Goal: Download file/media

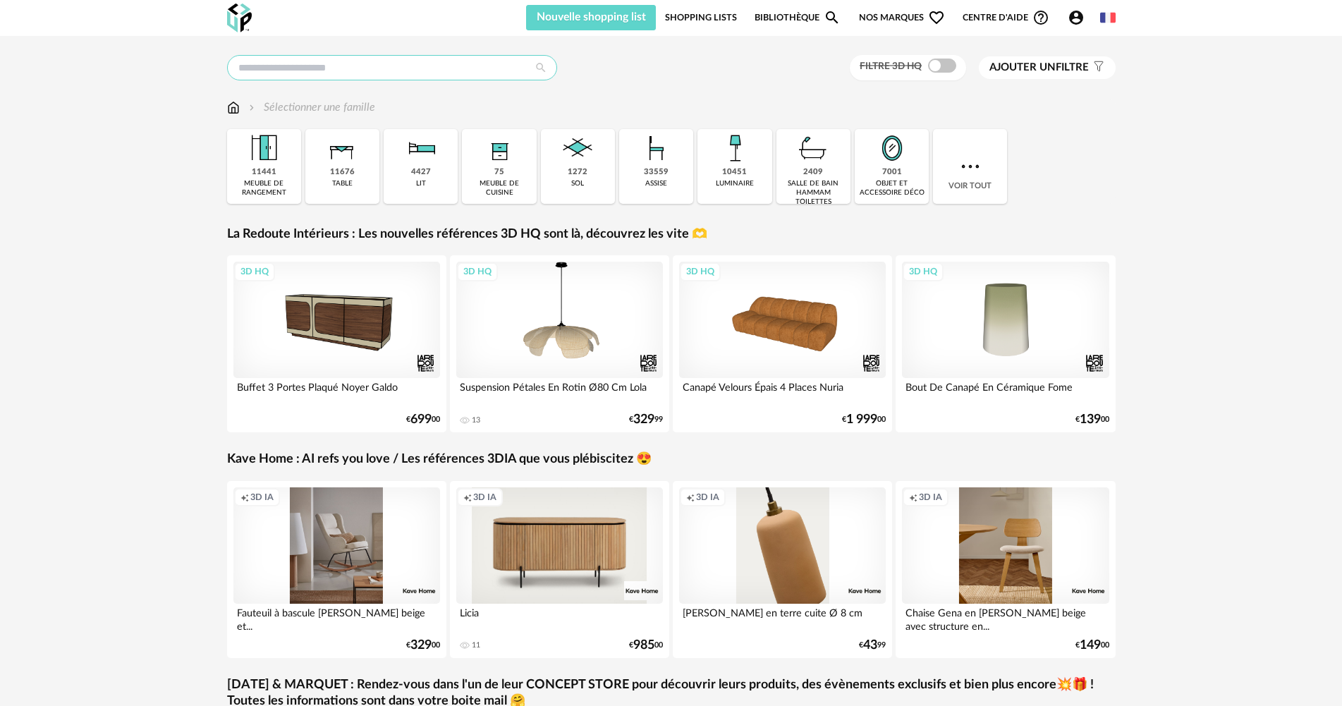
click at [330, 68] on input "text" at bounding box center [392, 67] width 330 height 25
type input "******"
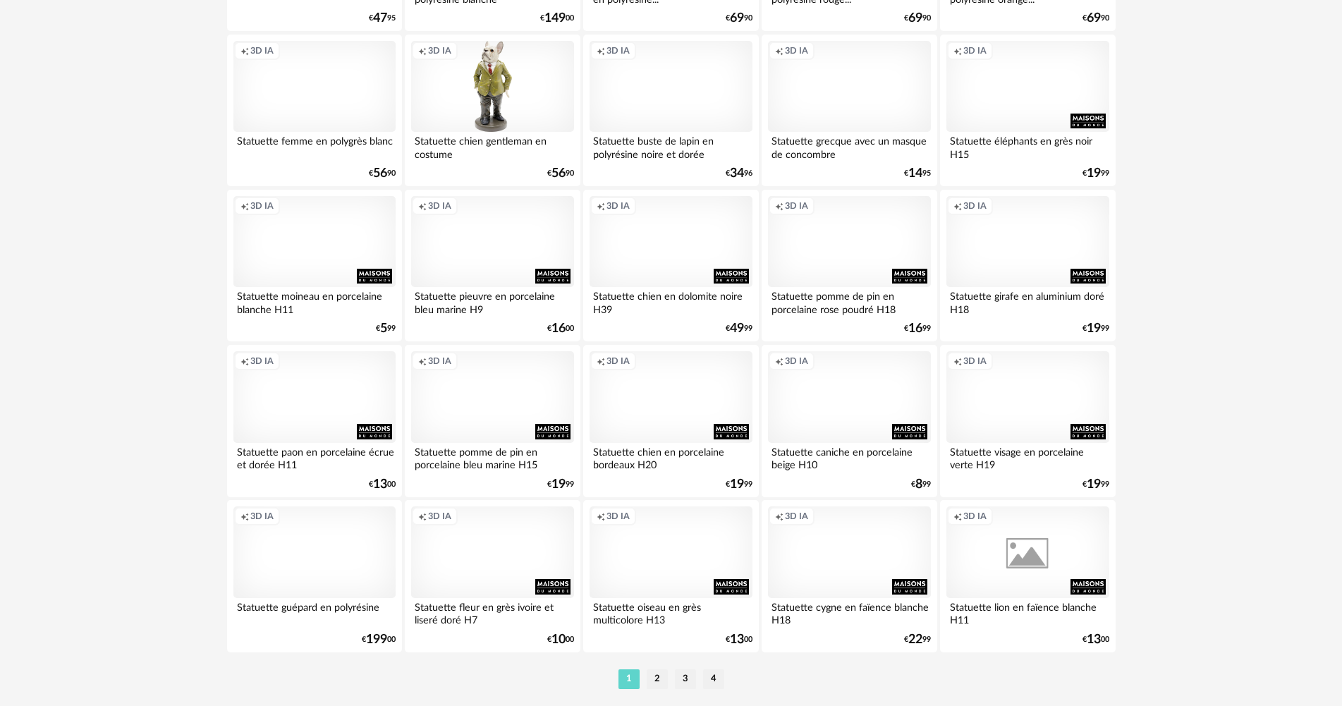
scroll to position [2693, 0]
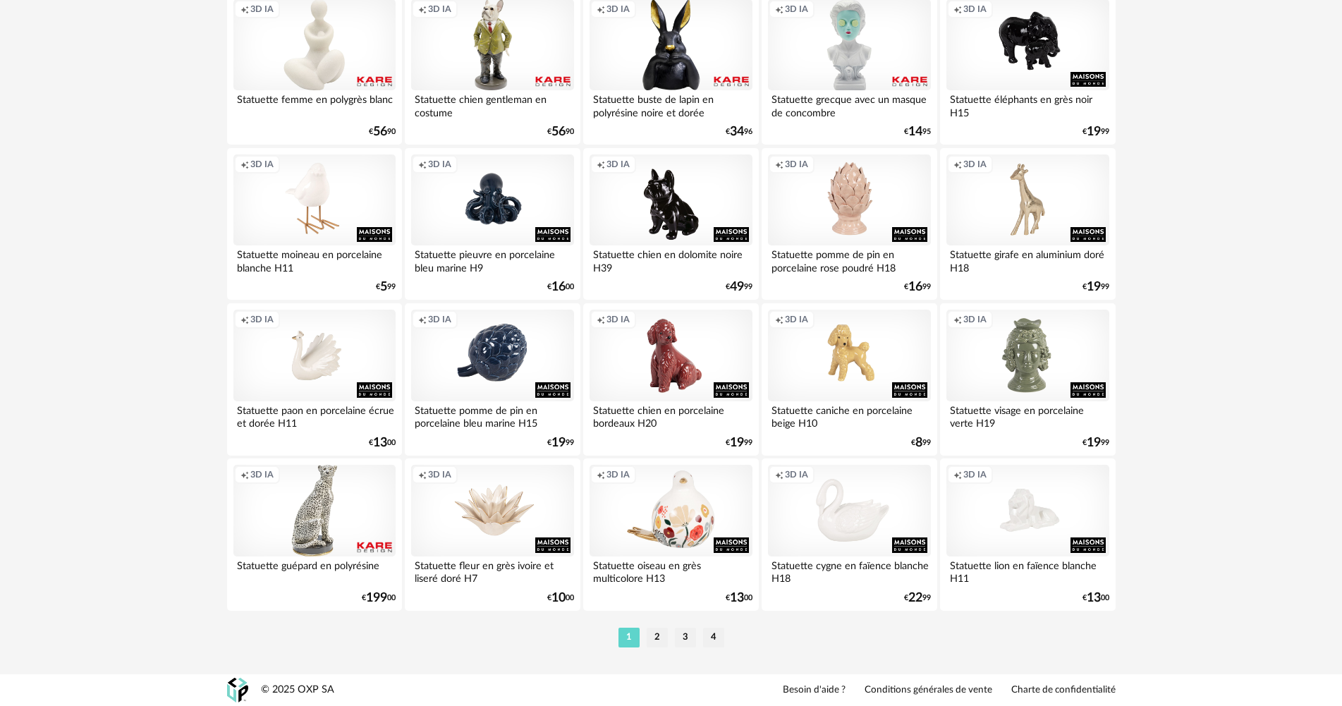
click at [656, 639] on li "2" at bounding box center [656, 637] width 21 height 20
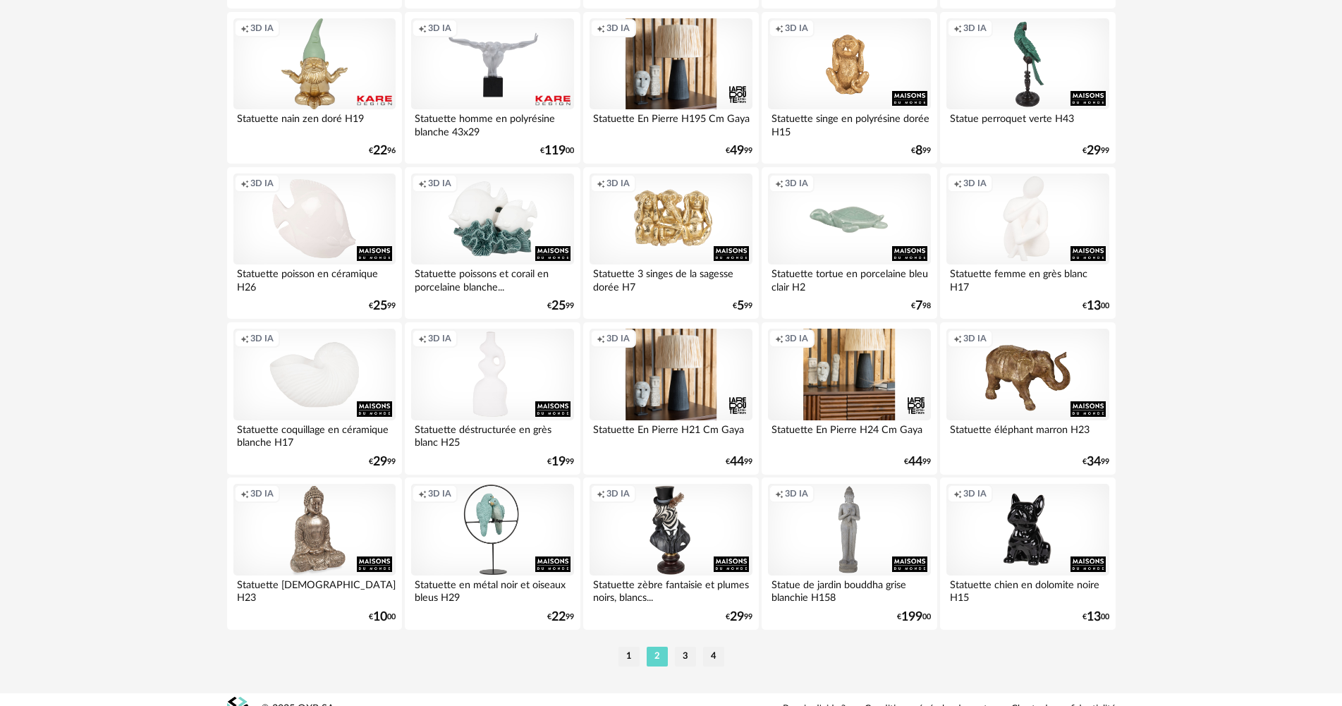
scroll to position [2693, 0]
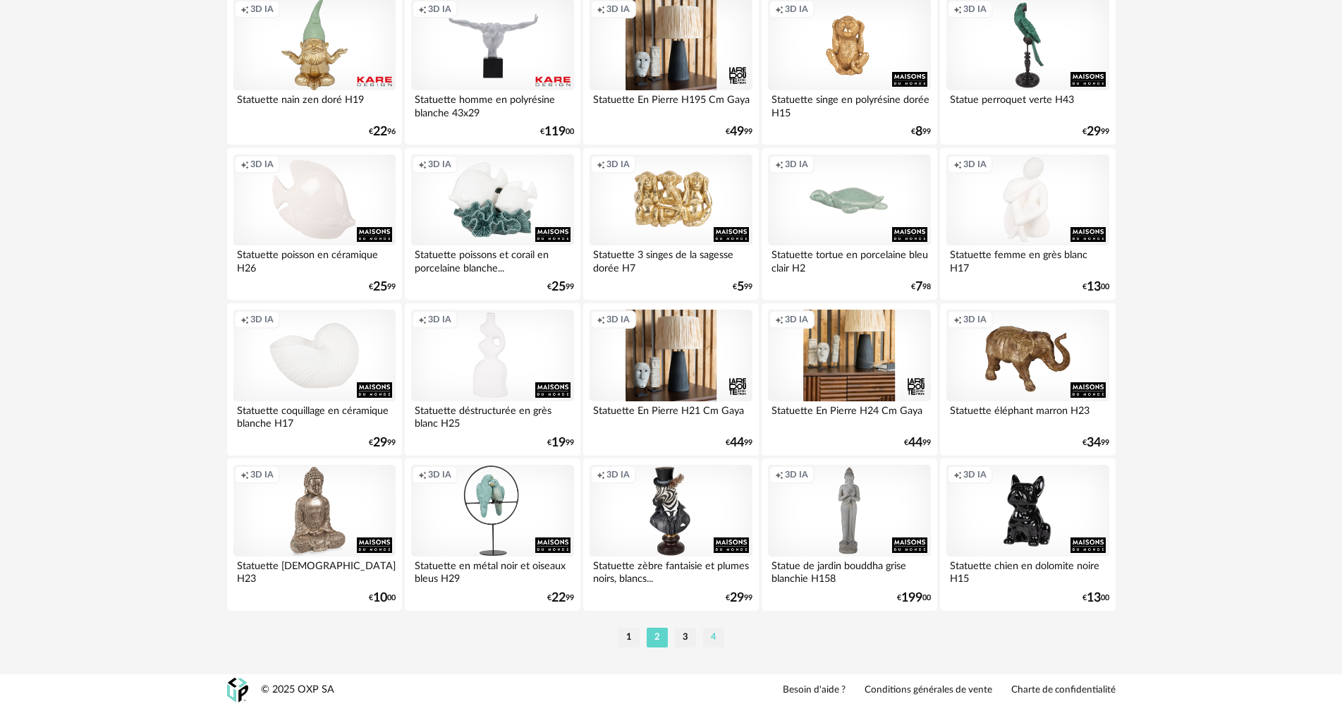
click at [711, 646] on li "4" at bounding box center [713, 637] width 21 height 20
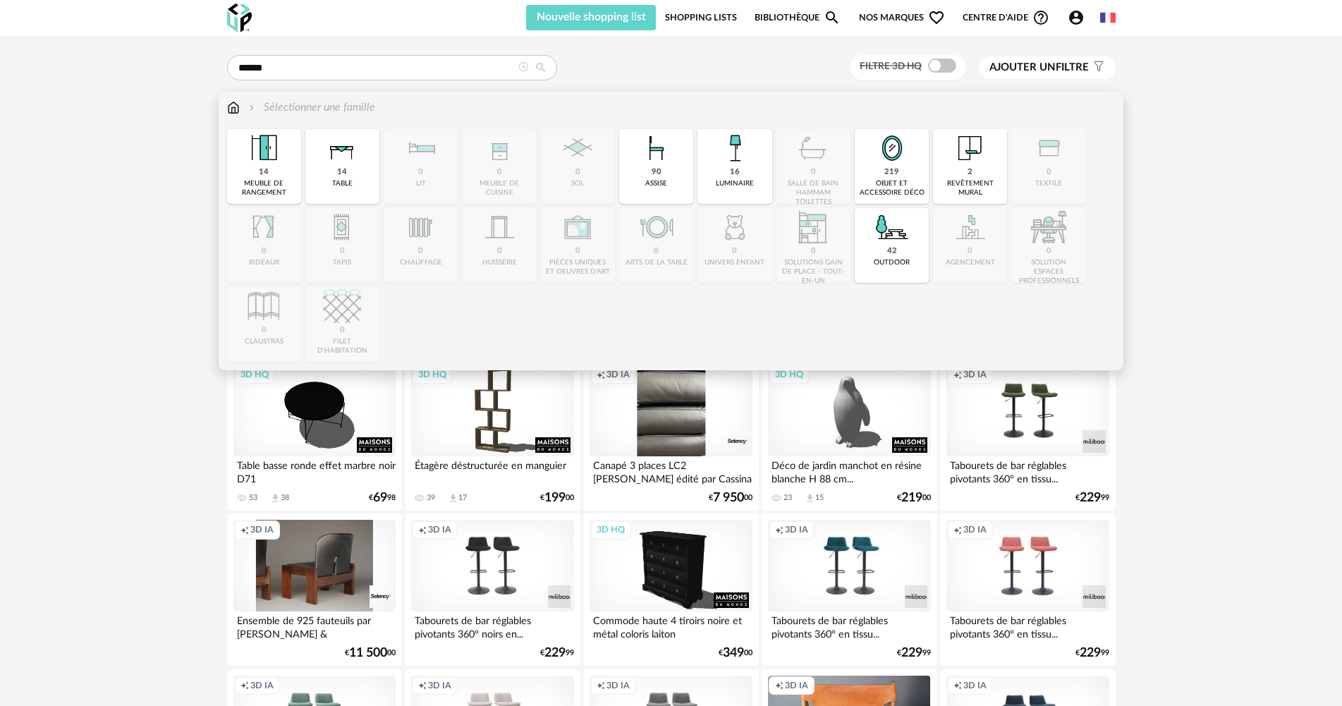
click at [238, 108] on img at bounding box center [233, 107] width 13 height 16
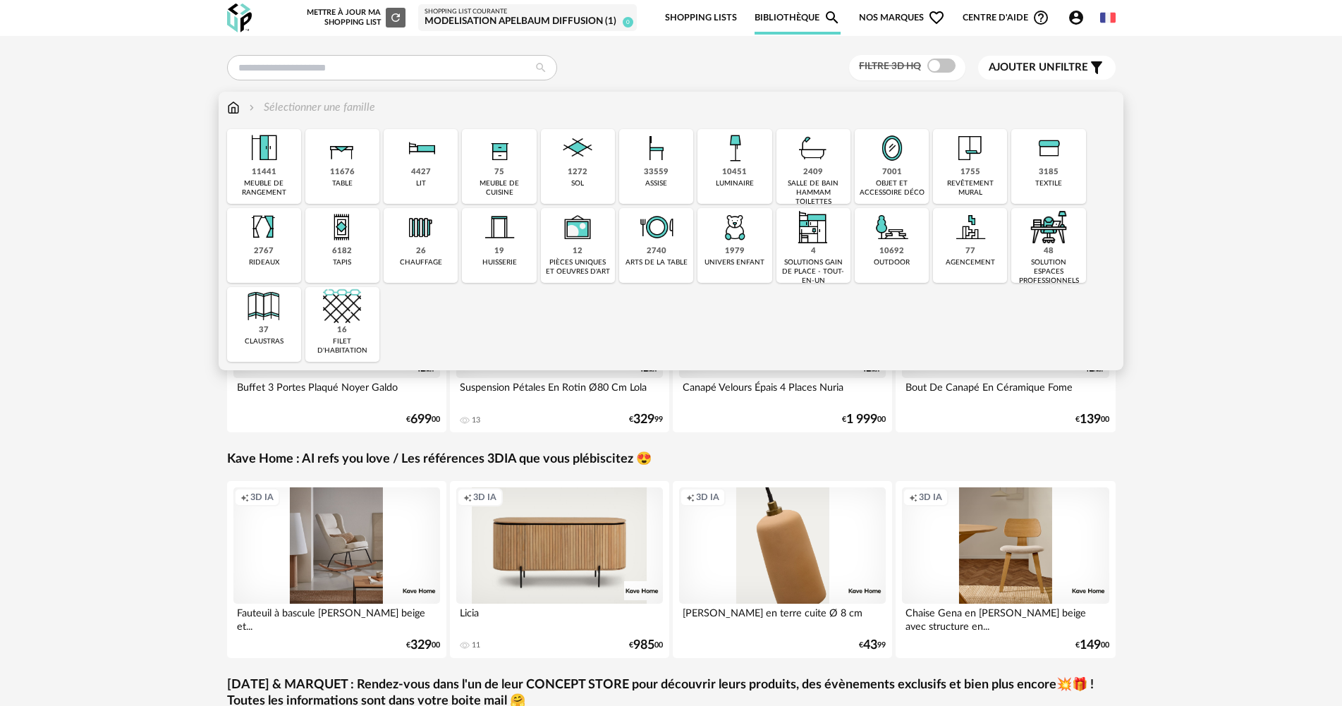
click at [876, 269] on div "10692 outdoor" at bounding box center [891, 245] width 74 height 75
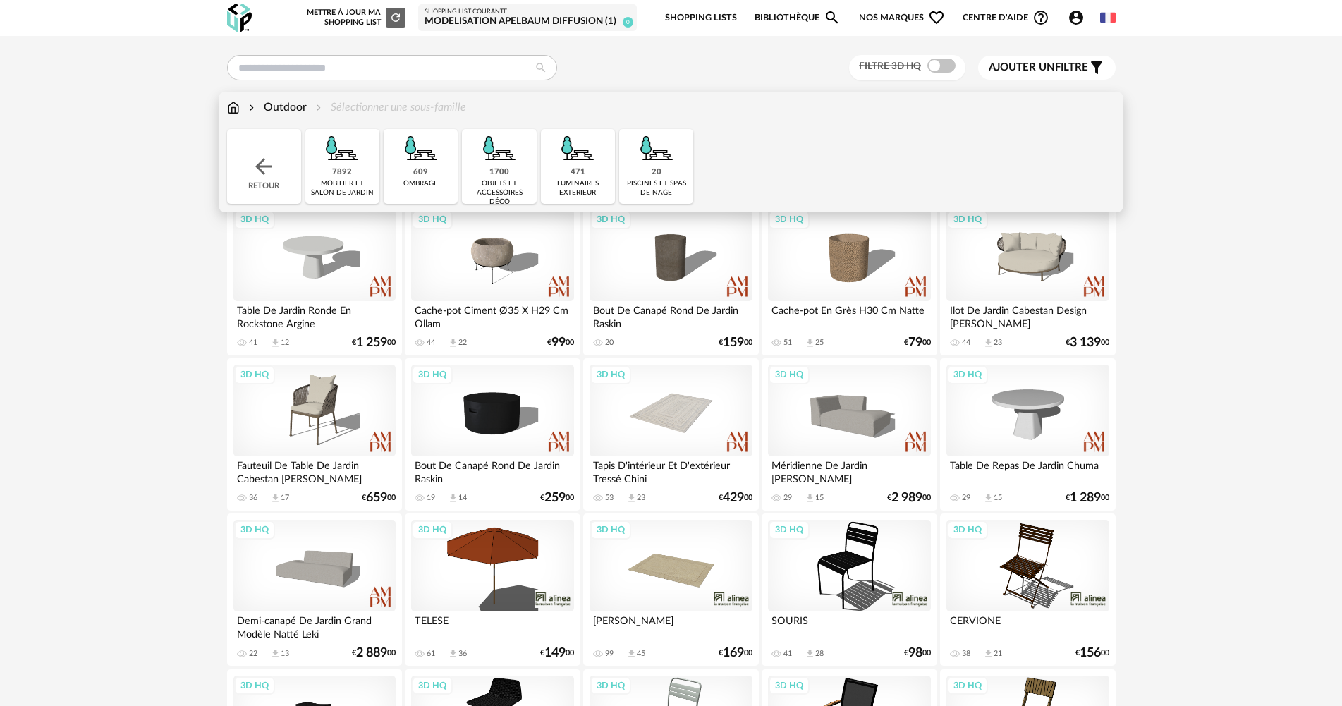
click at [410, 168] on div "609 ombrage" at bounding box center [421, 166] width 74 height 75
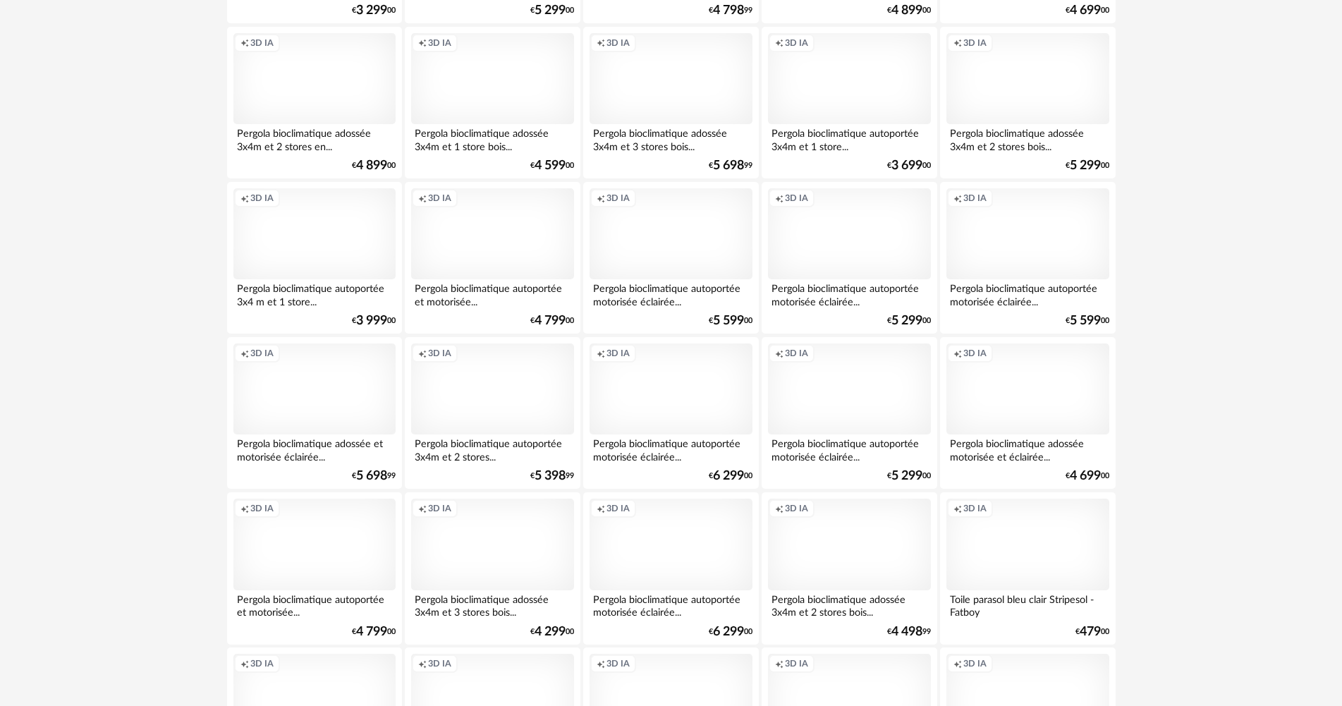
scroll to position [2693, 0]
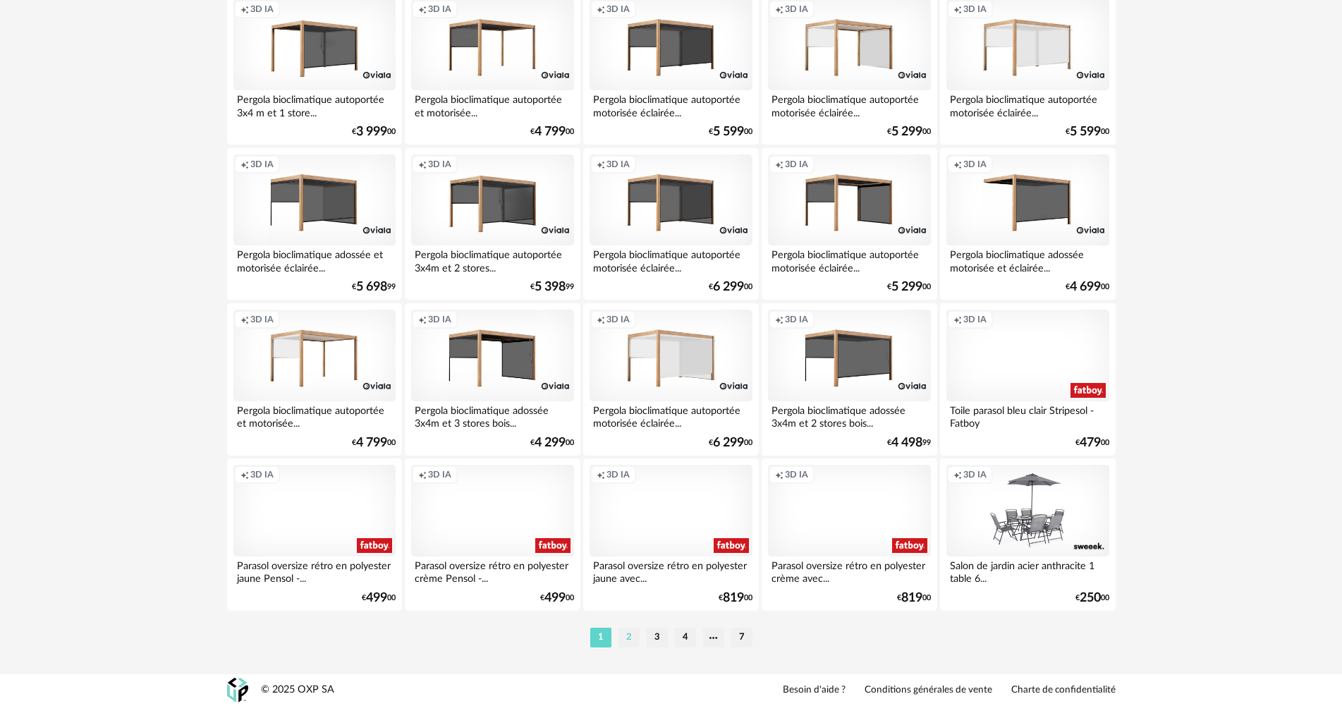
click at [630, 643] on li "2" at bounding box center [628, 637] width 21 height 20
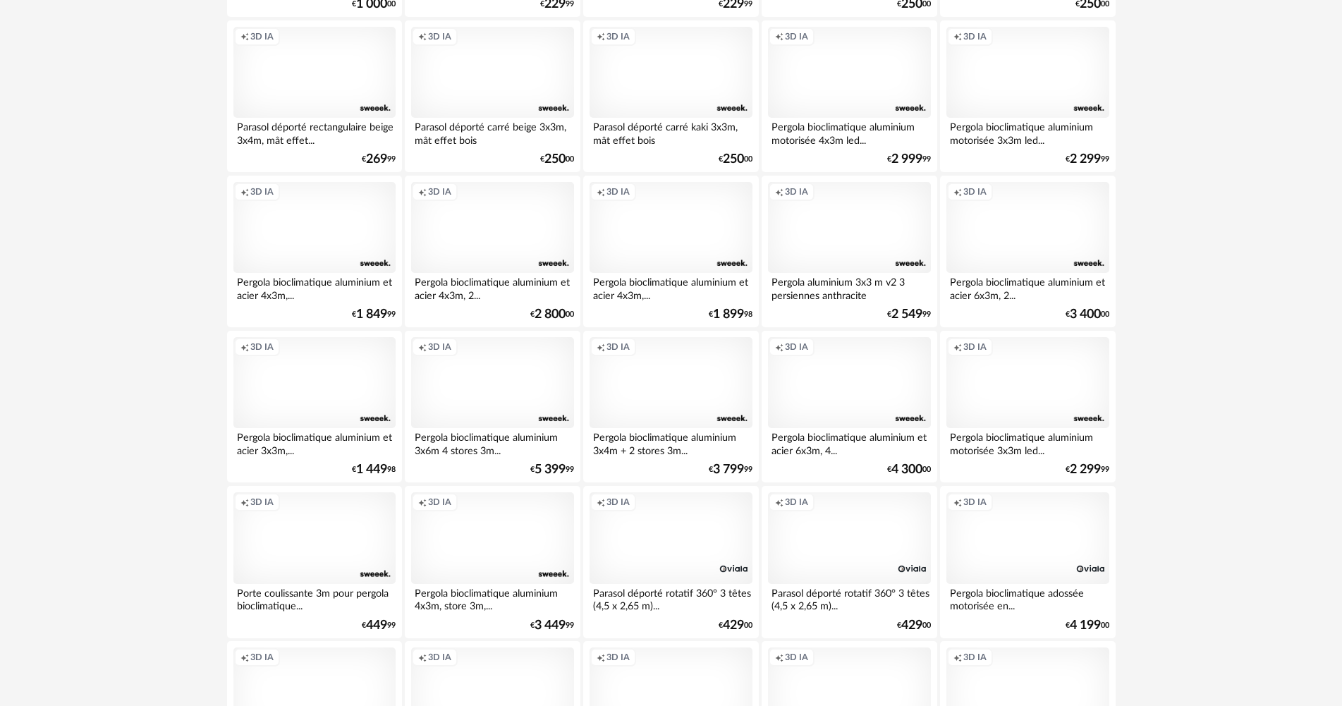
scroll to position [2679, 0]
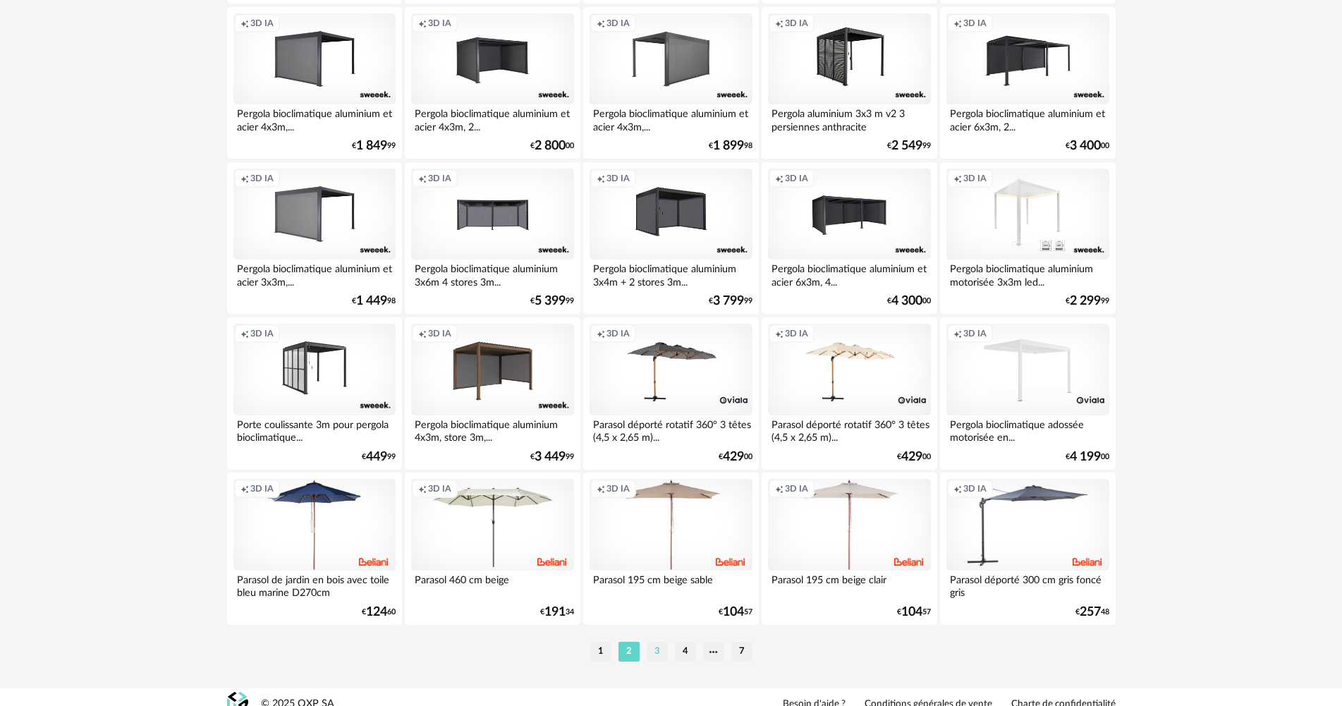
click at [663, 654] on li "3" at bounding box center [656, 652] width 21 height 20
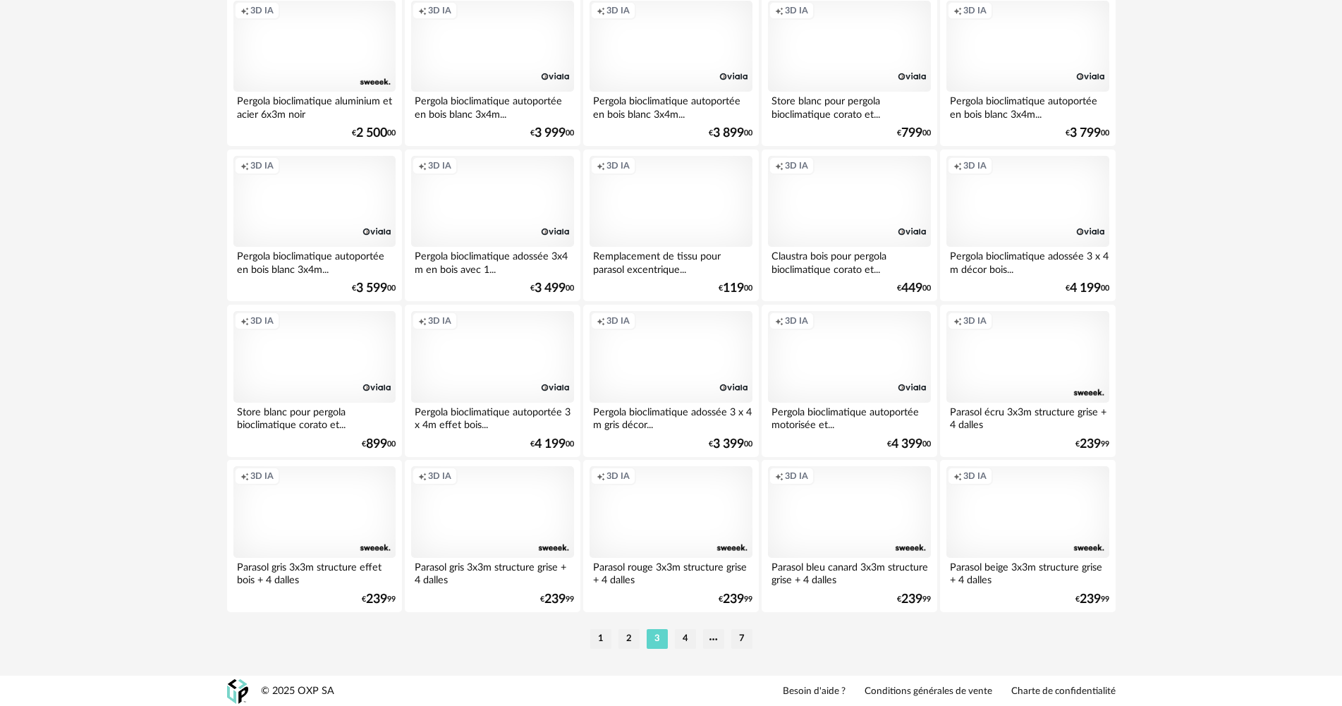
scroll to position [2693, 0]
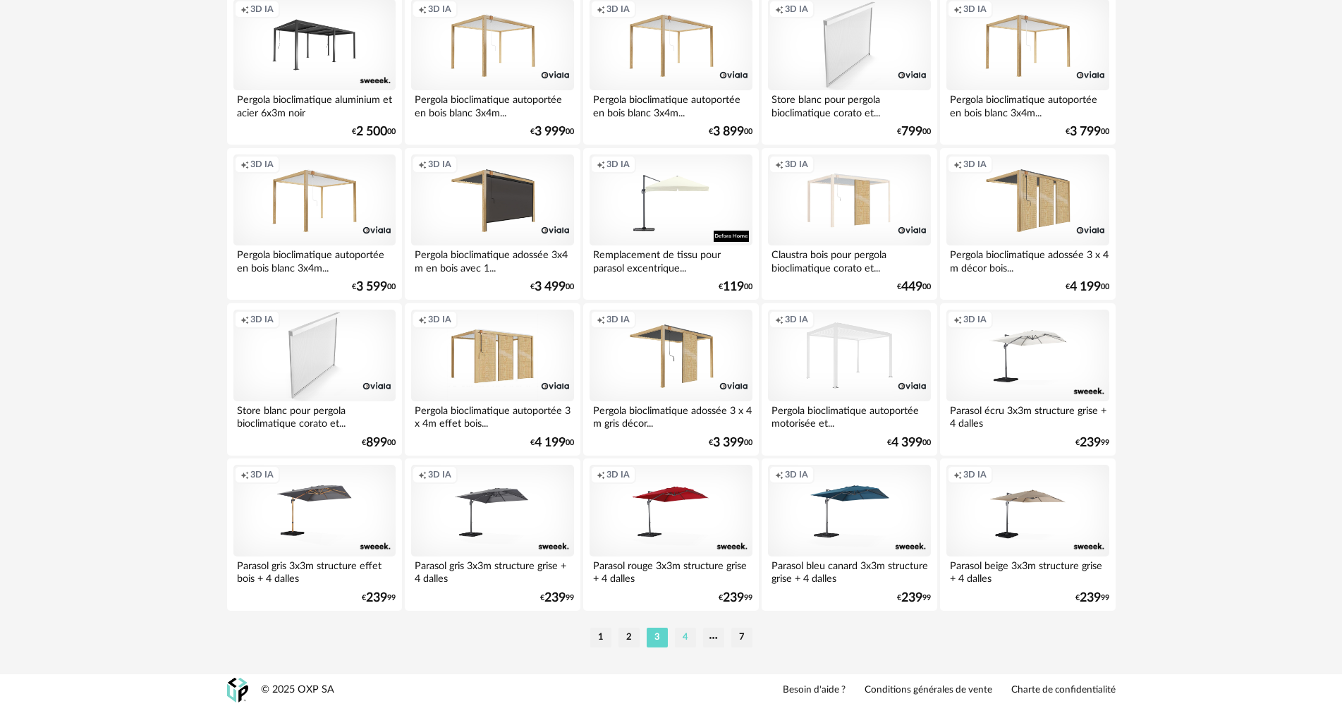
click at [685, 630] on li "4" at bounding box center [685, 637] width 21 height 20
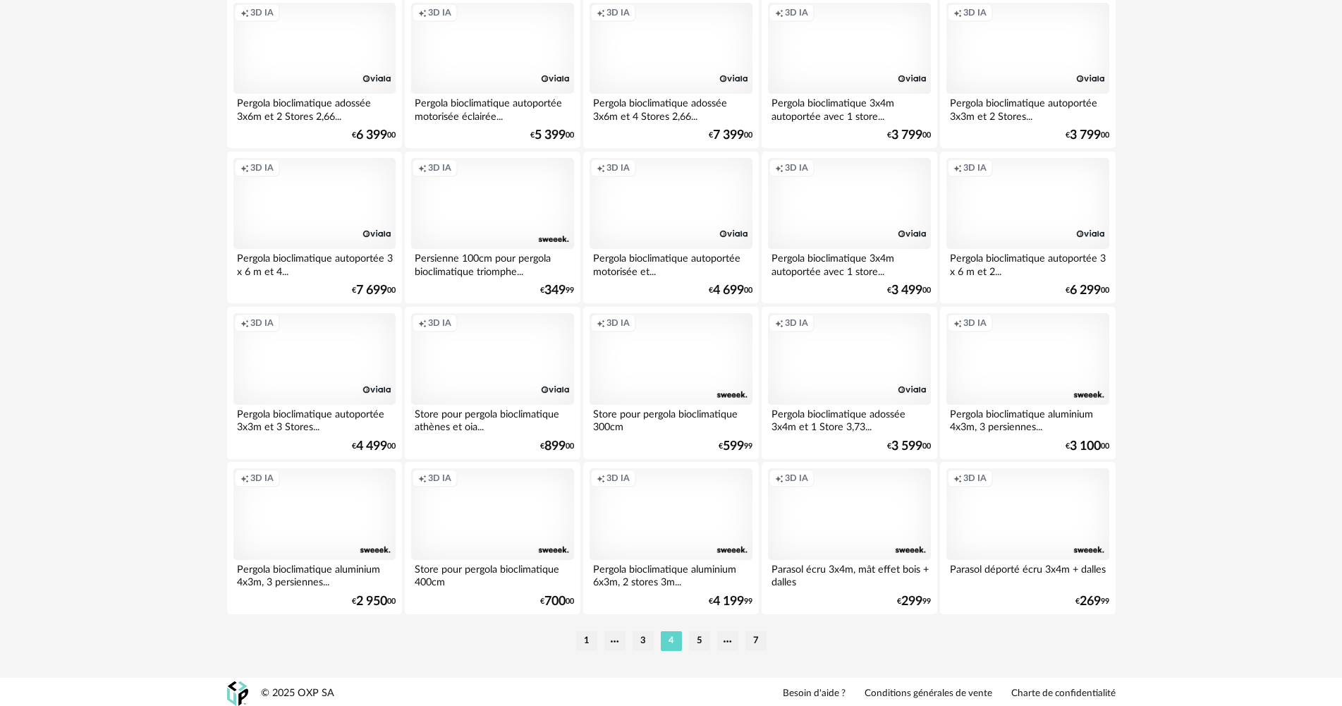
scroll to position [2693, 0]
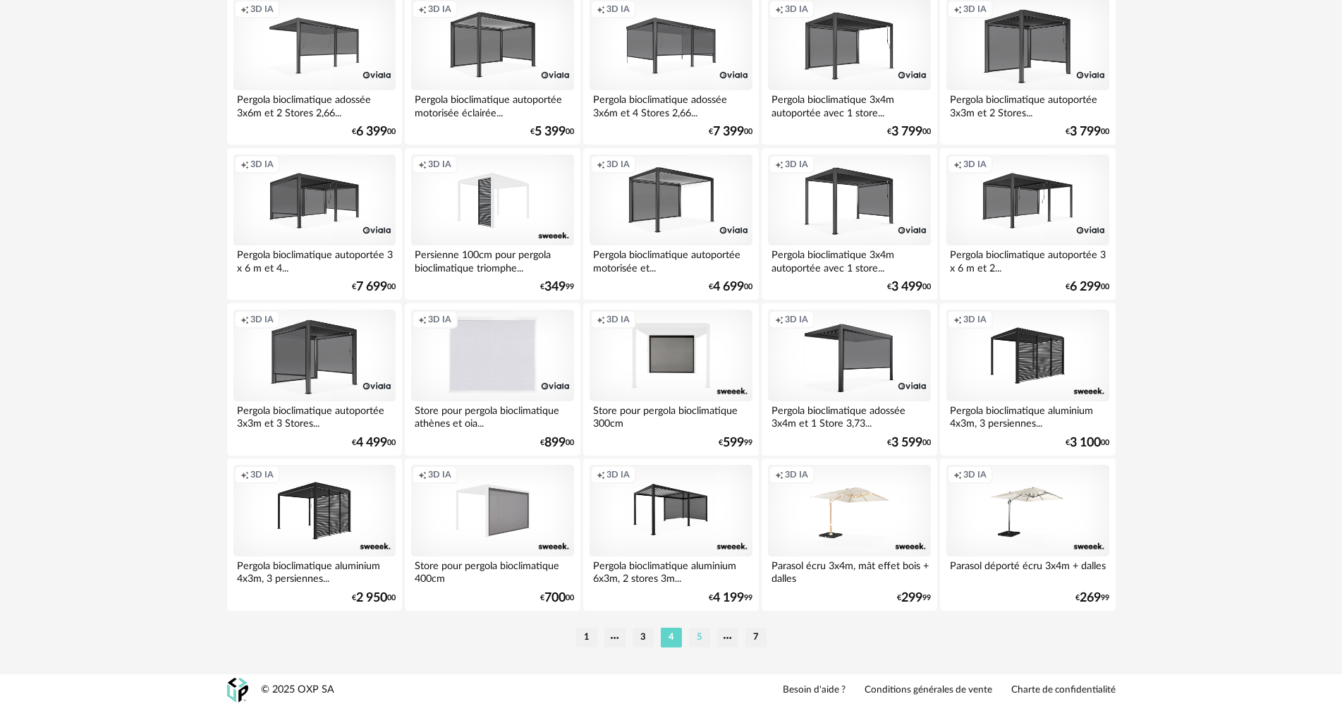
click at [694, 637] on li "5" at bounding box center [699, 637] width 21 height 20
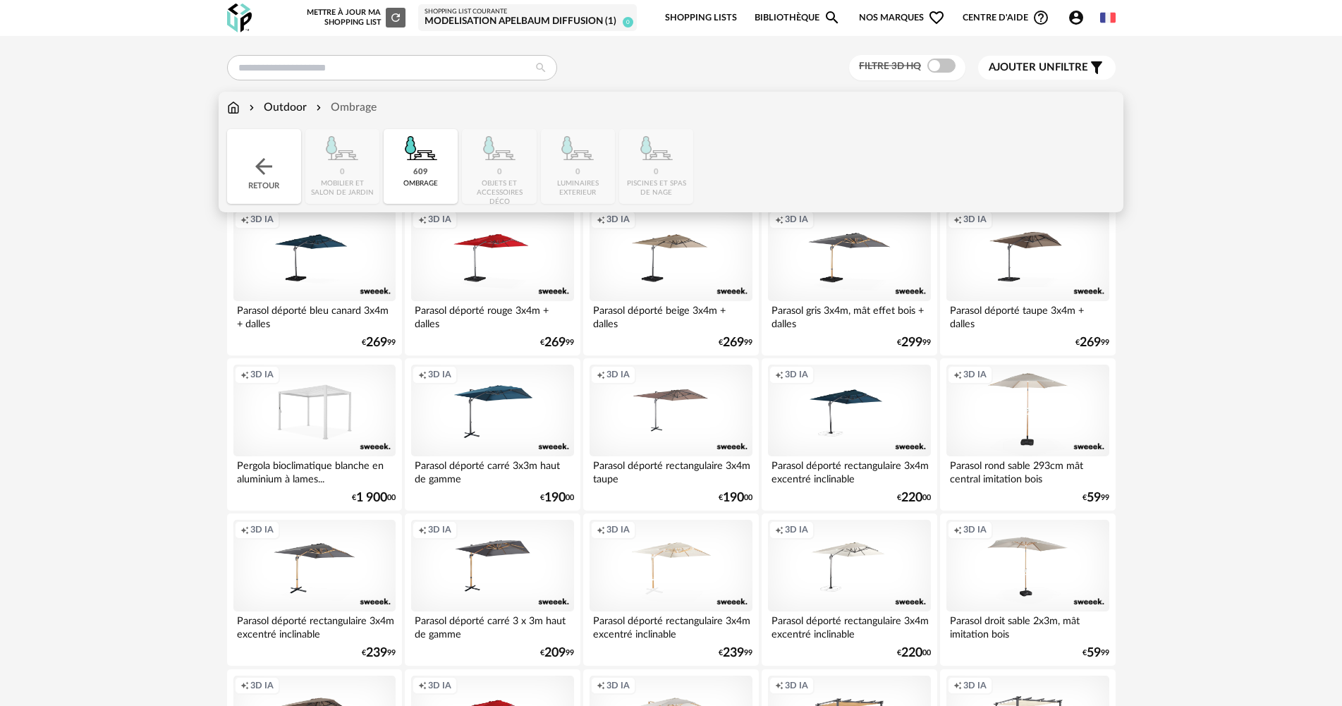
click at [407, 146] on img at bounding box center [421, 148] width 38 height 38
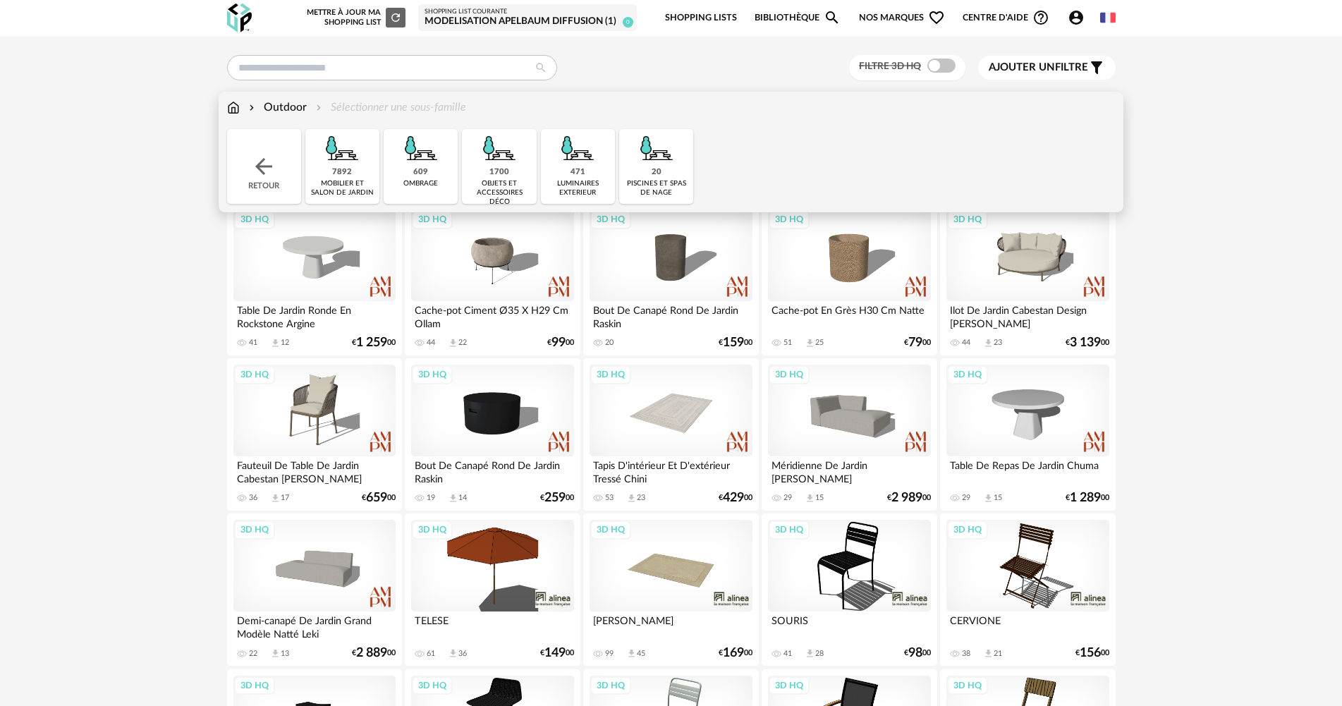
click at [343, 170] on div "7892" at bounding box center [342, 172] width 20 height 11
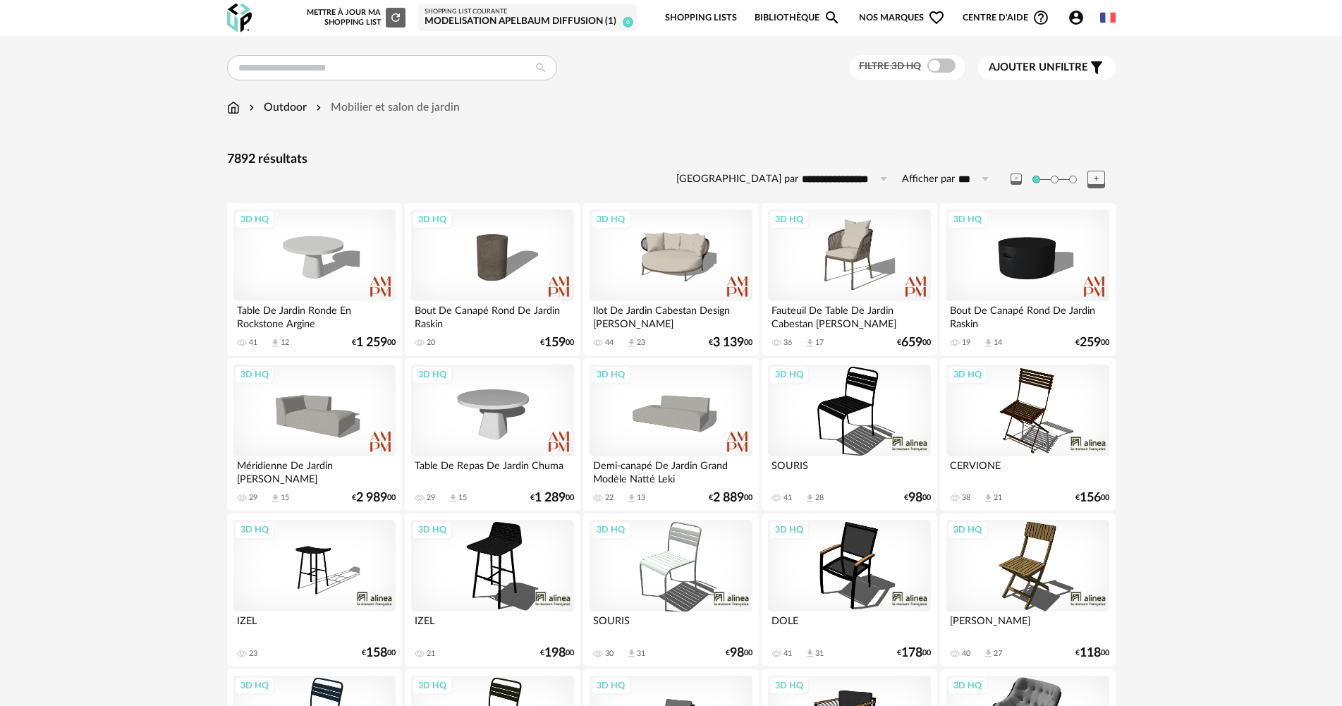
click at [928, 68] on span at bounding box center [941, 66] width 28 height 14
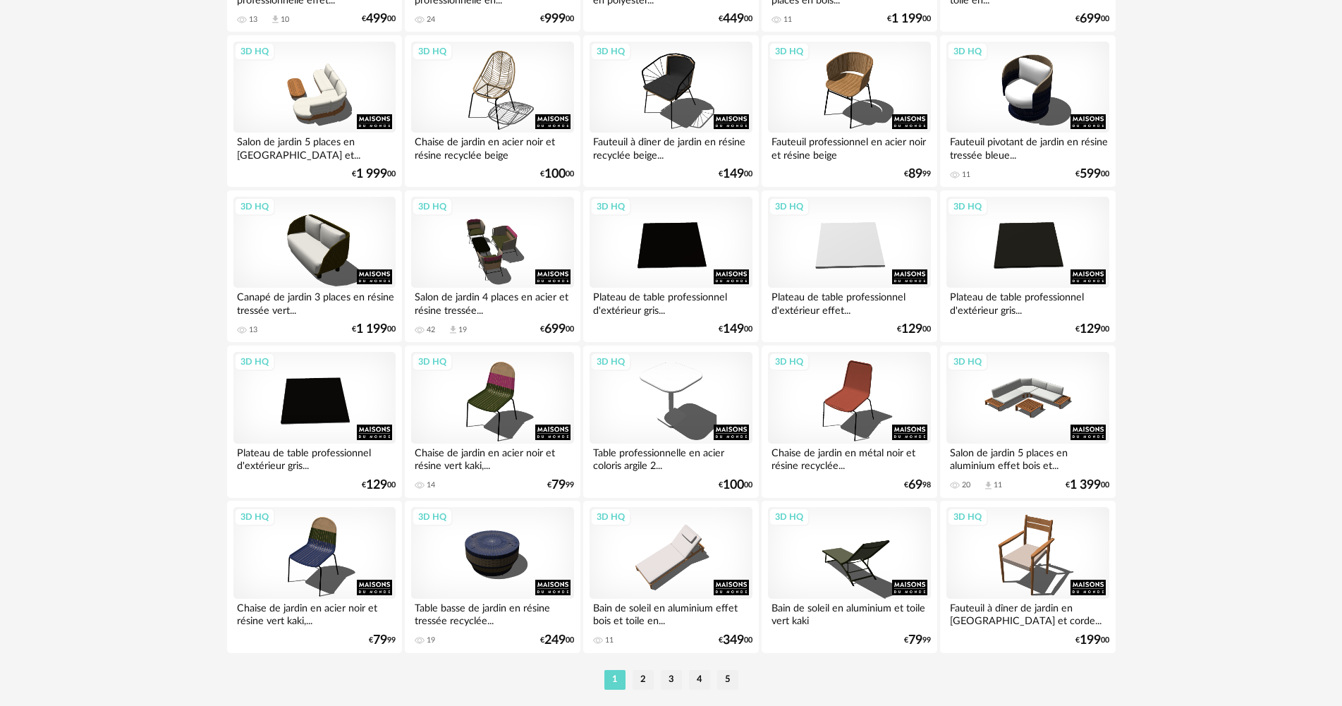
scroll to position [2693, 0]
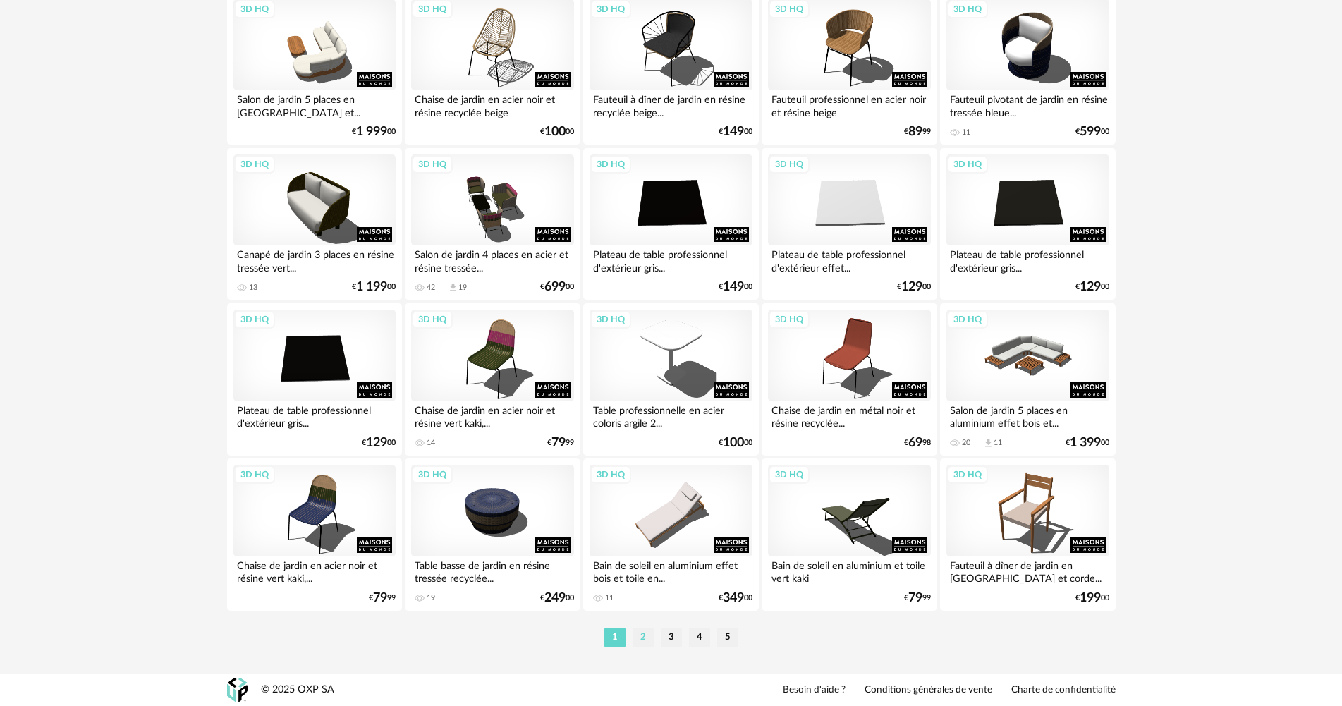
click at [644, 632] on li "2" at bounding box center [642, 637] width 21 height 20
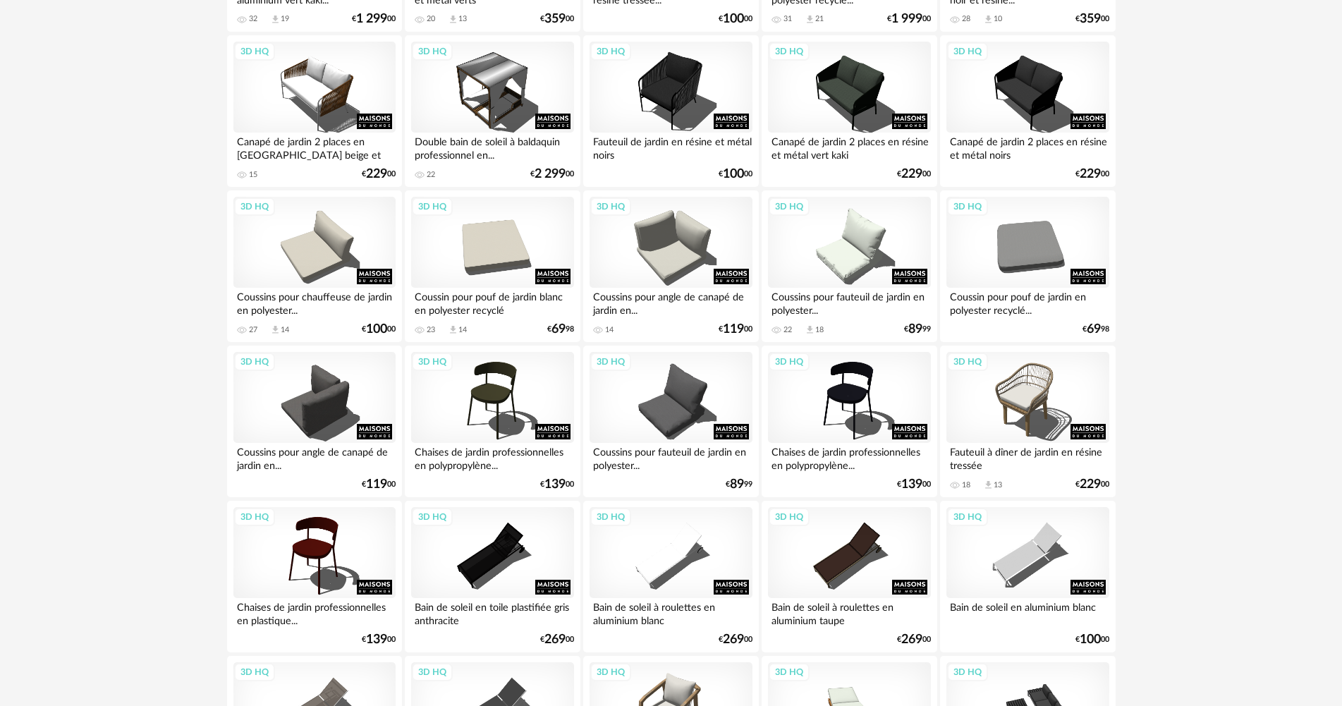
scroll to position [1903, 0]
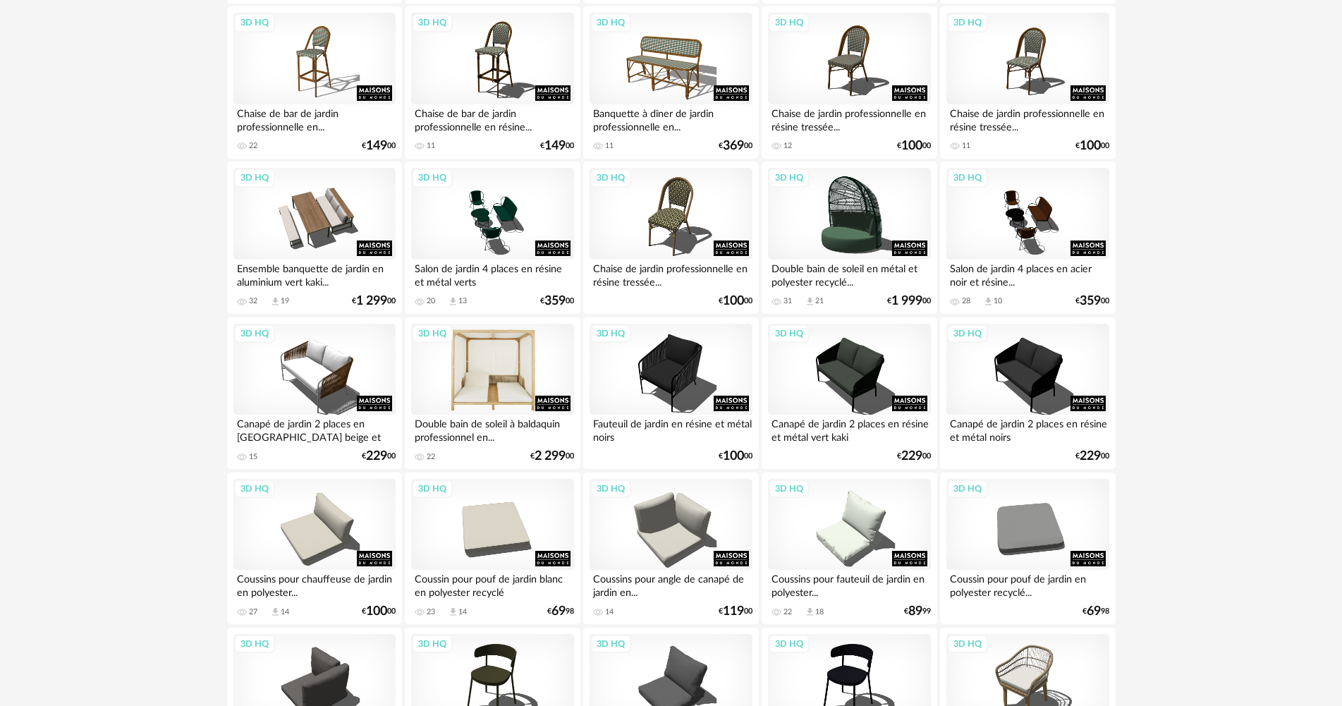
click at [462, 367] on div "3D HQ" at bounding box center [492, 370] width 162 height 92
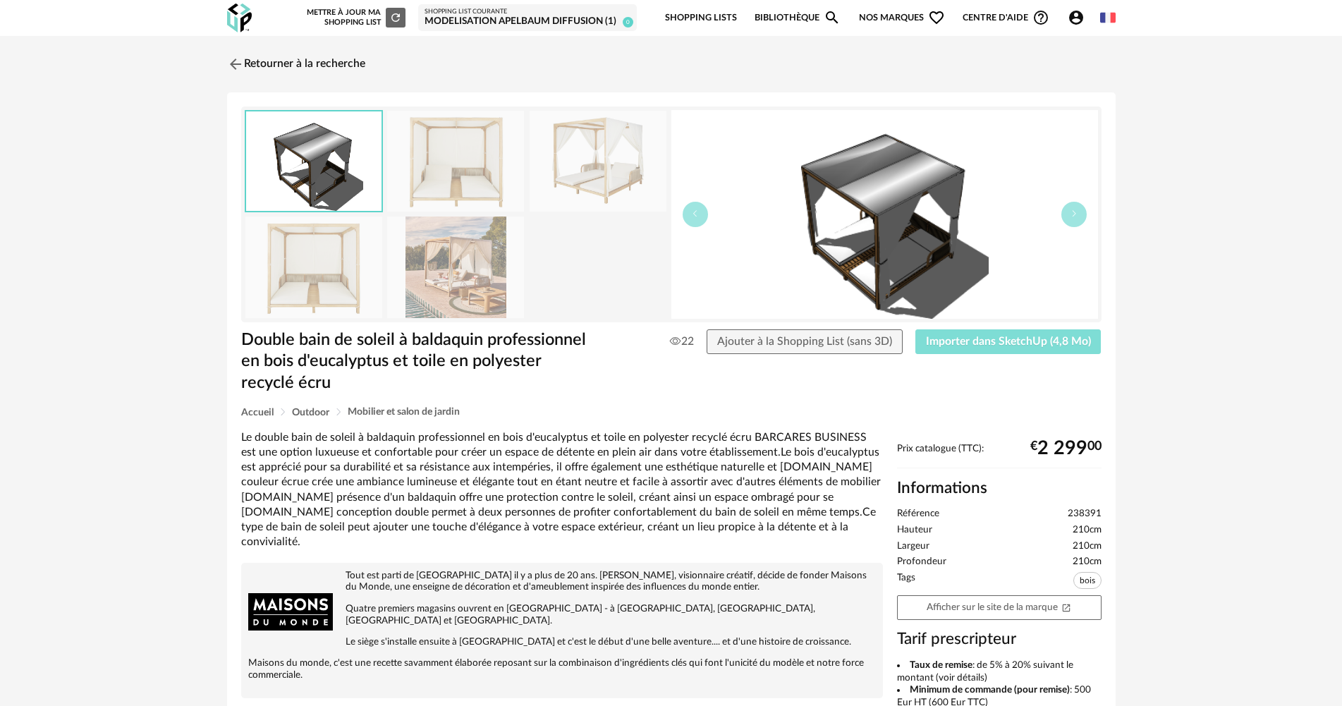
click at [946, 338] on span "Importer dans SketchUp (4,8 Mo)" at bounding box center [1008, 341] width 165 height 11
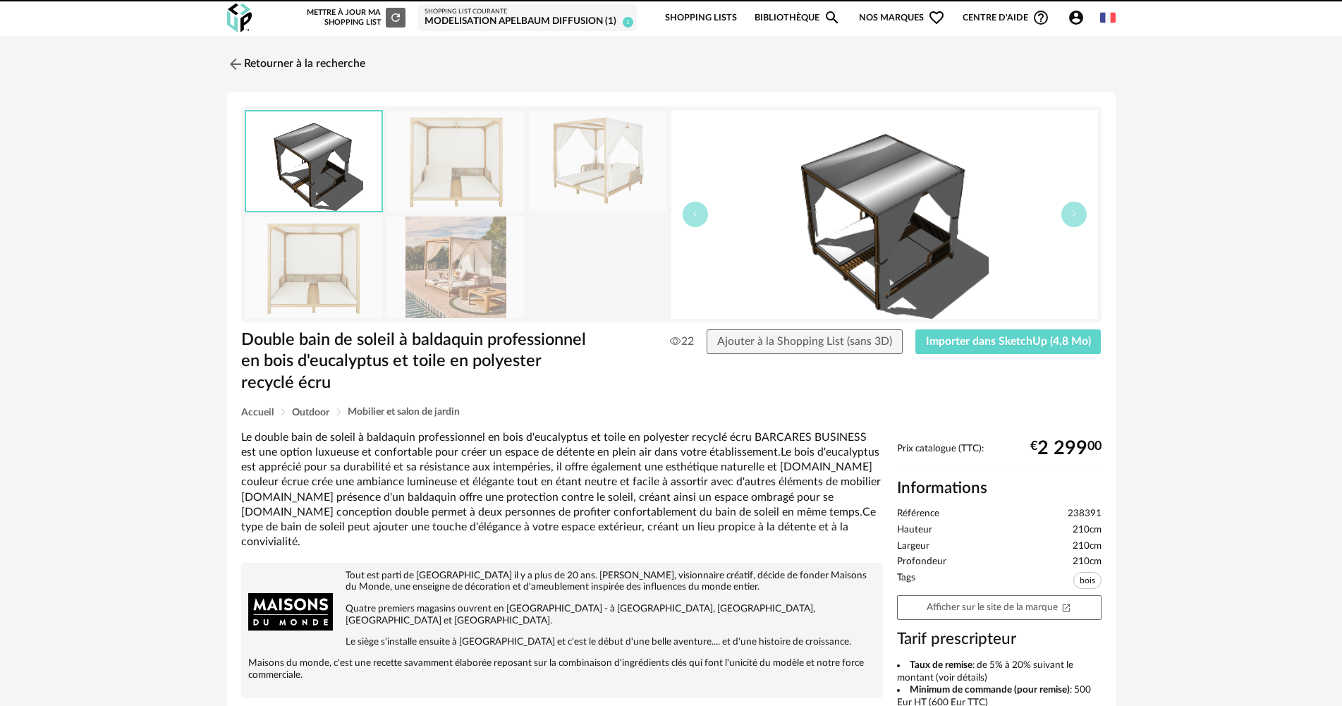
click at [319, 65] on link "Retourner à la recherche" at bounding box center [296, 64] width 138 height 31
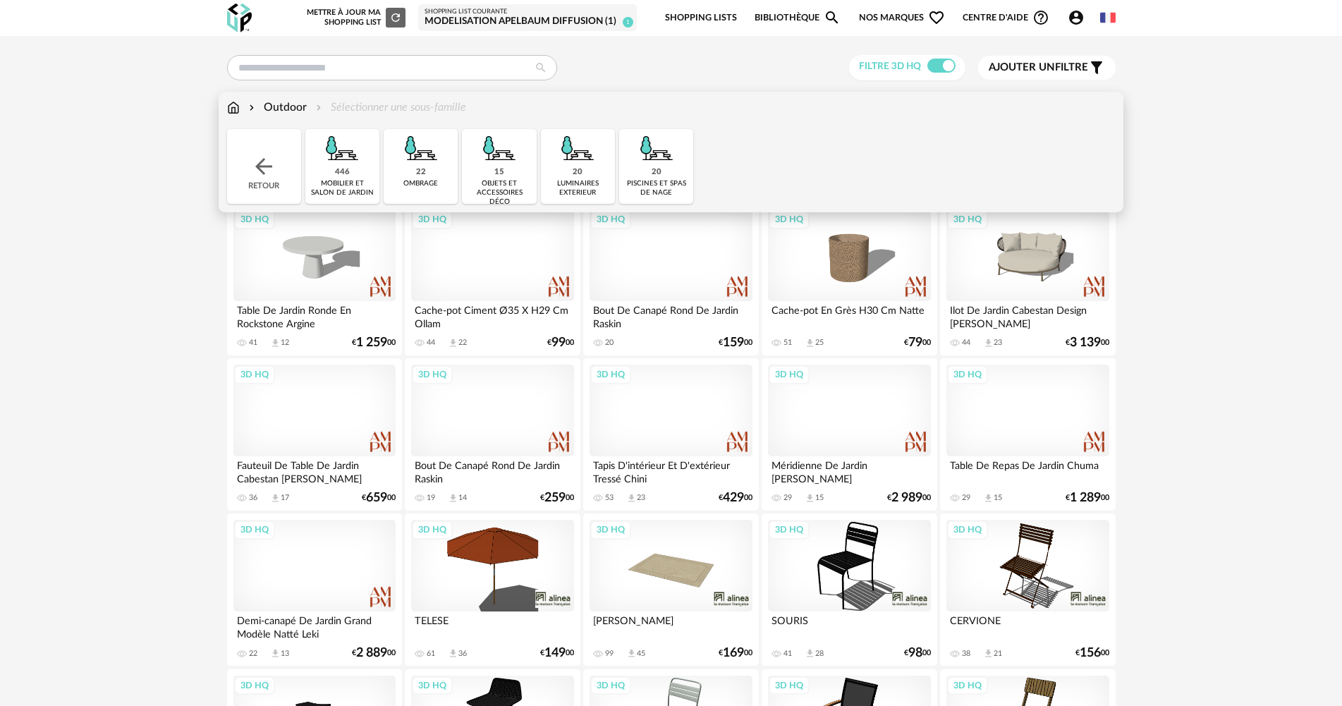
click at [508, 178] on div "15 objets et accessoires déco" at bounding box center [499, 166] width 74 height 75
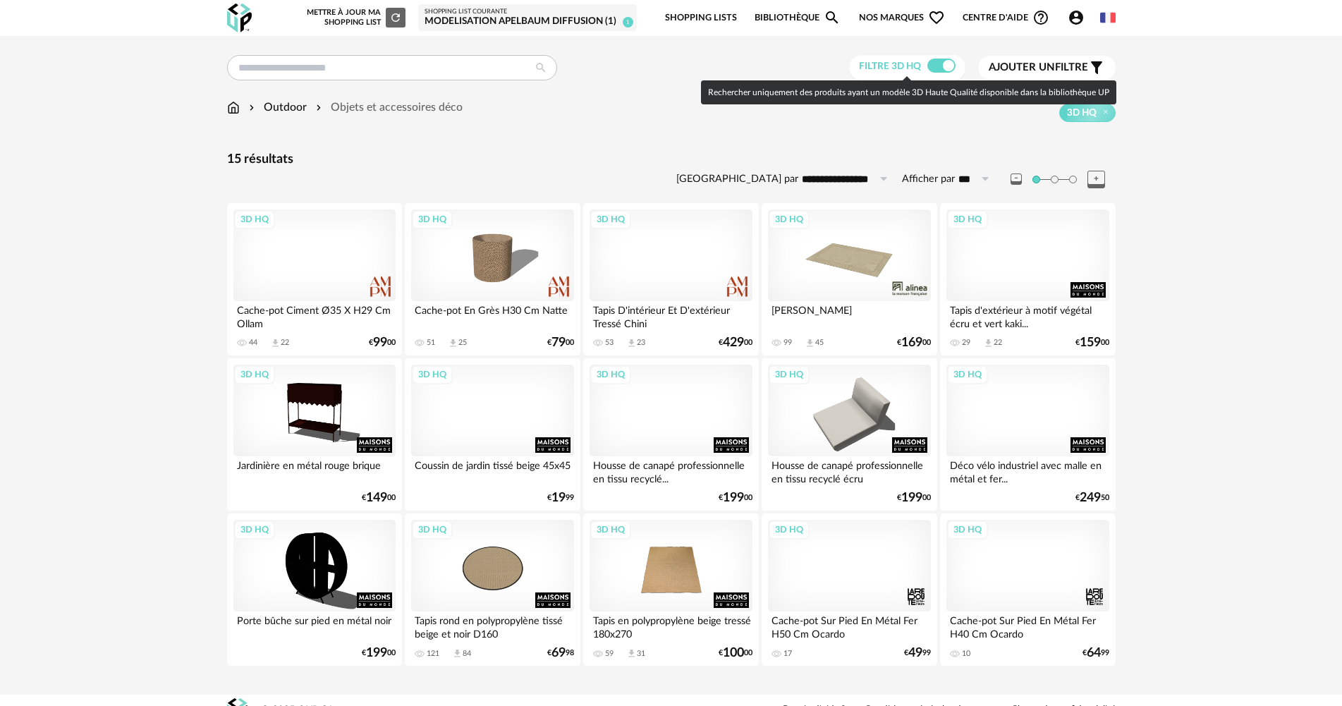
click at [936, 66] on span at bounding box center [941, 66] width 28 height 14
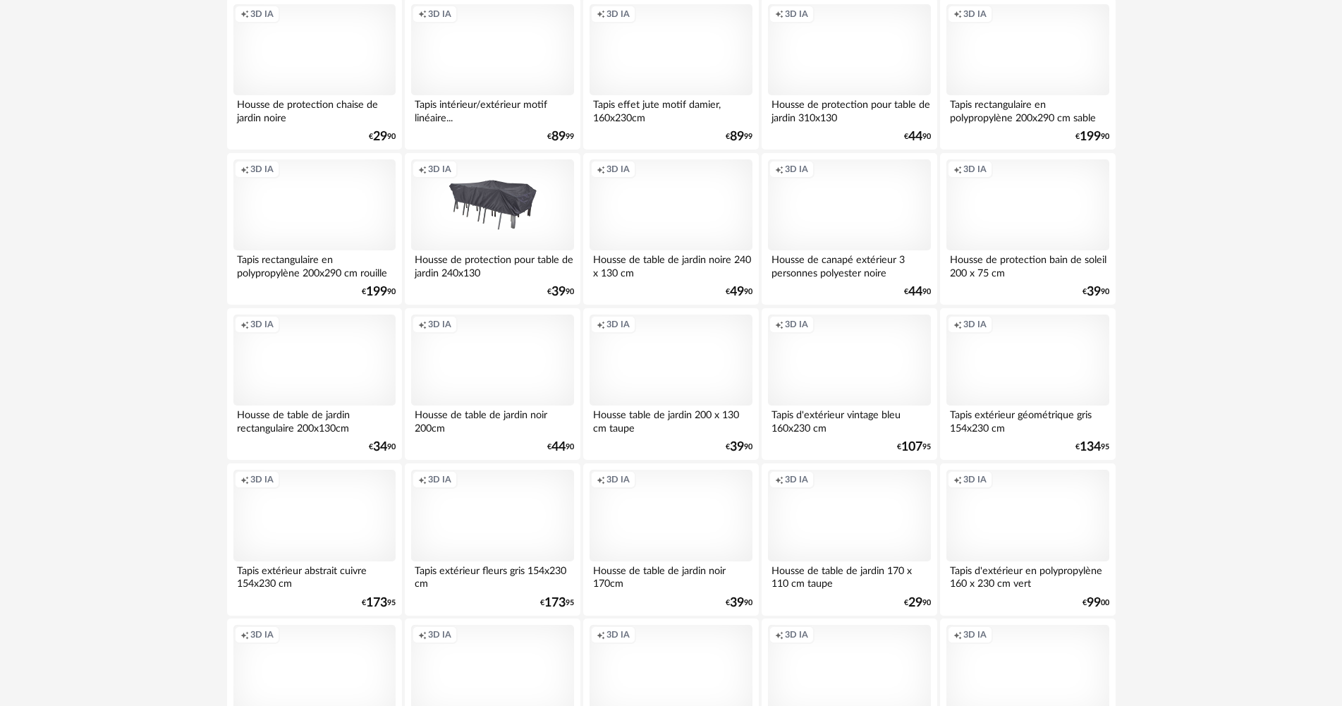
scroll to position [2679, 0]
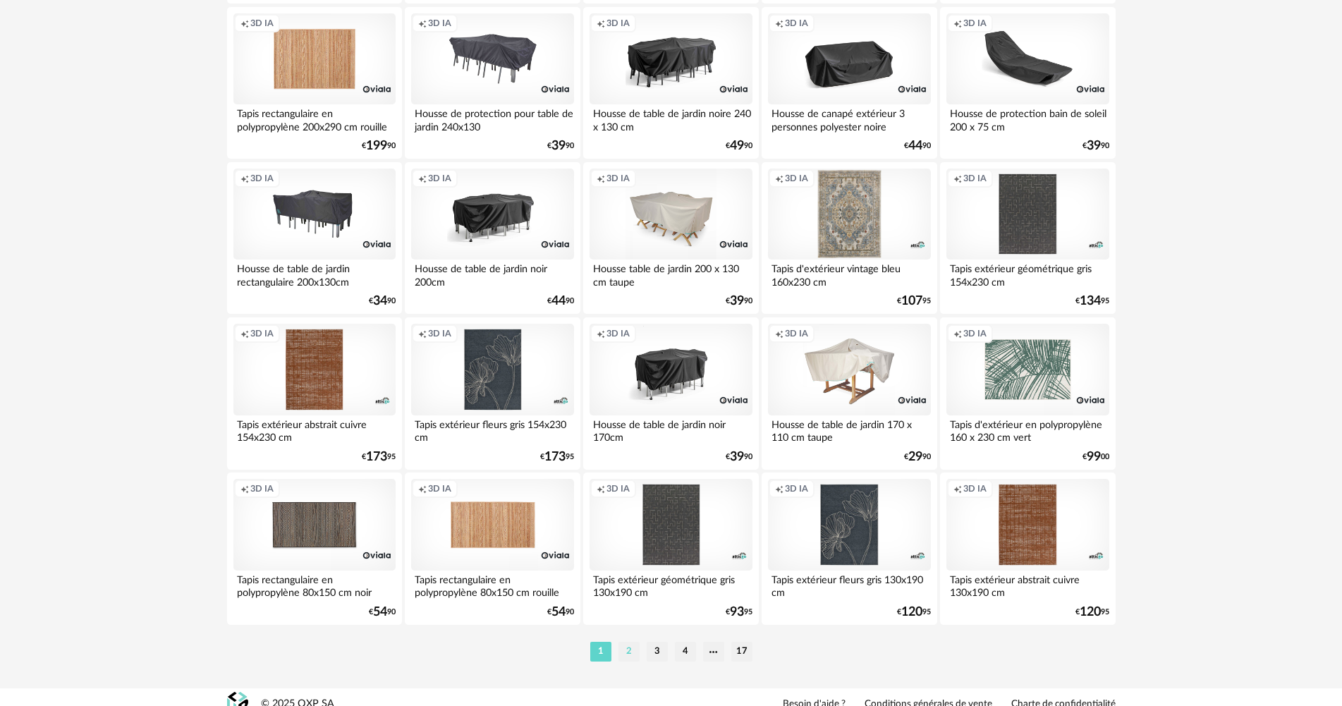
click at [628, 649] on li "2" at bounding box center [628, 652] width 21 height 20
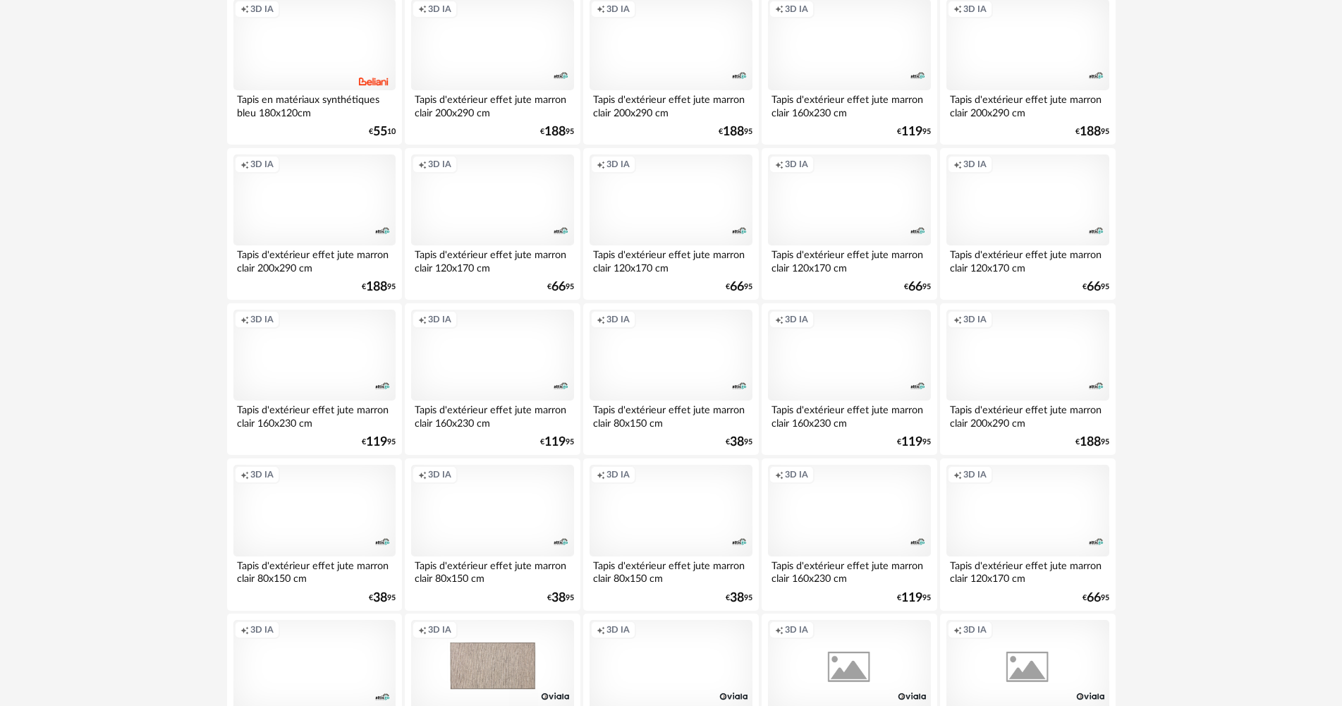
scroll to position [2693, 0]
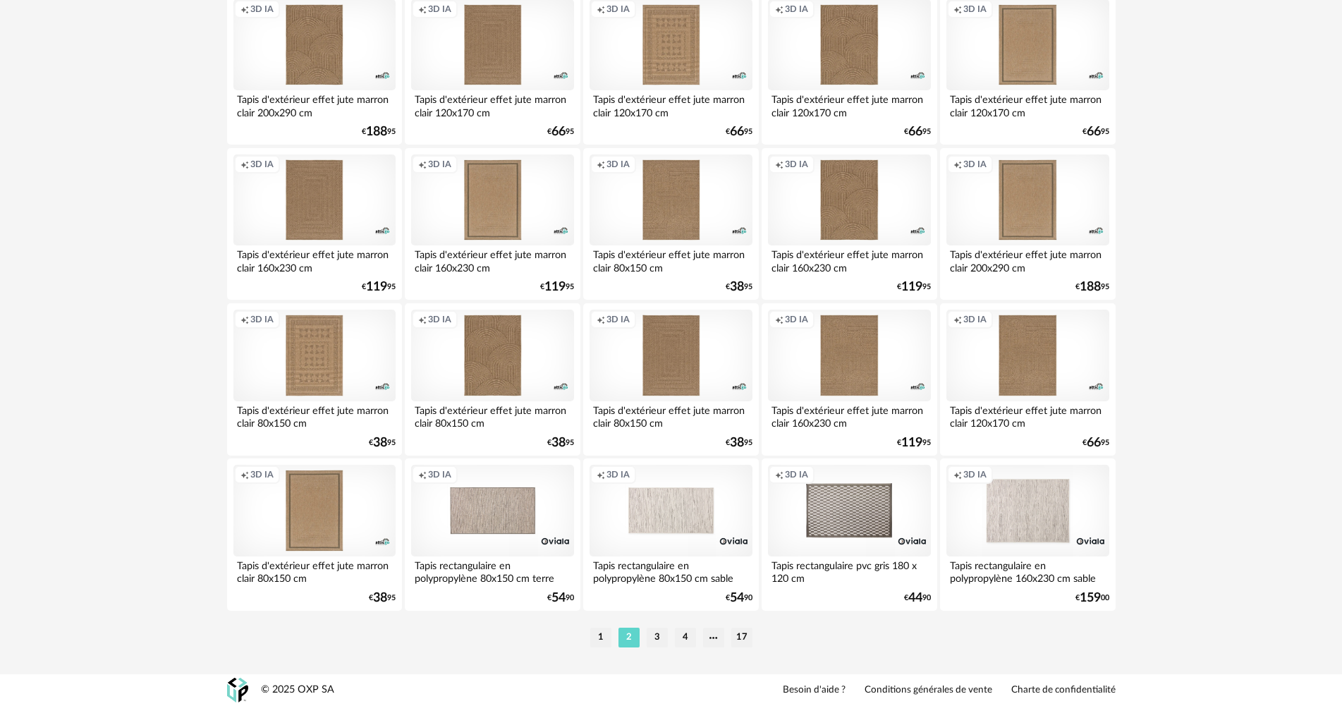
click at [654, 635] on li "3" at bounding box center [656, 637] width 21 height 20
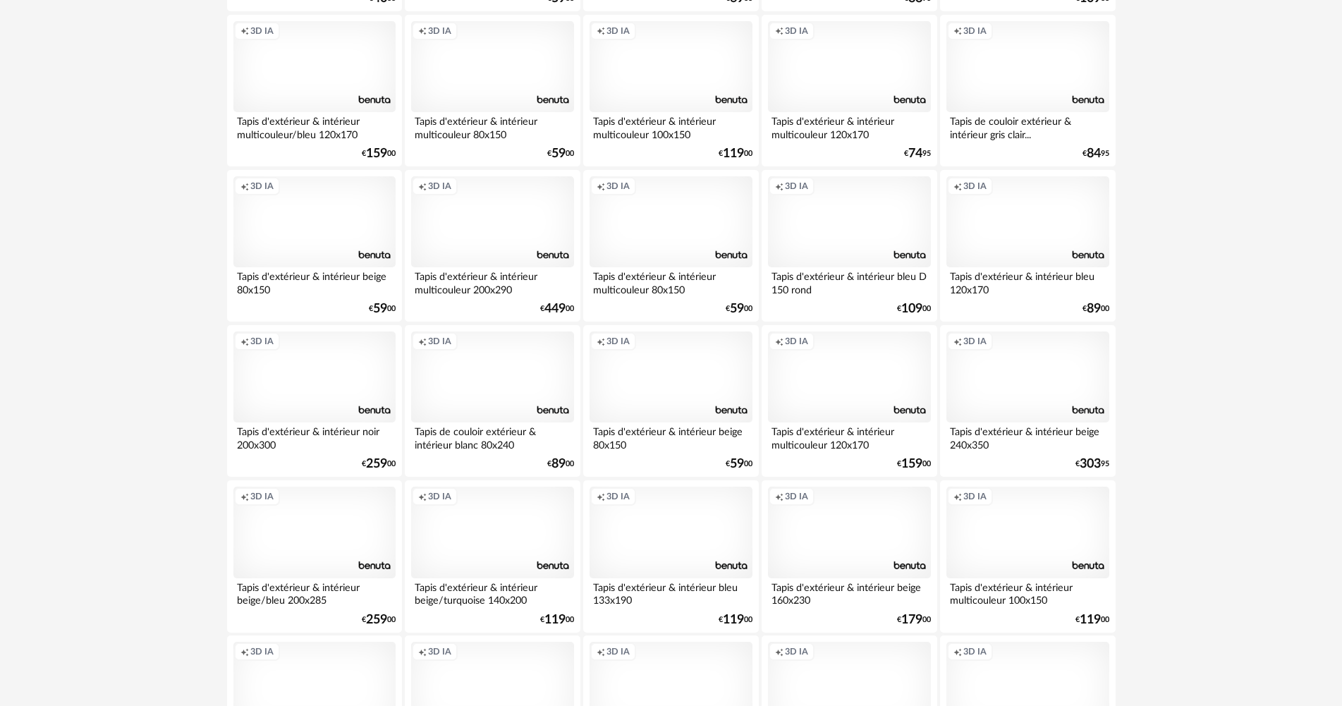
scroll to position [2693, 0]
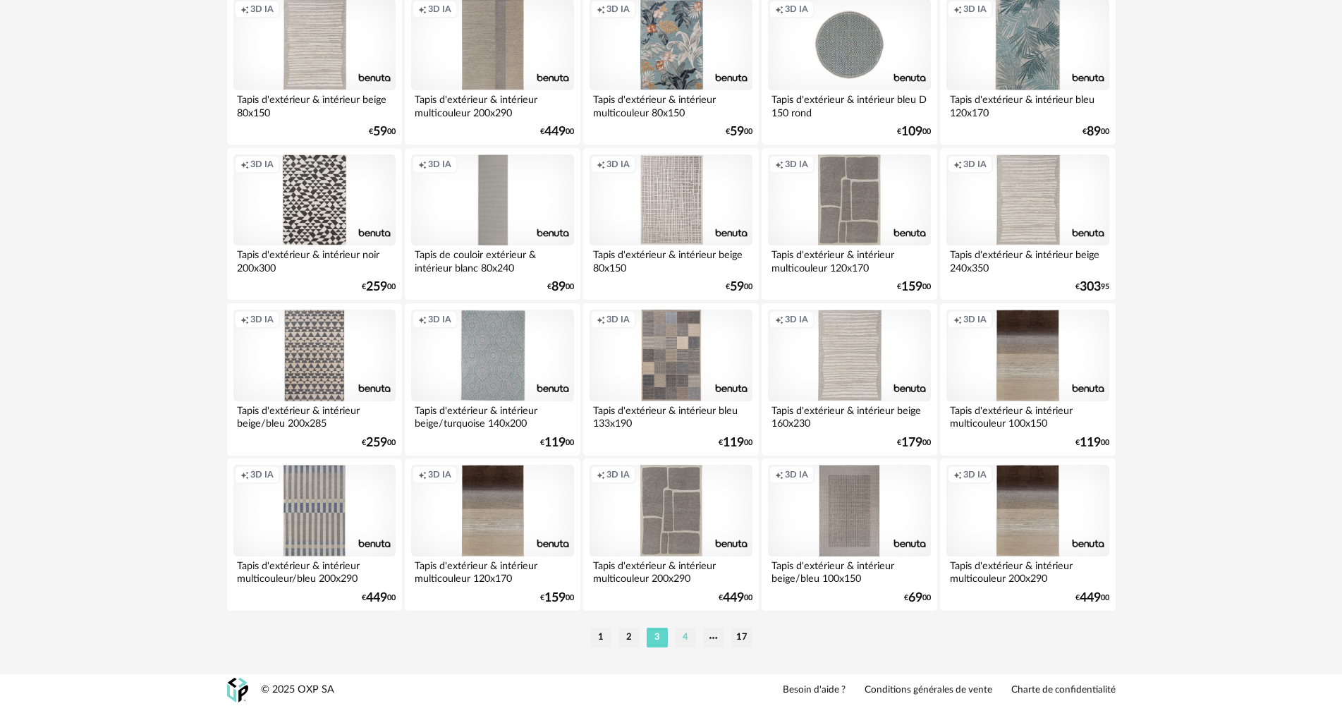
click at [692, 637] on li "4" at bounding box center [685, 637] width 21 height 20
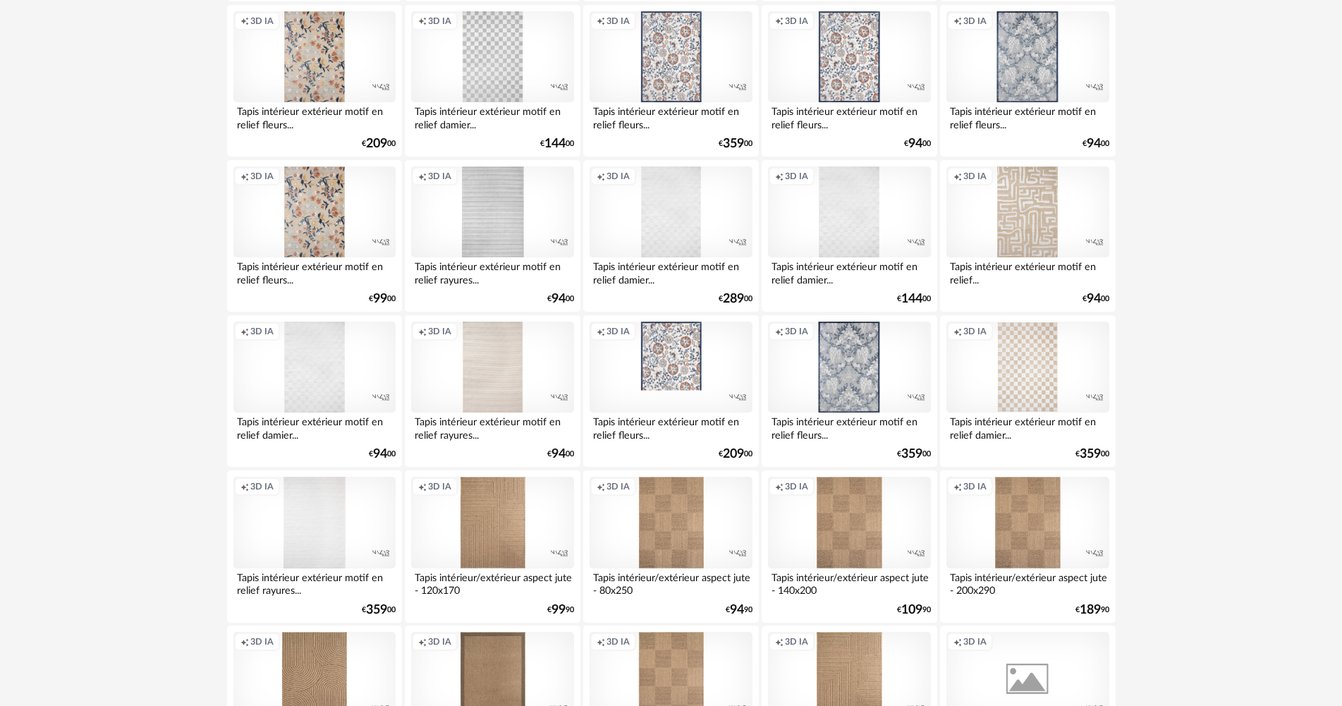
scroll to position [2693, 0]
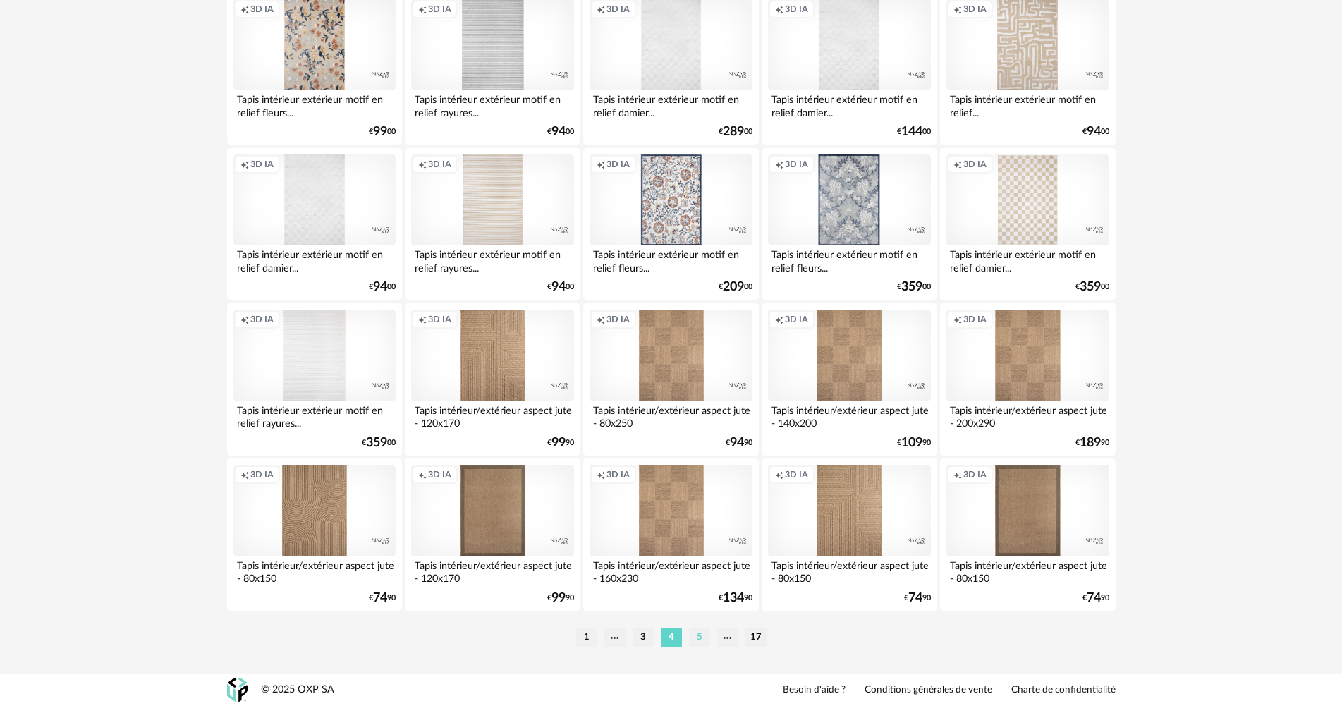
click at [704, 640] on li "5" at bounding box center [699, 637] width 21 height 20
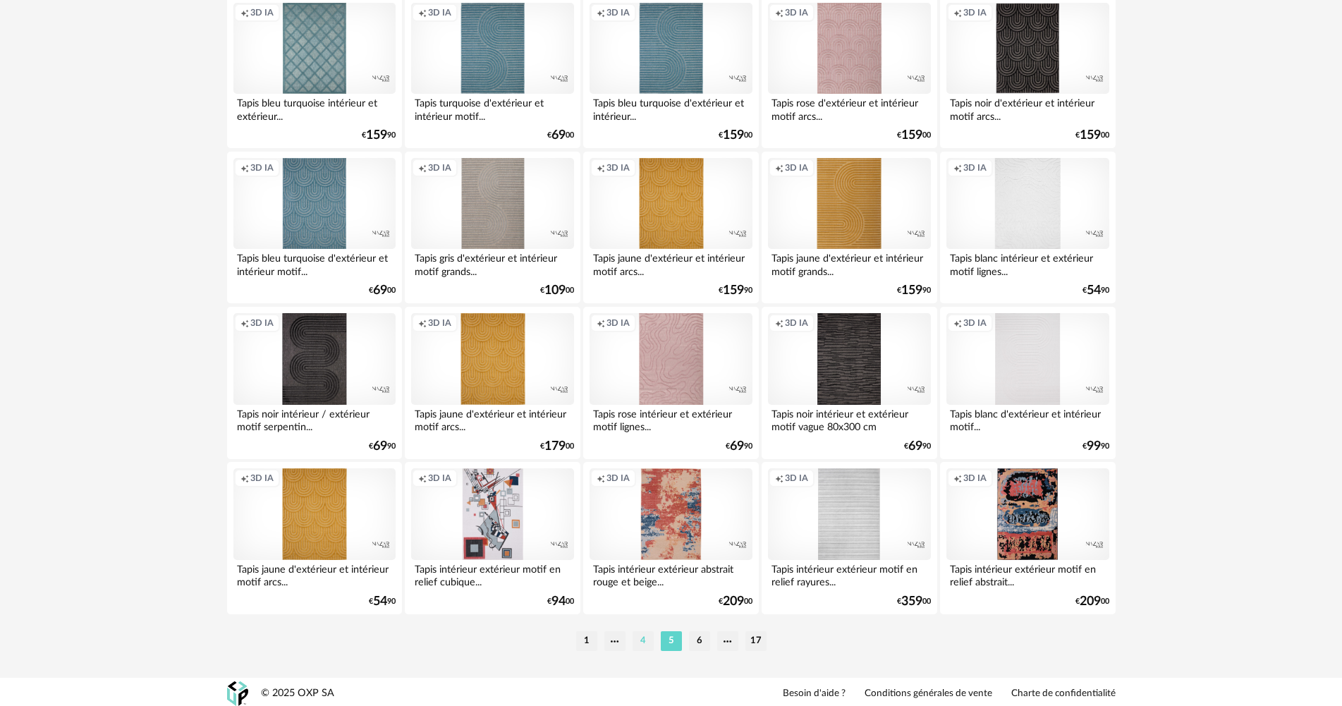
scroll to position [2693, 0]
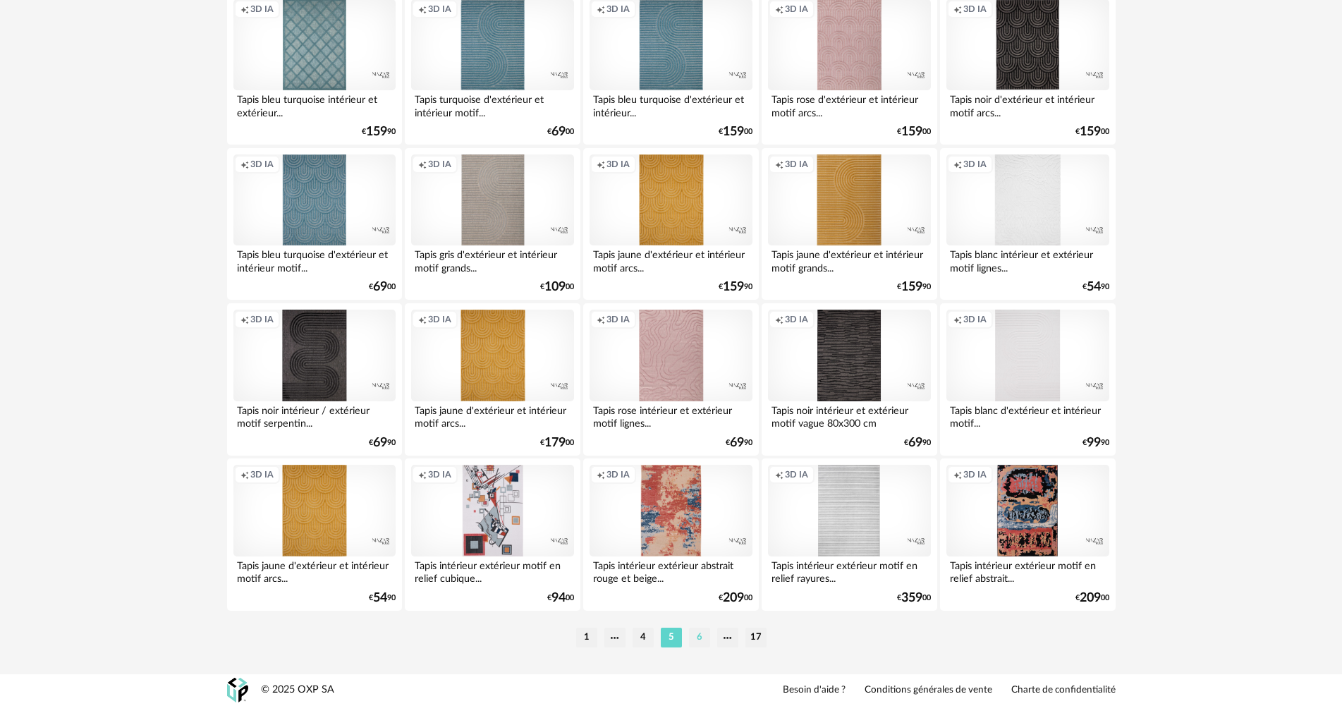
click at [698, 637] on li "6" at bounding box center [699, 637] width 21 height 20
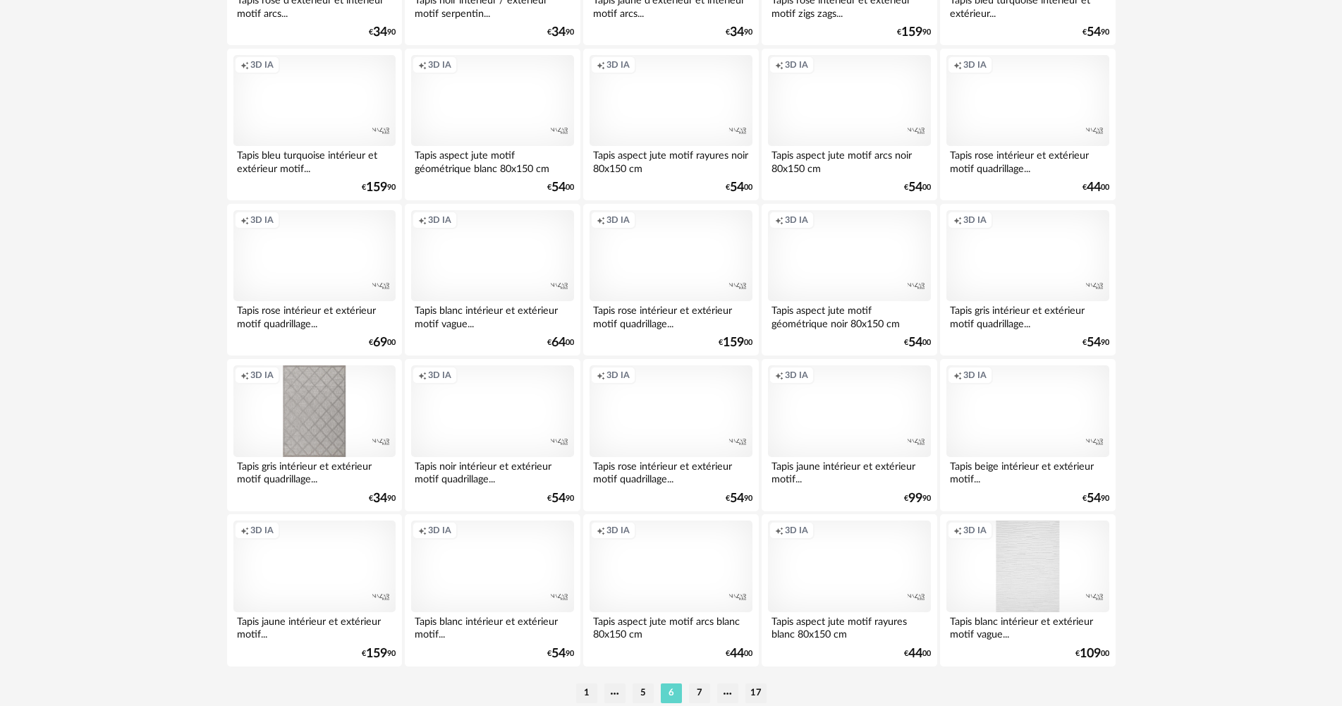
scroll to position [2693, 0]
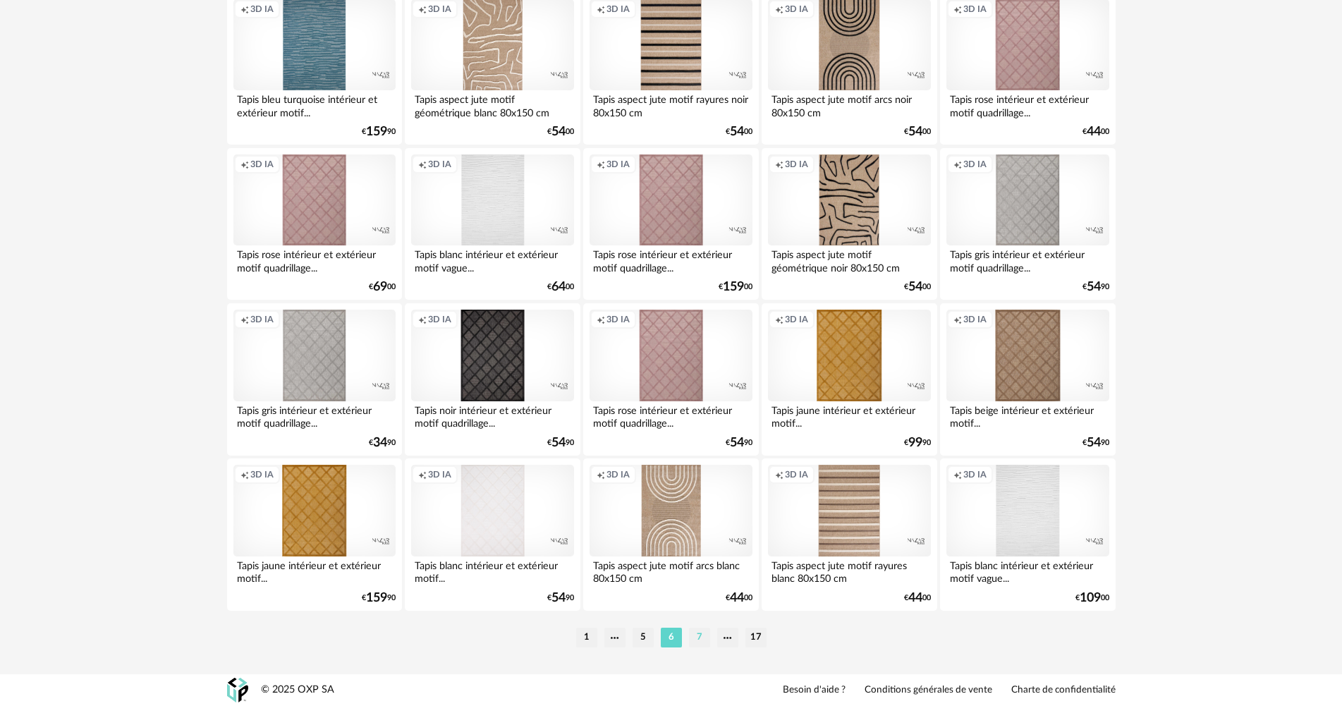
click at [701, 634] on li "7" at bounding box center [699, 637] width 21 height 20
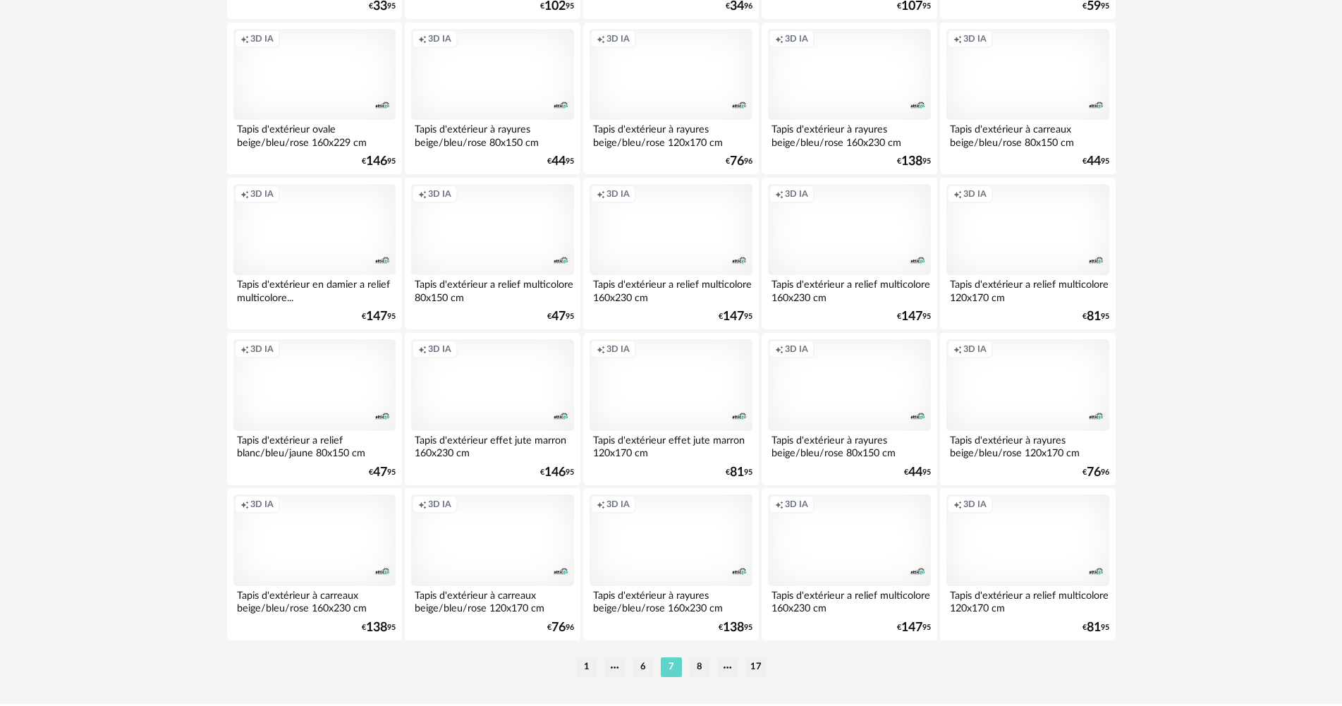
scroll to position [2693, 0]
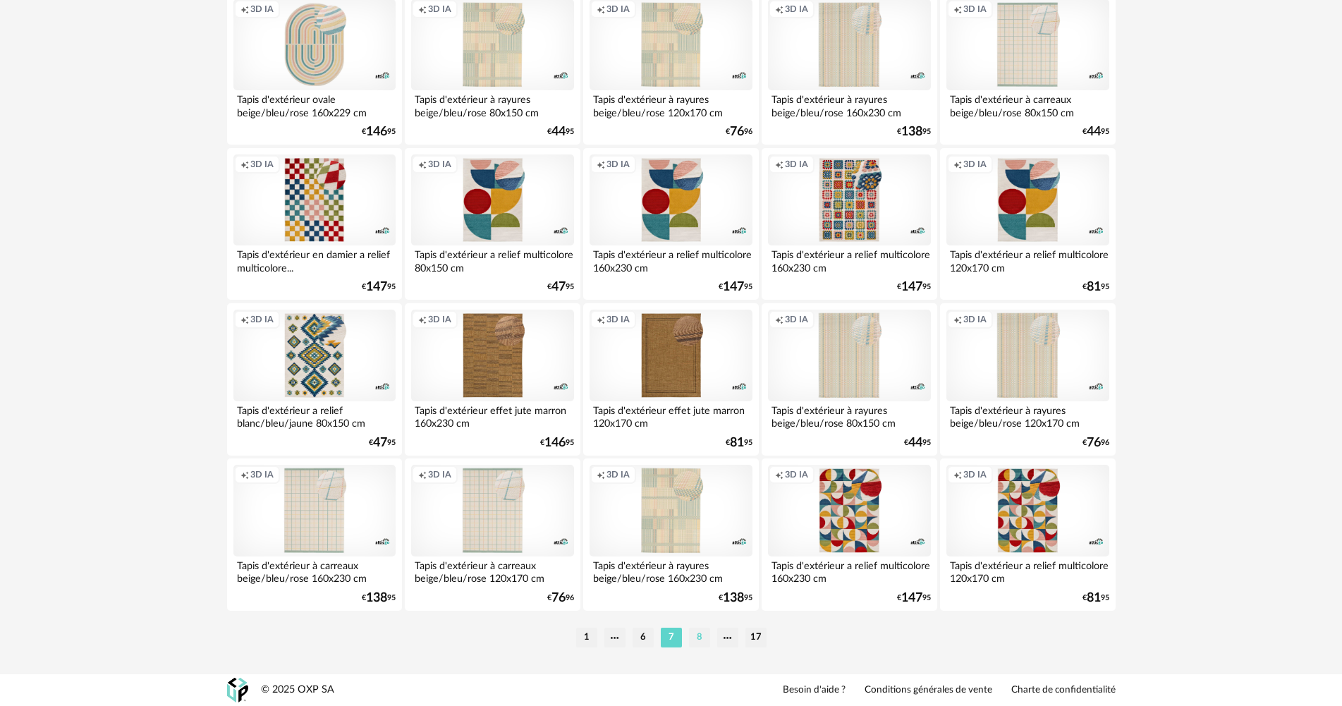
click at [695, 642] on li "8" at bounding box center [699, 637] width 21 height 20
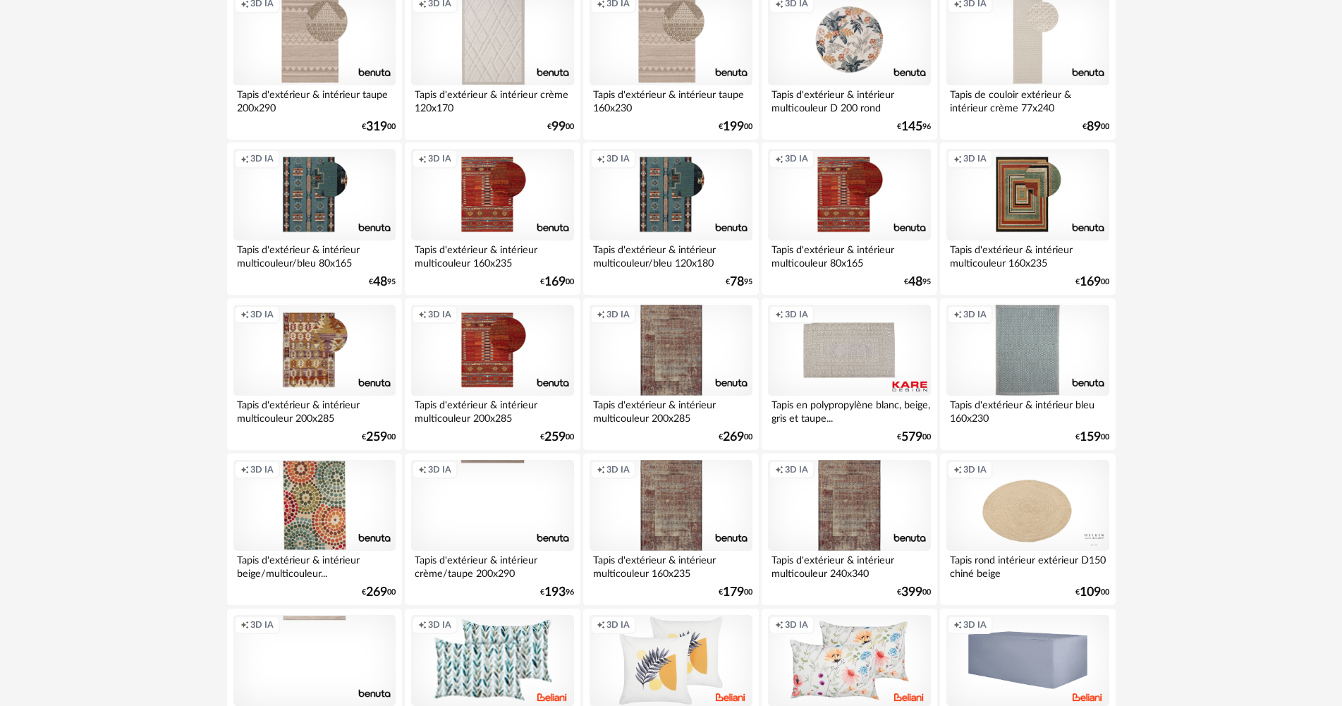
scroll to position [2693, 0]
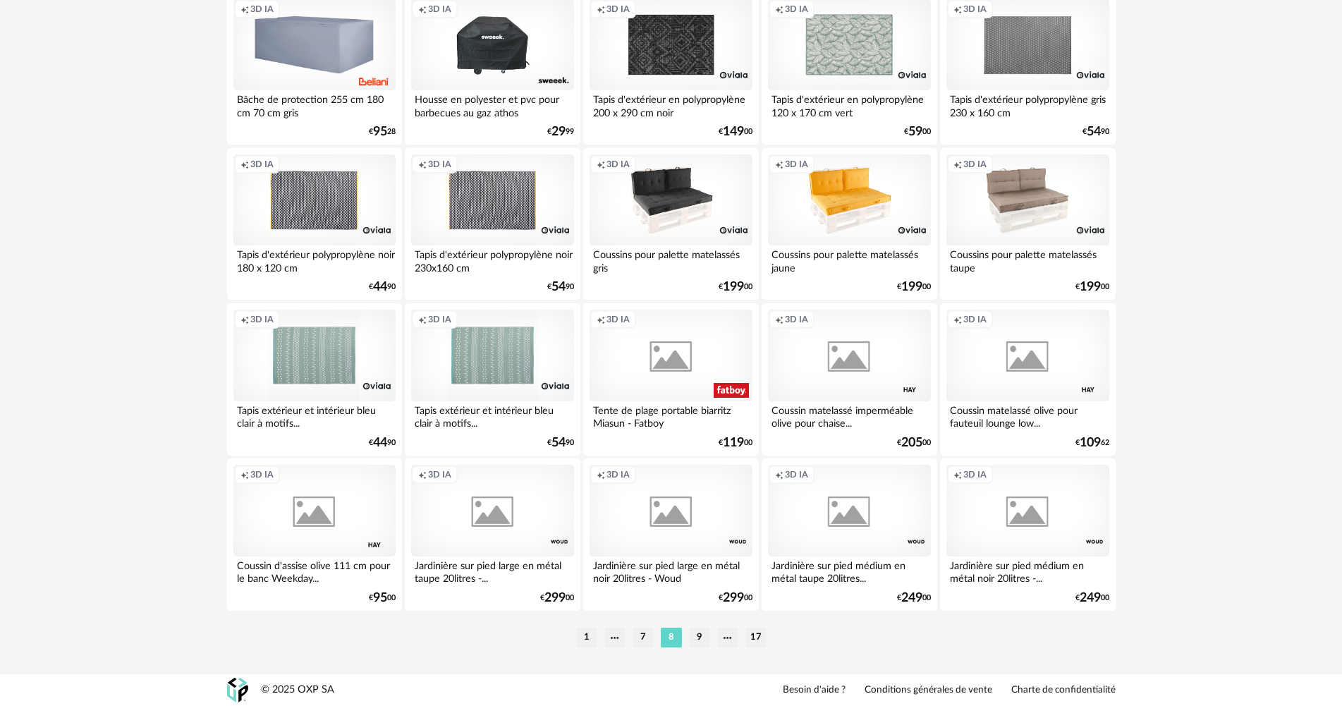
click at [691, 641] on li "9" at bounding box center [699, 637] width 21 height 20
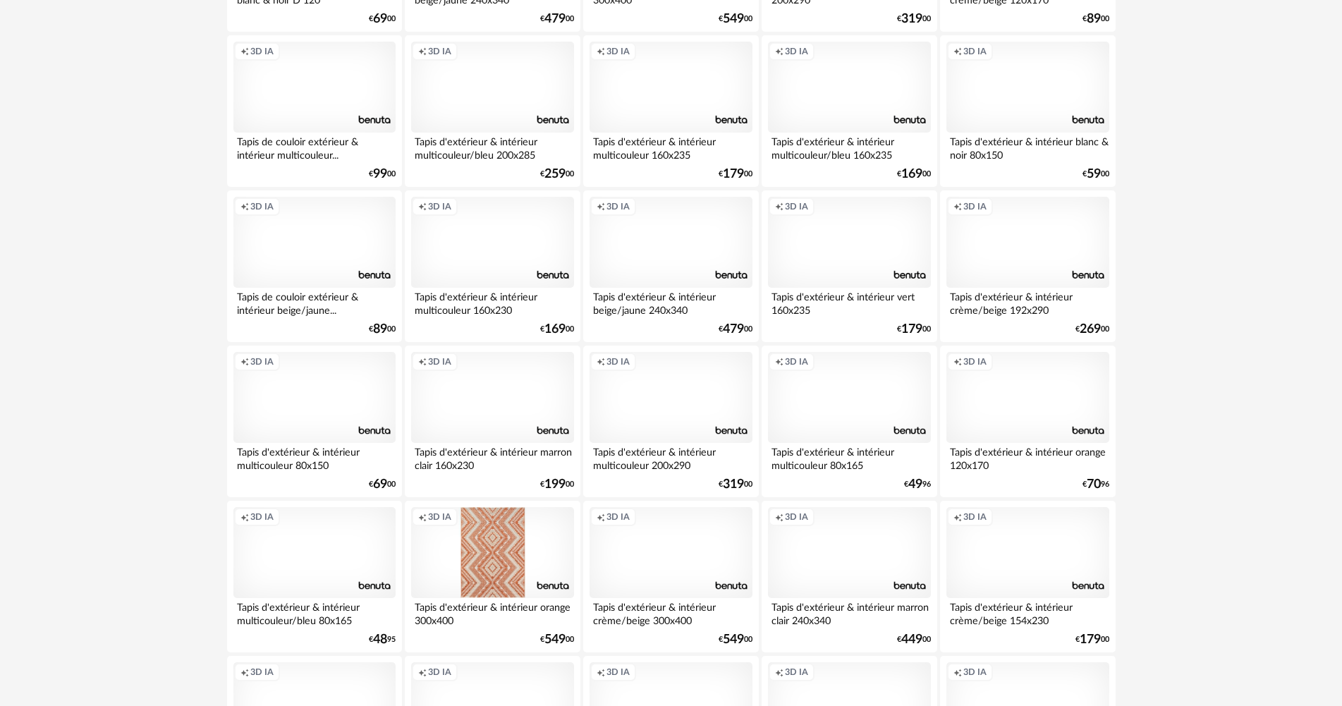
scroll to position [2679, 0]
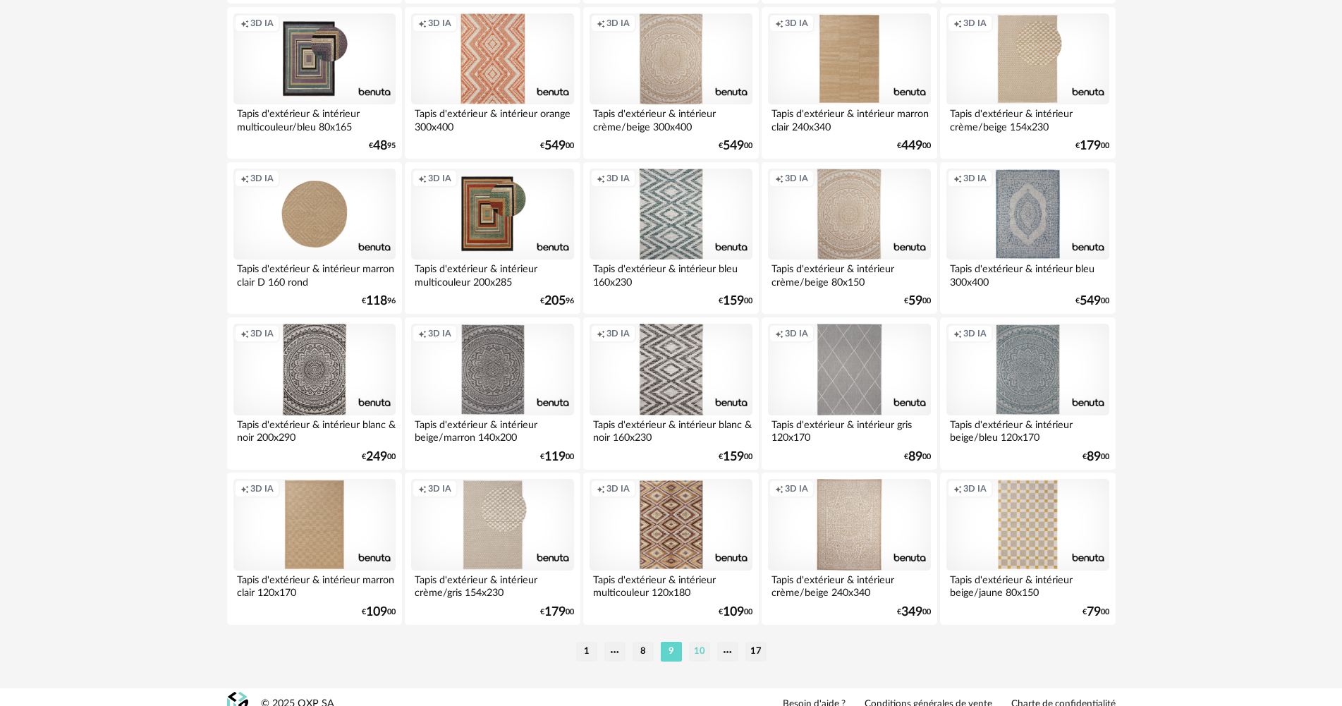
click at [693, 651] on li "10" at bounding box center [699, 652] width 21 height 20
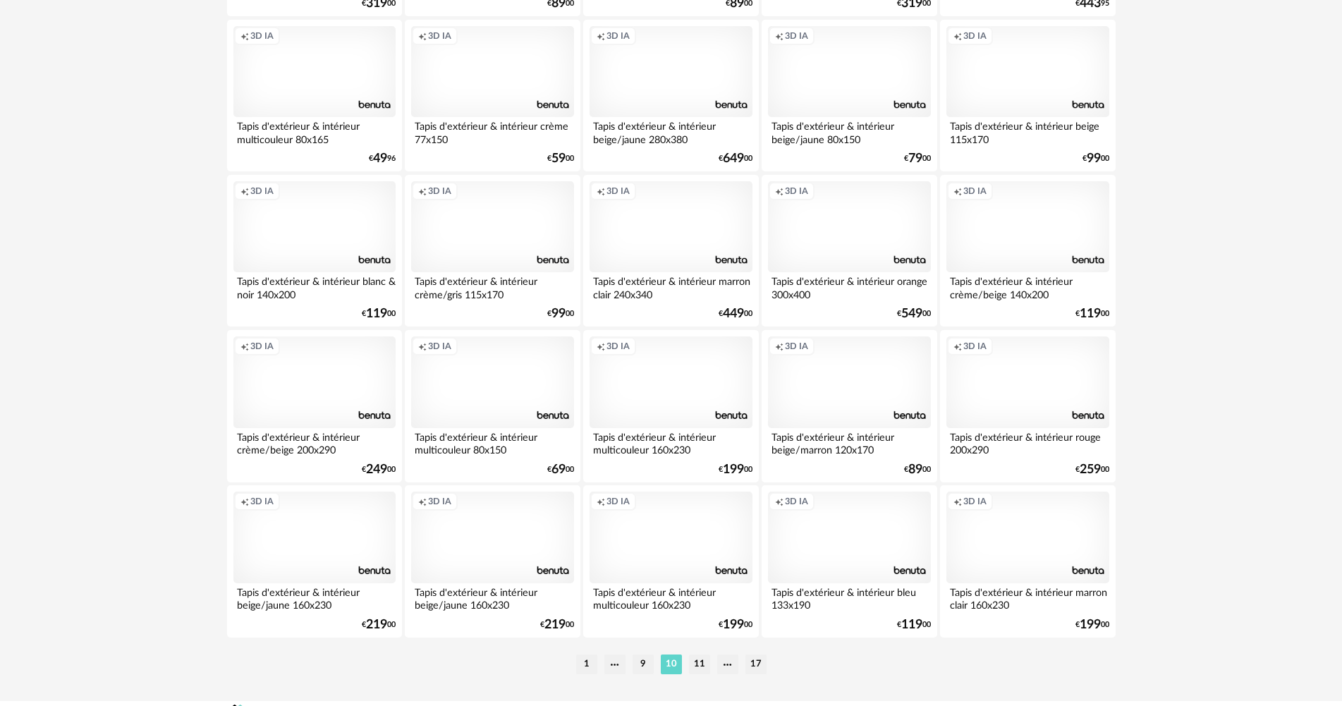
scroll to position [2693, 0]
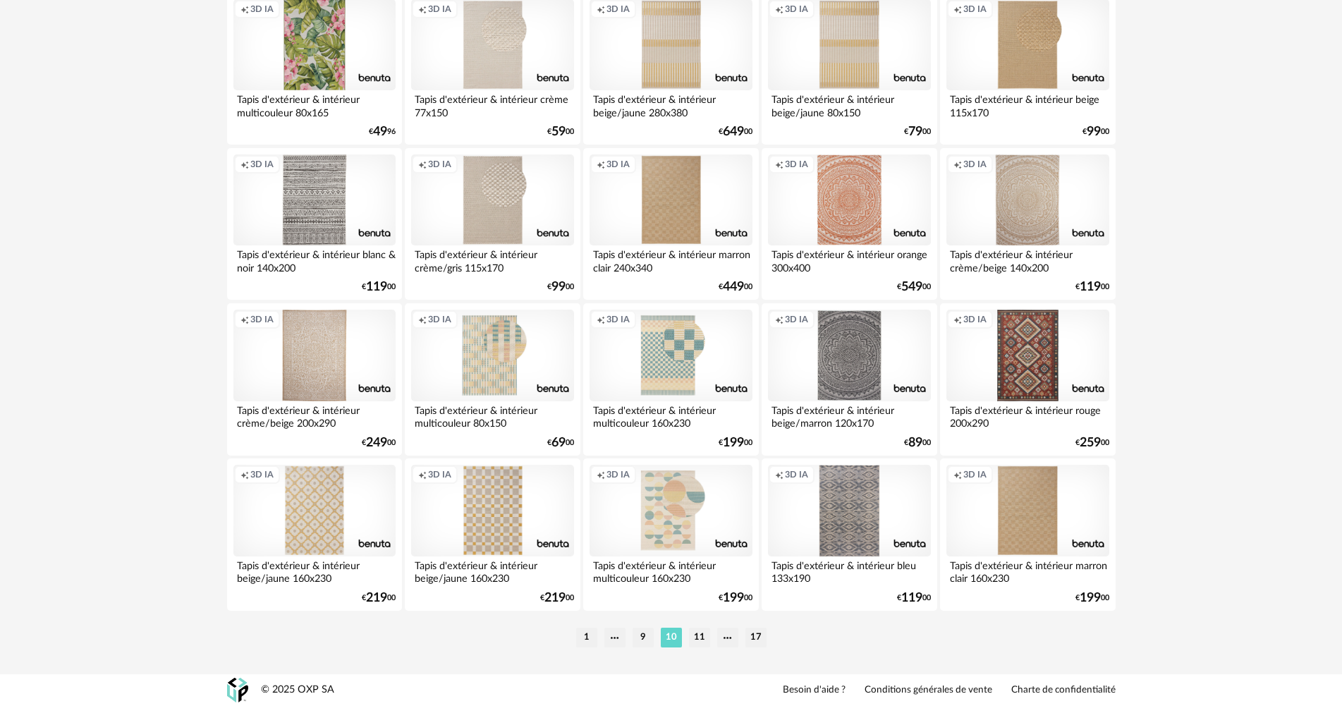
click at [698, 641] on li "11" at bounding box center [699, 637] width 21 height 20
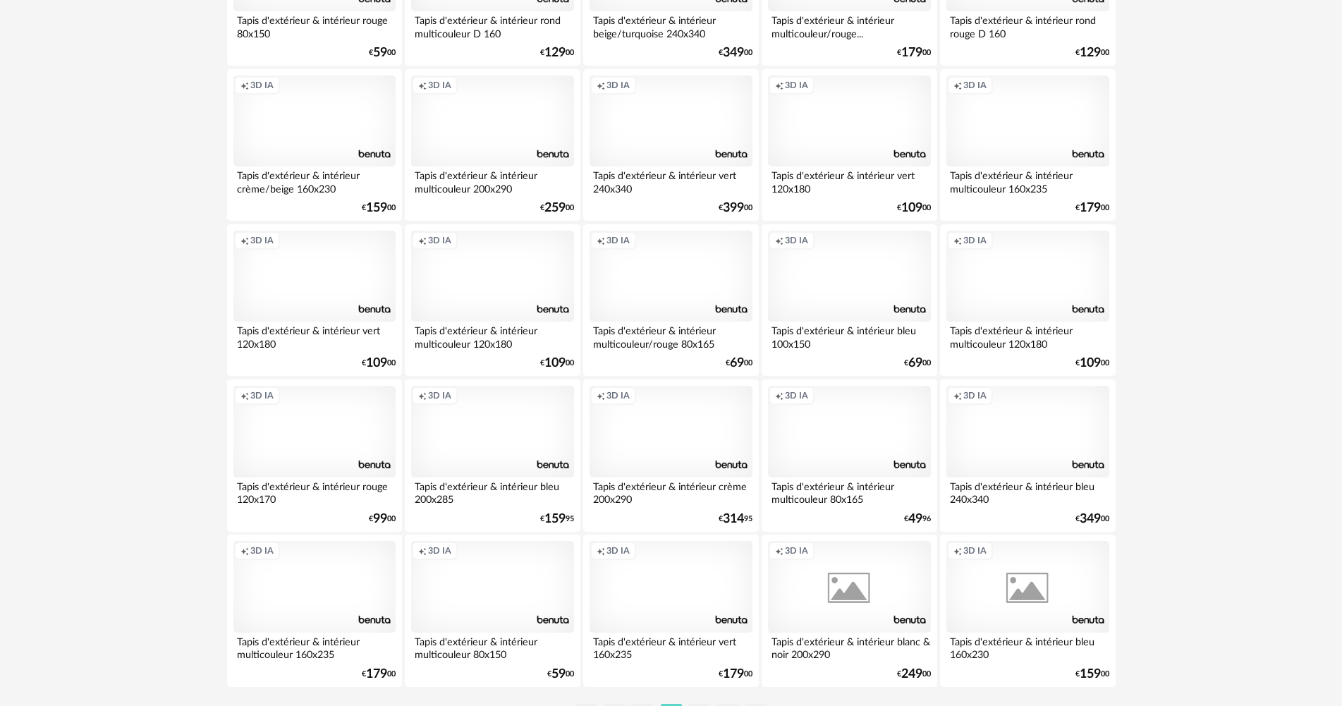
scroll to position [2693, 0]
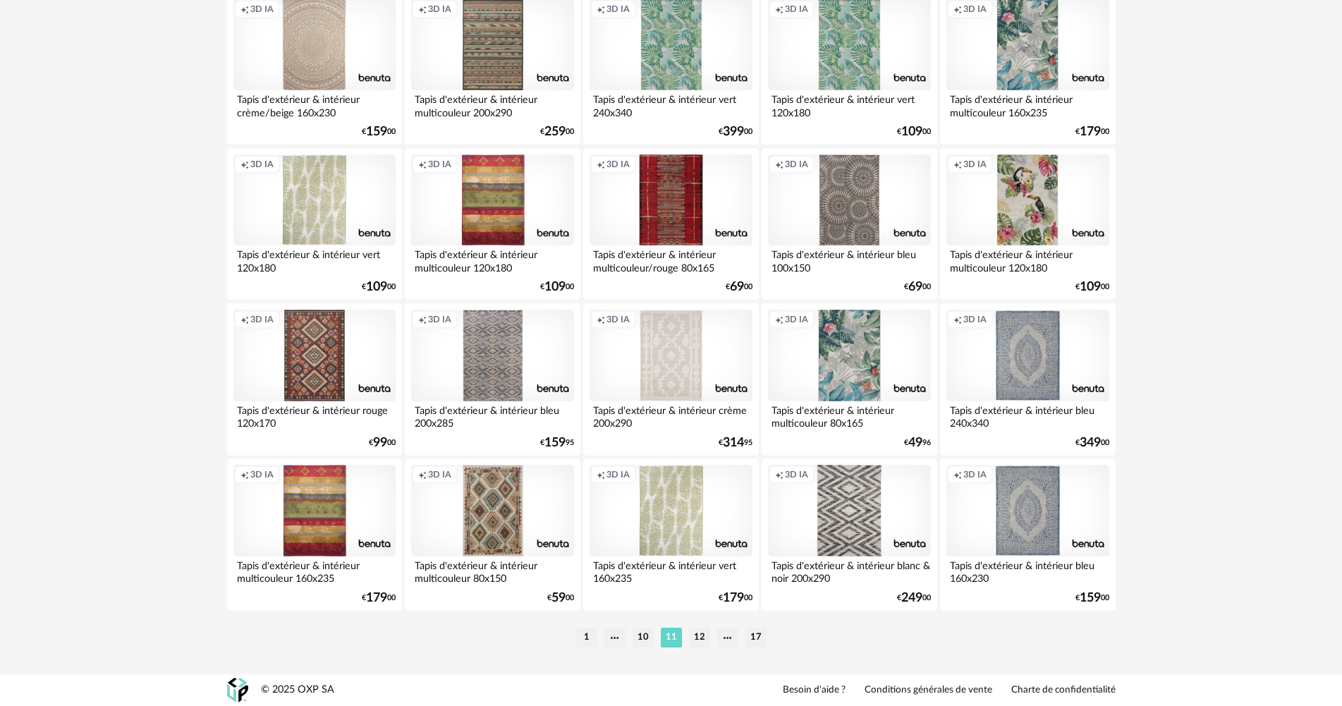
click at [696, 633] on li "12" at bounding box center [699, 637] width 21 height 20
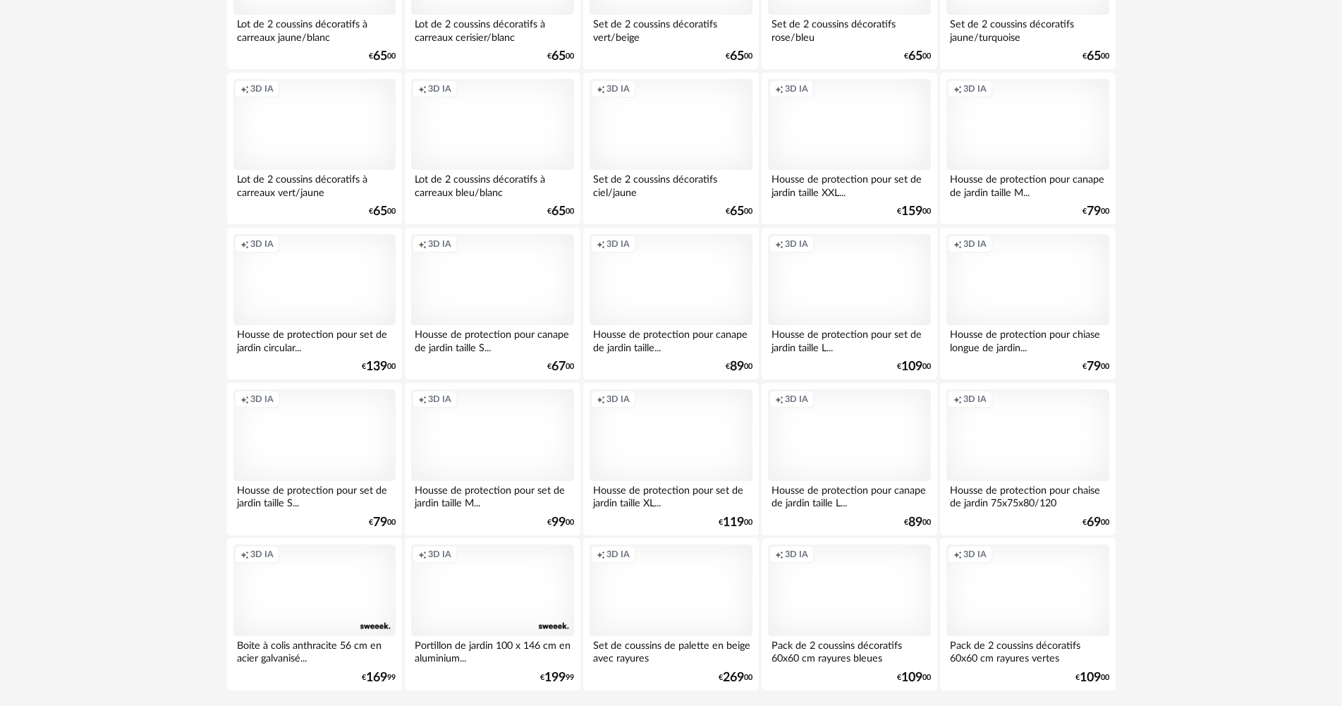
scroll to position [2693, 0]
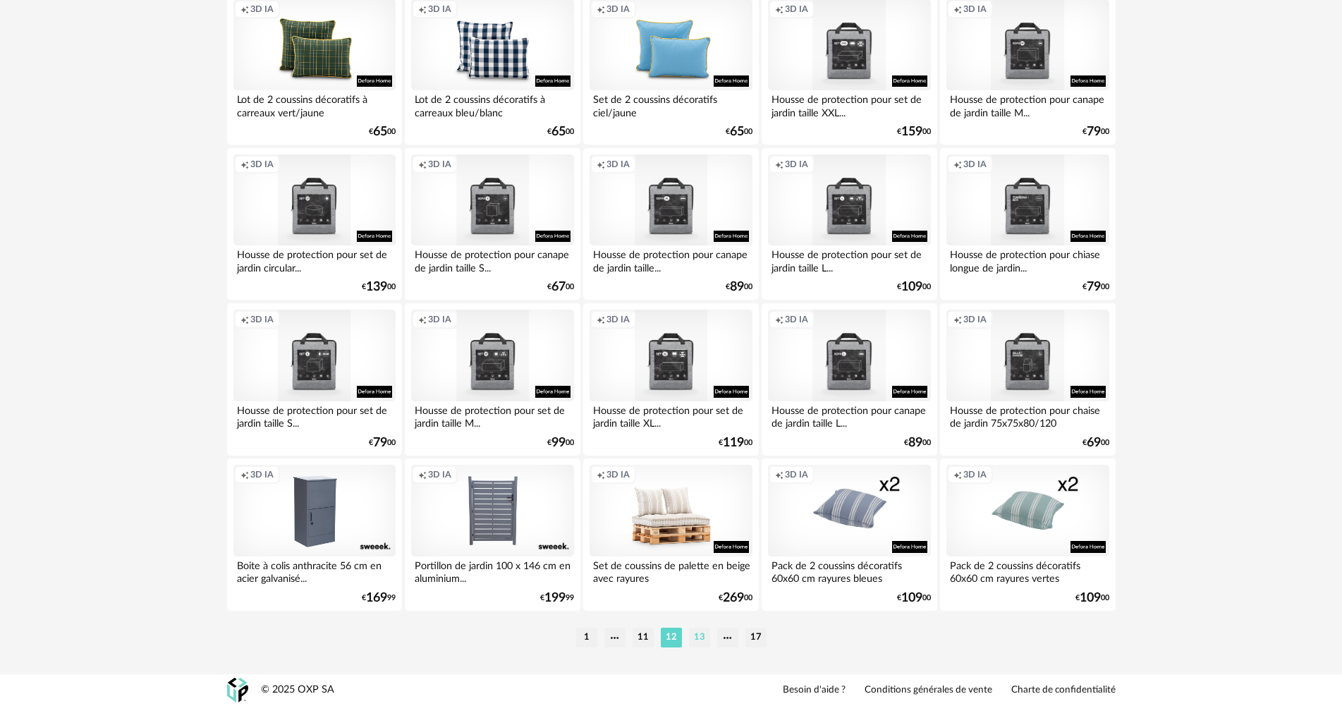
click at [698, 631] on li "13" at bounding box center [699, 637] width 21 height 20
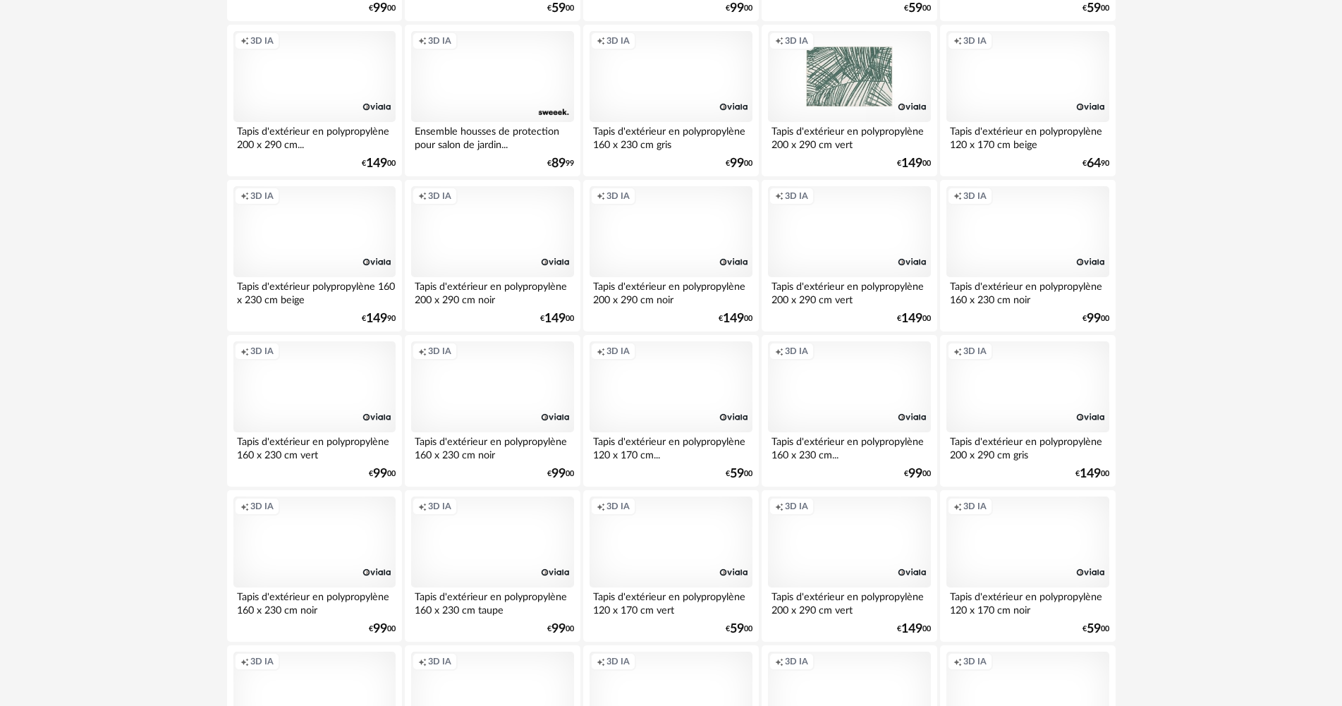
scroll to position [2693, 0]
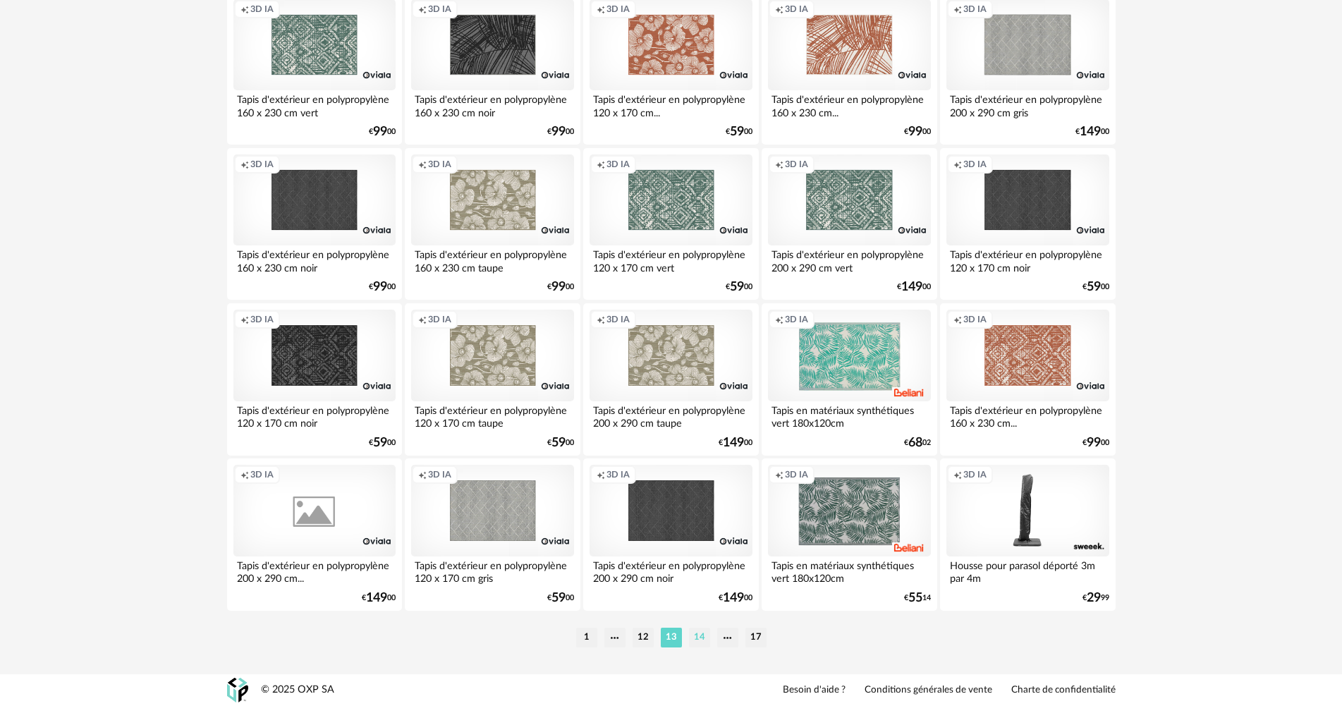
click at [700, 636] on li "14" at bounding box center [699, 637] width 21 height 20
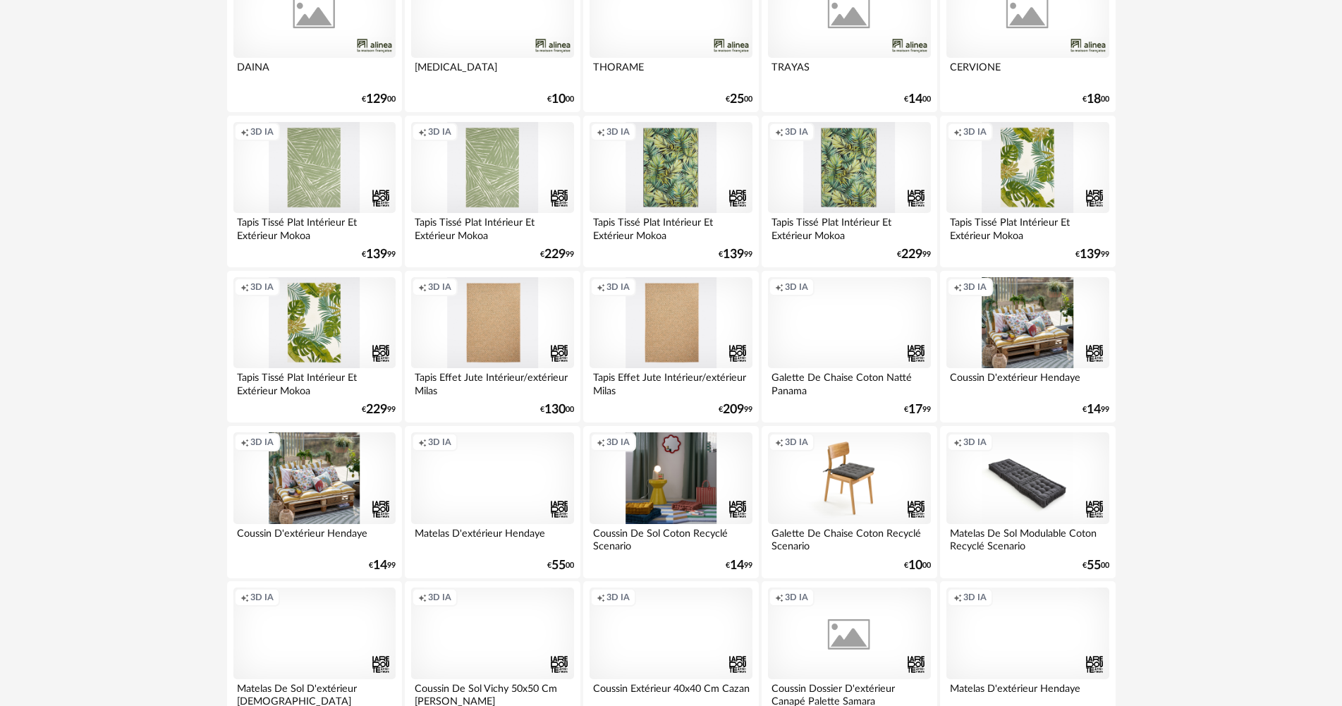
scroll to position [2693, 0]
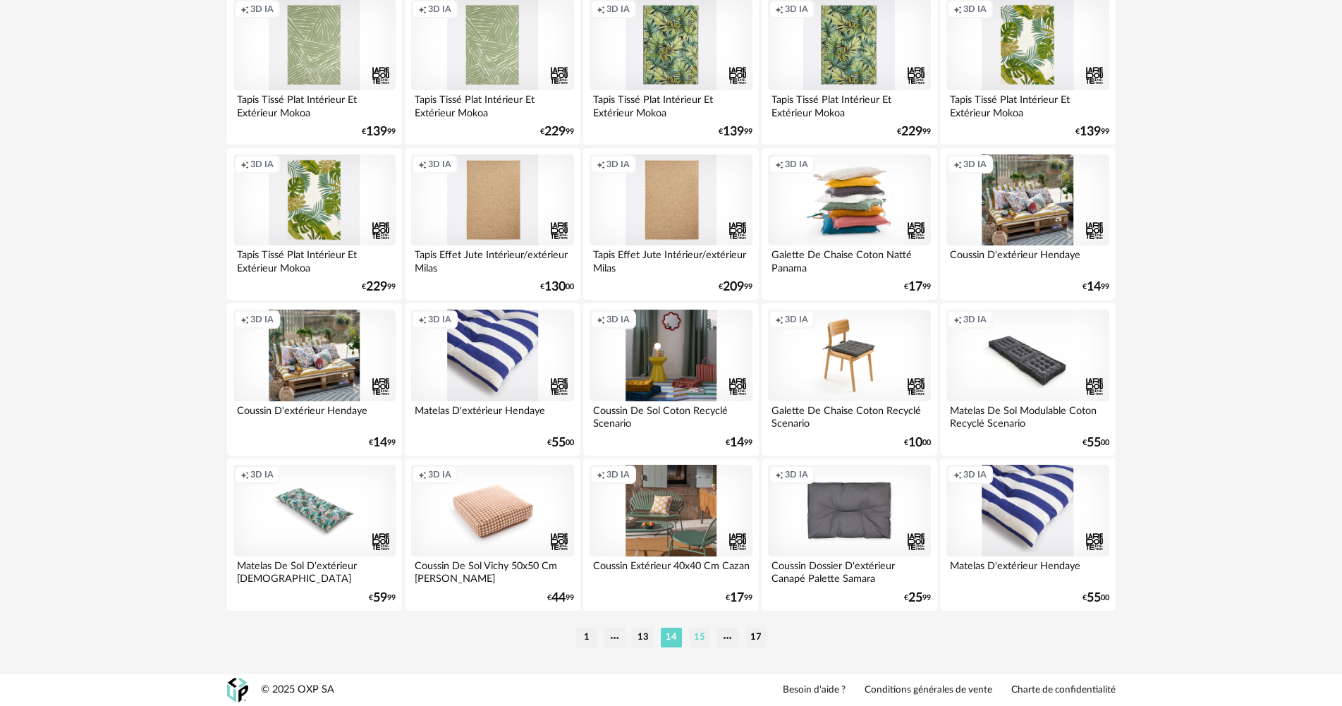
click at [695, 638] on li "15" at bounding box center [699, 637] width 21 height 20
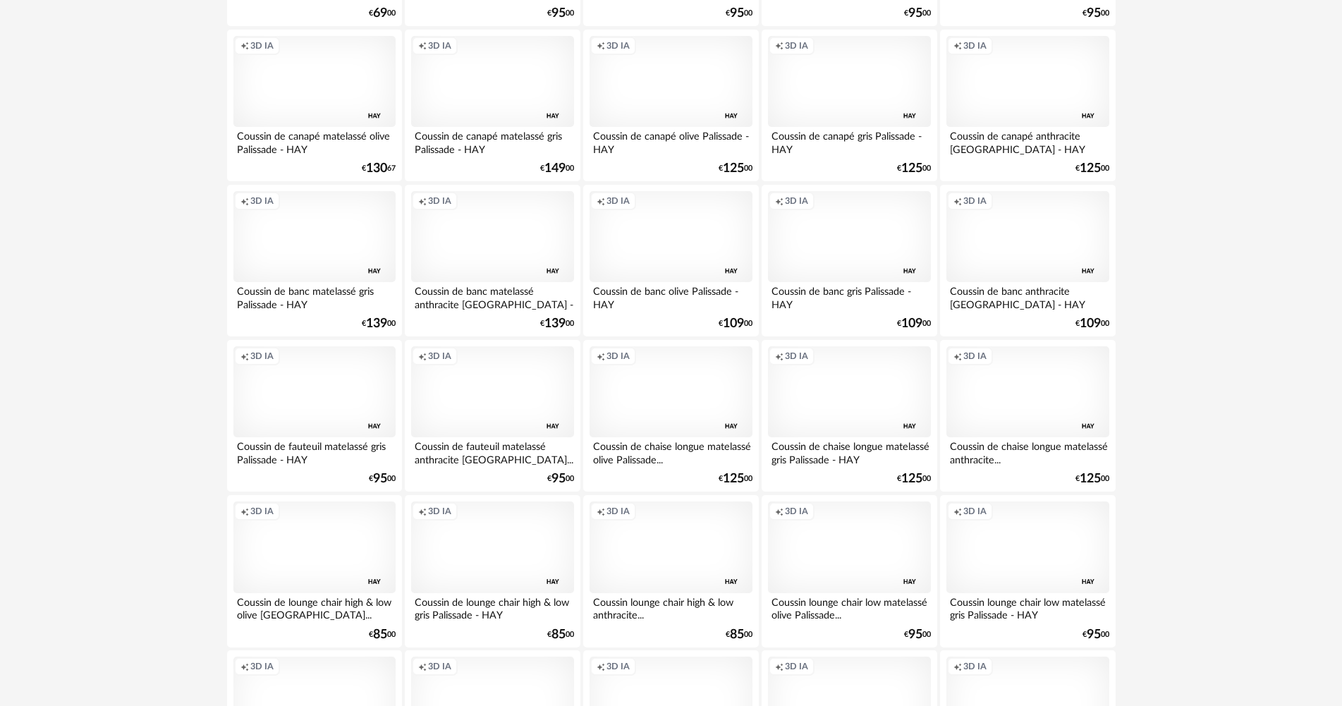
scroll to position [2693, 0]
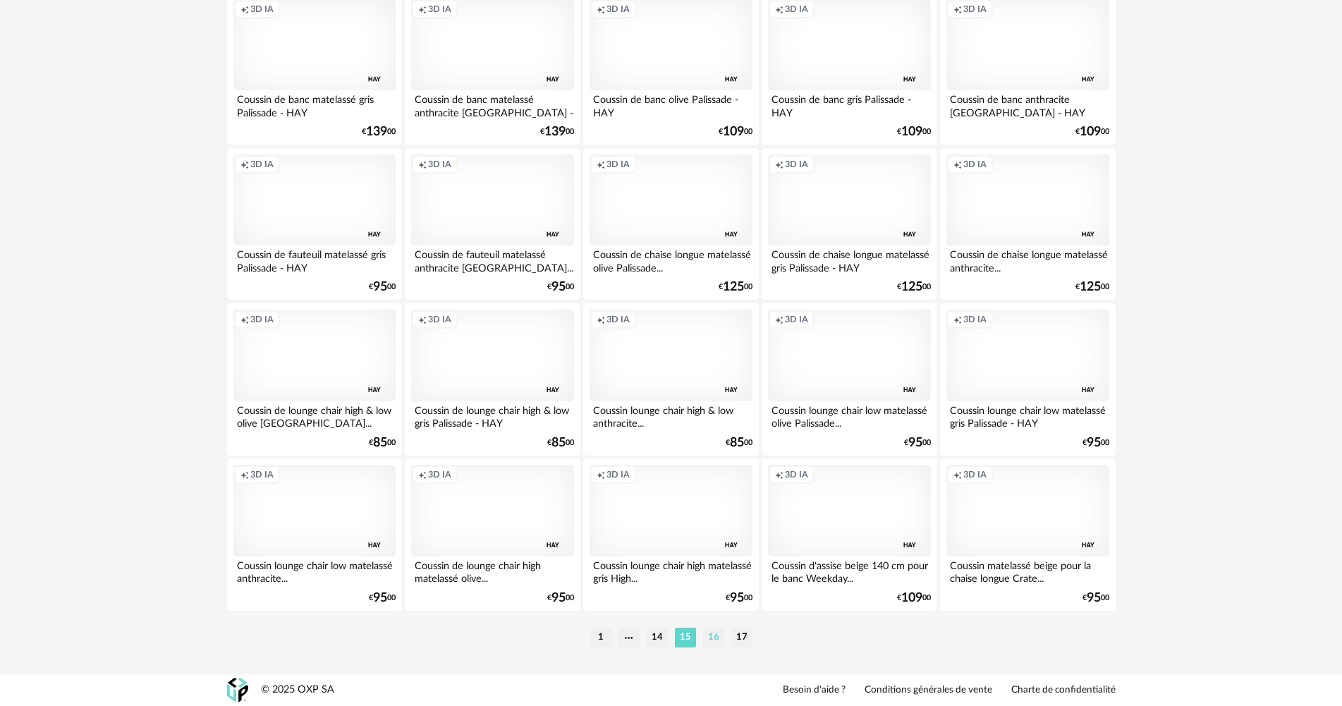
click at [711, 635] on li "16" at bounding box center [713, 637] width 21 height 20
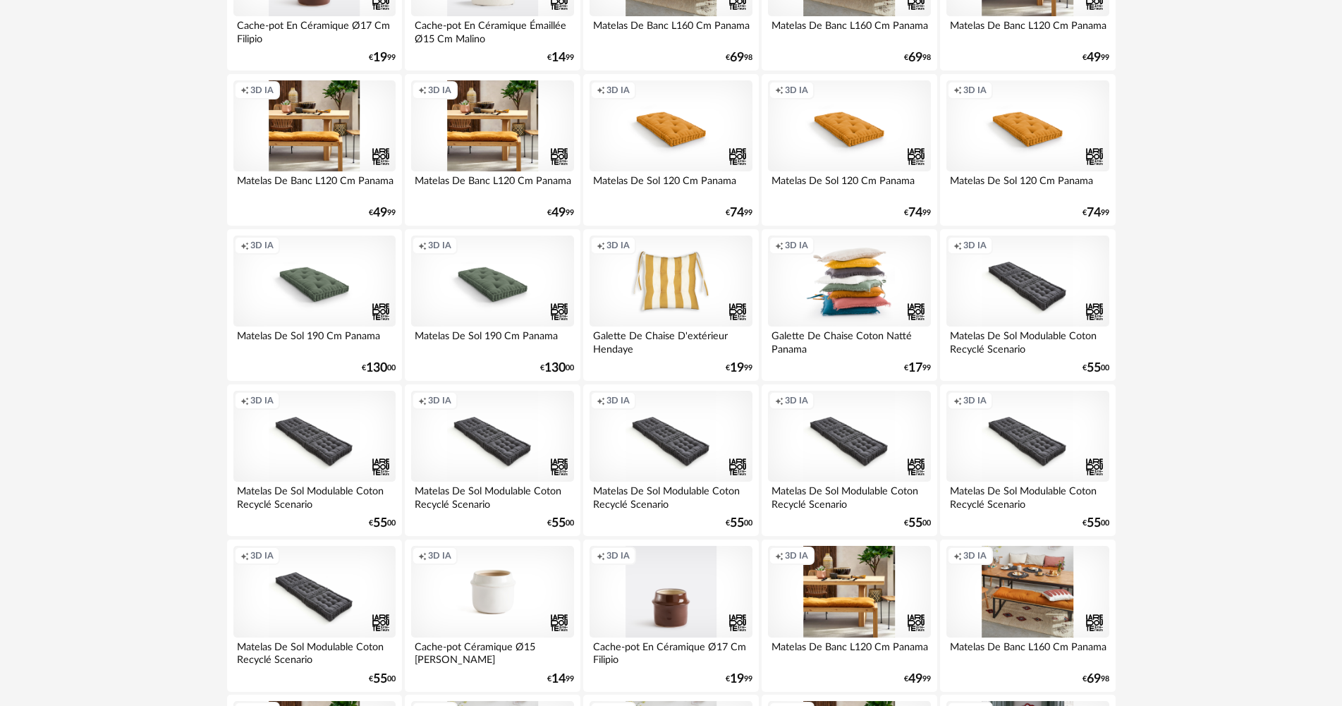
scroll to position [2693, 0]
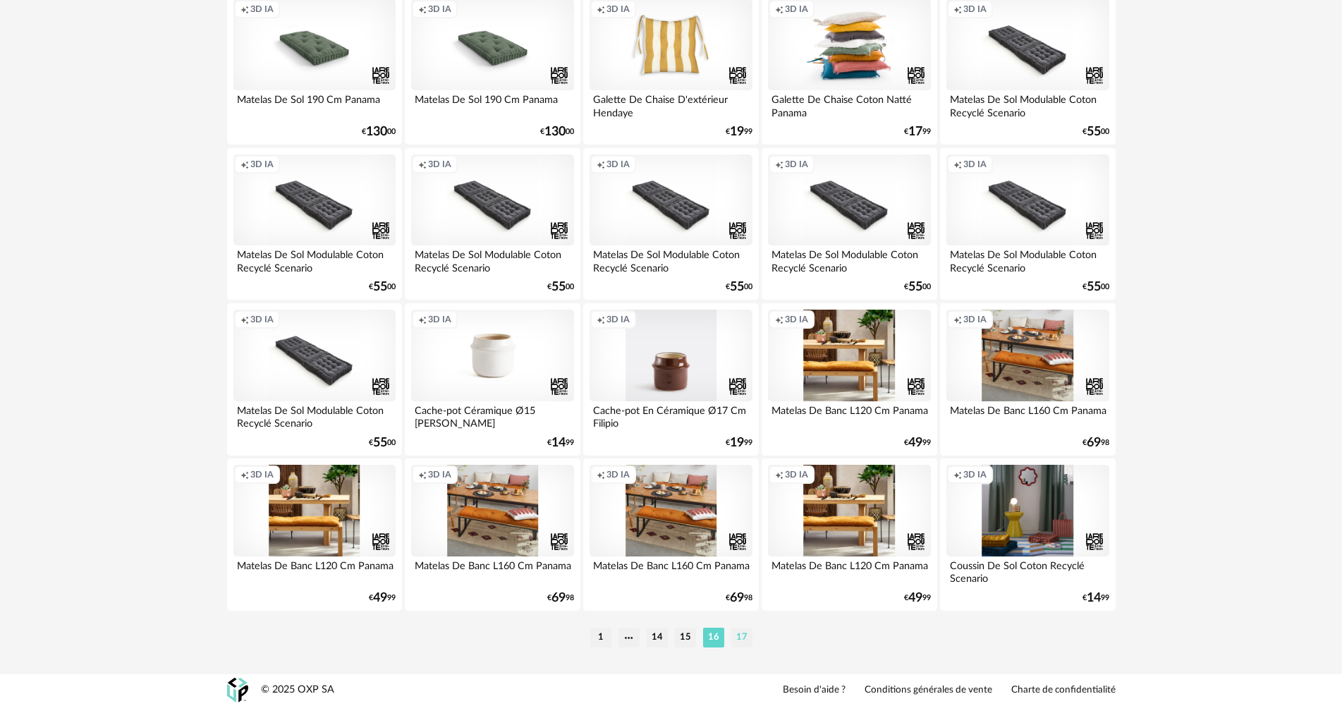
click at [742, 637] on li "17" at bounding box center [741, 637] width 21 height 20
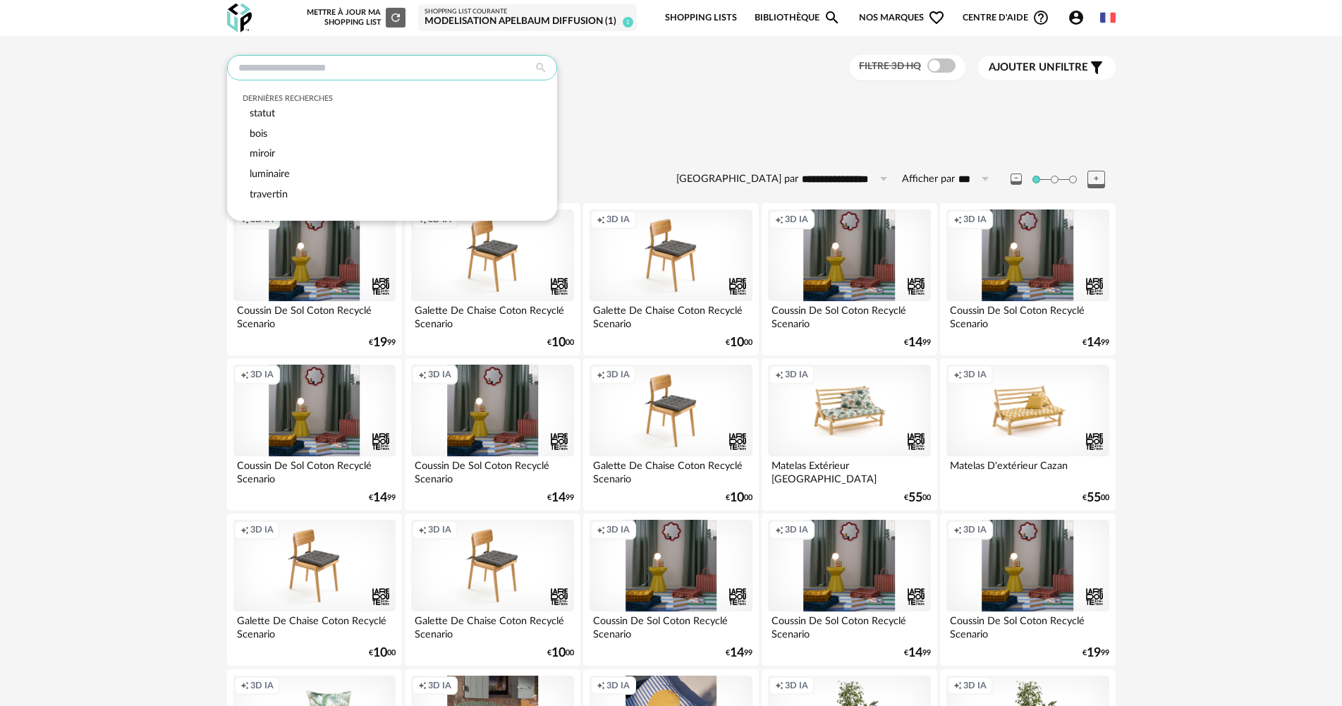
click at [403, 69] on input "text" at bounding box center [392, 67] width 330 height 25
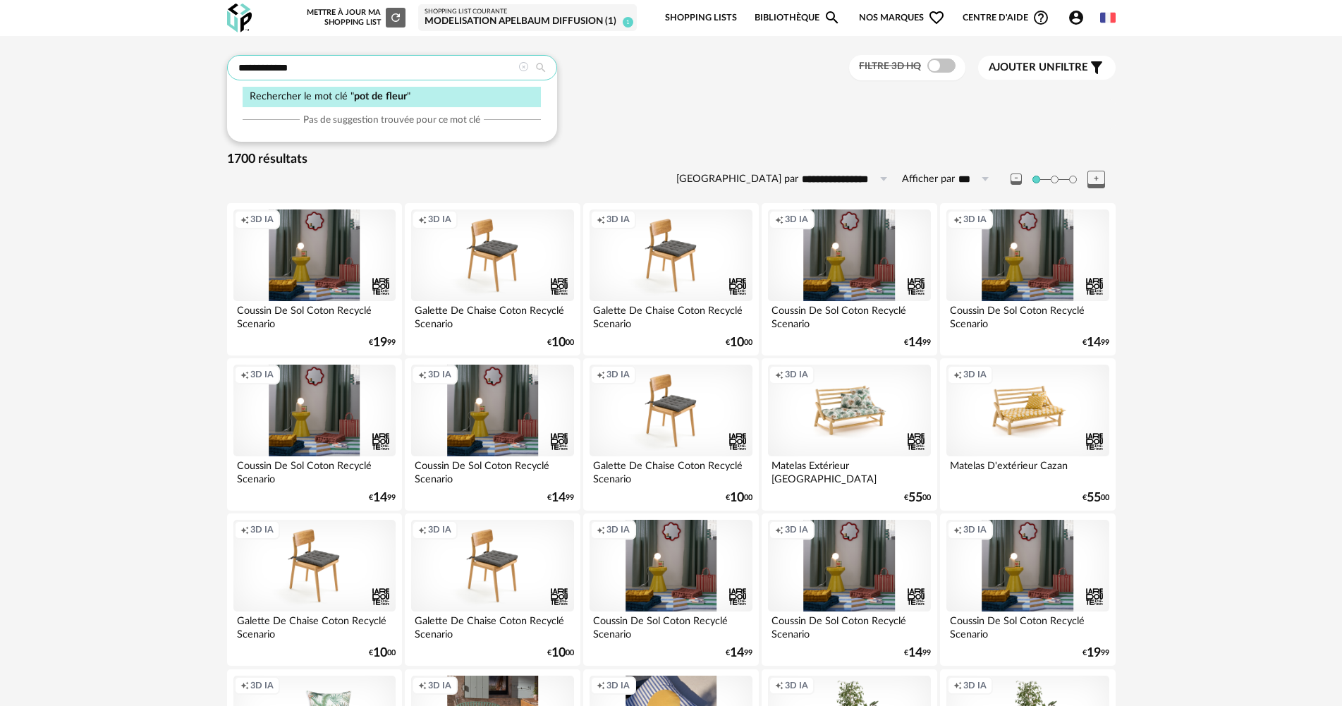
type input "**********"
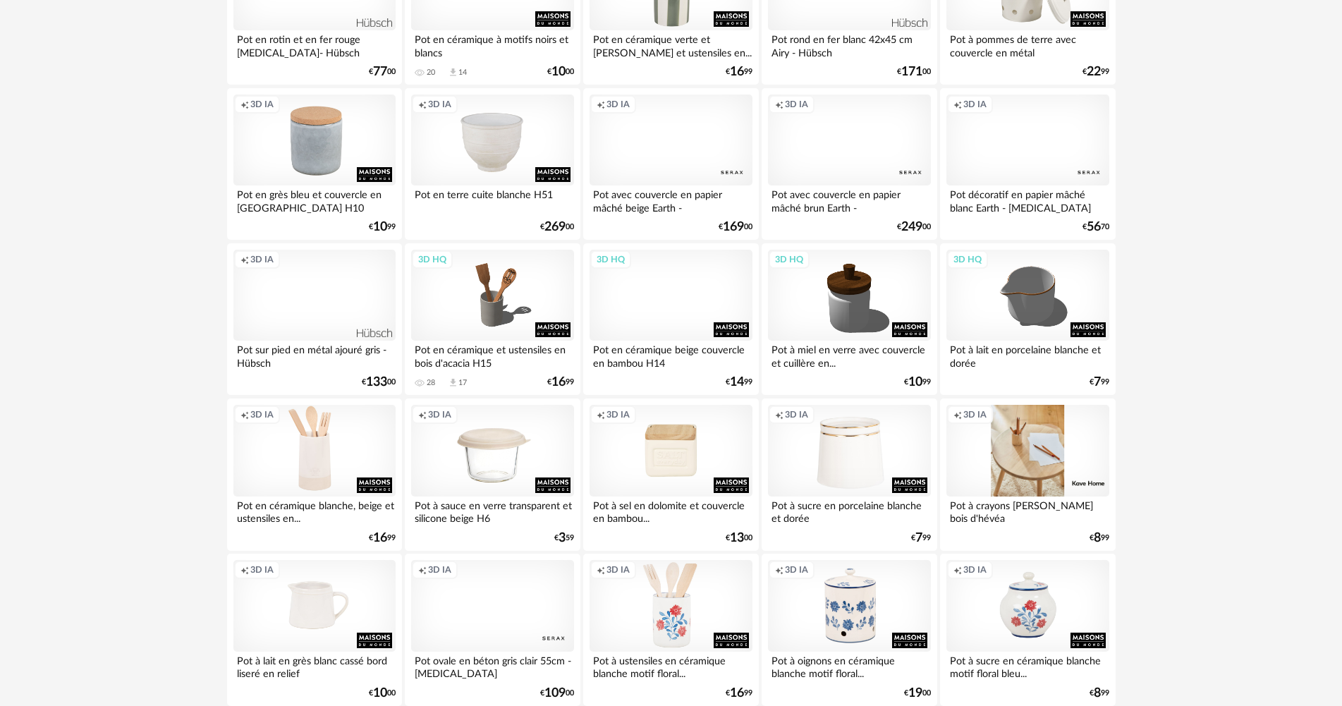
scroll to position [2693, 0]
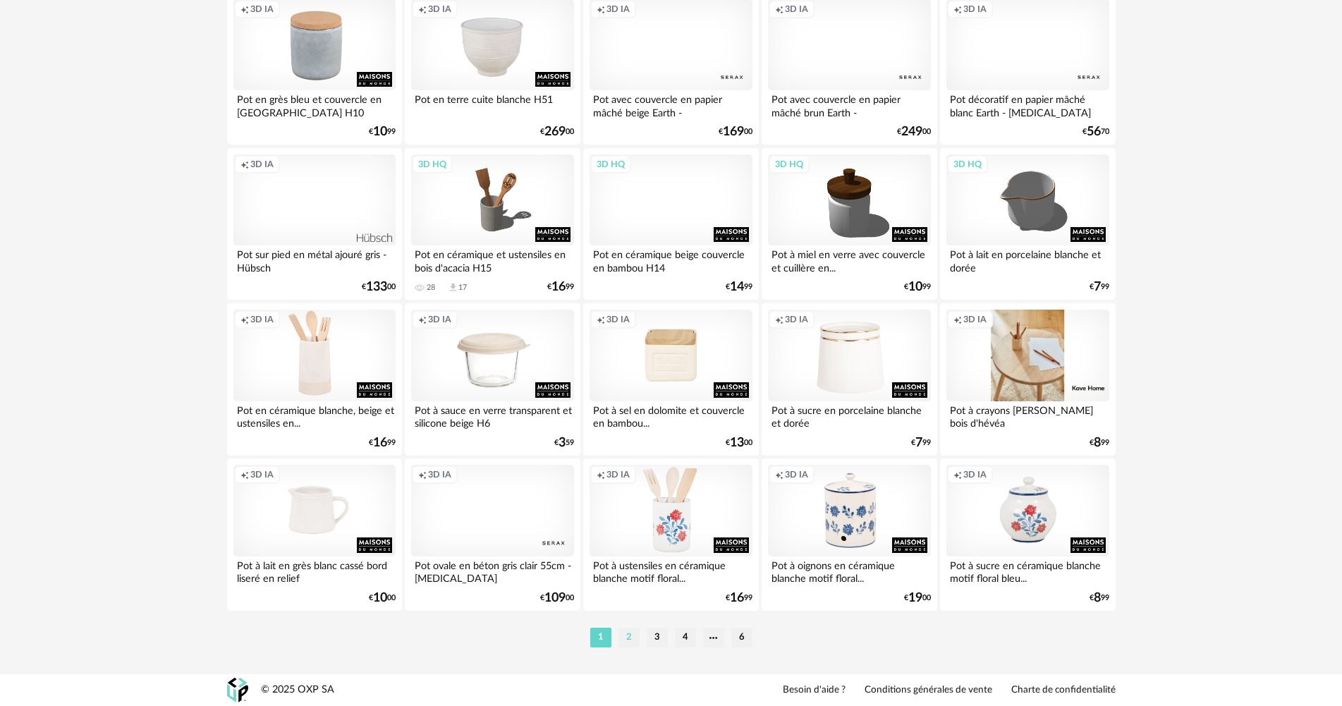
click at [623, 634] on li "2" at bounding box center [628, 637] width 21 height 20
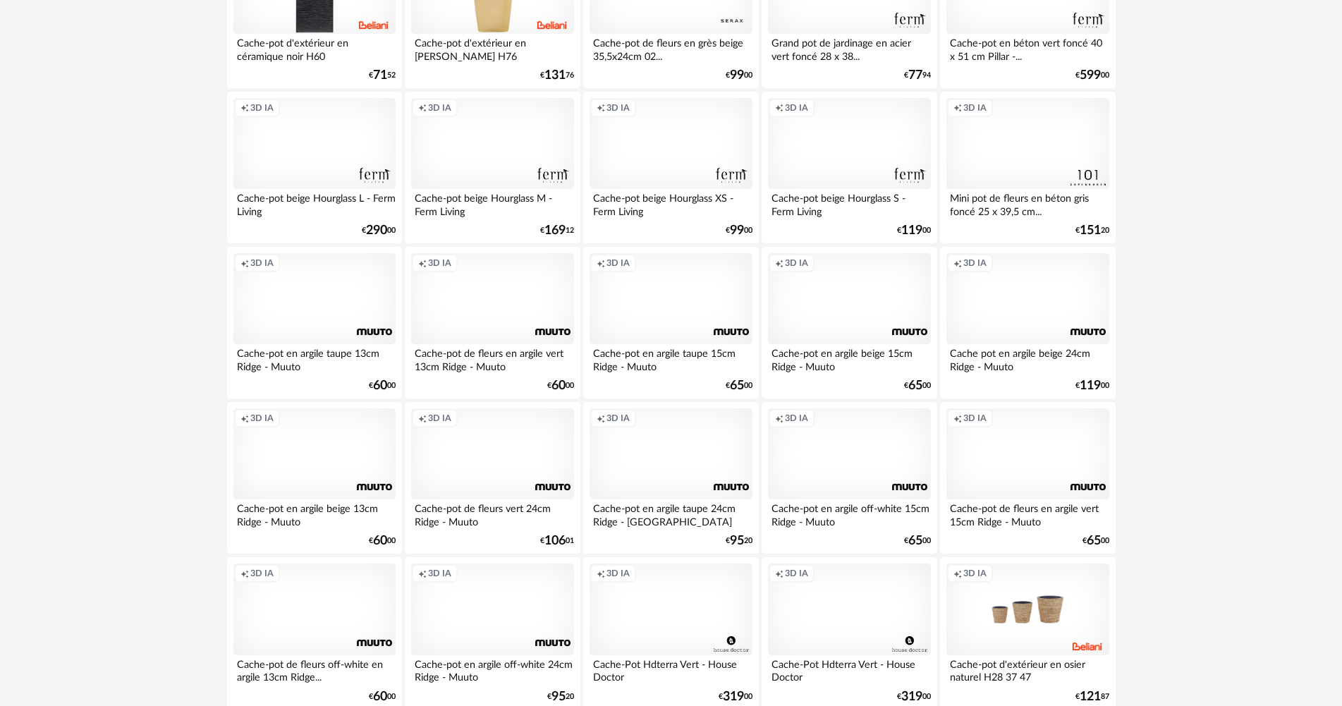
scroll to position [2693, 0]
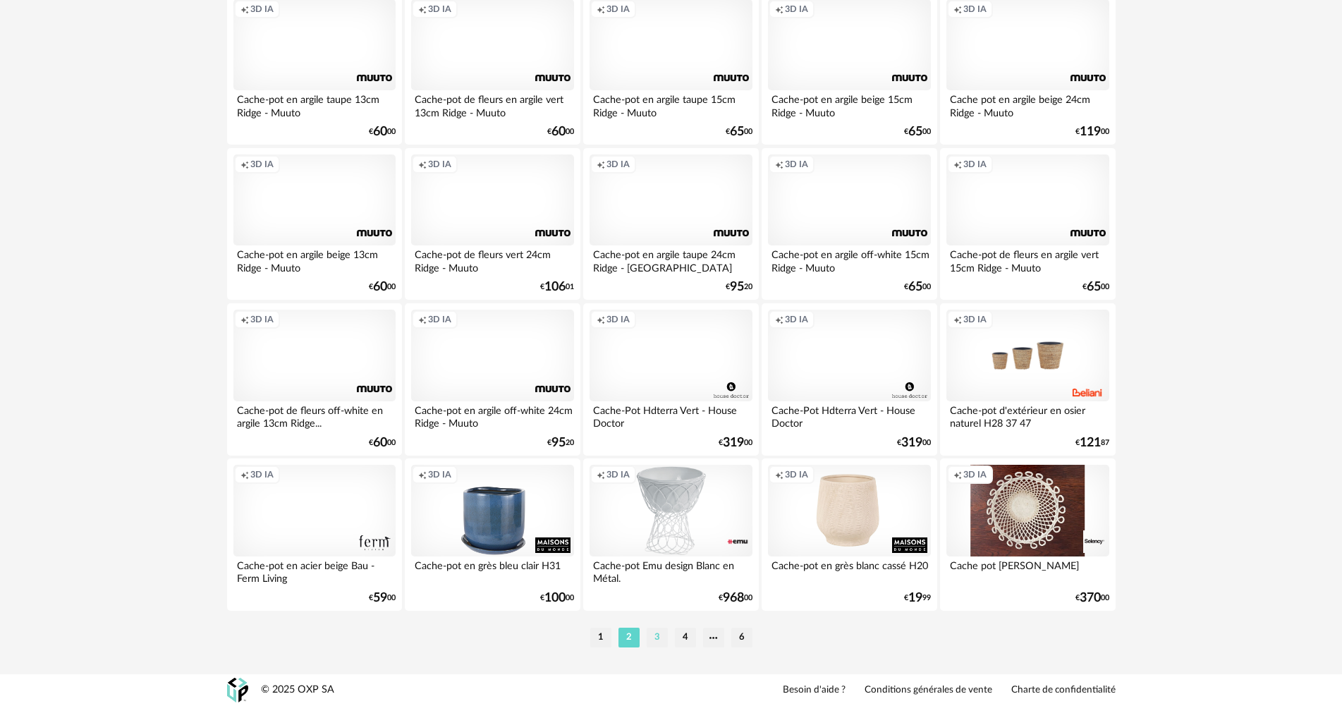
click at [659, 639] on li "3" at bounding box center [656, 637] width 21 height 20
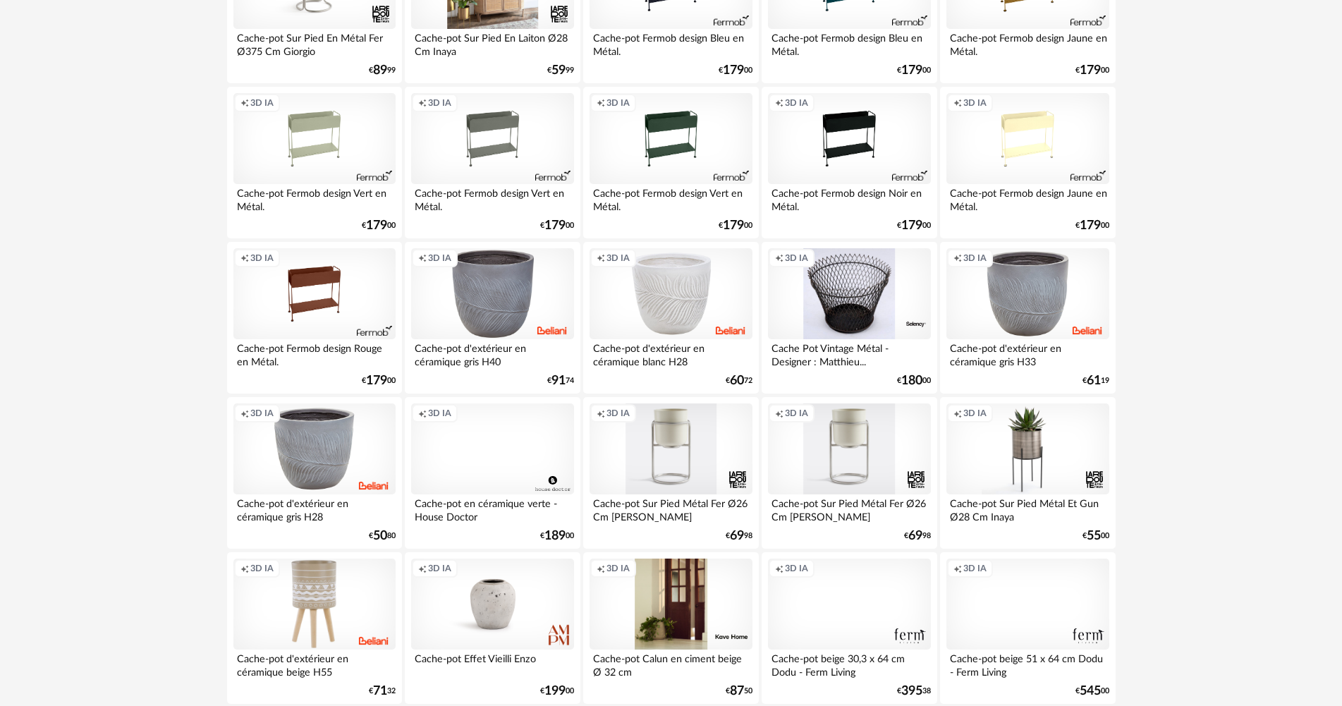
scroll to position [775, 0]
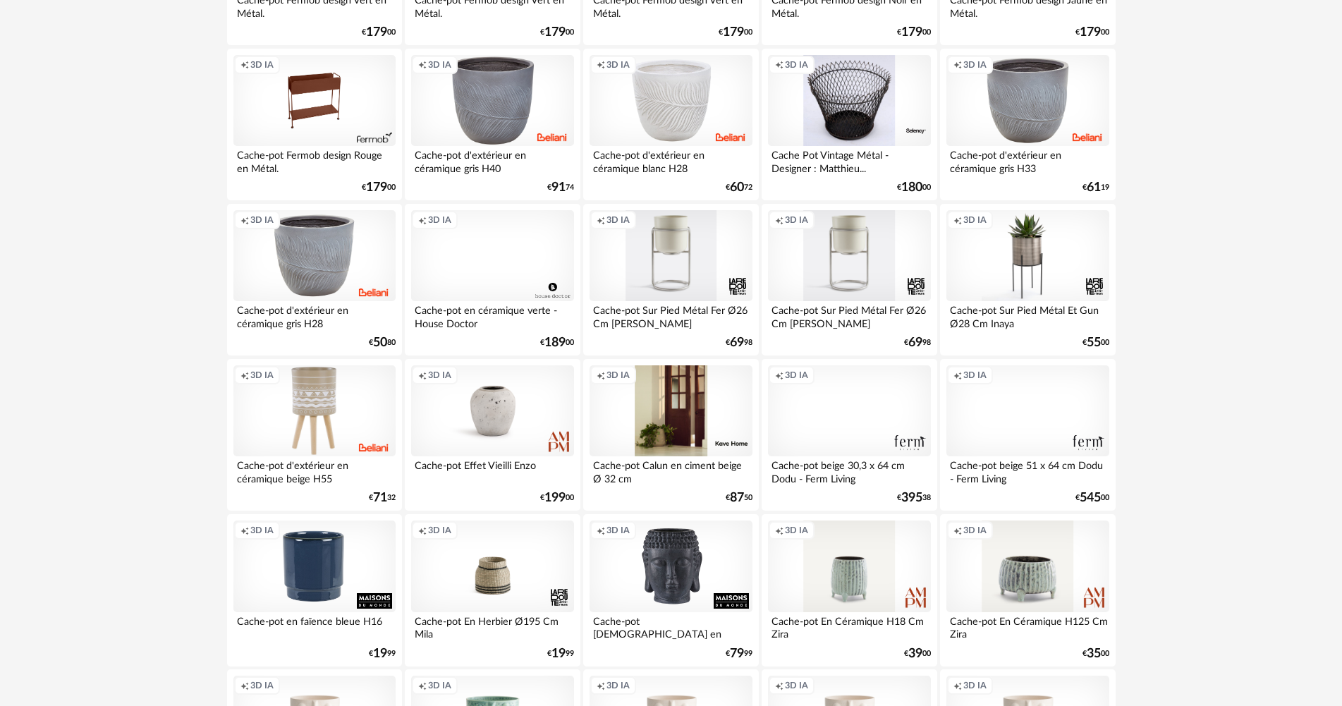
click at [1006, 412] on div "Creation icon 3D IA" at bounding box center [1027, 411] width 162 height 92
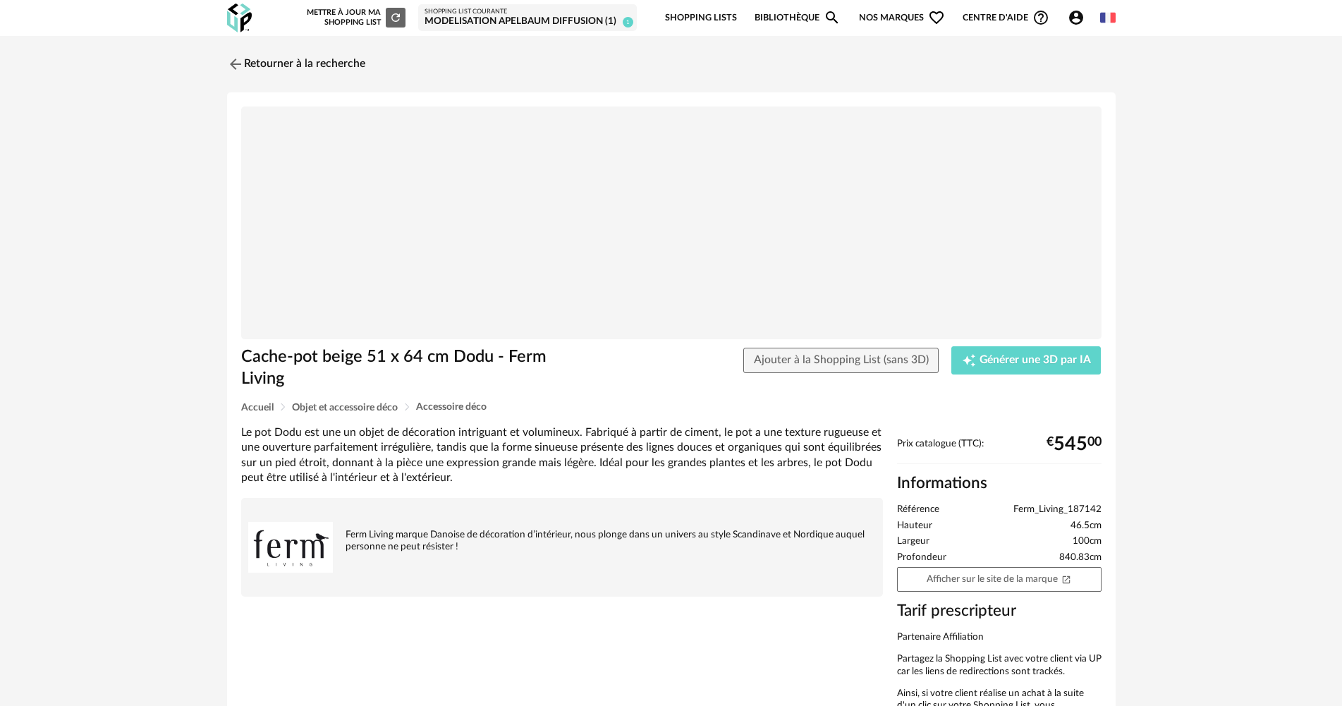
click at [1029, 565] on div "Prix catalogue (TTC): € 545 00 Informations Référence Ferm_Living_187142 Hauteu…" at bounding box center [999, 586] width 219 height 296
click at [1029, 576] on link "Afficher sur le site de la marque Open In New icon" at bounding box center [999, 579] width 204 height 25
click at [962, 360] on icon "Creation icon" at bounding box center [969, 360] width 14 height 14
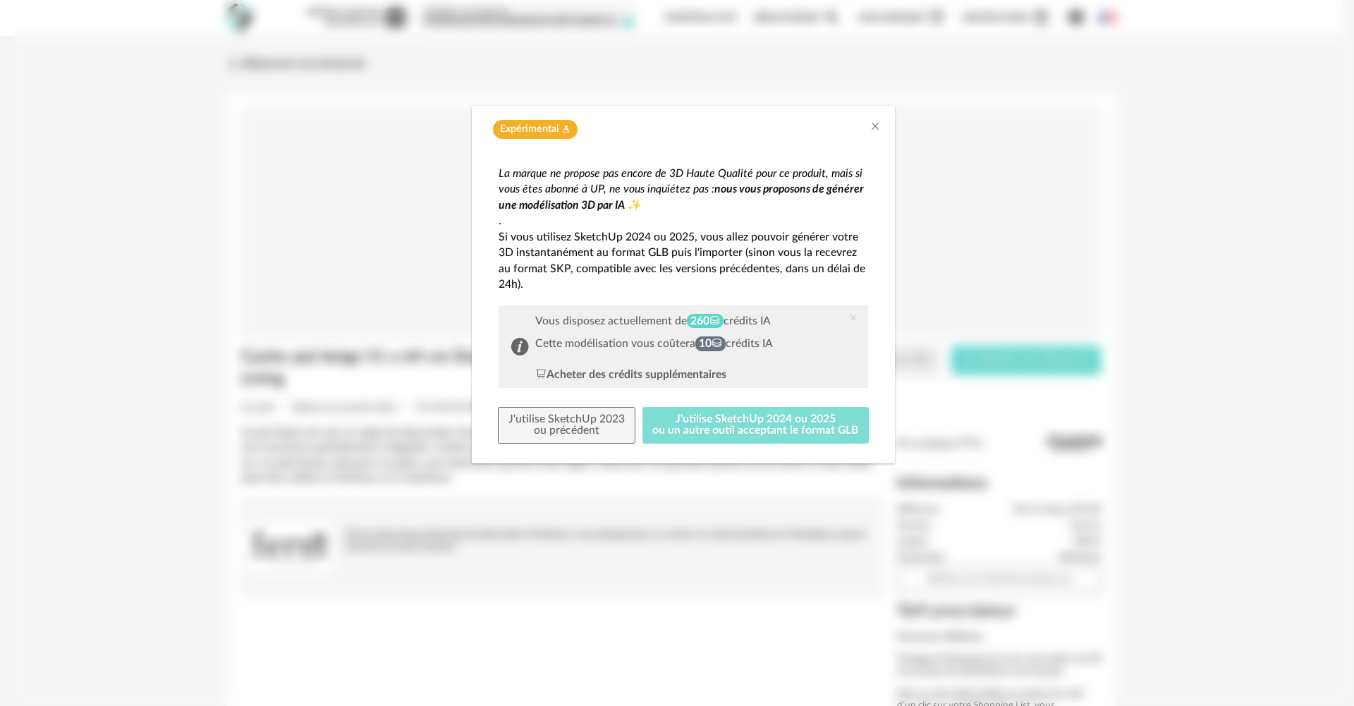
click at [814, 408] on button "J'utilise SketchUp 2024 ou 2025 ou un autre outil acceptant le format GLB" at bounding box center [755, 425] width 227 height 37
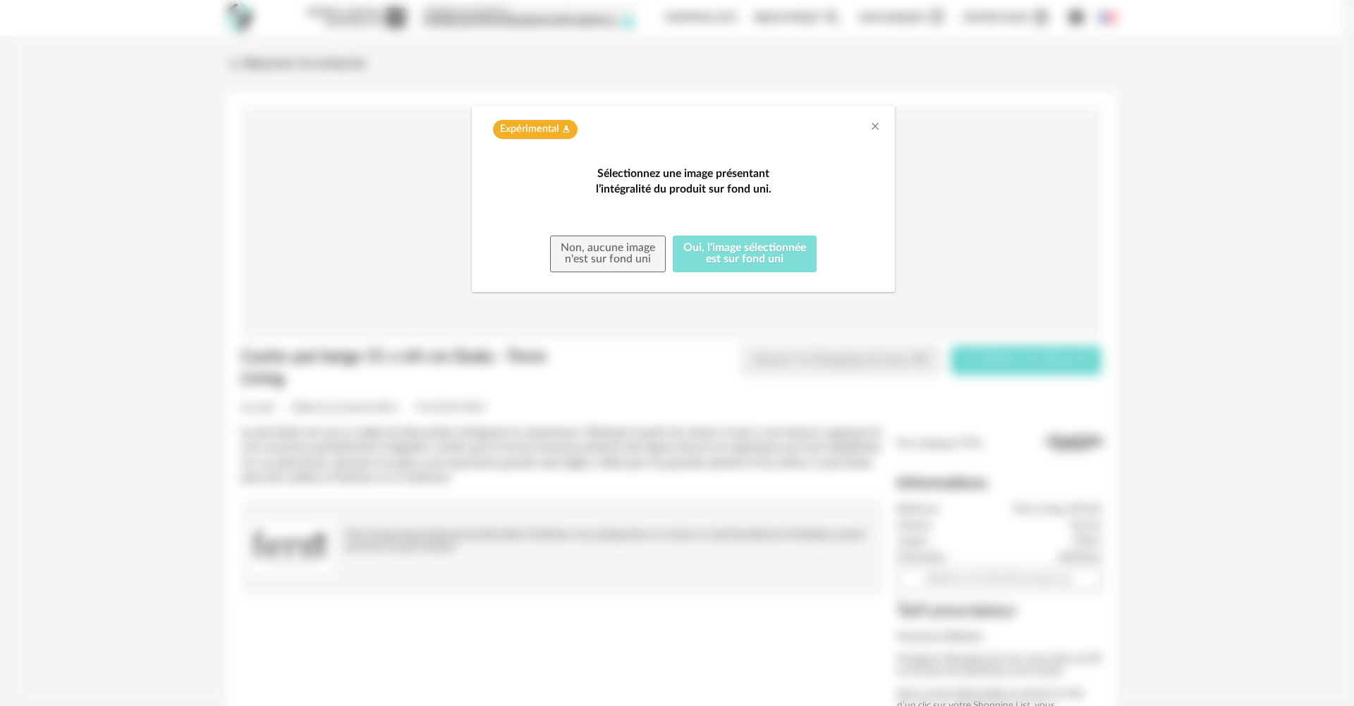
click at [741, 272] on button "Oui, l'image sélectionnée est sur fond uni" at bounding box center [745, 253] width 144 height 37
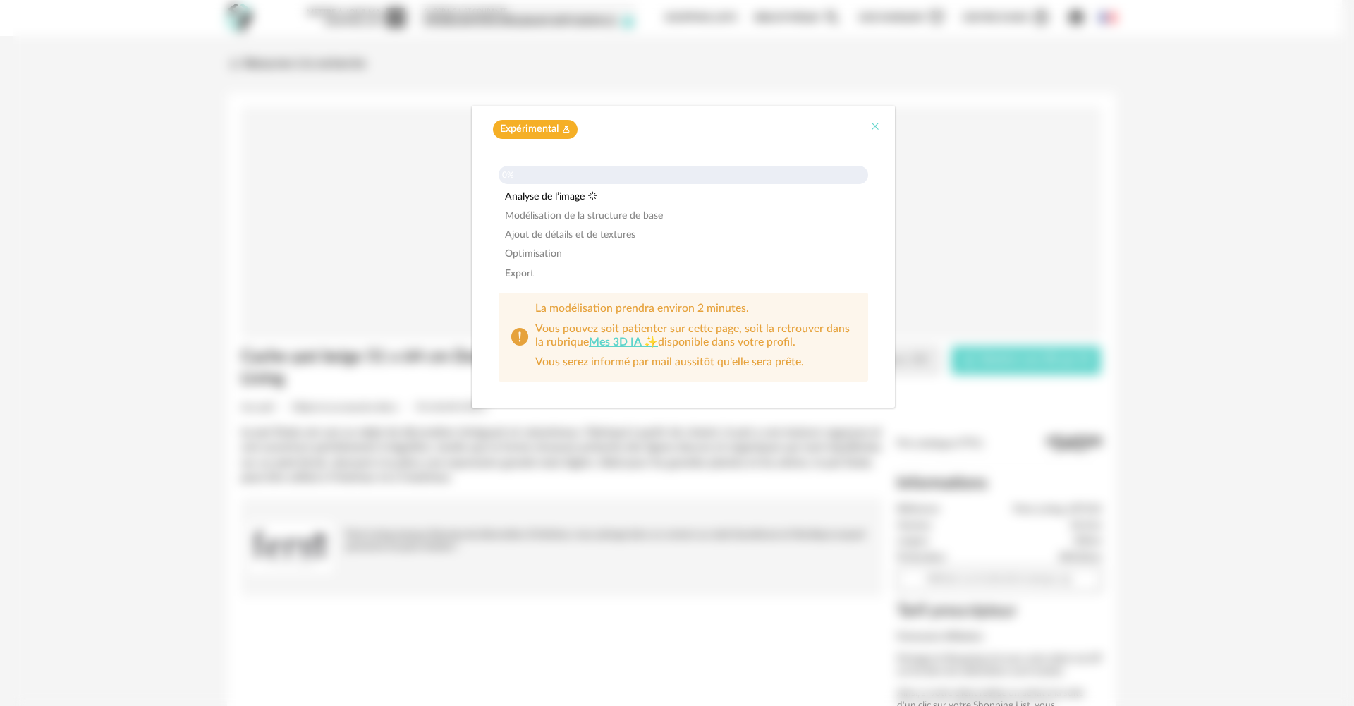
click at [873, 126] on icon "Close" at bounding box center [874, 126] width 11 height 11
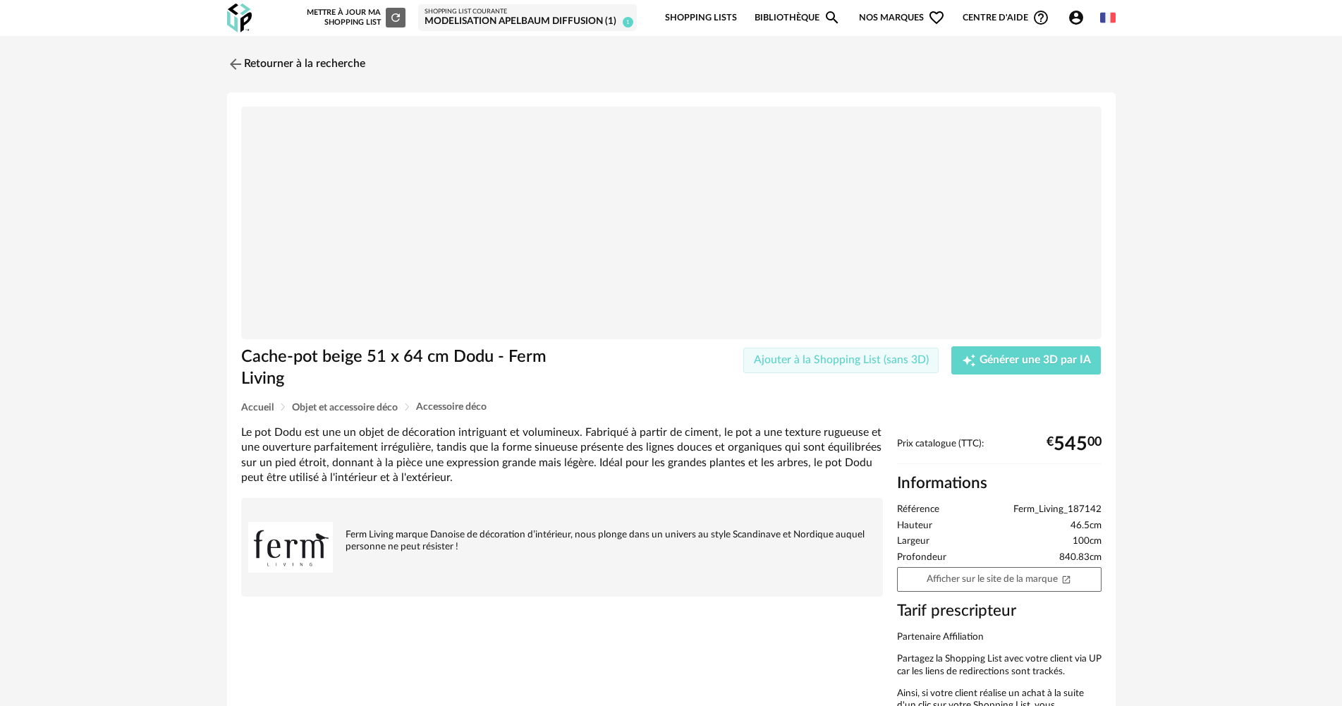
click at [869, 352] on button "Ajouter à la Shopping List (sans 3D)" at bounding box center [841, 360] width 196 height 25
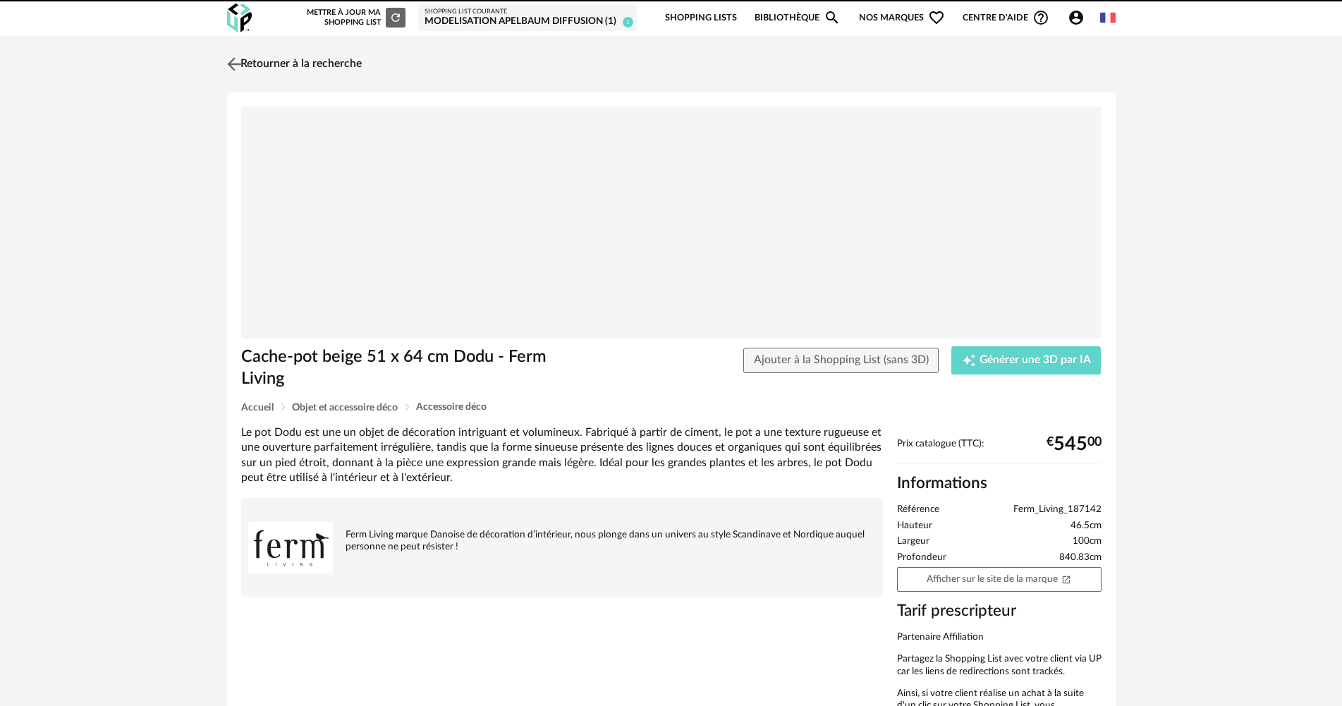
click at [348, 61] on link "Retourner à la recherche" at bounding box center [292, 64] width 138 height 31
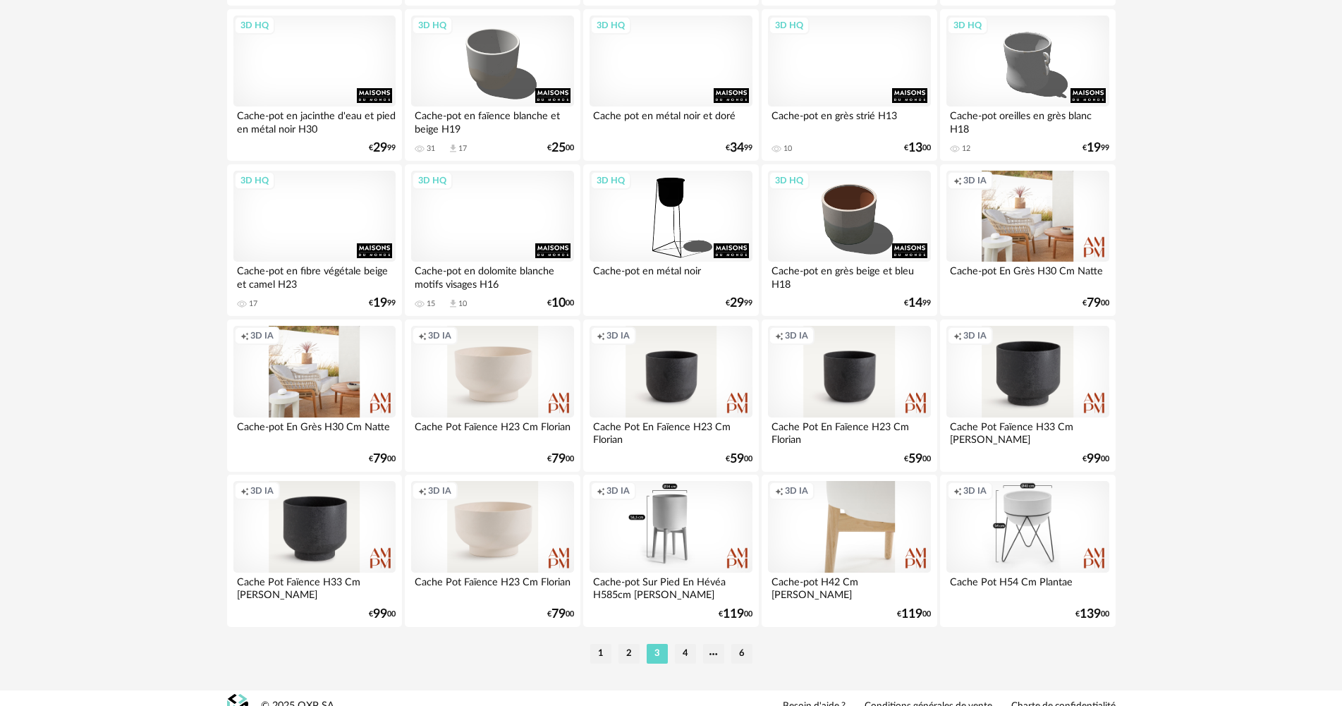
scroll to position [2679, 0]
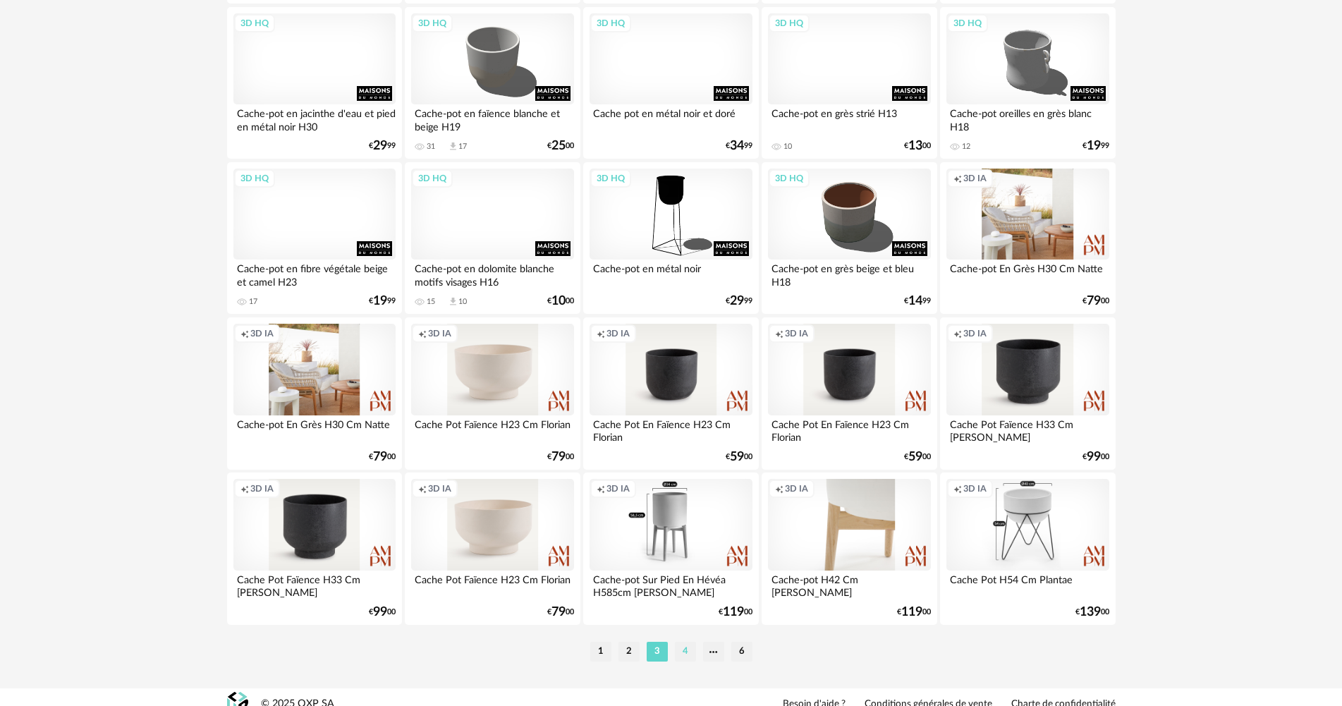
click at [677, 648] on li "4" at bounding box center [685, 652] width 21 height 20
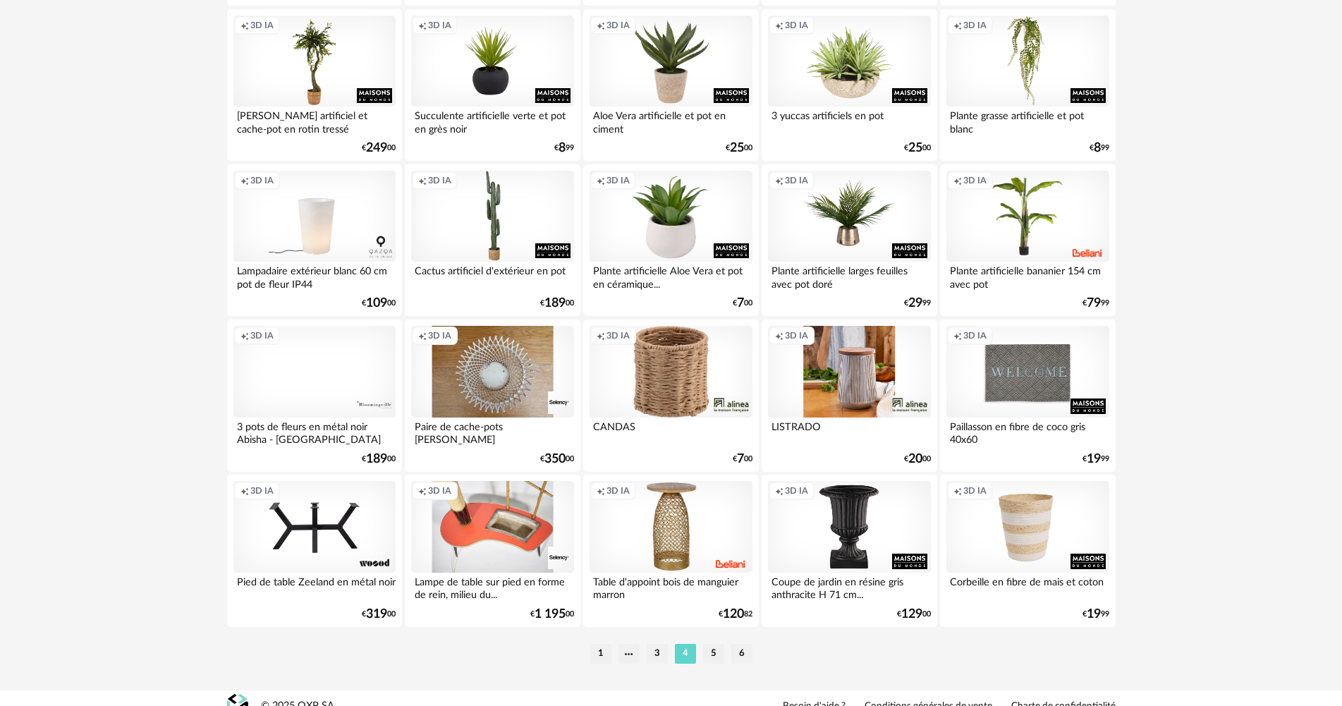
scroll to position [2679, 0]
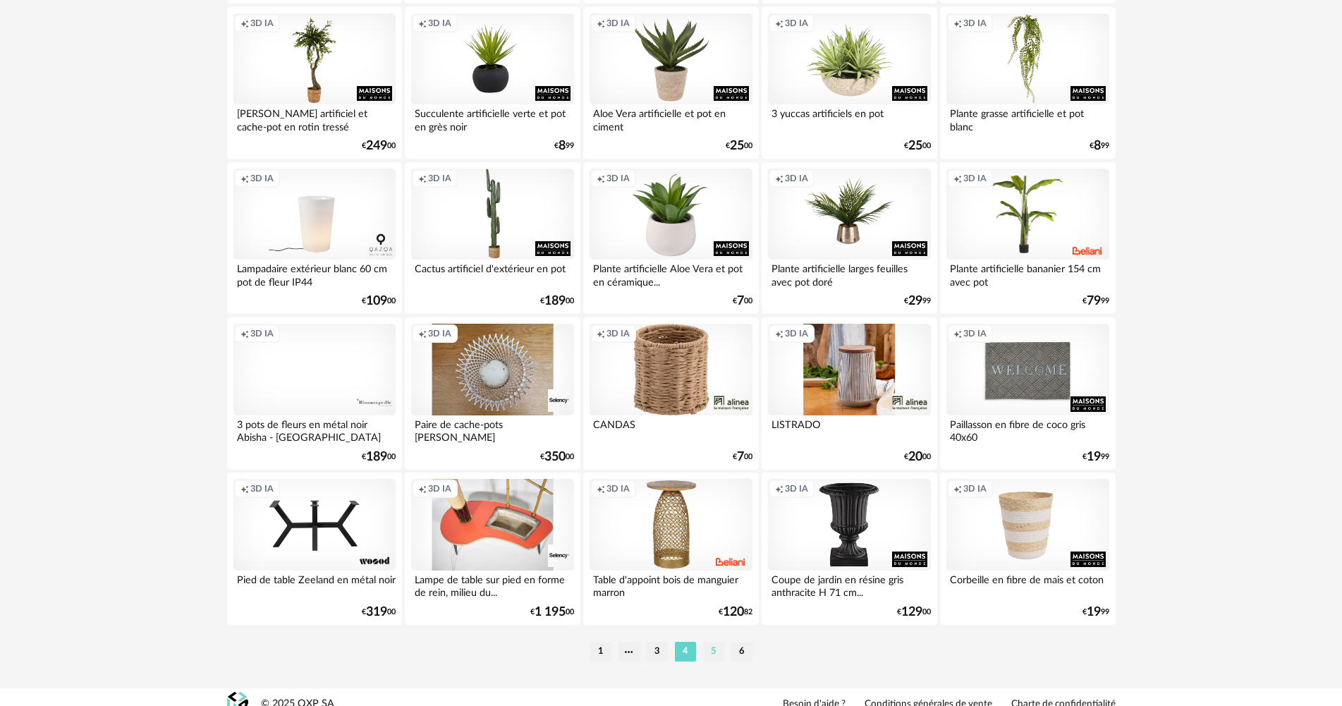
click at [716, 654] on li "5" at bounding box center [713, 652] width 21 height 20
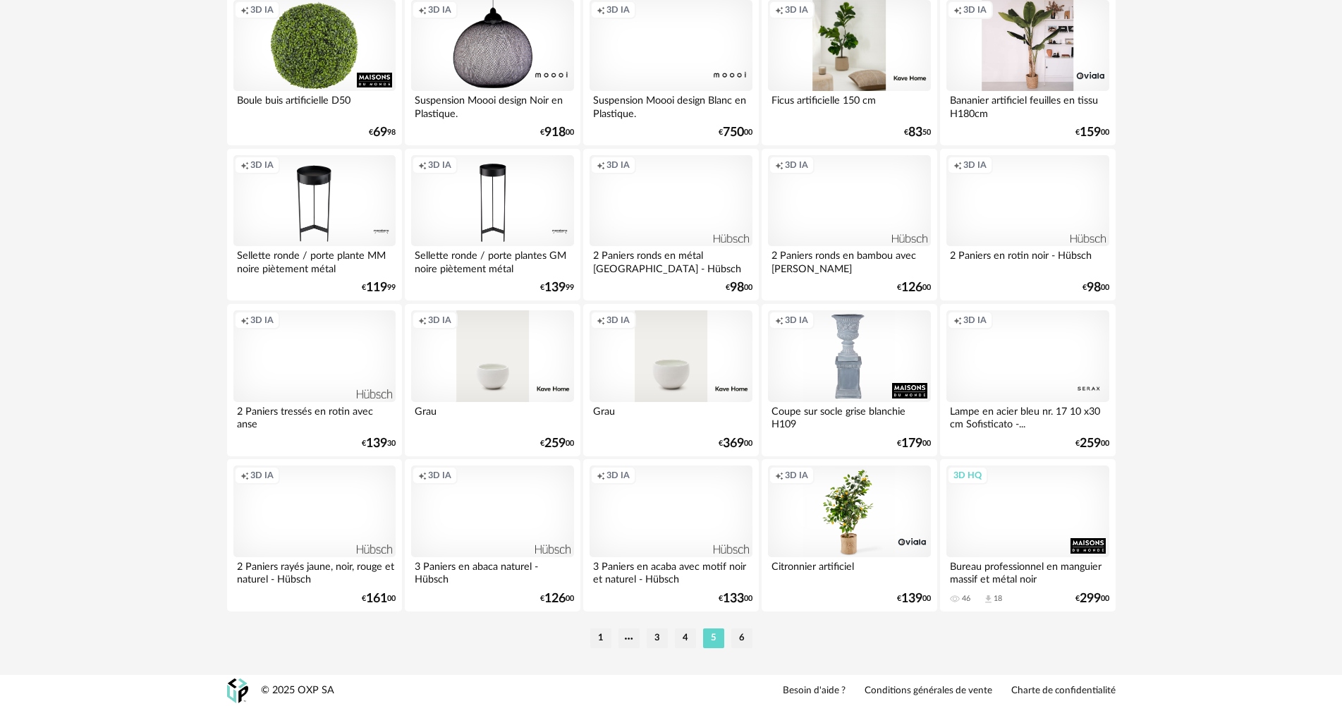
scroll to position [2693, 0]
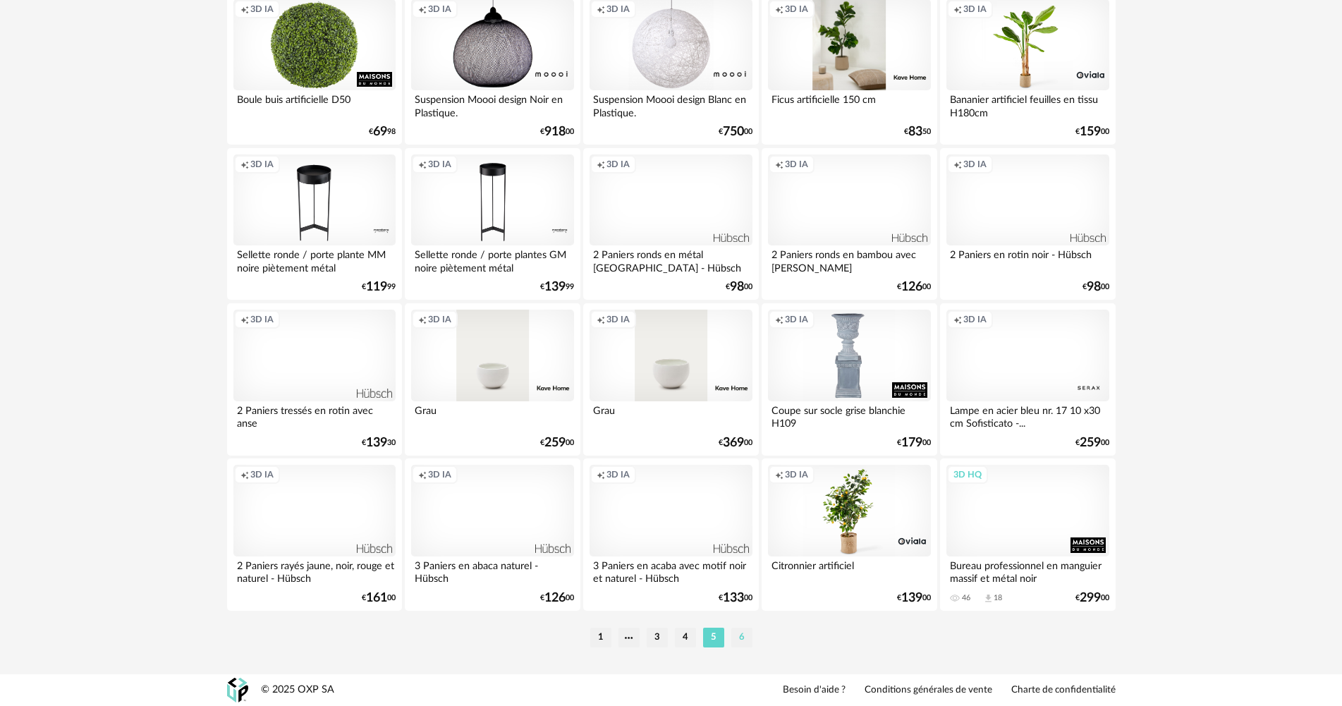
click at [749, 637] on li "6" at bounding box center [741, 637] width 21 height 20
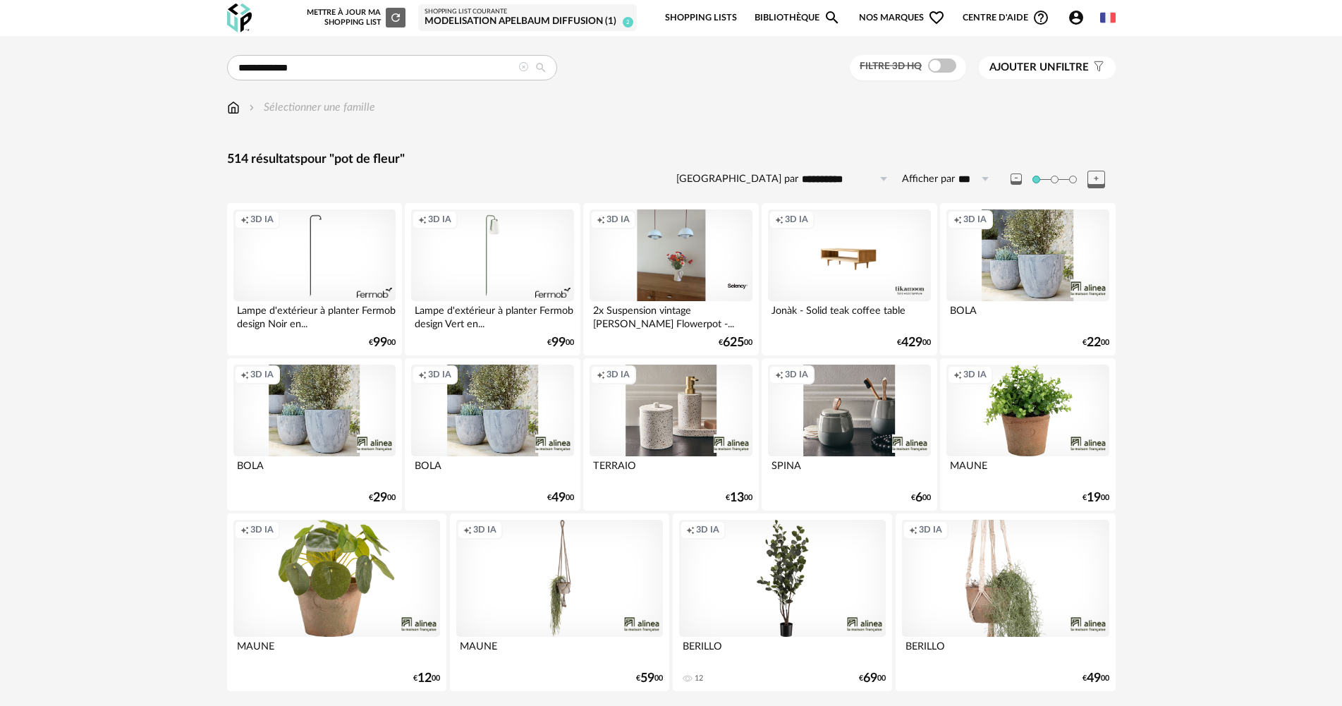
click at [520, 69] on icon at bounding box center [523, 67] width 10 height 10
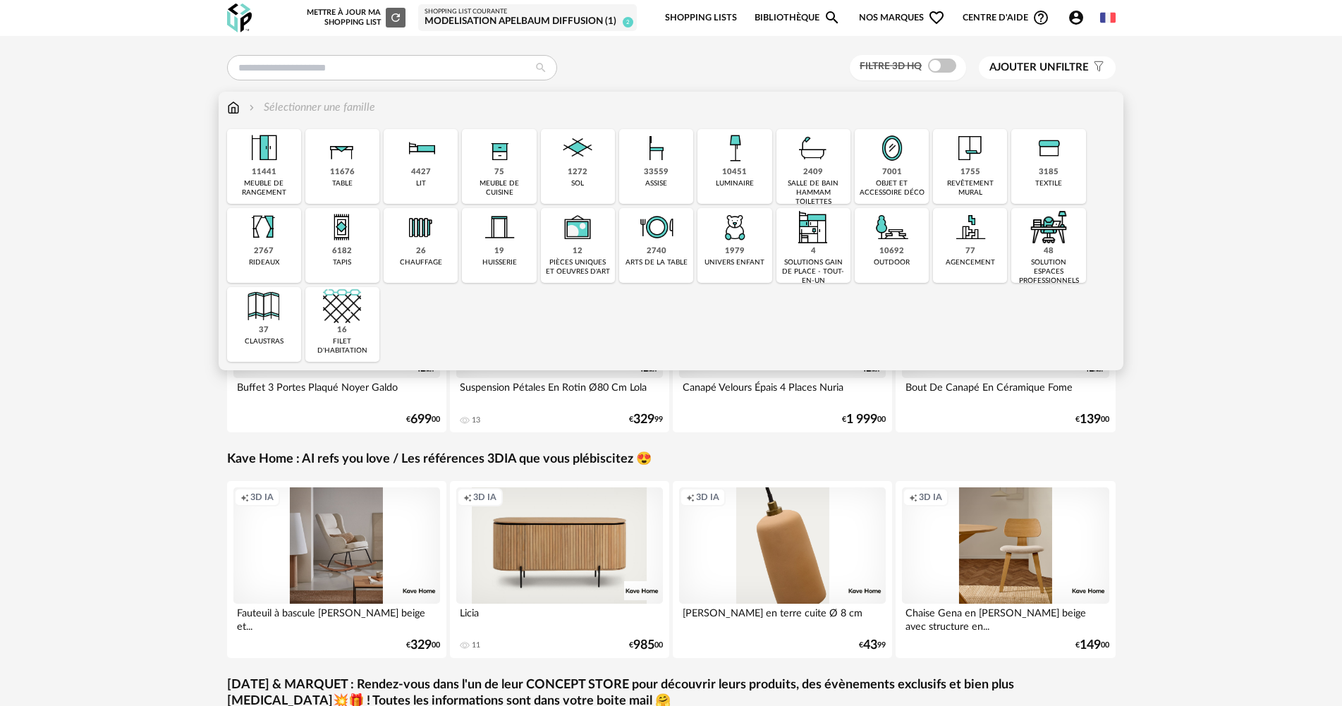
click at [870, 250] on div "10692 outdoor" at bounding box center [891, 245] width 74 height 75
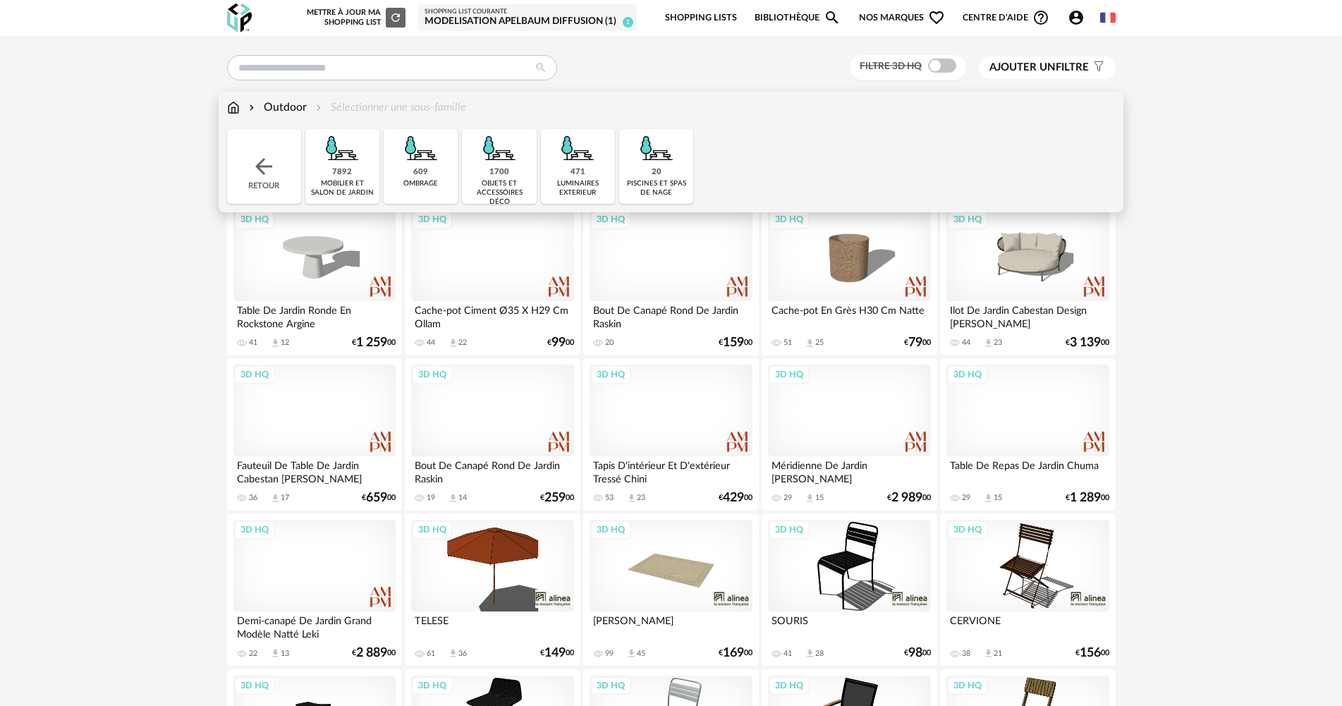
click at [588, 189] on div "luminaires exterieur" at bounding box center [578, 188] width 66 height 18
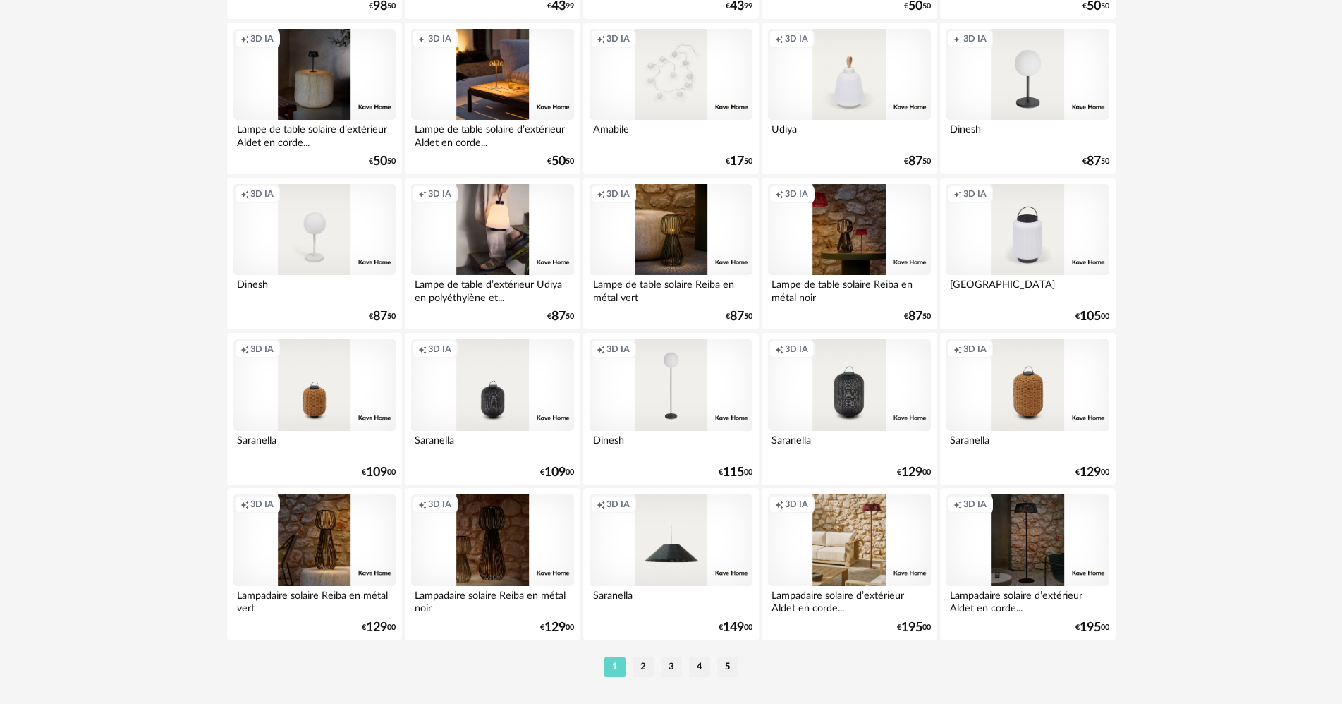
scroll to position [2679, 0]
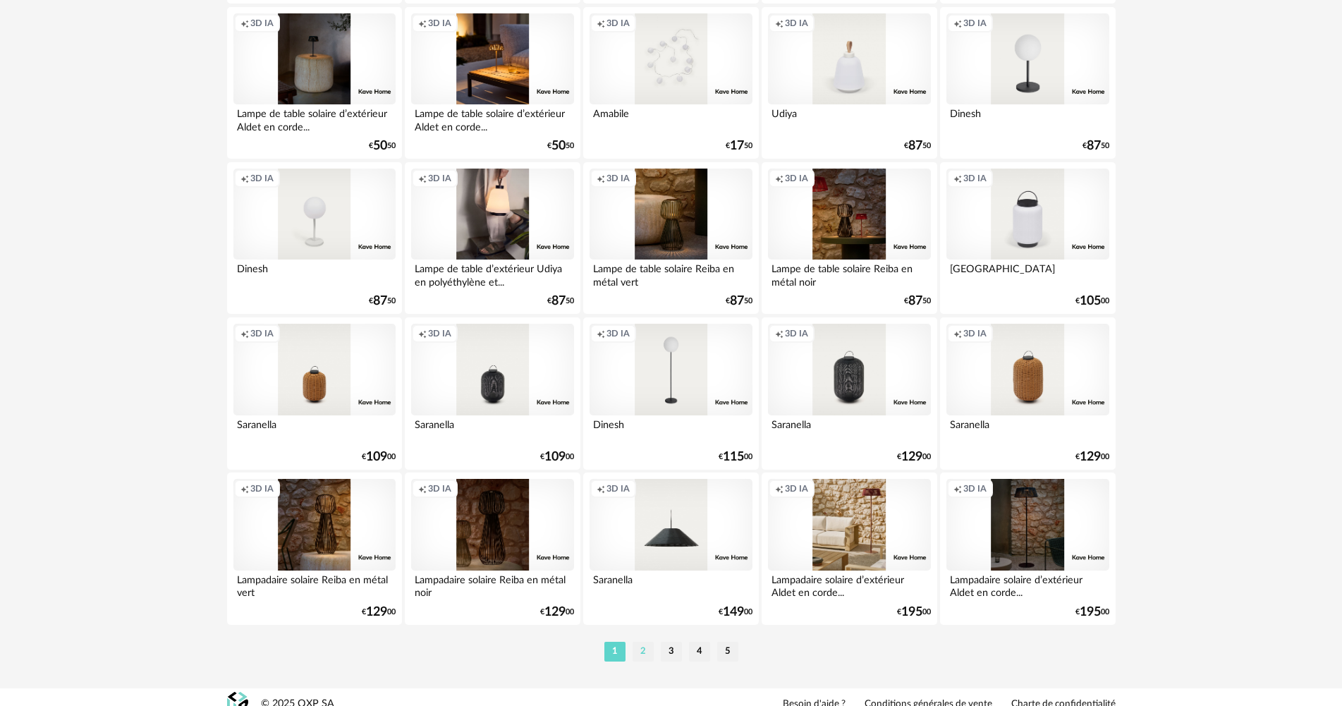
click at [632, 647] on li "2" at bounding box center [642, 652] width 21 height 20
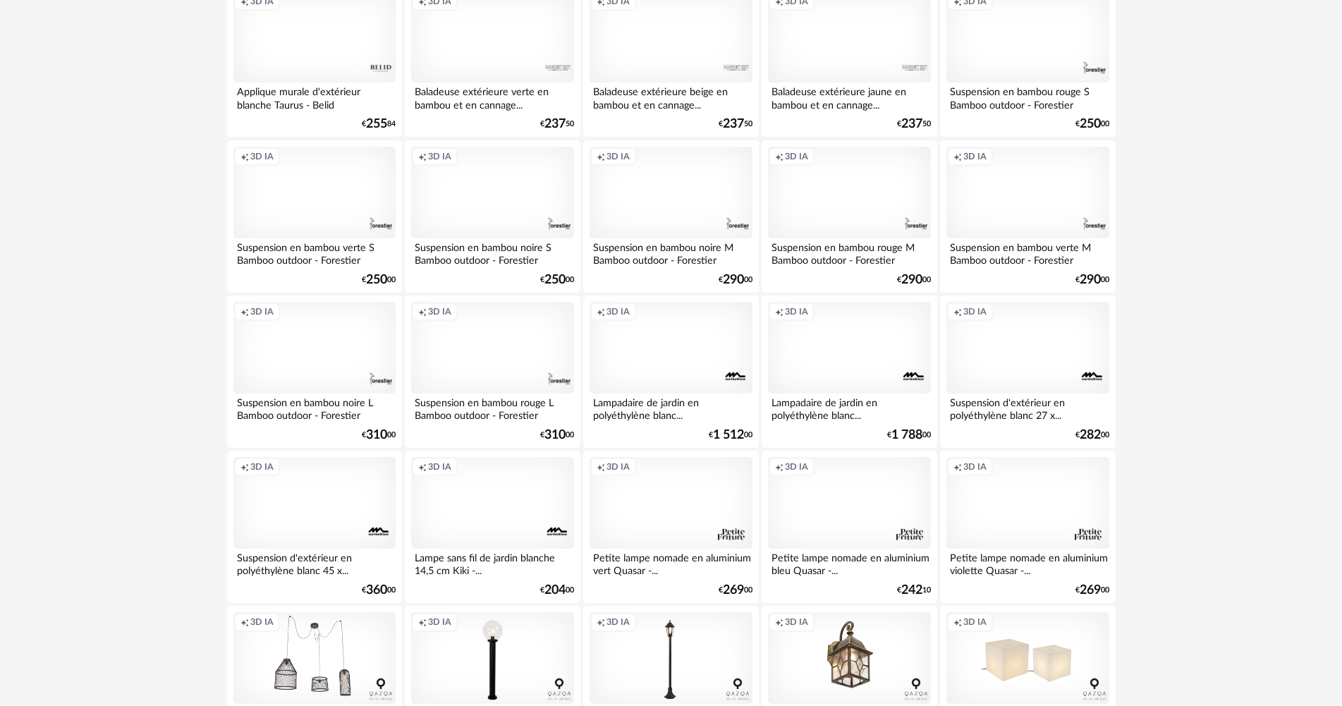
scroll to position [1480, 0]
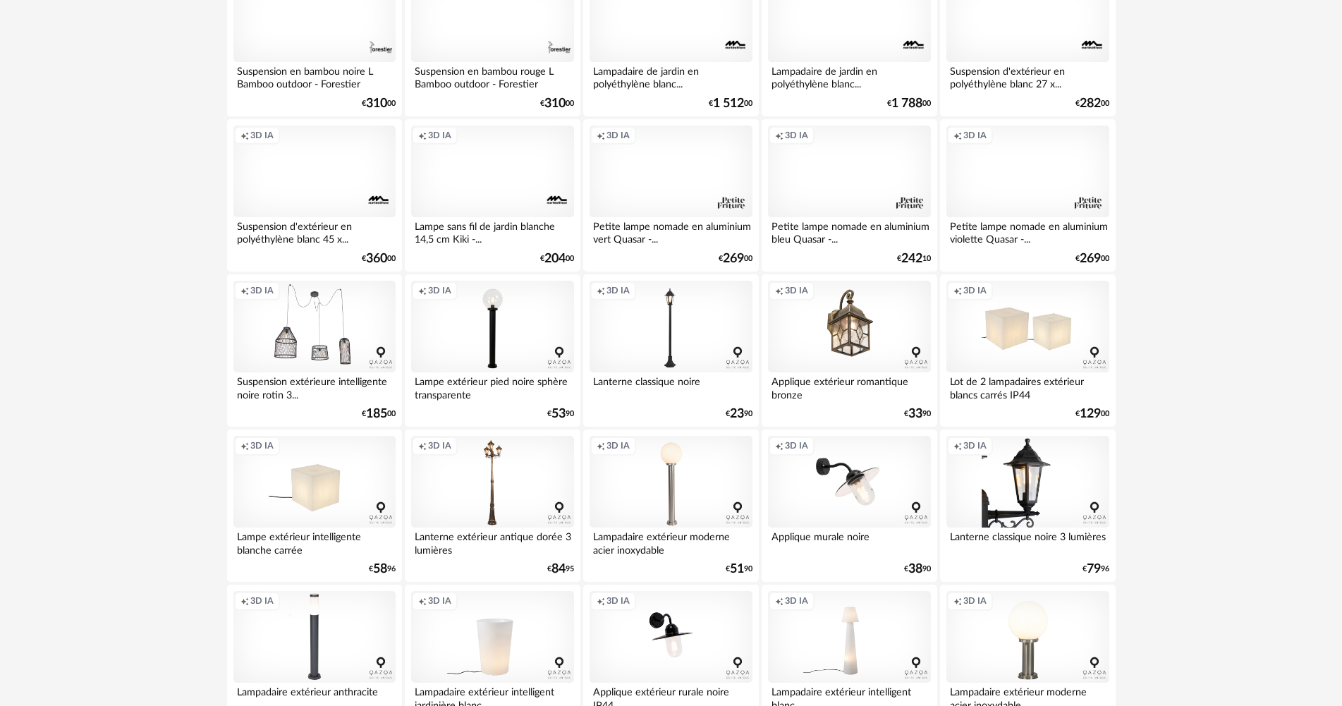
click at [1039, 518] on div "Creation icon 3D IA" at bounding box center [1027, 482] width 162 height 92
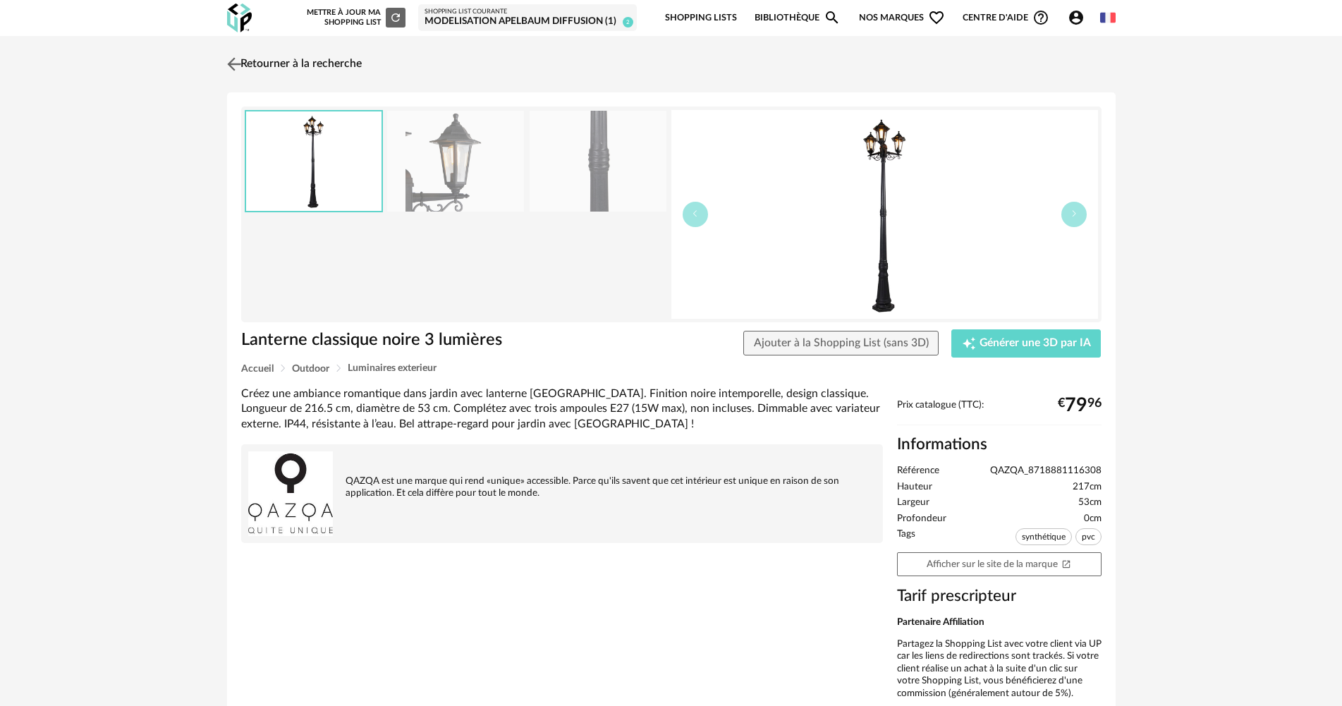
click at [276, 64] on link "Retourner à la recherche" at bounding box center [292, 64] width 138 height 31
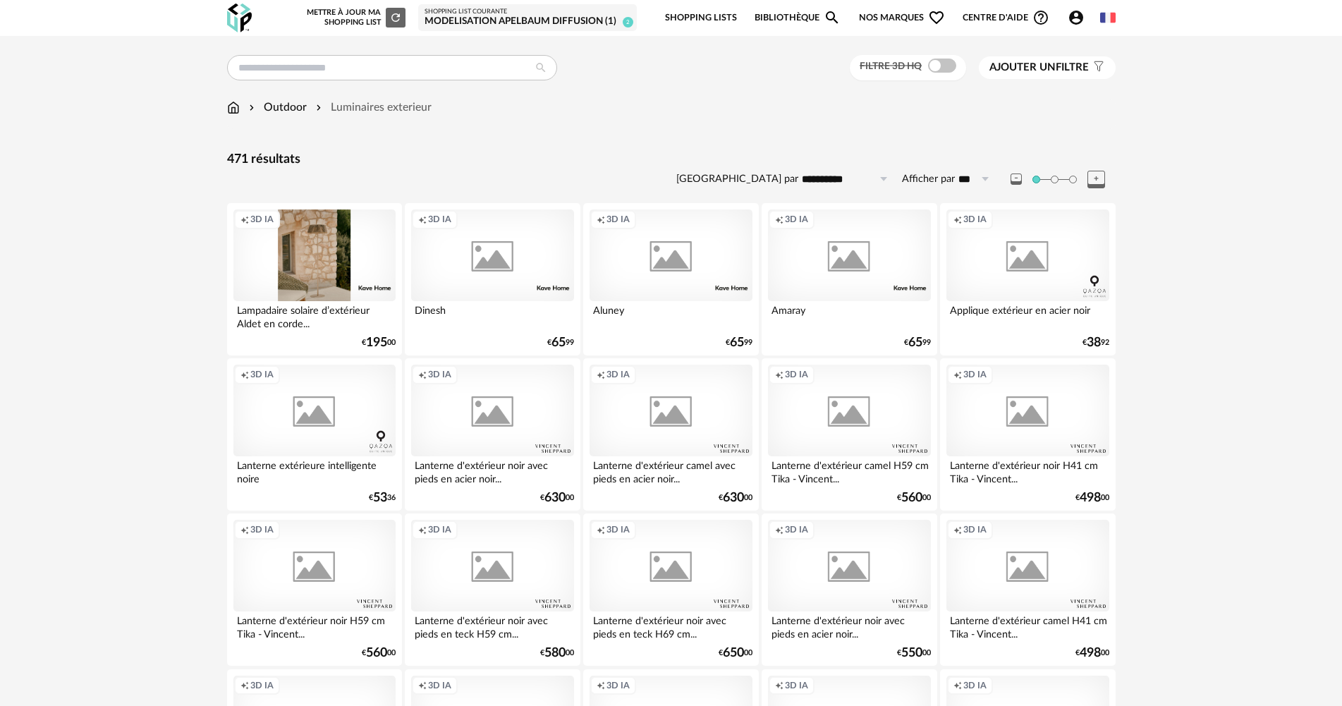
scroll to position [1480, 0]
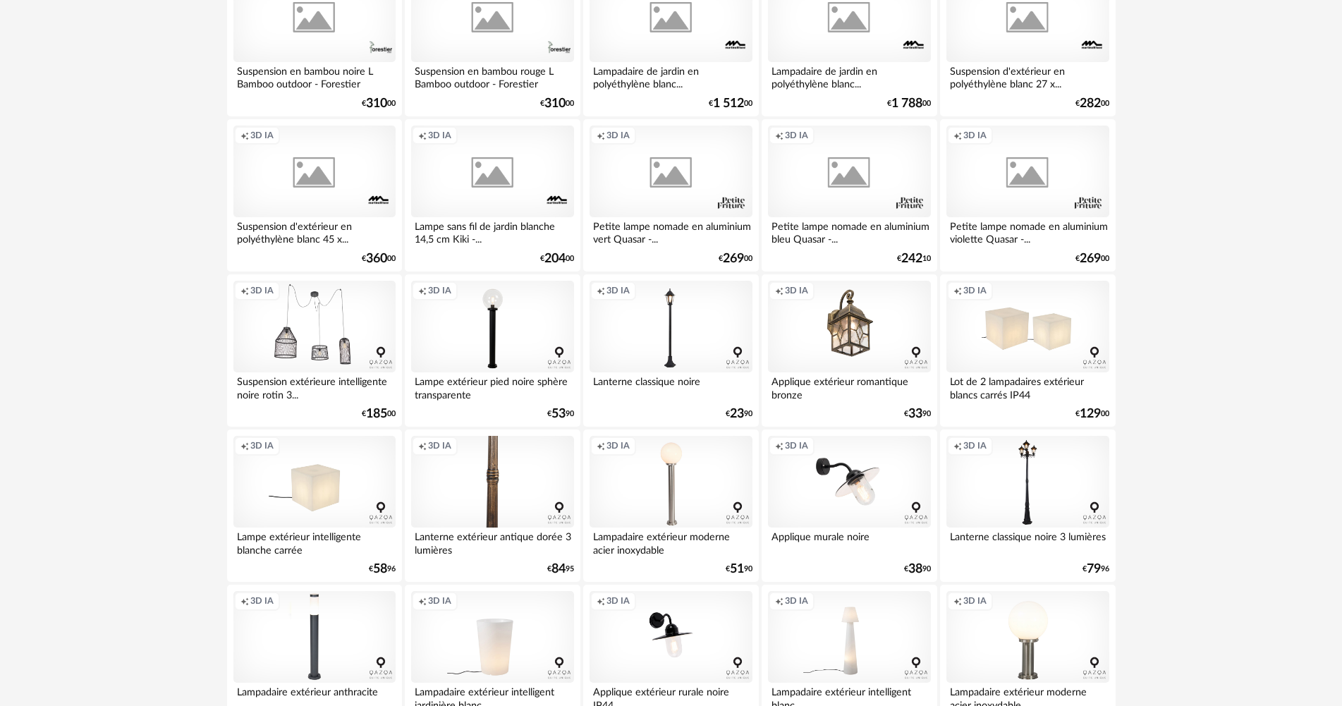
click at [479, 490] on div "Creation icon 3D IA" at bounding box center [492, 482] width 162 height 92
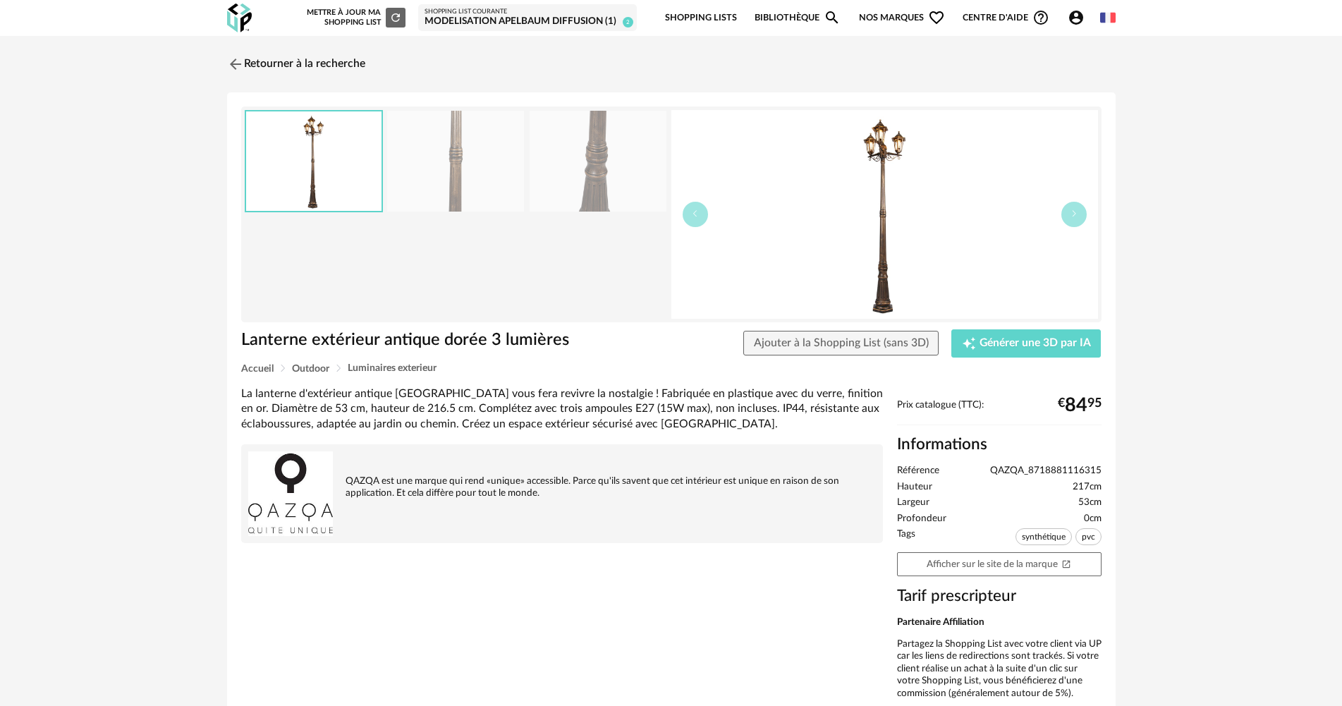
click at [615, 202] on img at bounding box center [597, 161] width 137 height 101
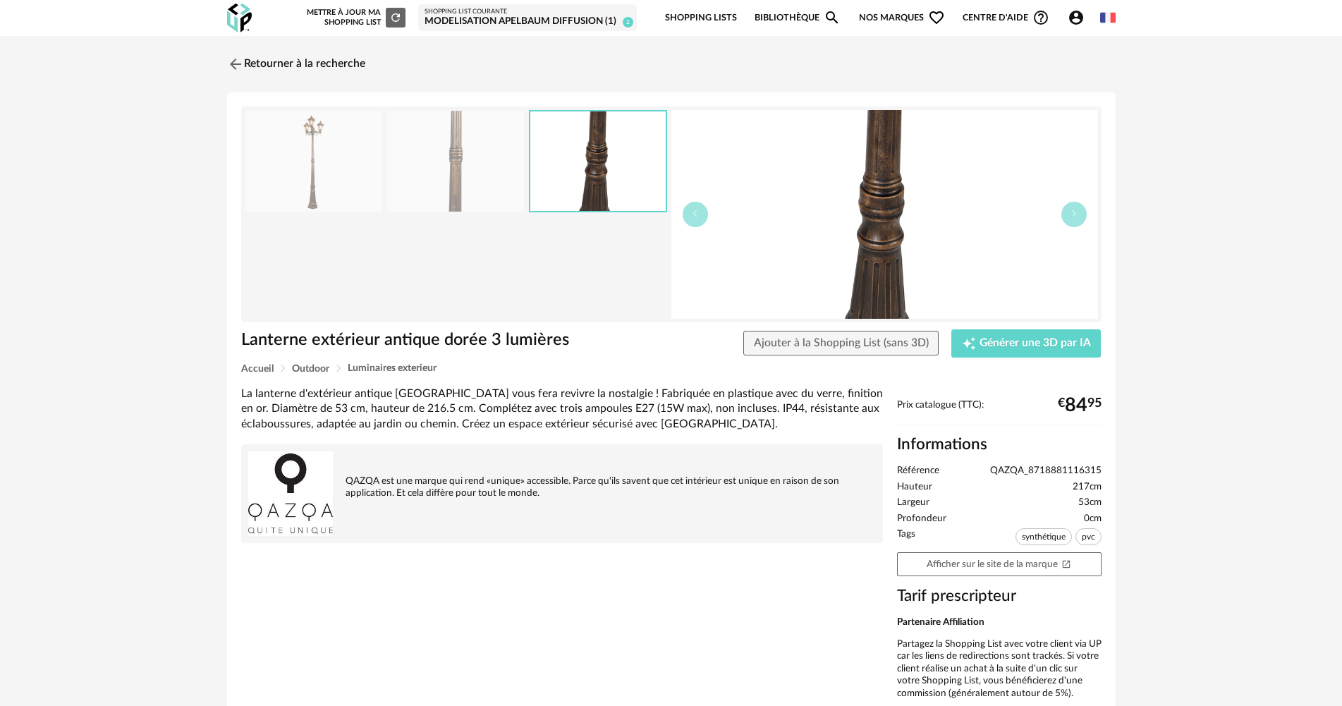
click at [497, 190] on img at bounding box center [455, 161] width 137 height 101
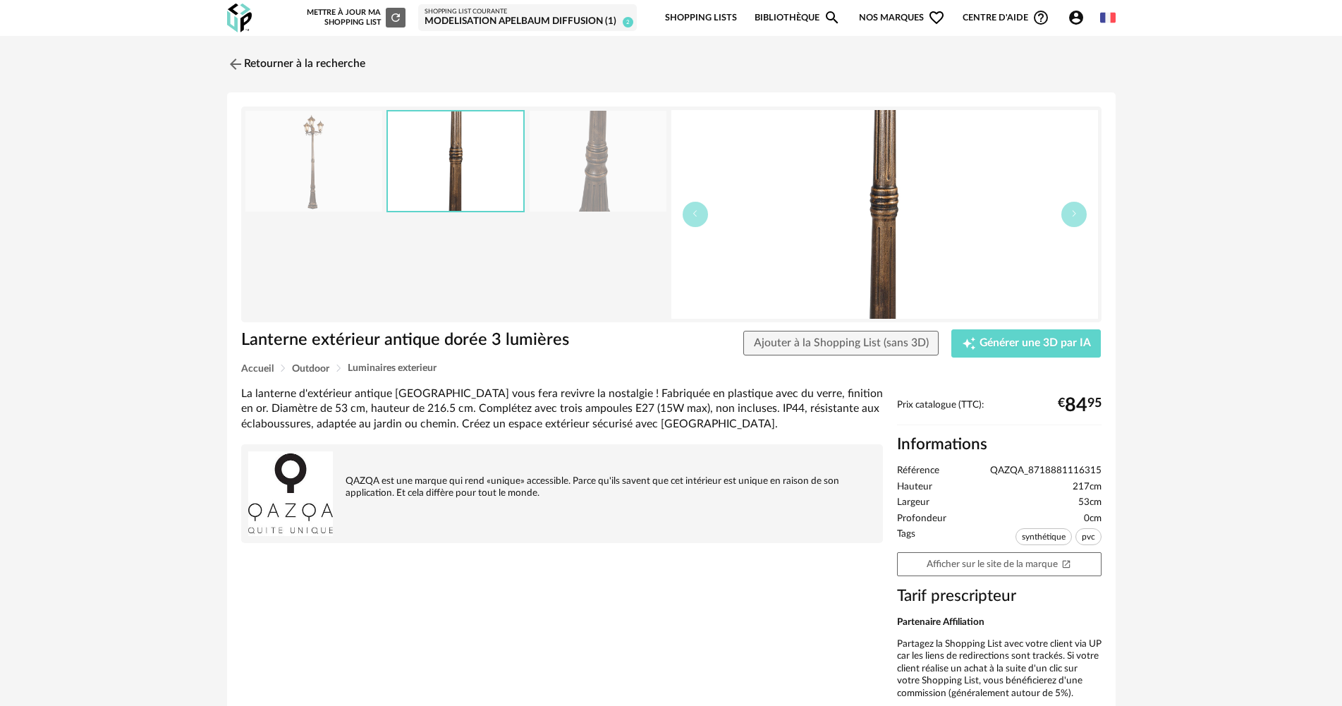
click at [376, 152] on img at bounding box center [313, 161] width 137 height 101
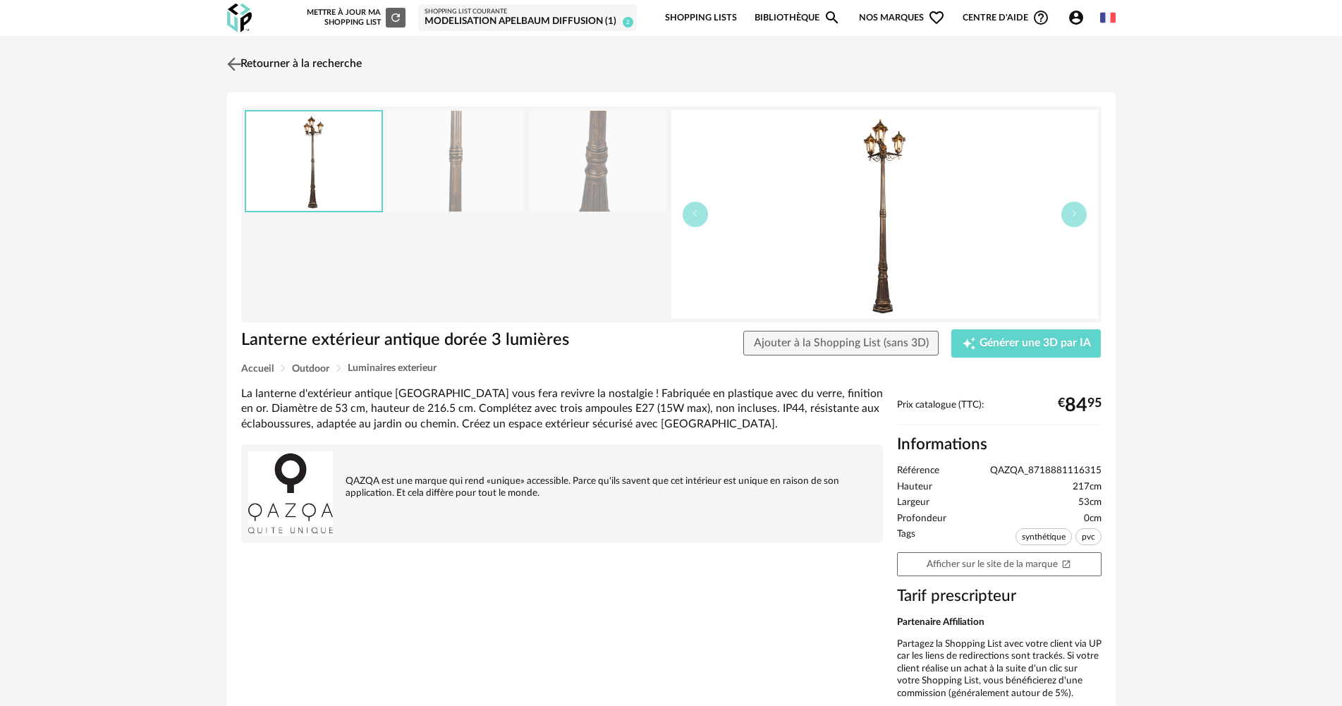
click at [317, 62] on link "Retourner à la recherche" at bounding box center [292, 64] width 138 height 31
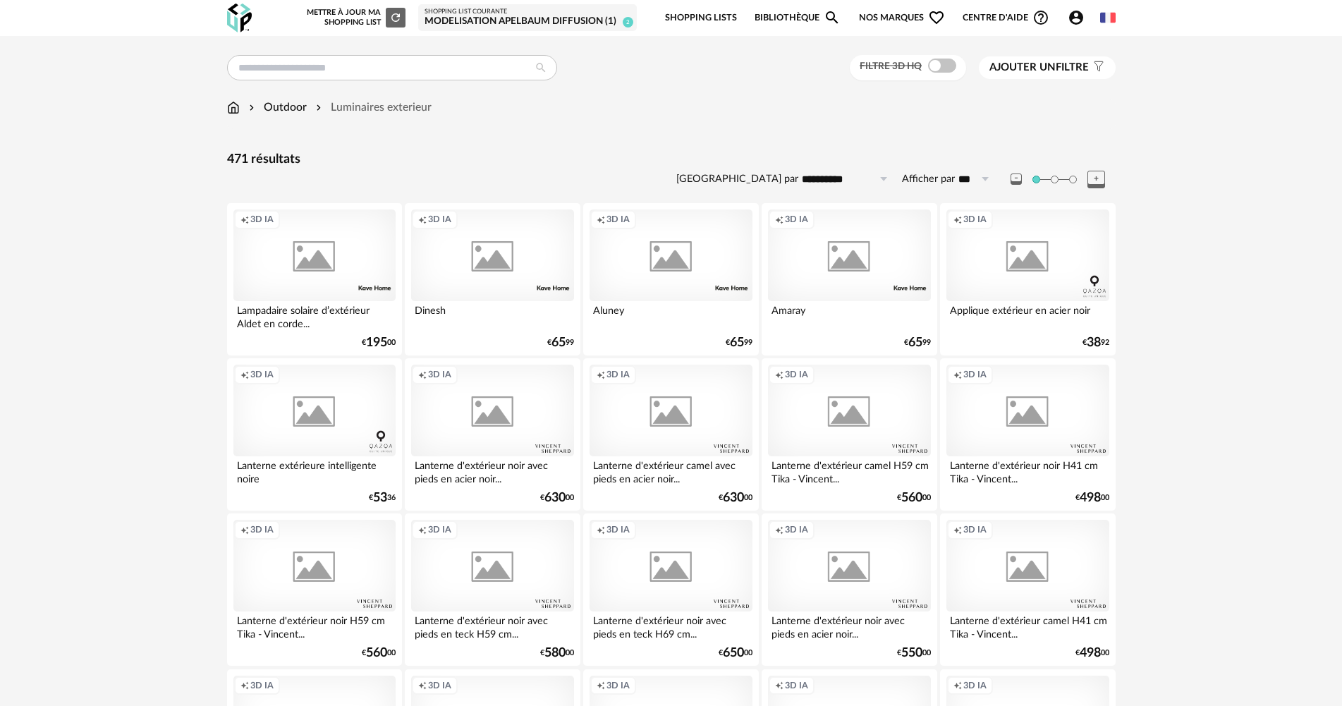
scroll to position [1480, 0]
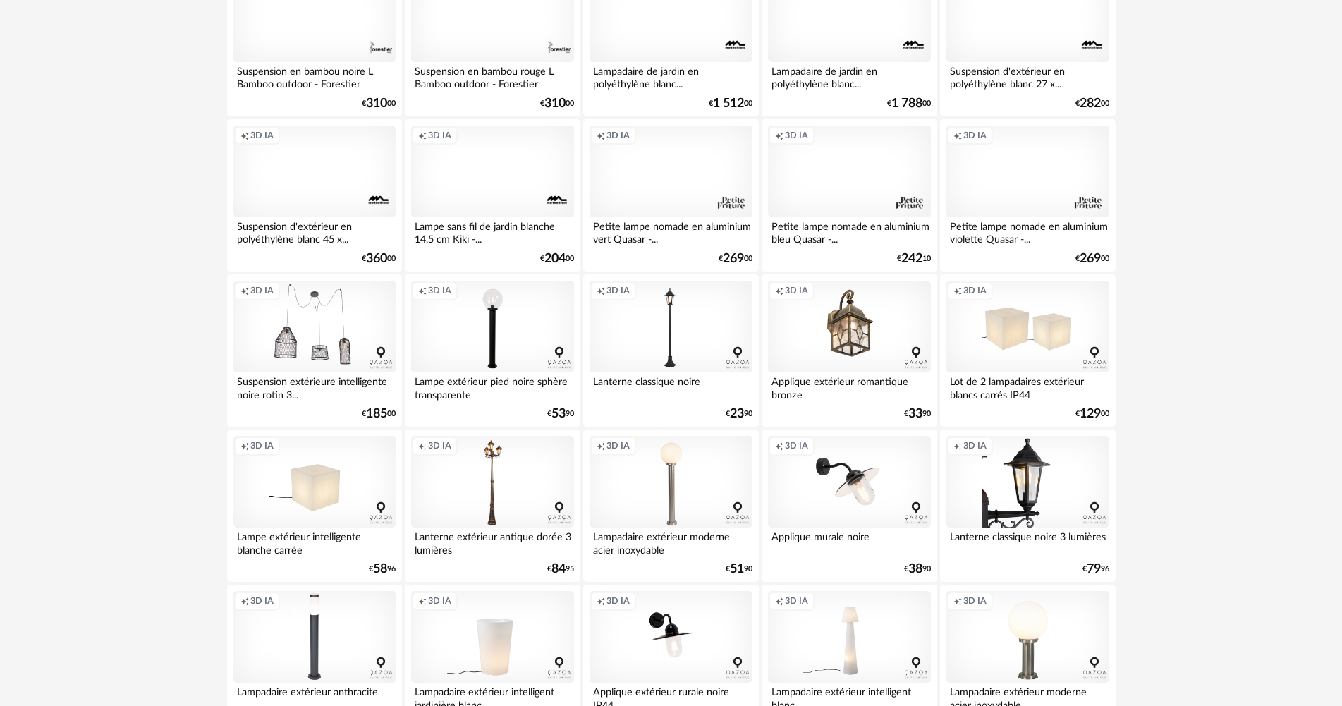
click at [1019, 494] on div "Creation icon 3D IA" at bounding box center [1027, 482] width 162 height 92
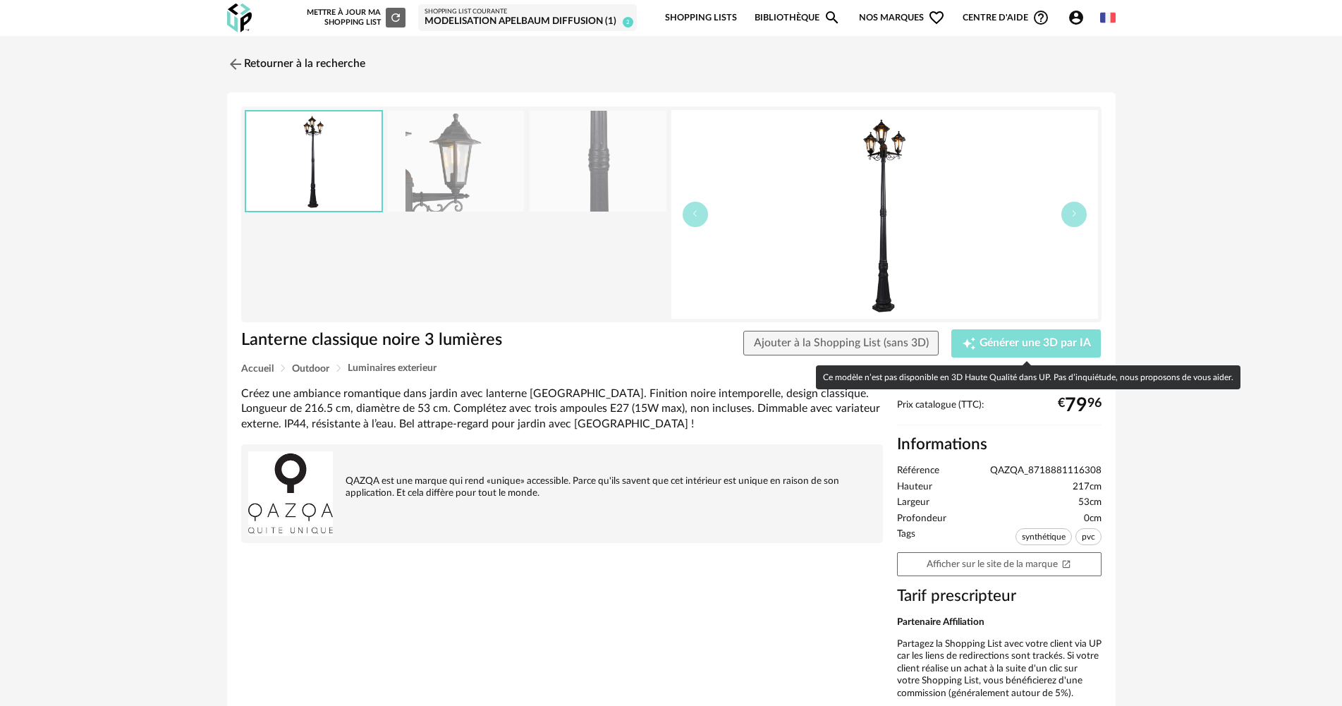
click at [1032, 346] on span "Générer une 3D par IA" at bounding box center [1034, 343] width 111 height 11
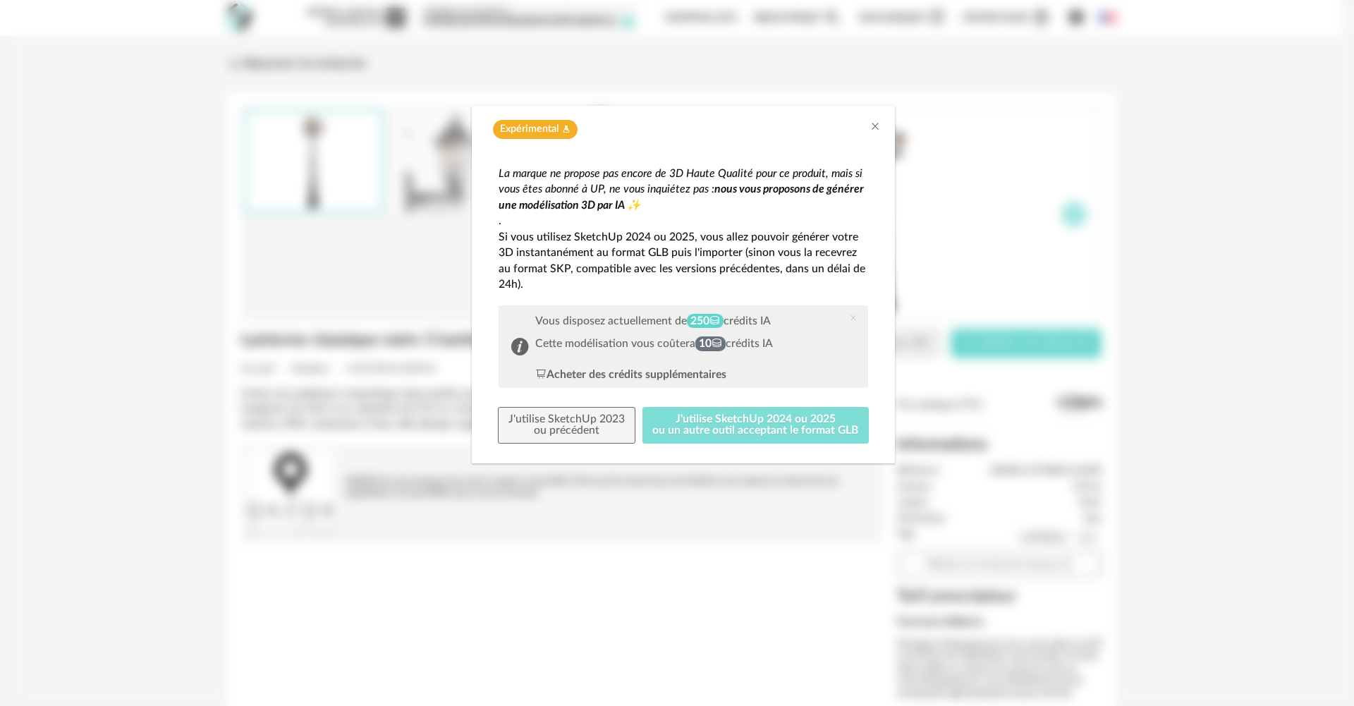
click at [794, 415] on button "J'utilise SketchUp 2024 ou 2025 ou un autre outil acceptant le format GLB" at bounding box center [755, 425] width 227 height 37
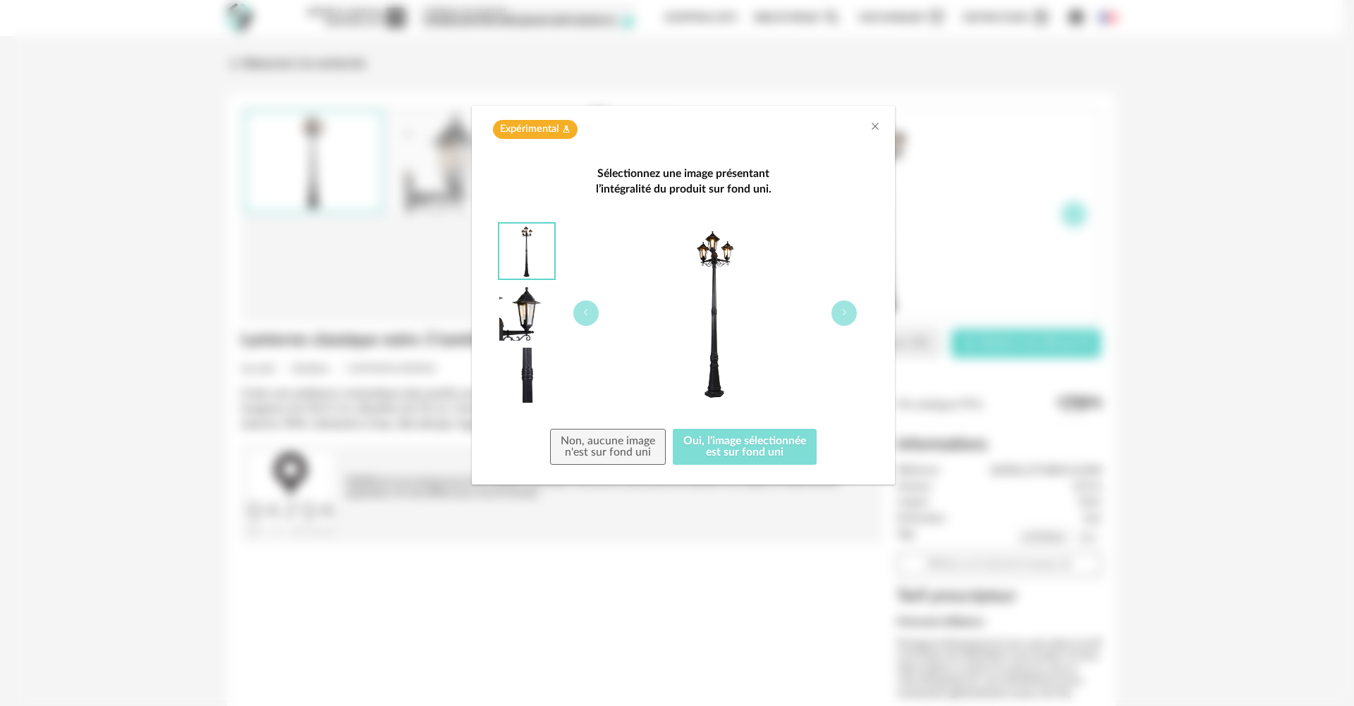
click at [734, 458] on button "Oui, l'image sélectionnée est sur fond uni" at bounding box center [745, 447] width 144 height 37
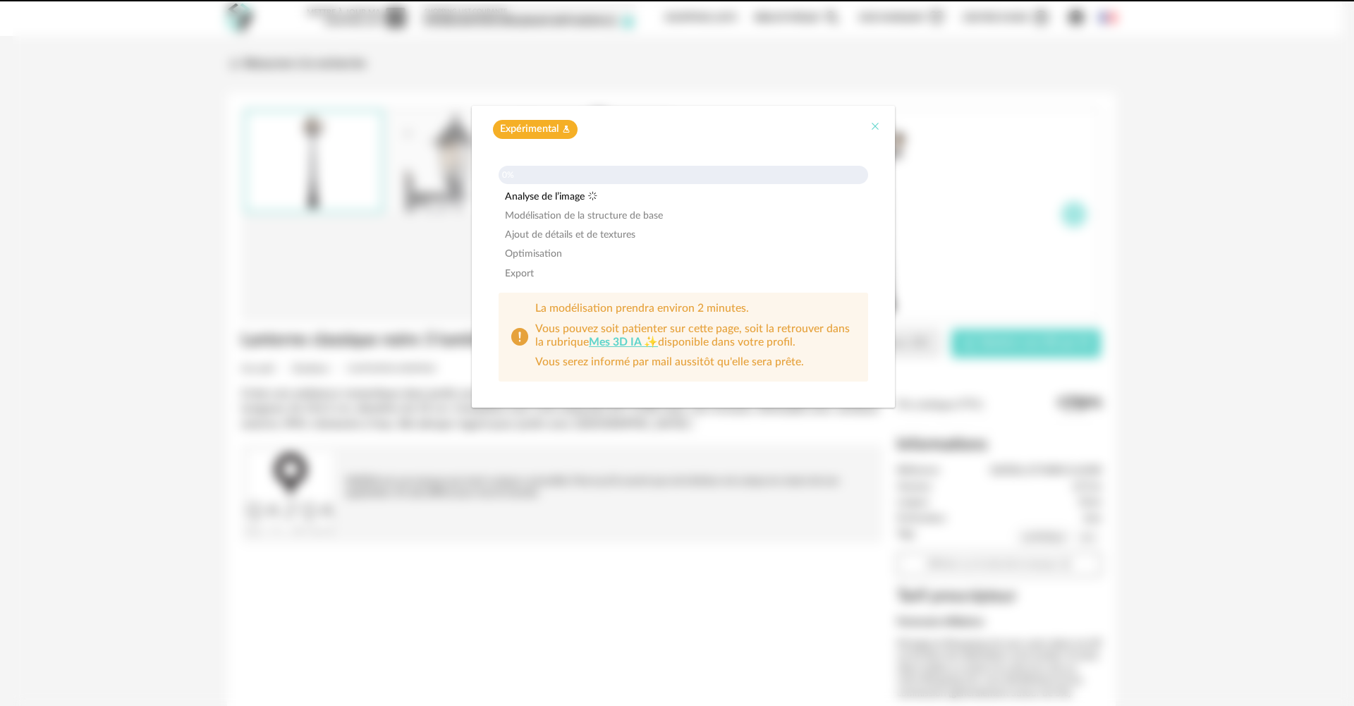
click at [877, 128] on icon "Close" at bounding box center [874, 126] width 11 height 11
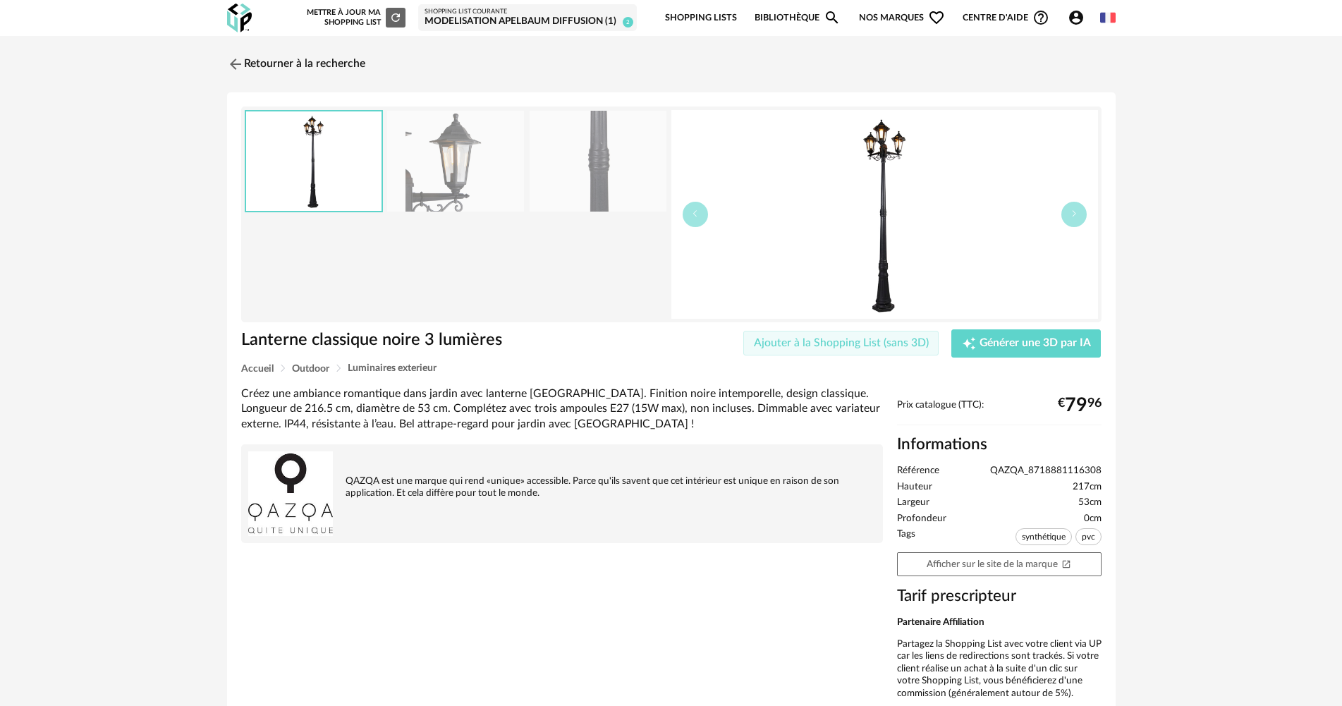
click at [883, 345] on span "Ajouter à la Shopping List (sans 3D)" at bounding box center [841, 342] width 175 height 11
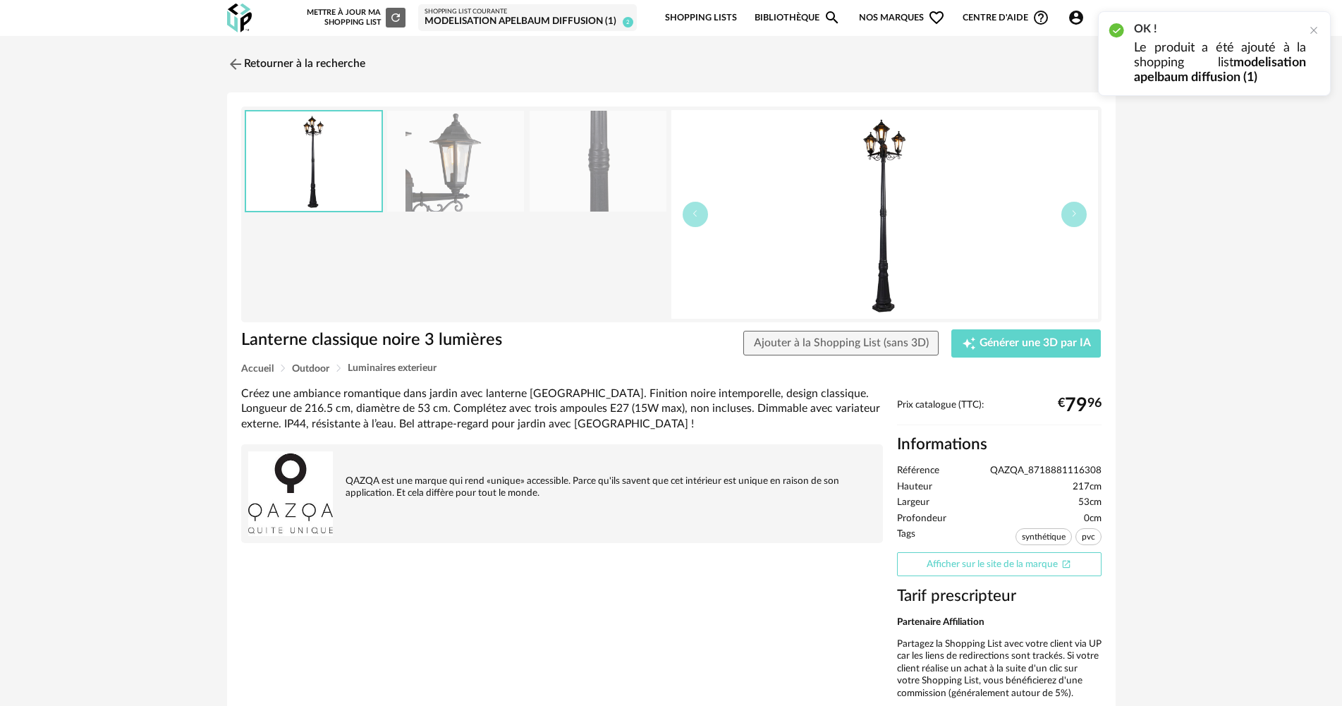
click at [949, 567] on link "Afficher sur le site de la marque Open In New icon" at bounding box center [999, 564] width 204 height 25
click at [349, 72] on link "Retourner à la recherche" at bounding box center [292, 64] width 138 height 31
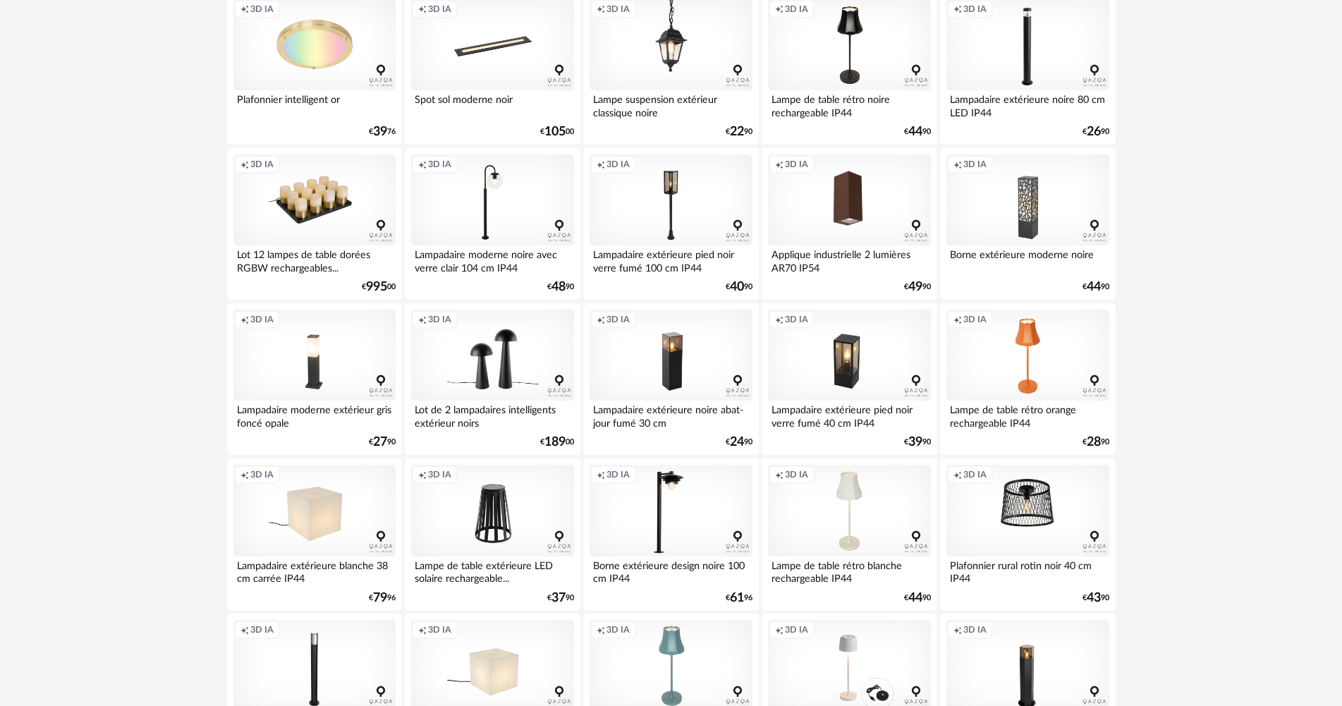
scroll to position [2693, 0]
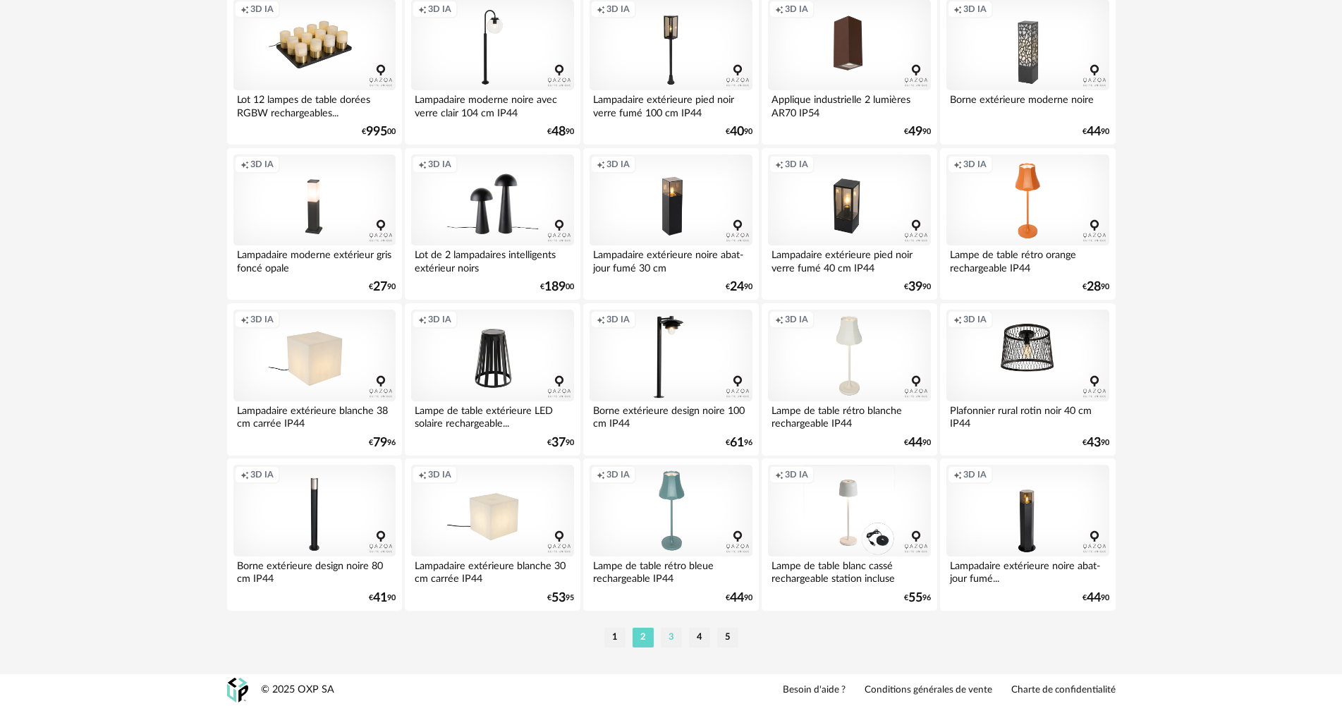
click at [670, 635] on li "3" at bounding box center [671, 637] width 21 height 20
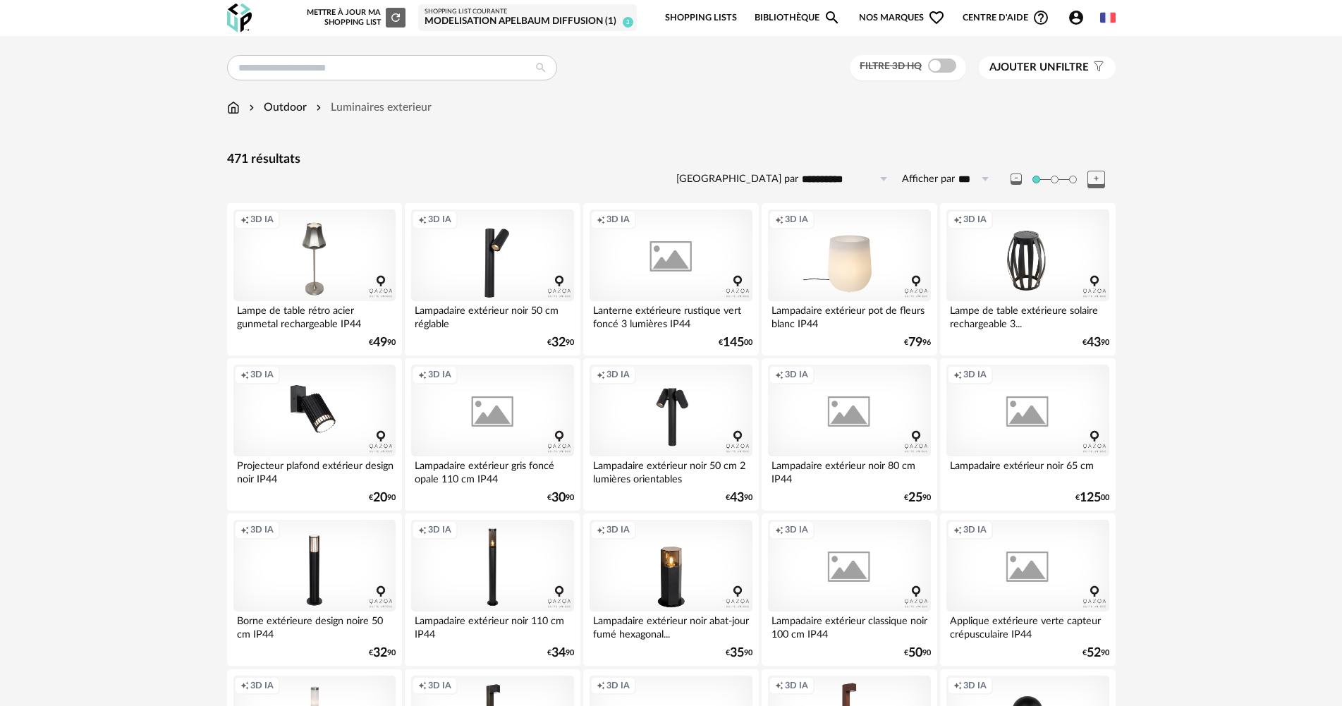
click at [683, 268] on div "Creation icon 3D IA" at bounding box center [670, 255] width 162 height 92
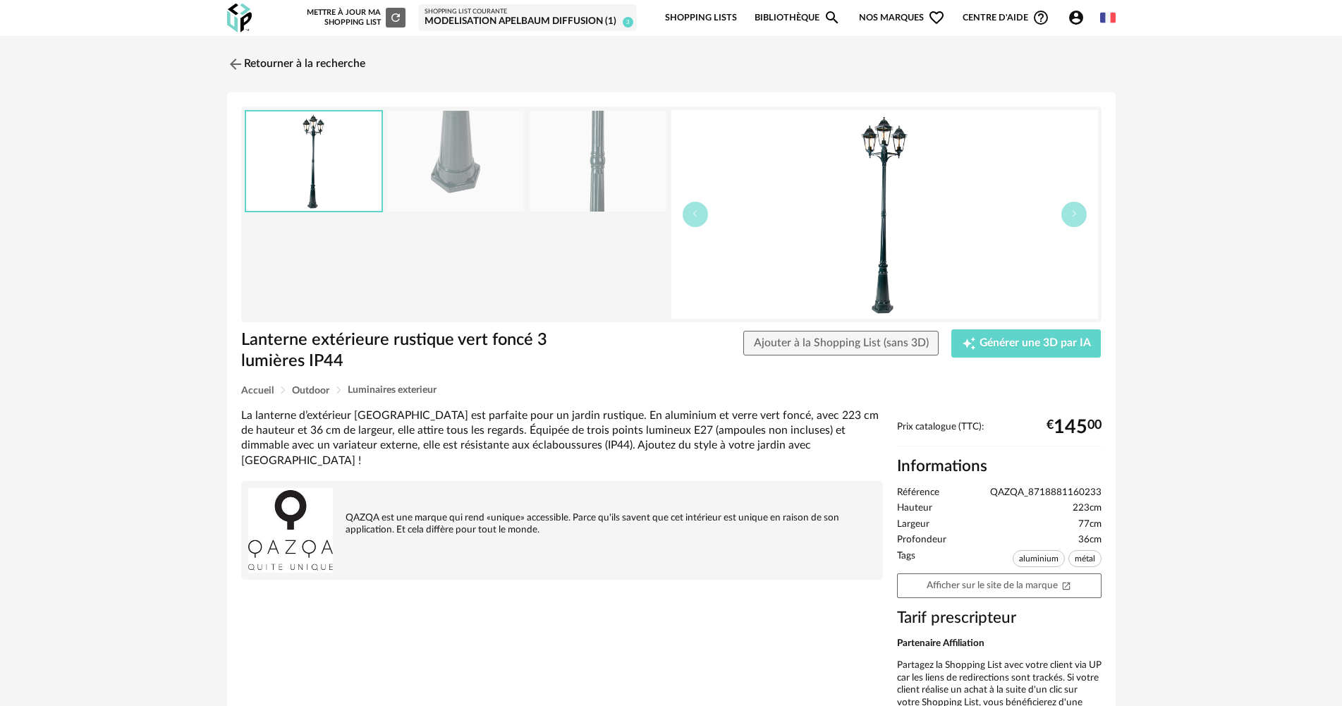
click at [512, 169] on img at bounding box center [455, 161] width 137 height 101
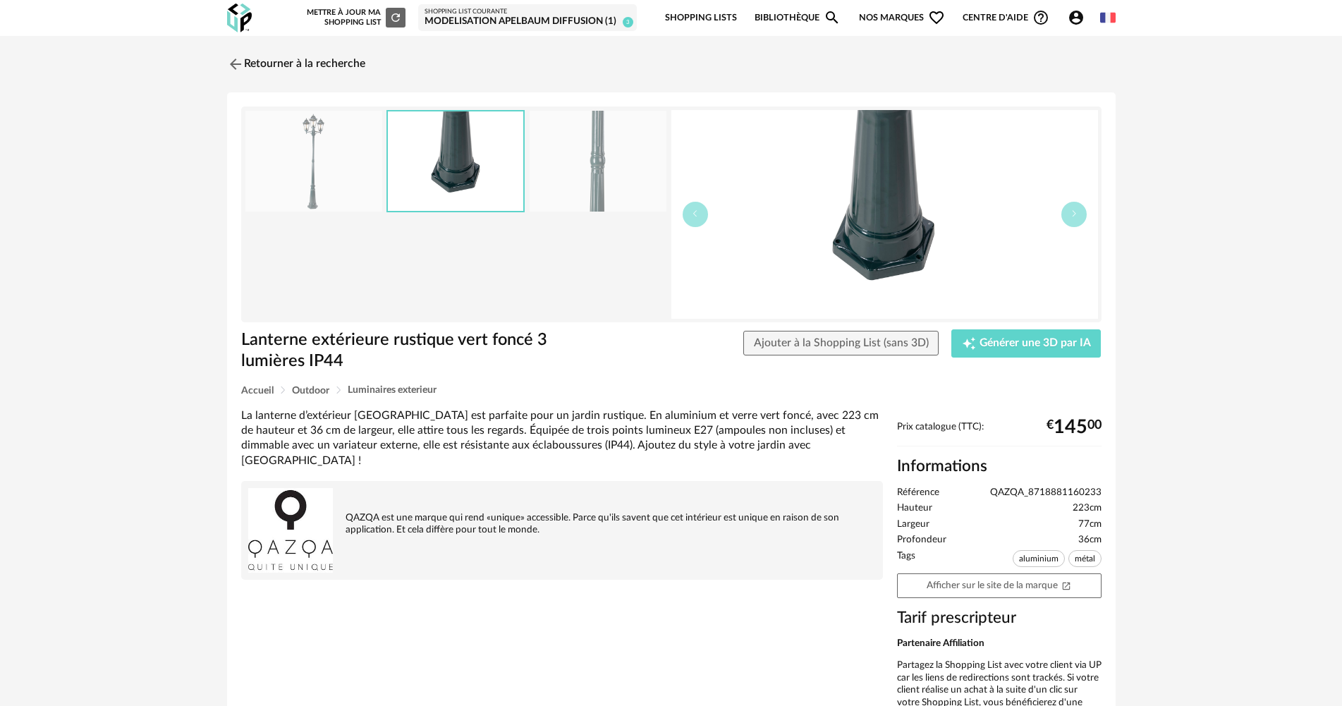
click at [592, 183] on img at bounding box center [597, 161] width 137 height 101
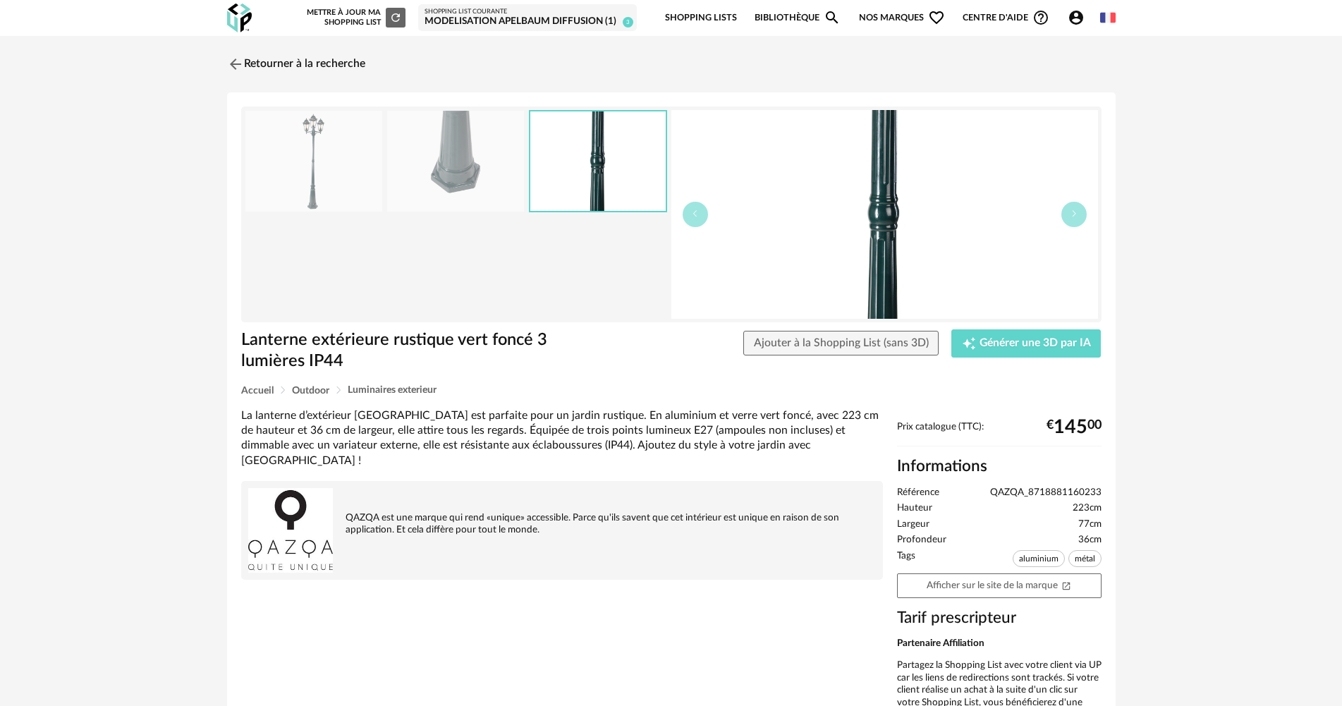
click at [497, 176] on img at bounding box center [455, 161] width 137 height 101
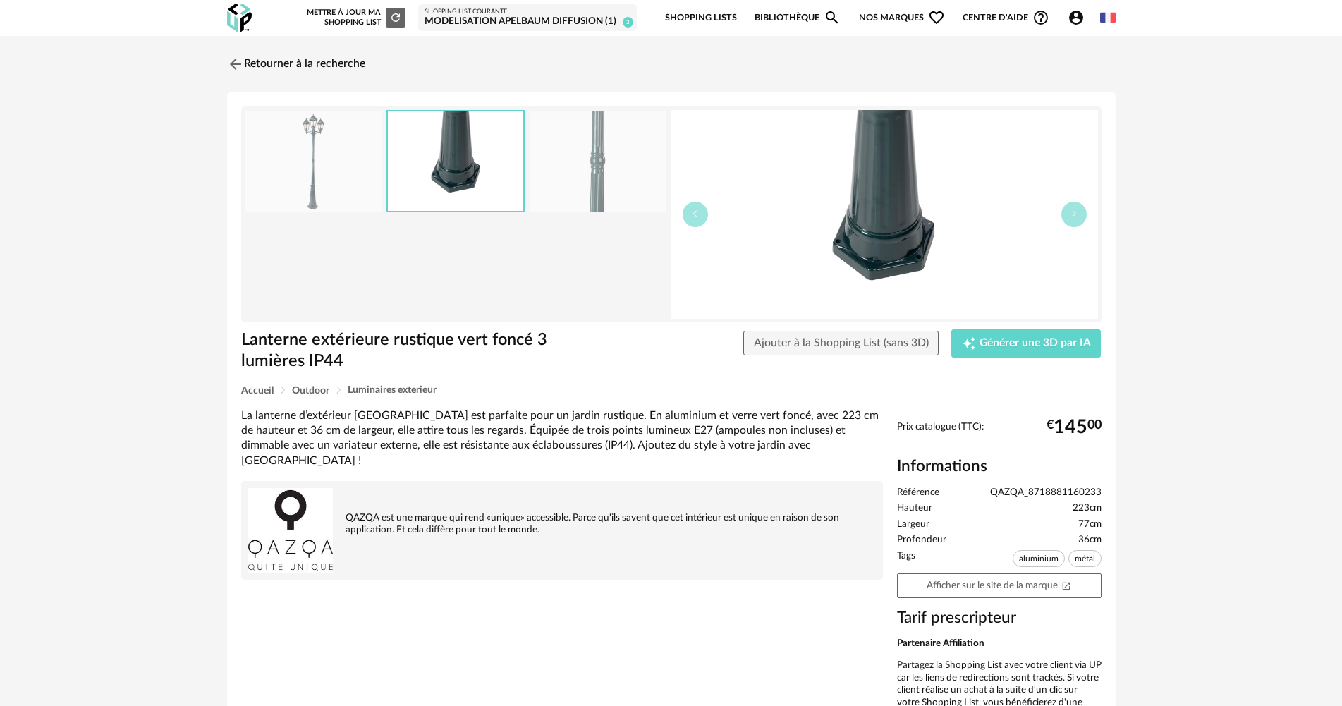
click at [382, 177] on div at bounding box center [314, 161] width 138 height 102
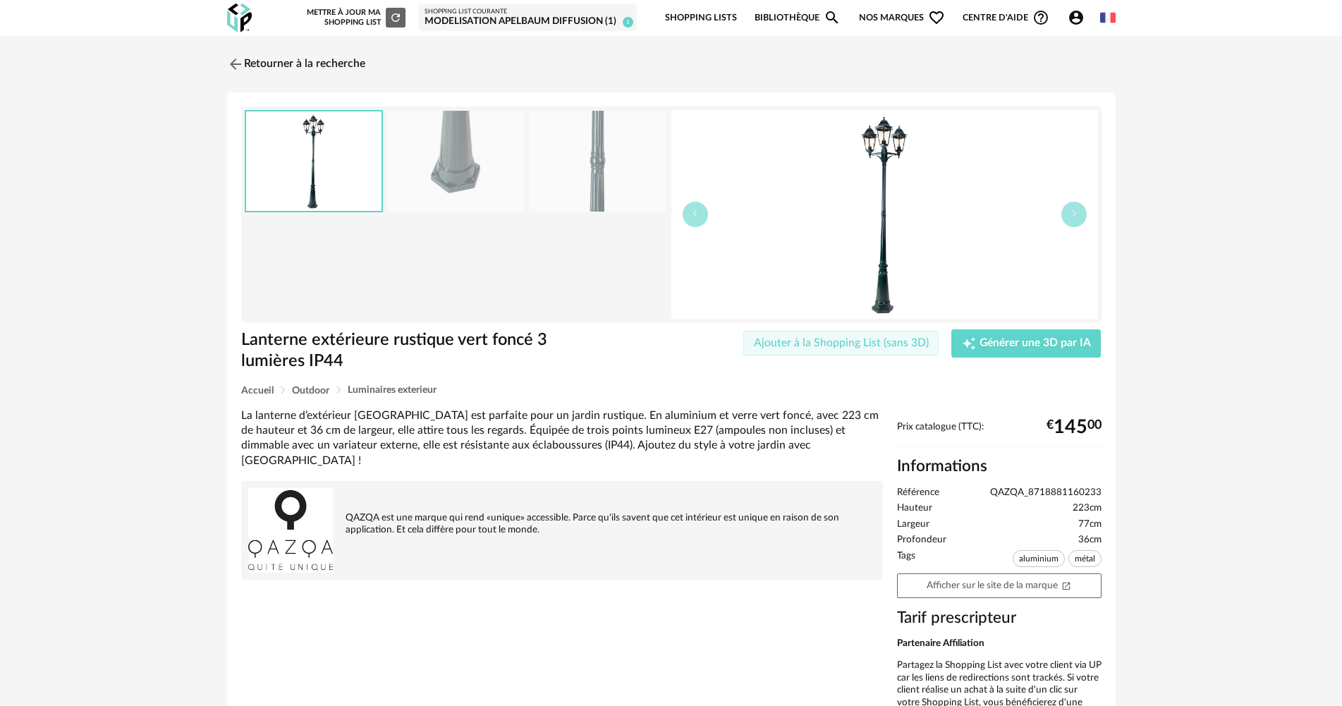
click at [844, 354] on button "Ajouter à la Shopping List (sans 3D)" at bounding box center [841, 343] width 196 height 25
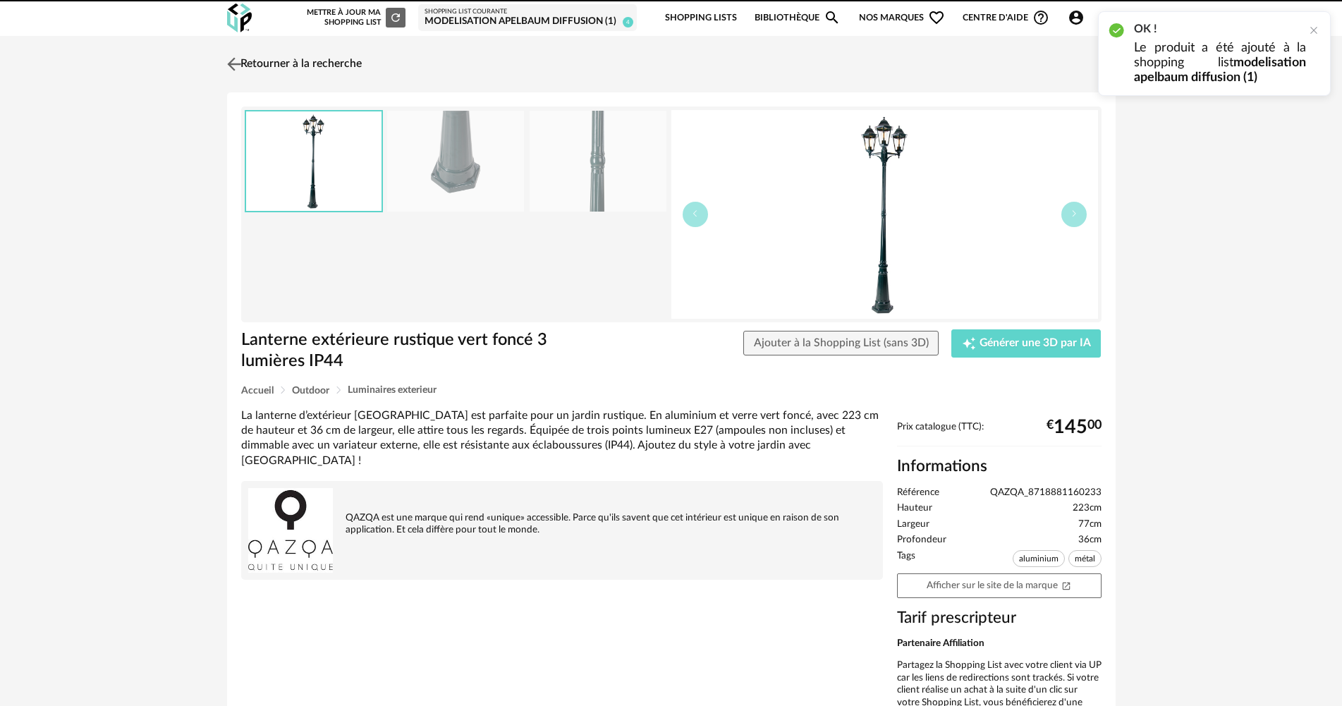
click at [271, 61] on link "Retourner à la recherche" at bounding box center [292, 64] width 138 height 31
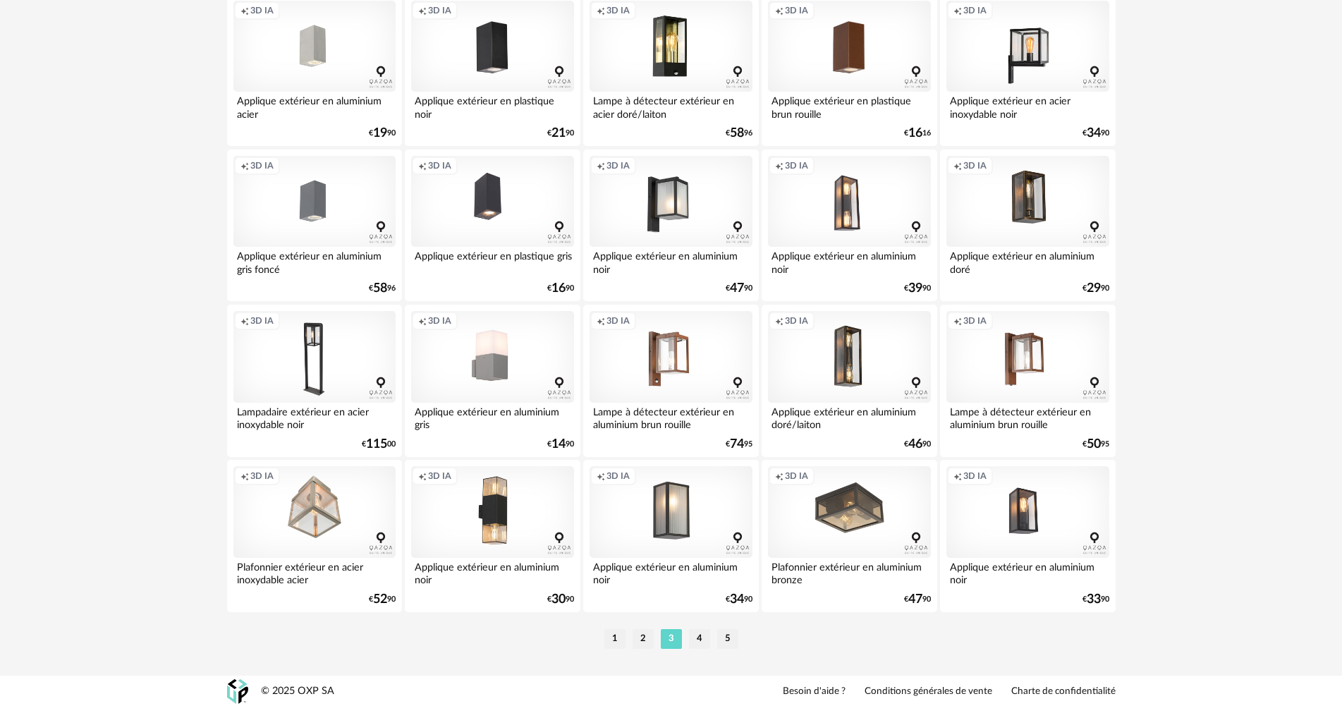
scroll to position [2693, 0]
click at [699, 634] on li "4" at bounding box center [699, 637] width 21 height 20
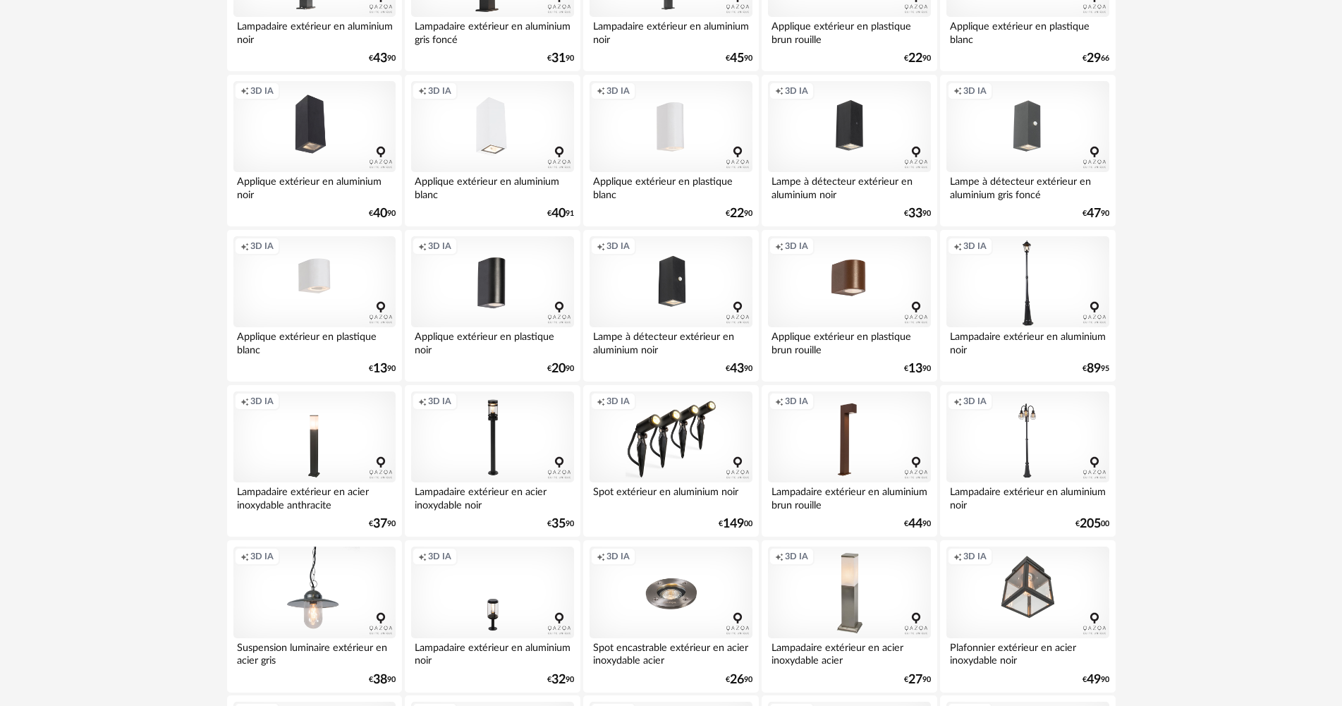
scroll to position [775, 0]
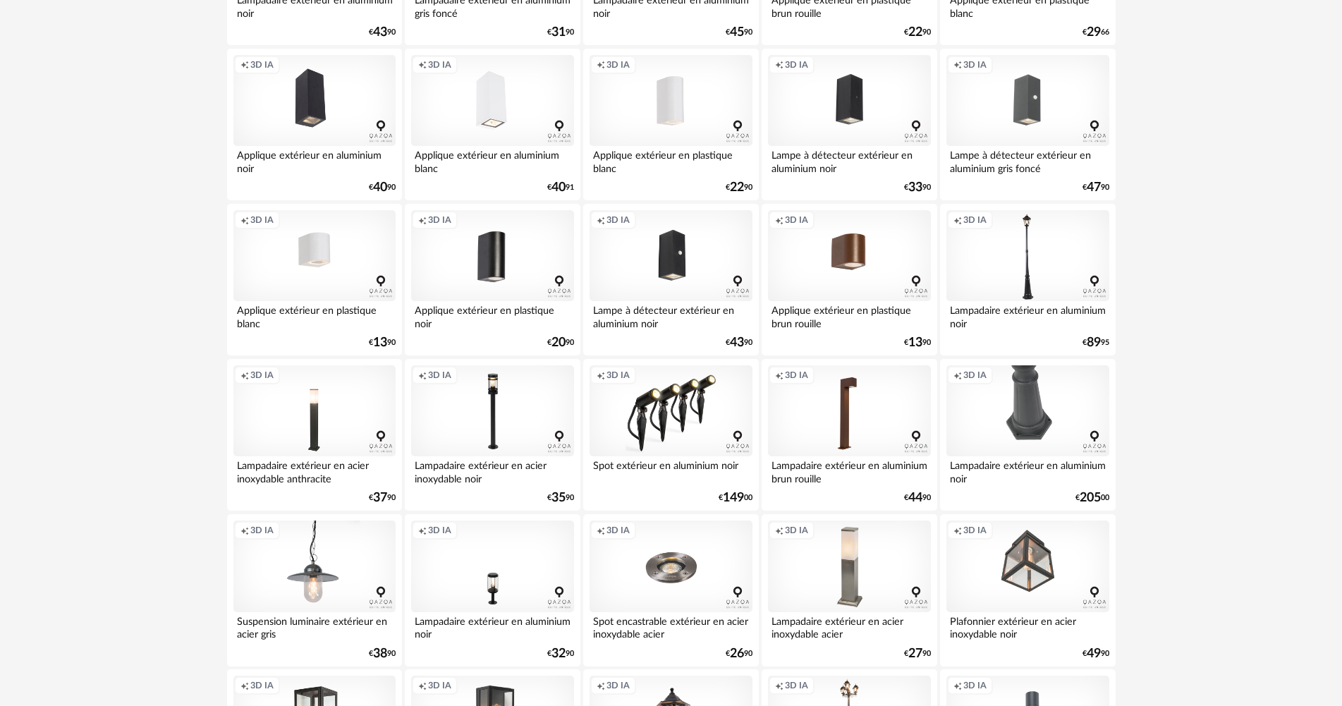
click at [1053, 421] on div "Creation icon 3D IA" at bounding box center [1027, 411] width 162 height 92
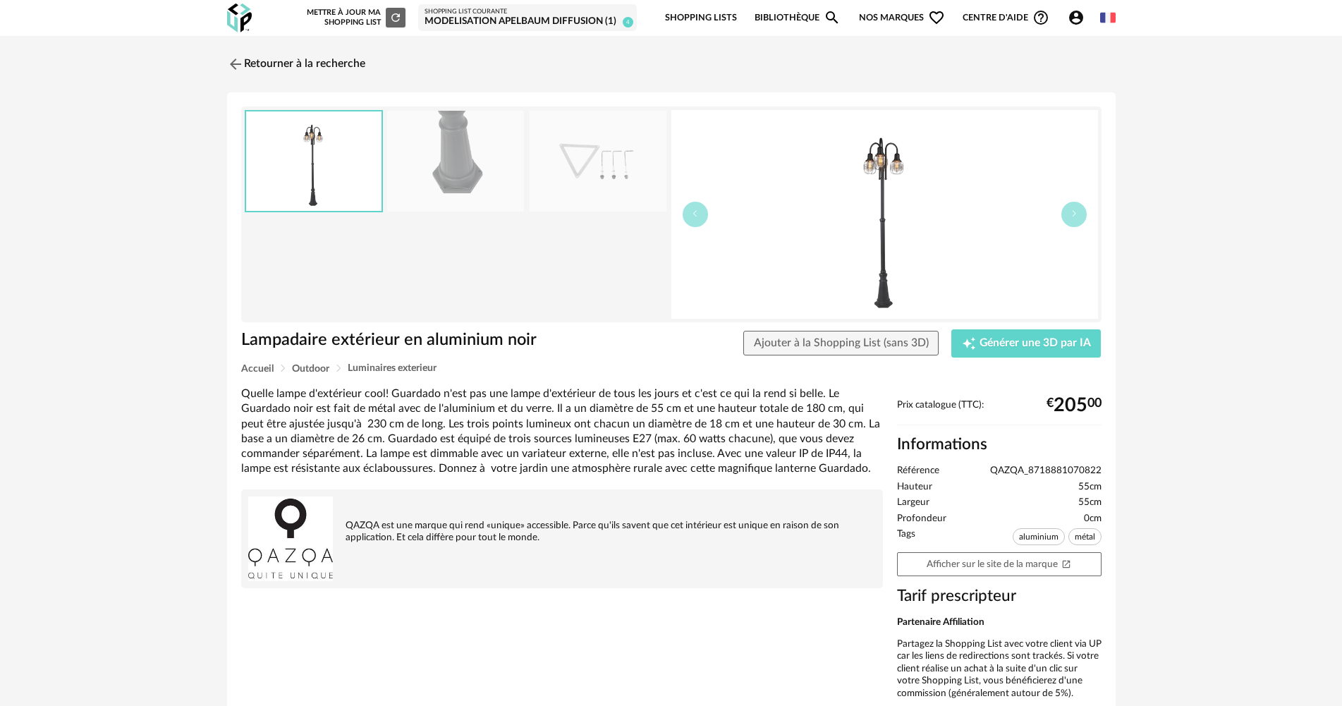
click at [471, 154] on img at bounding box center [455, 161] width 137 height 101
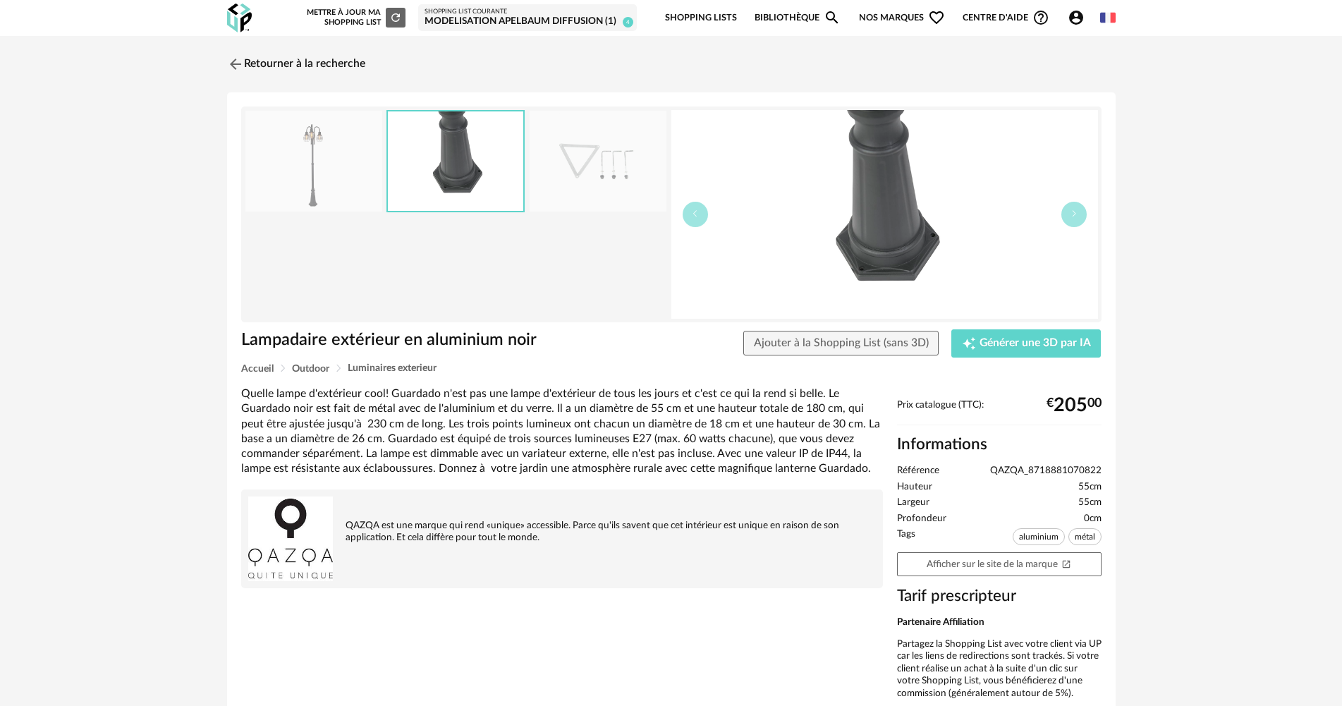
click at [552, 164] on img at bounding box center [597, 161] width 137 height 101
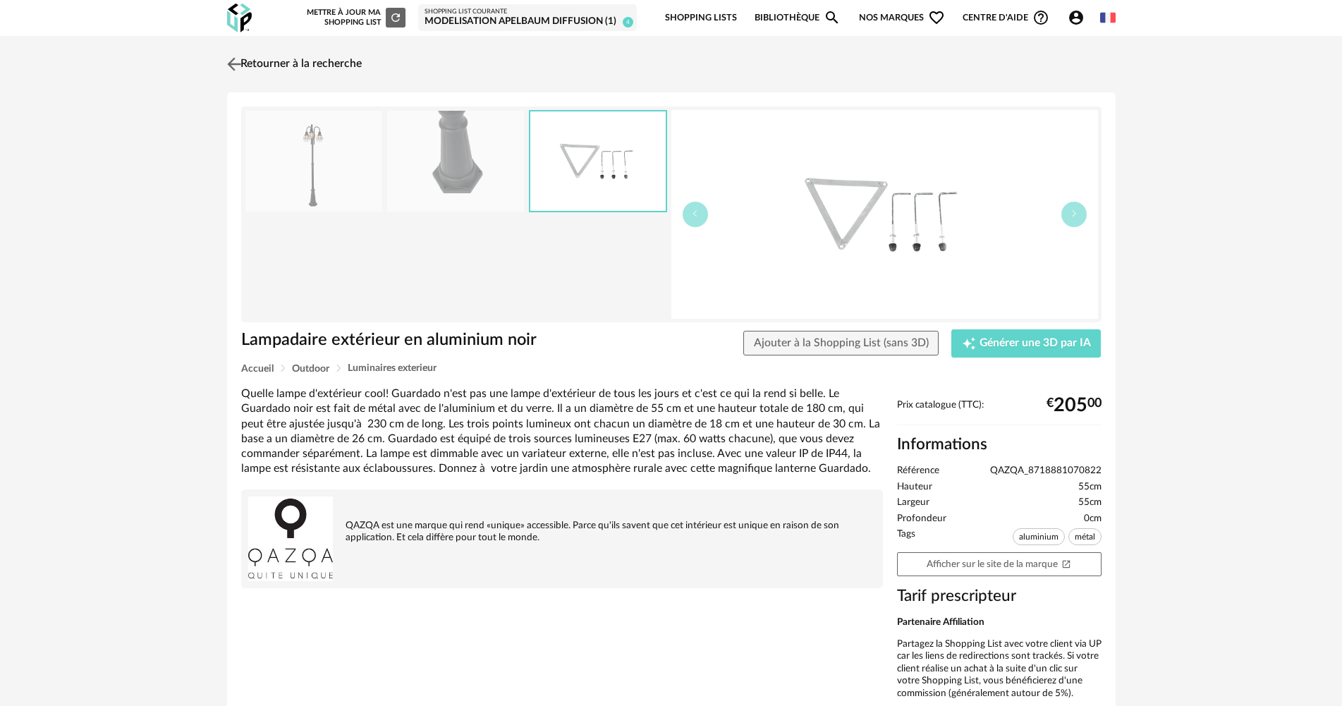
click at [260, 68] on link "Retourner à la recherche" at bounding box center [292, 64] width 138 height 31
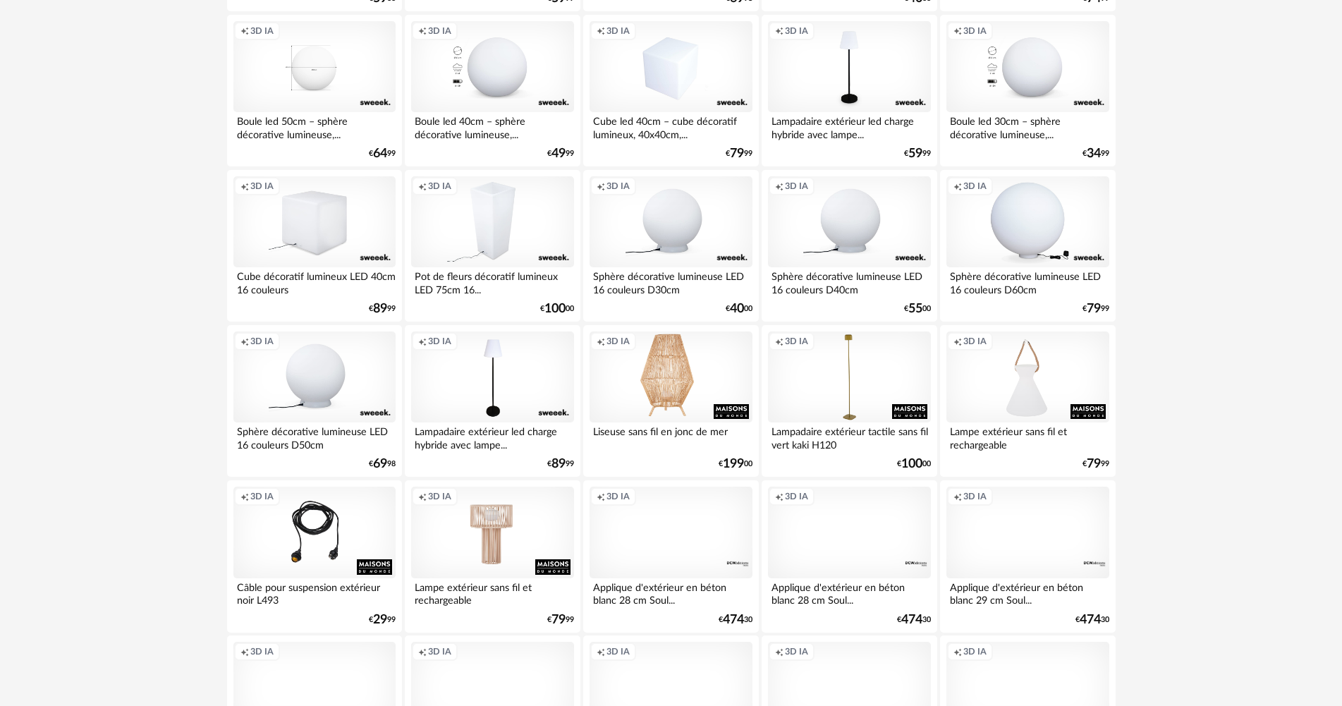
scroll to position [2679, 0]
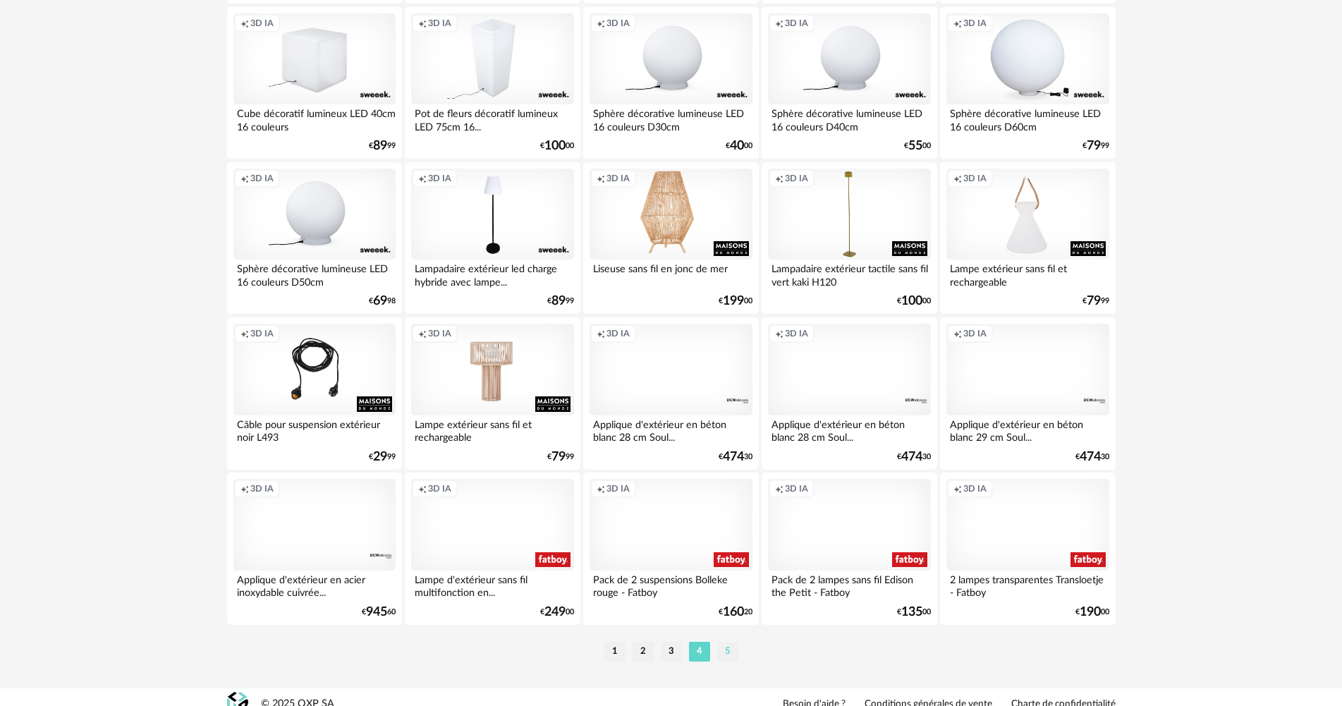
click at [724, 649] on li "5" at bounding box center [727, 652] width 21 height 20
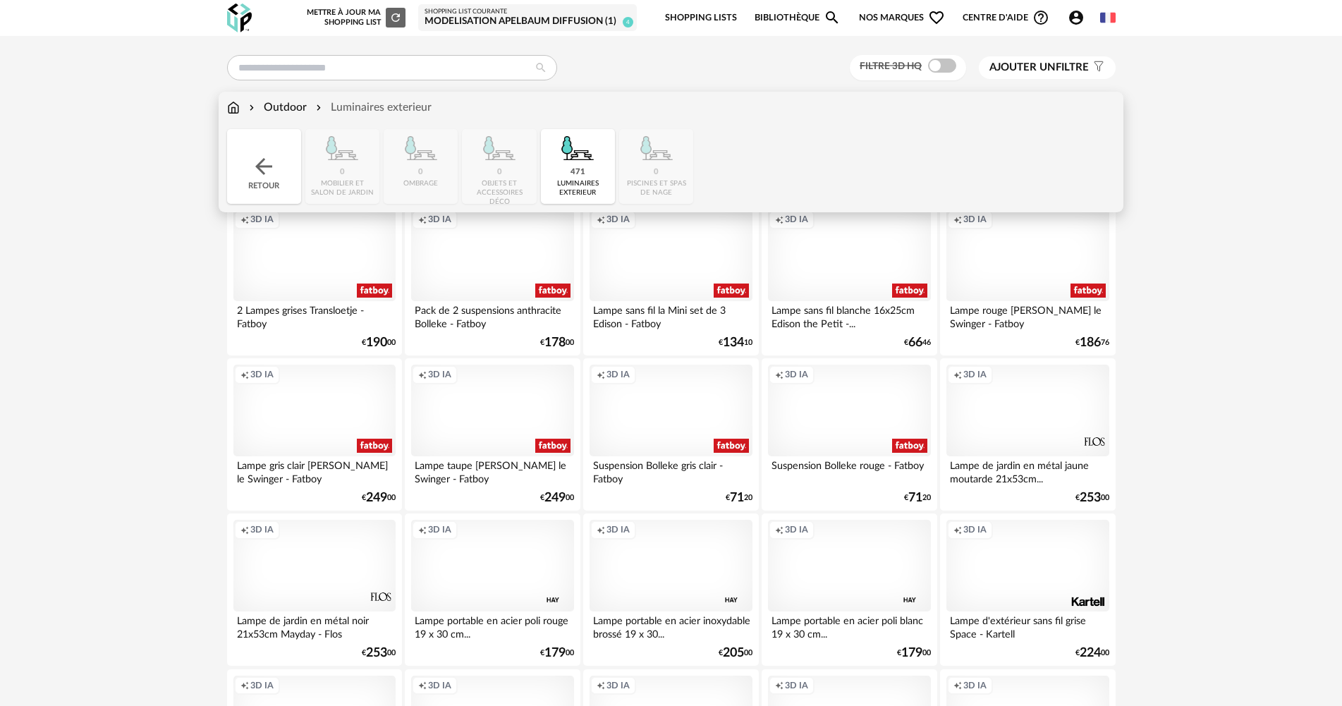
click at [287, 106] on div "Outdoor" at bounding box center [276, 107] width 61 height 16
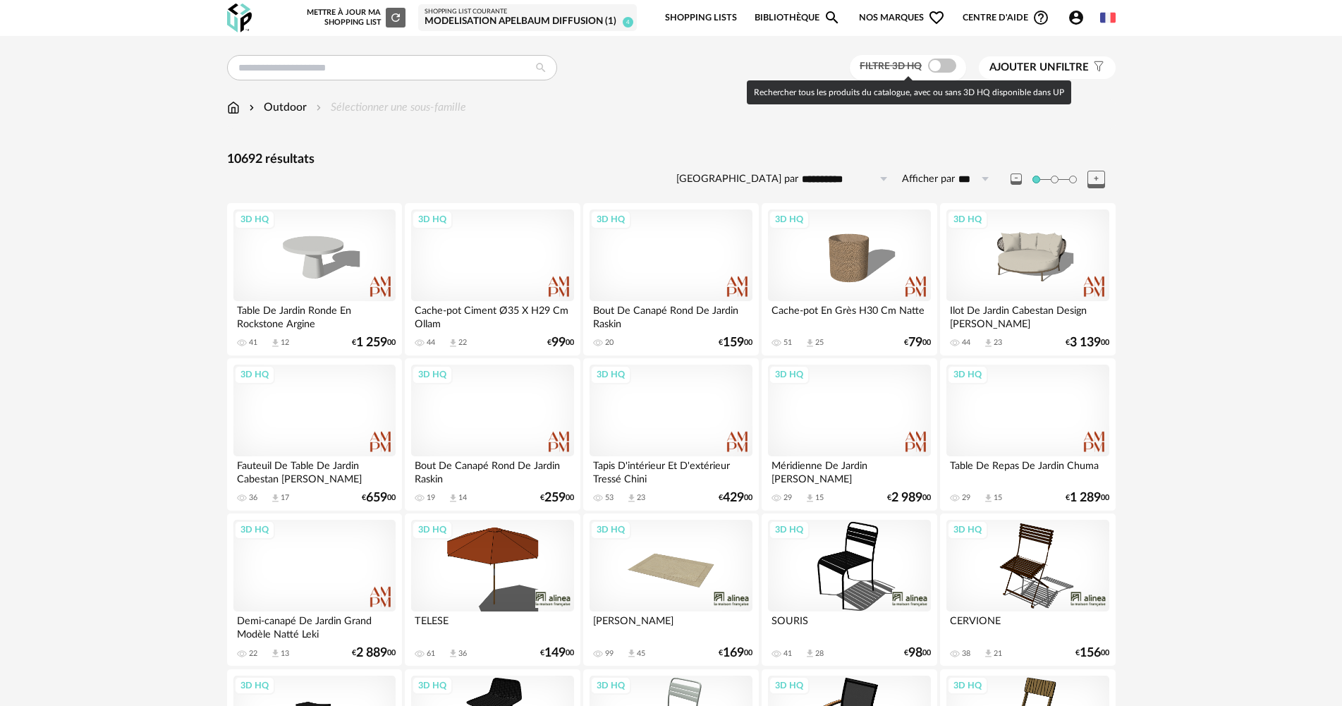
click at [933, 68] on span at bounding box center [942, 66] width 28 height 14
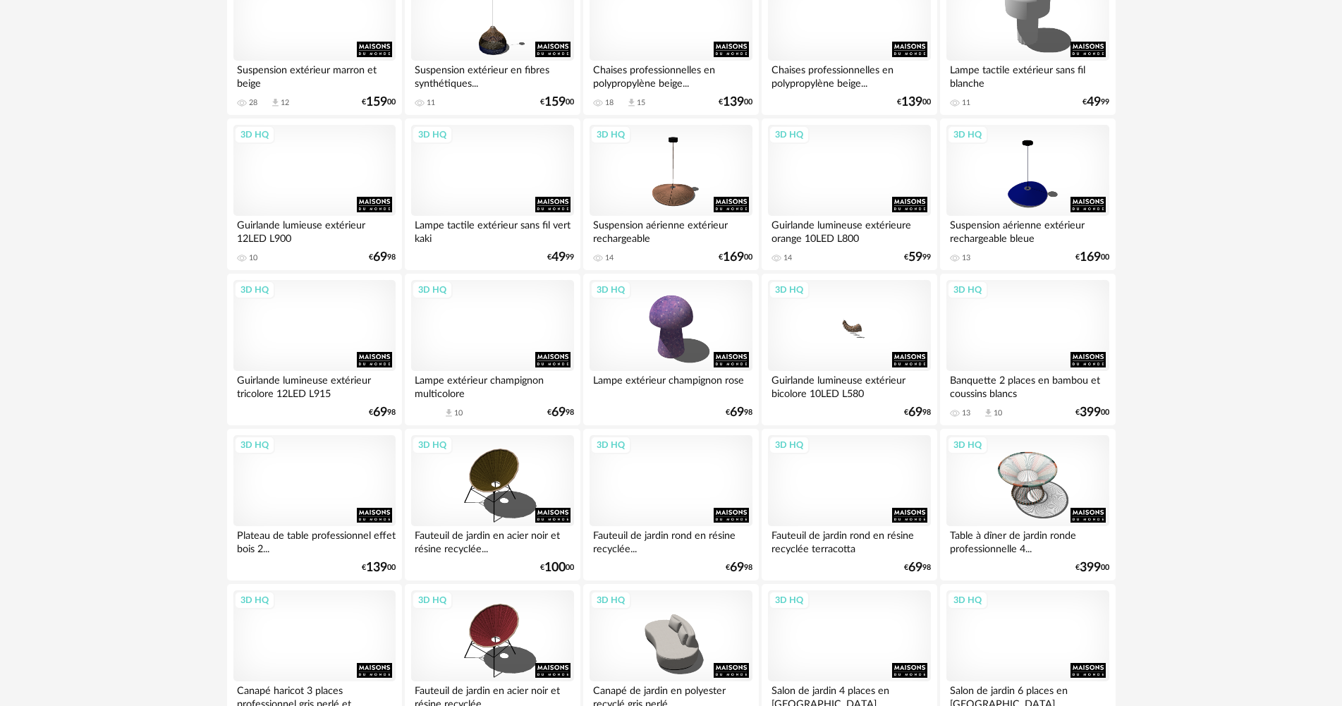
scroll to position [2680, 0]
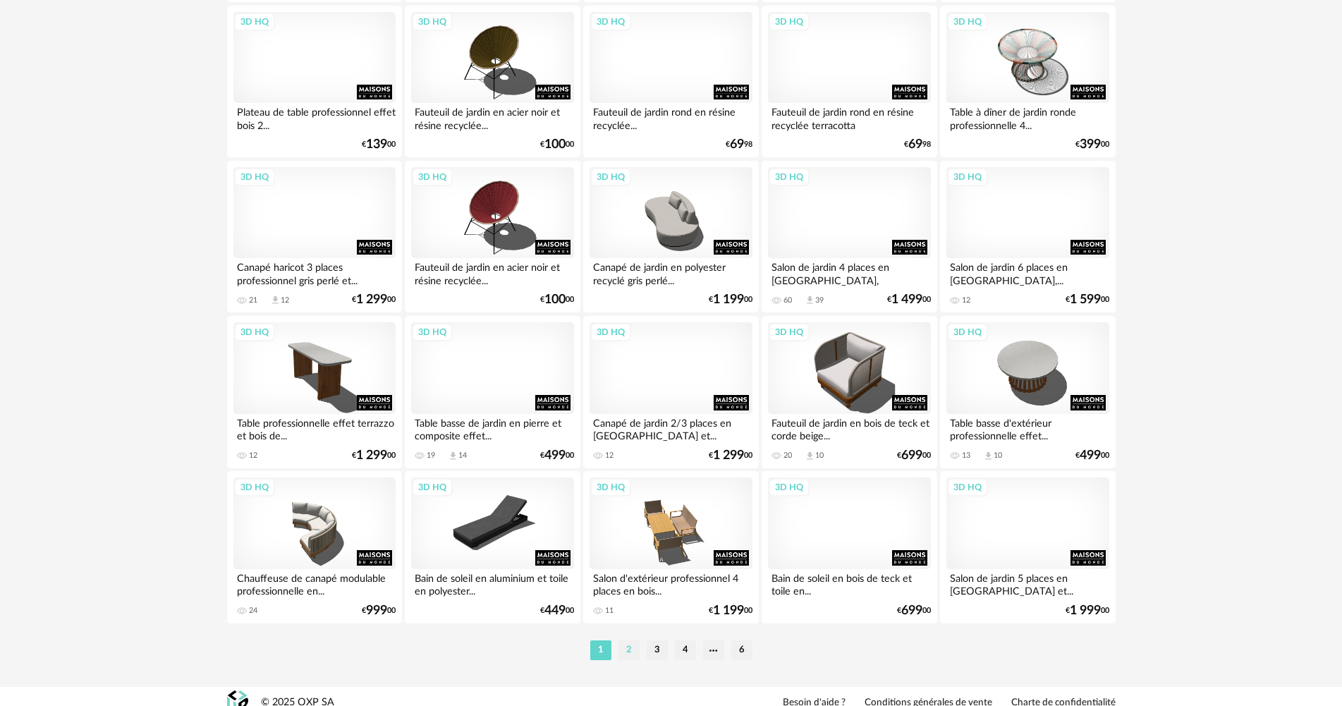
click at [630, 648] on li "2" at bounding box center [628, 650] width 21 height 20
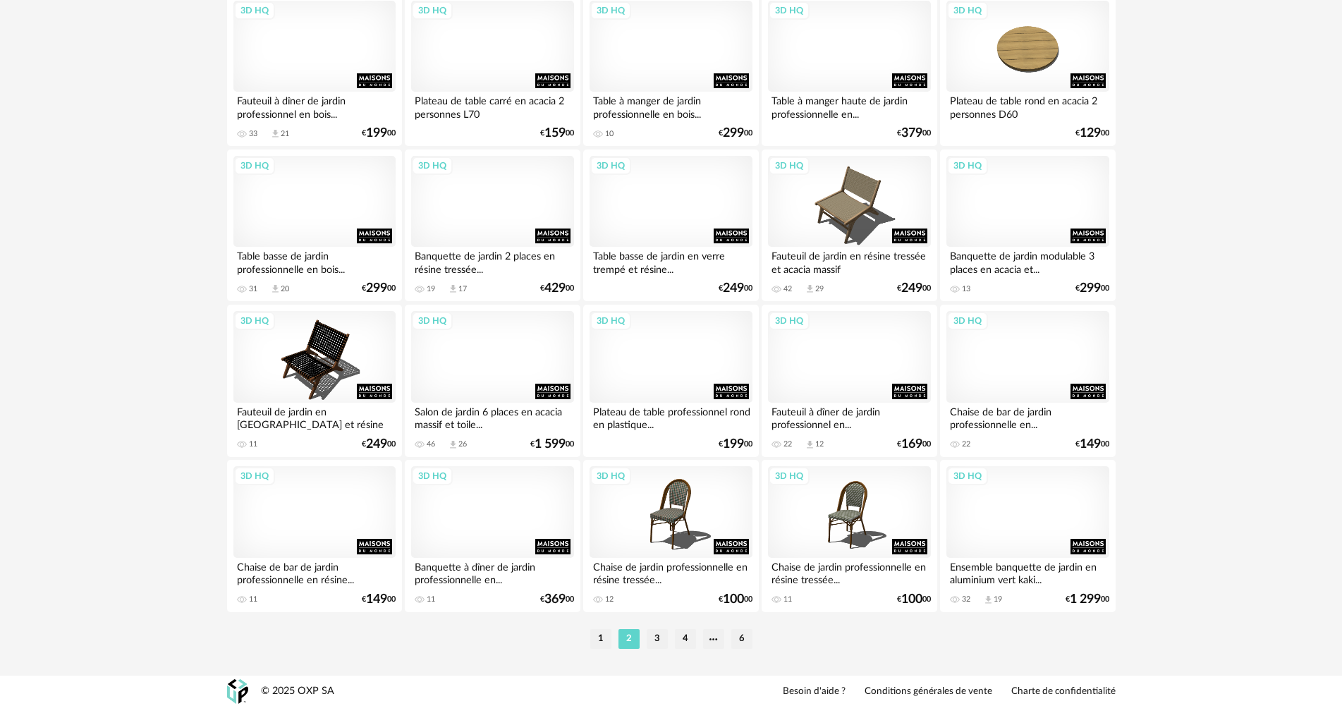
scroll to position [2693, 0]
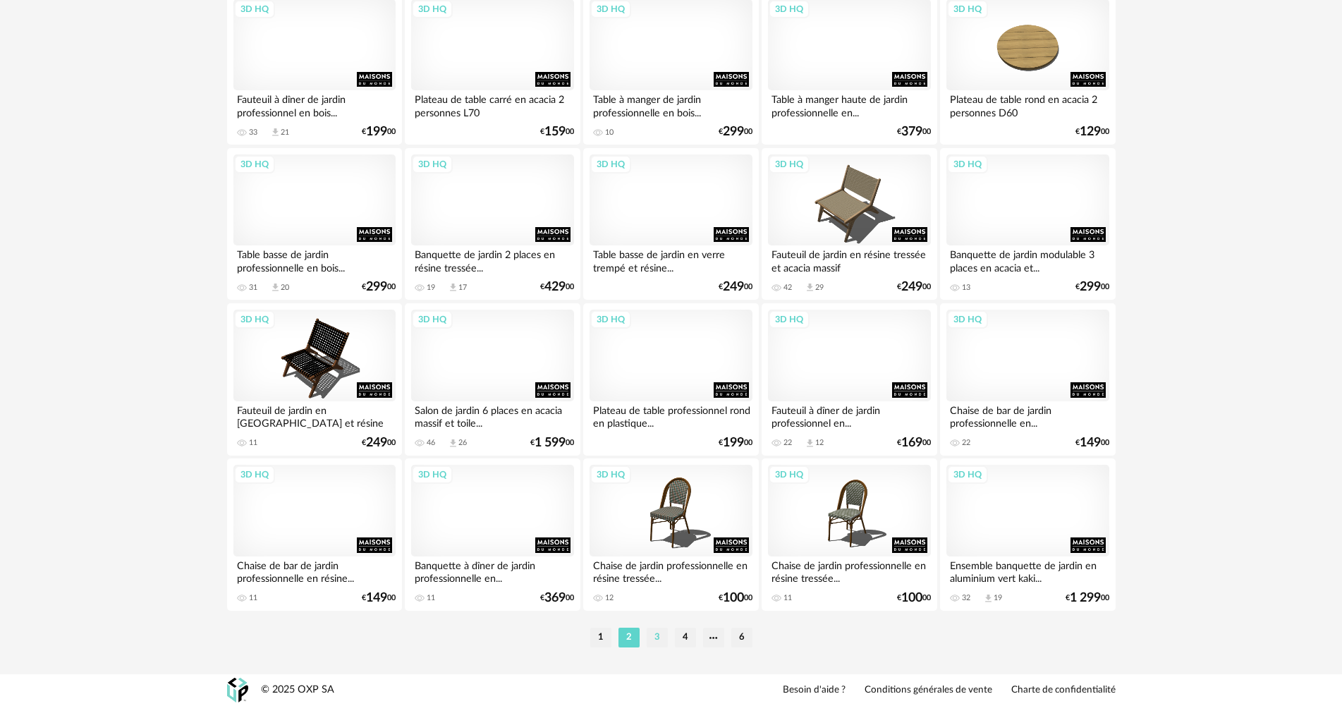
click at [660, 639] on li "3" at bounding box center [656, 637] width 21 height 20
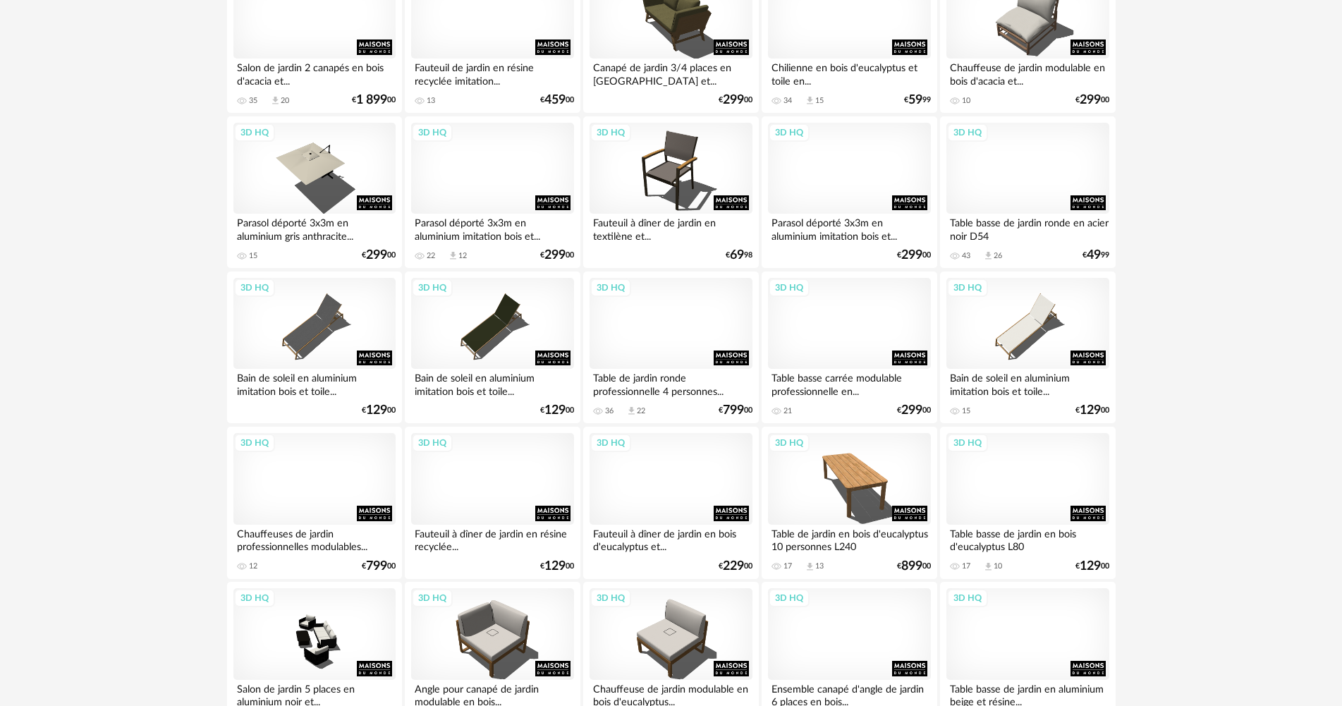
scroll to position [2693, 0]
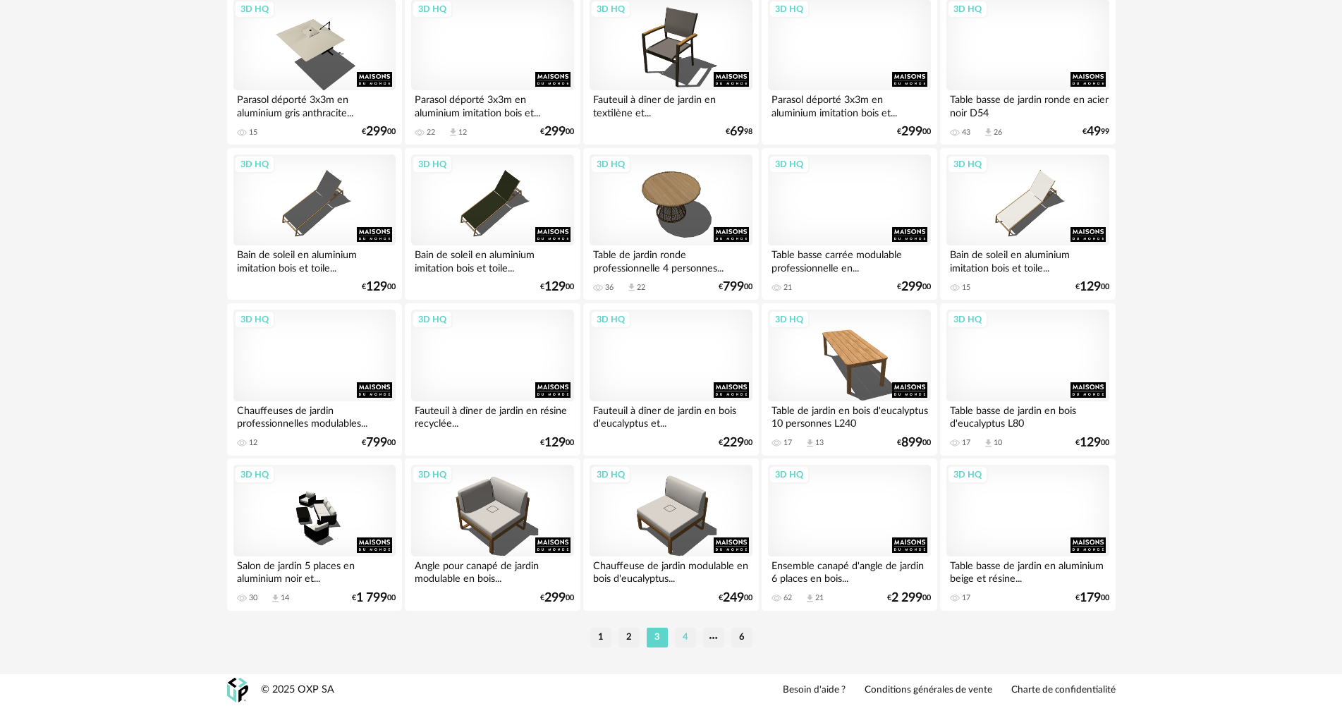
click at [677, 637] on li "4" at bounding box center [685, 637] width 21 height 20
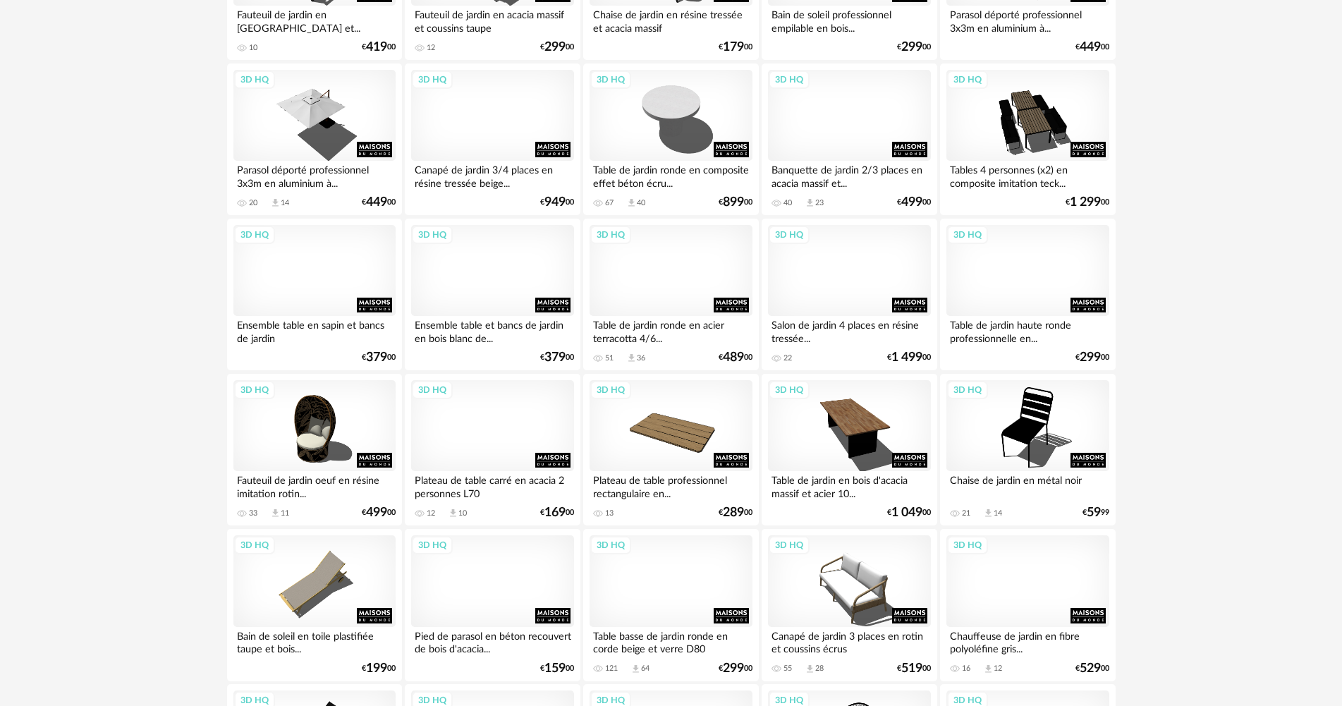
scroll to position [2693, 0]
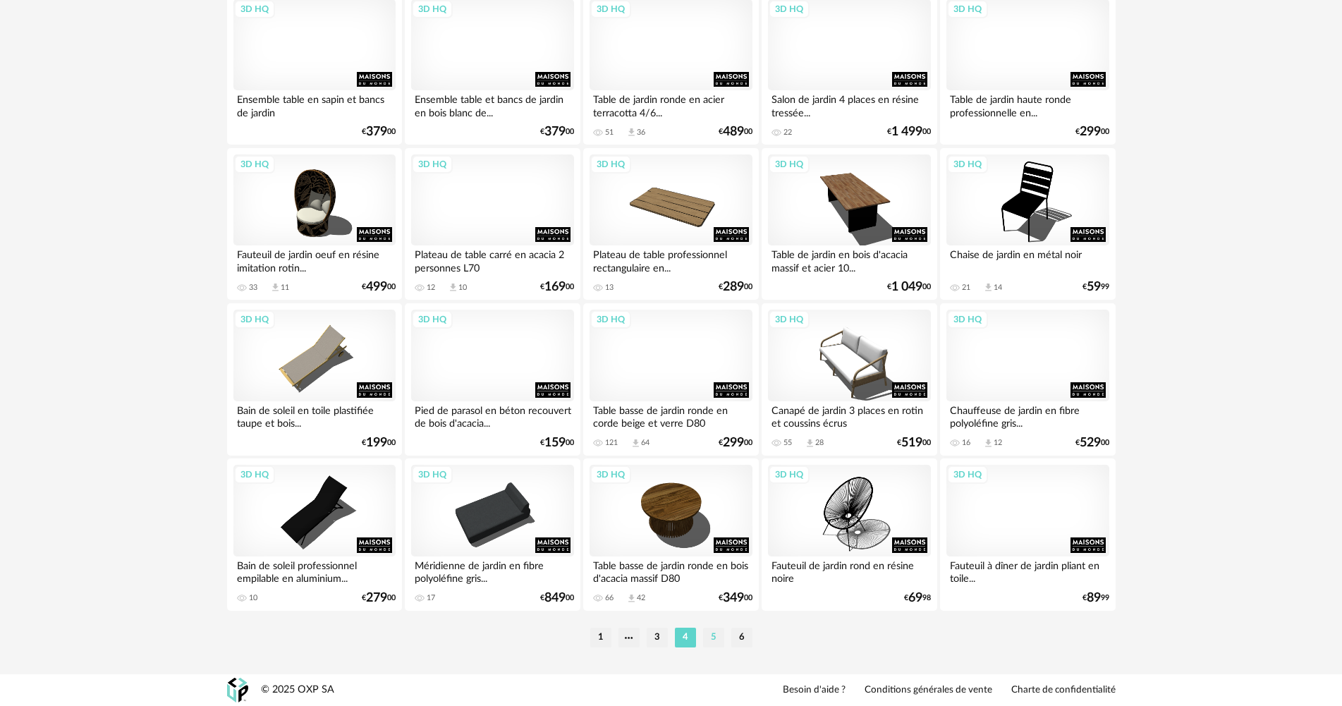
click at [719, 634] on li "5" at bounding box center [713, 637] width 21 height 20
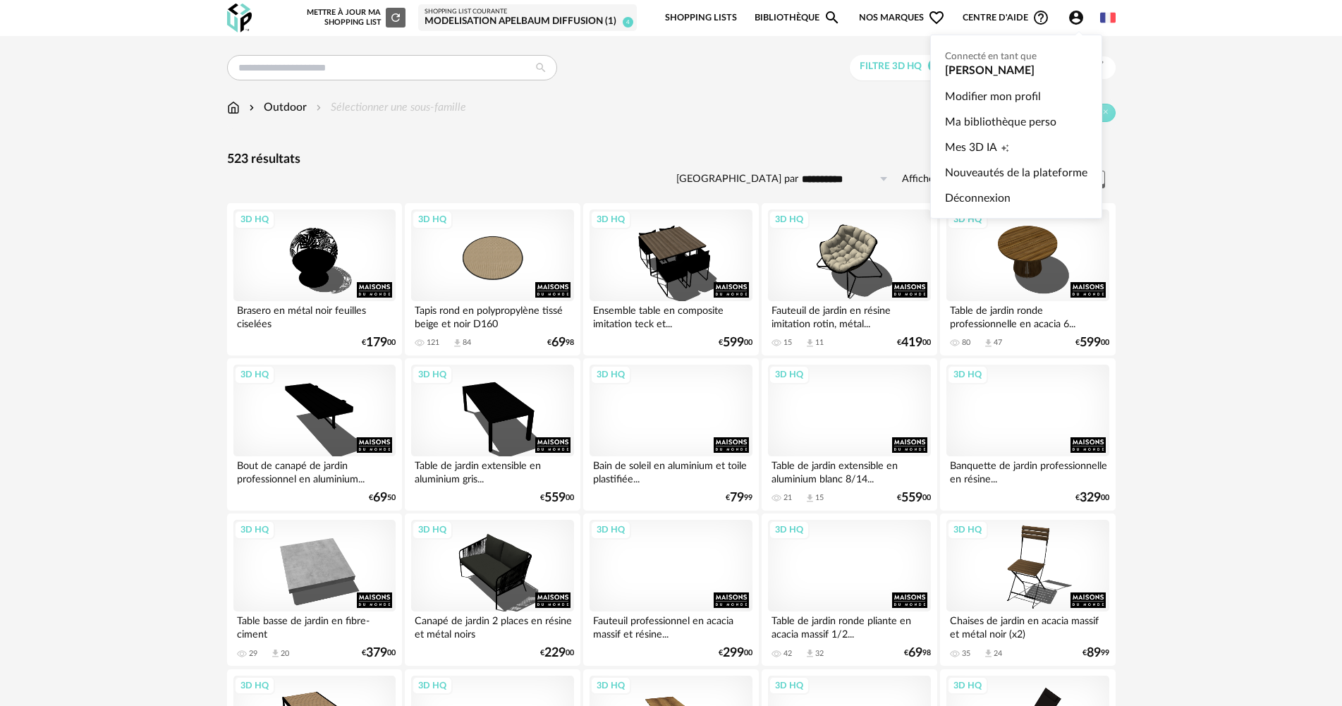
click at [1079, 22] on icon "Account Circle icon" at bounding box center [1076, 18] width 14 height 14
click at [1007, 133] on link "Ma bibliothèque perso" at bounding box center [1016, 121] width 142 height 25
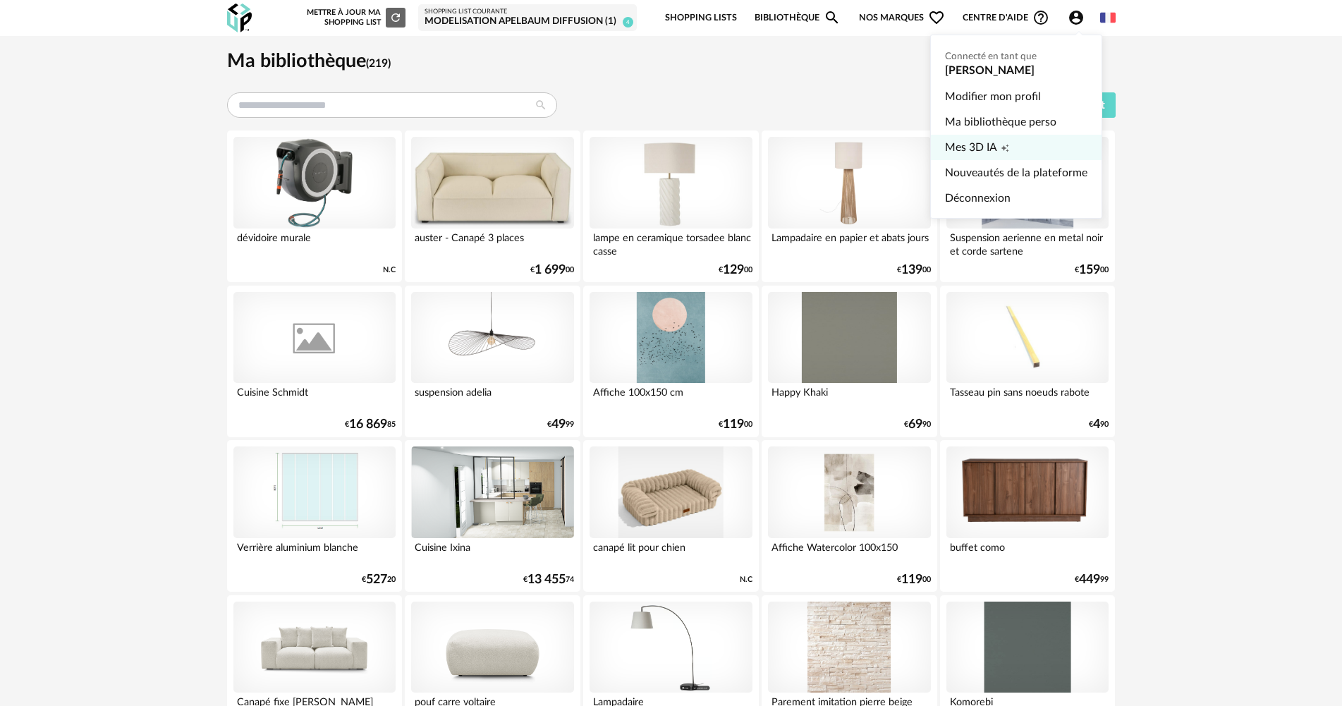
click at [1010, 140] on link "Mes 3D IA Creation icon" at bounding box center [1016, 147] width 142 height 25
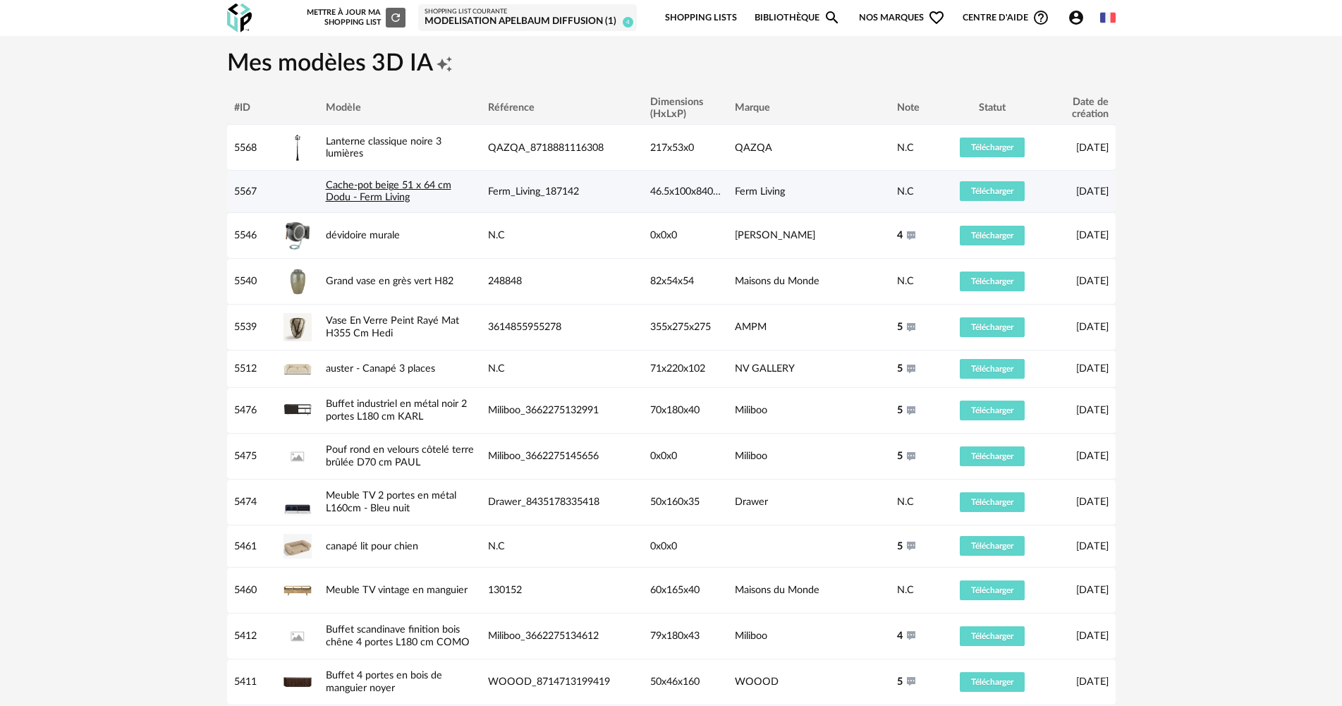
click at [381, 192] on link "Cache-pot beige 51 x 64 cm Dodu - Ferm Living" at bounding box center [388, 191] width 125 height 23
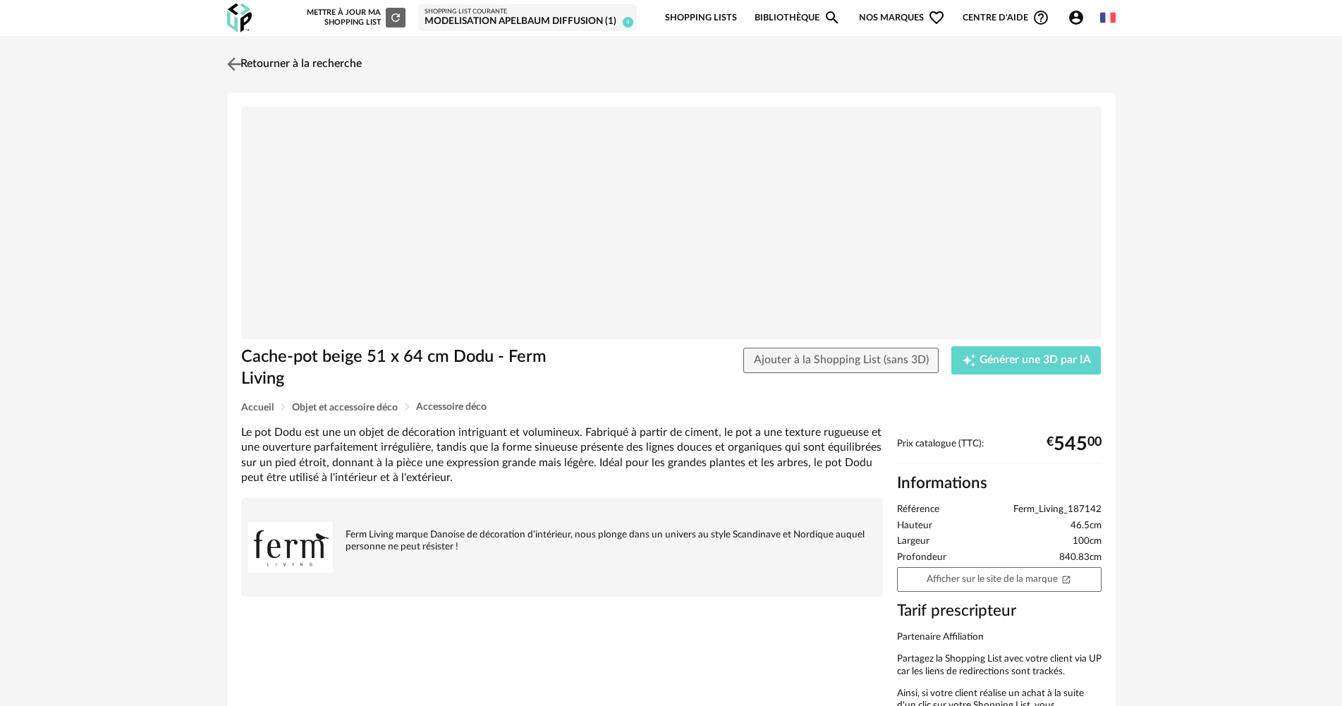
click at [337, 61] on link "Retourner à la recherche" at bounding box center [292, 64] width 138 height 31
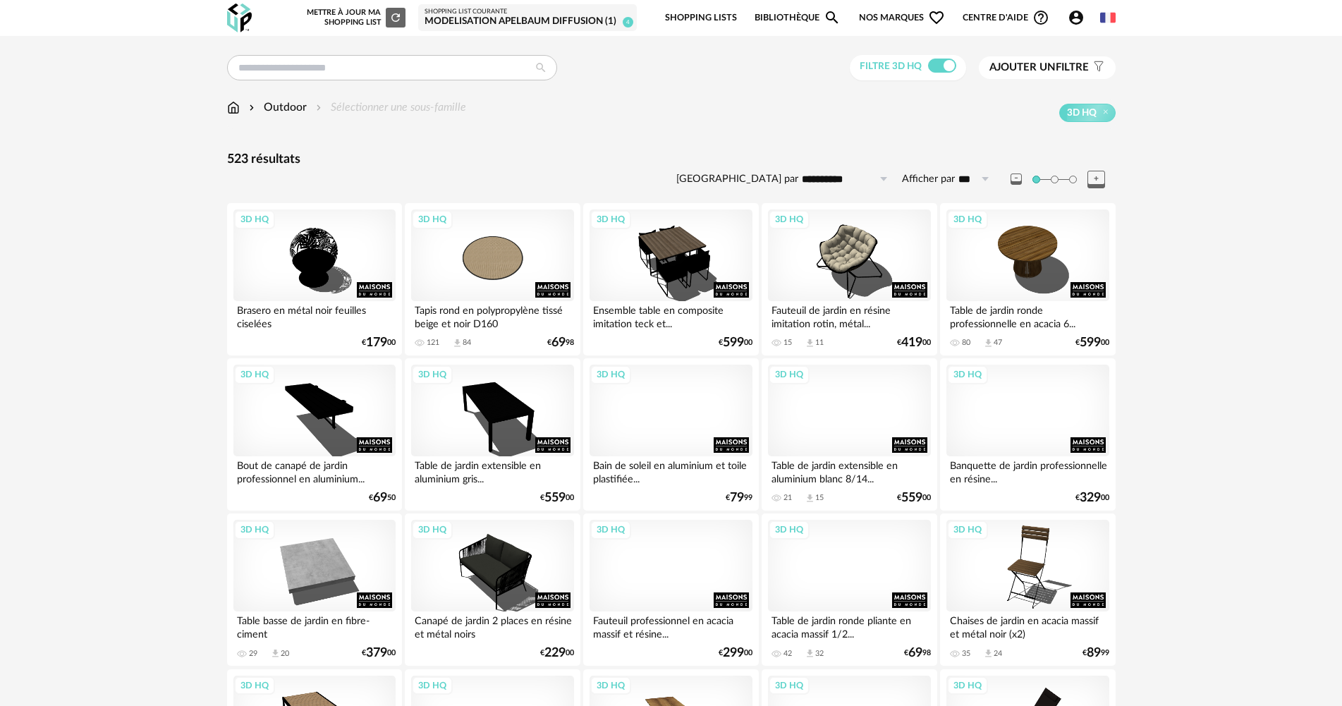
click at [1083, 17] on icon "Account Circle icon" at bounding box center [1075, 17] width 17 height 17
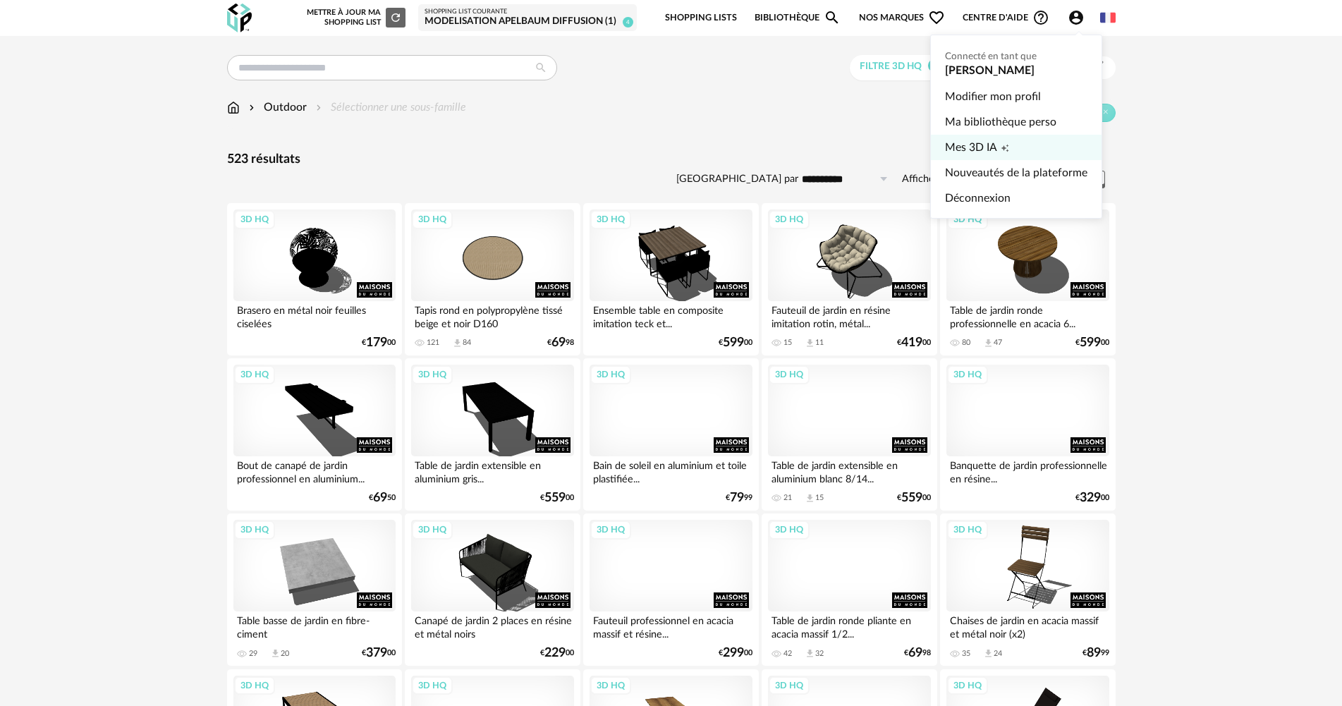
click at [1014, 147] on link "Mes 3D IA Creation icon" at bounding box center [1016, 147] width 142 height 25
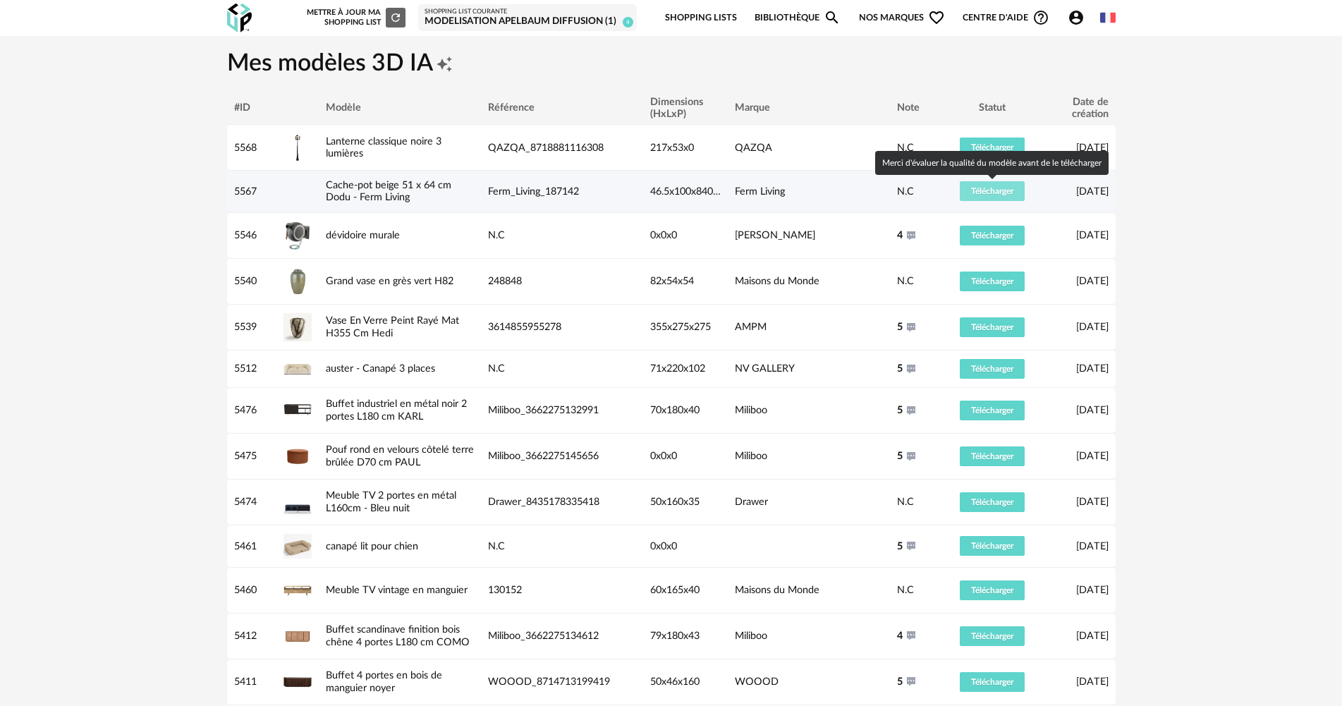
click at [1012, 189] on span "Télécharger" at bounding box center [992, 191] width 42 height 8
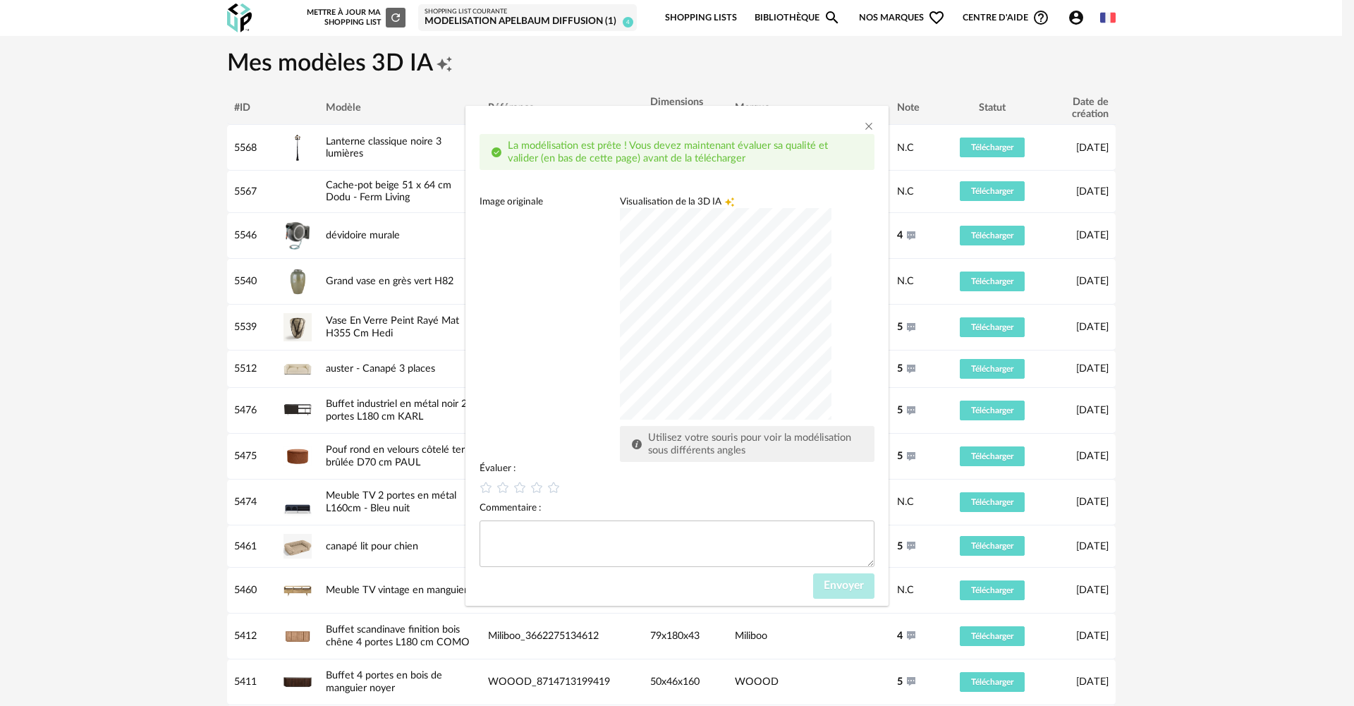
click at [729, 391] on div "dialog" at bounding box center [725, 313] width 211 height 211
click at [550, 493] on icon "dialog" at bounding box center [553, 487] width 15 height 15
click at [547, 522] on textarea "dialog" at bounding box center [676, 543] width 395 height 47
click at [524, 489] on icon "dialog" at bounding box center [520, 487] width 15 height 15
drag, startPoint x: 520, startPoint y: 533, endPoint x: 503, endPoint y: 534, distance: 17.0
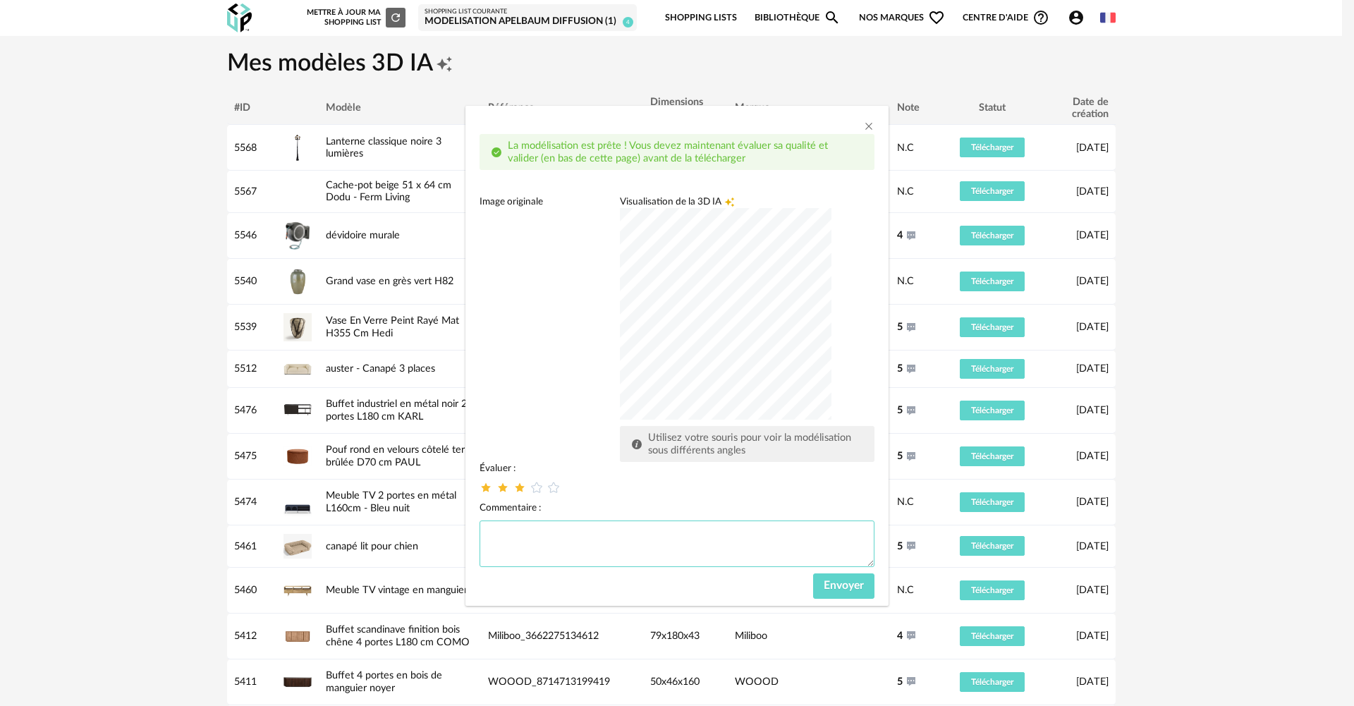
click at [520, 534] on textarea "dialog" at bounding box center [676, 543] width 395 height 47
type textarea "**********"
click at [826, 583] on span "Envoyer" at bounding box center [843, 584] width 40 height 11
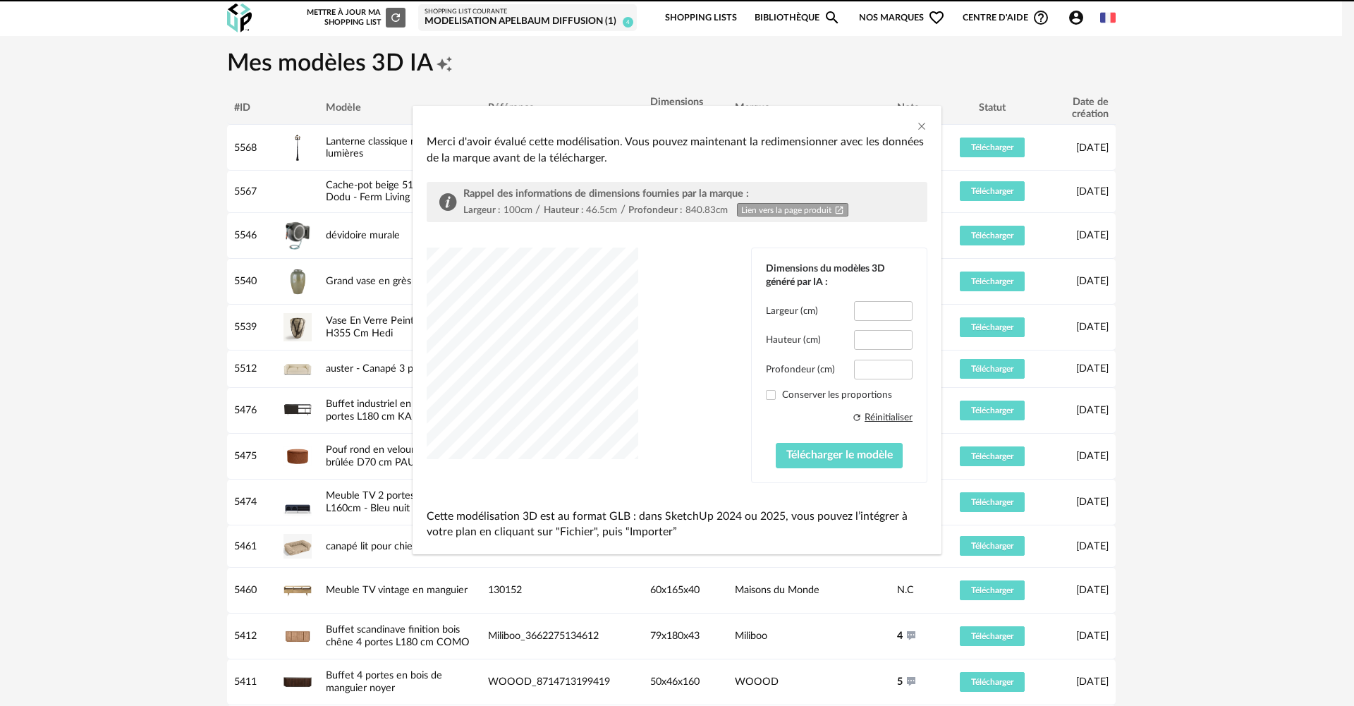
type input "****"
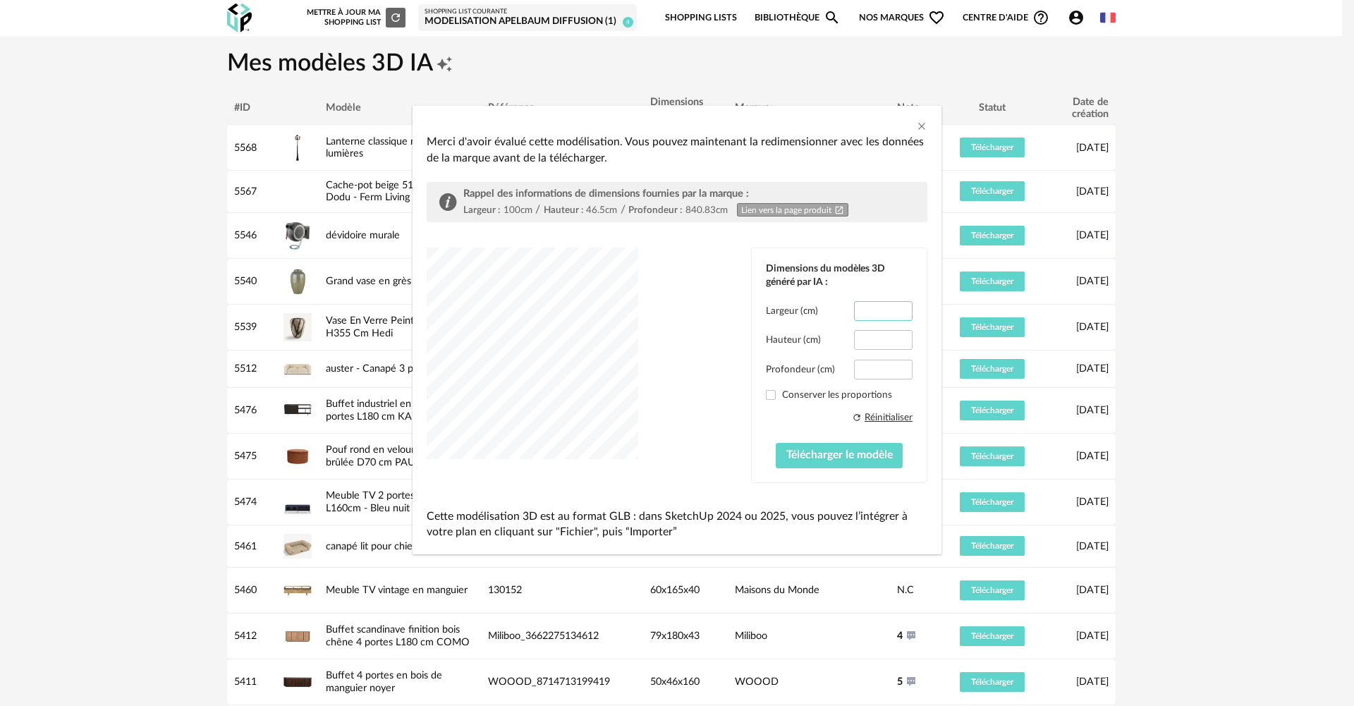
drag, startPoint x: 858, startPoint y: 313, endPoint x: 982, endPoint y: 314, distance: 124.1
click at [982, 314] on div "Merci d'avoir évalué cette modélisation. Vous pouvez maintenant la redimensionn…" at bounding box center [677, 353] width 1354 height 706
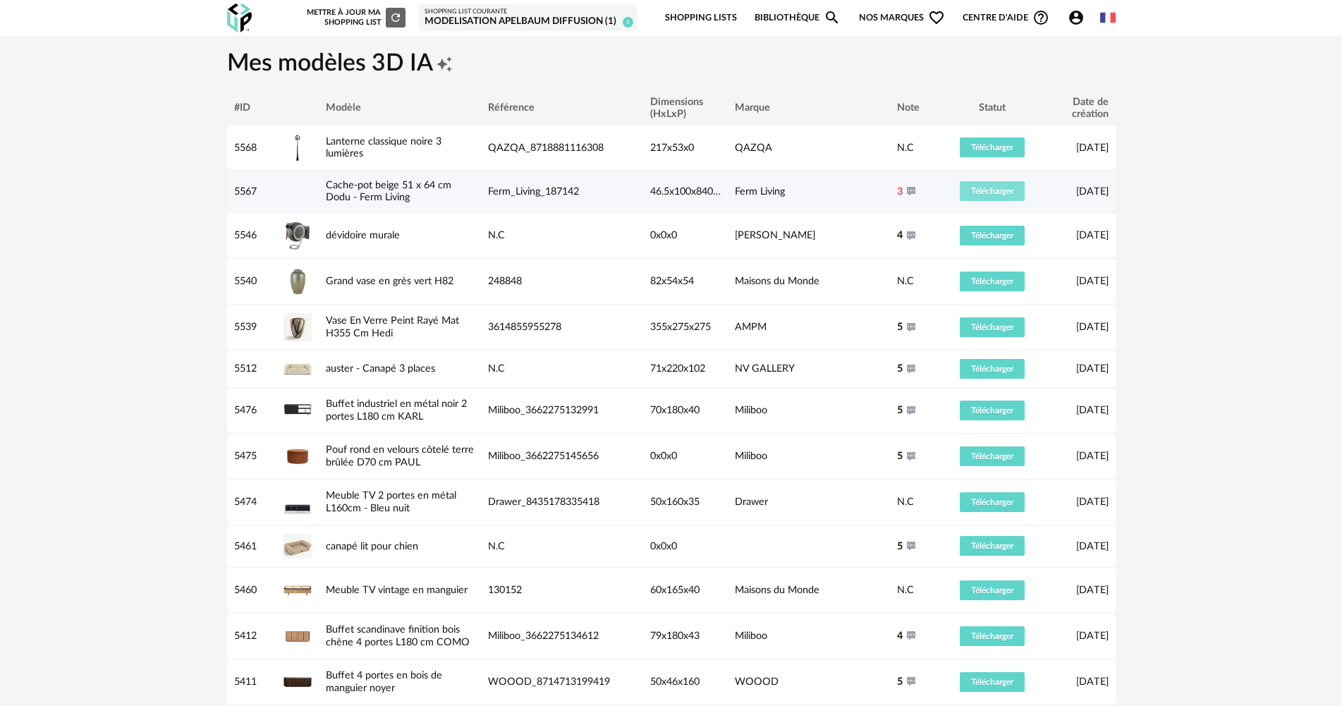
click at [974, 198] on button "Télécharger" at bounding box center [991, 191] width 65 height 20
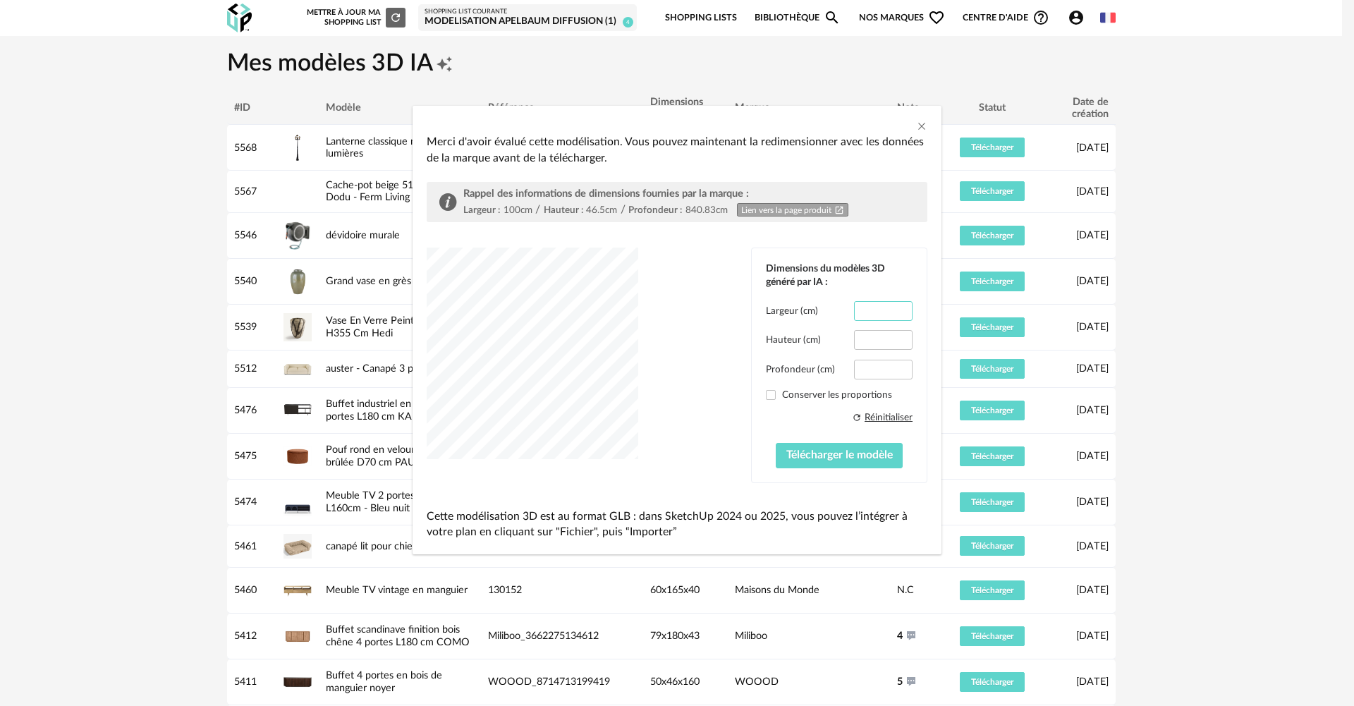
drag, startPoint x: 862, startPoint y: 311, endPoint x: 897, endPoint y: 311, distance: 34.5
click at [897, 311] on input "****" at bounding box center [883, 311] width 59 height 20
type input "***"
drag, startPoint x: 859, startPoint y: 372, endPoint x: 887, endPoint y: 372, distance: 28.2
click at [887, 372] on input "****" at bounding box center [883, 370] width 59 height 20
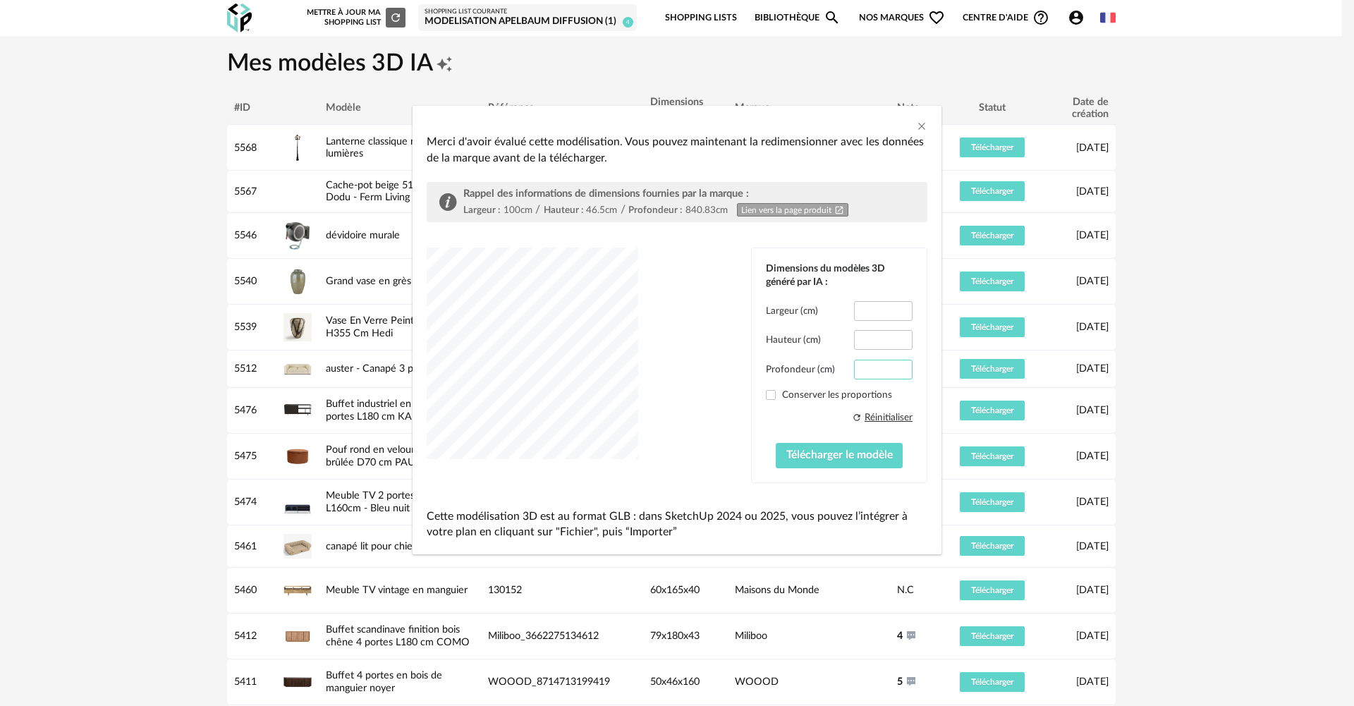
type input "**"
click at [638, 379] on div "dialog" at bounding box center [532, 352] width 211 height 211
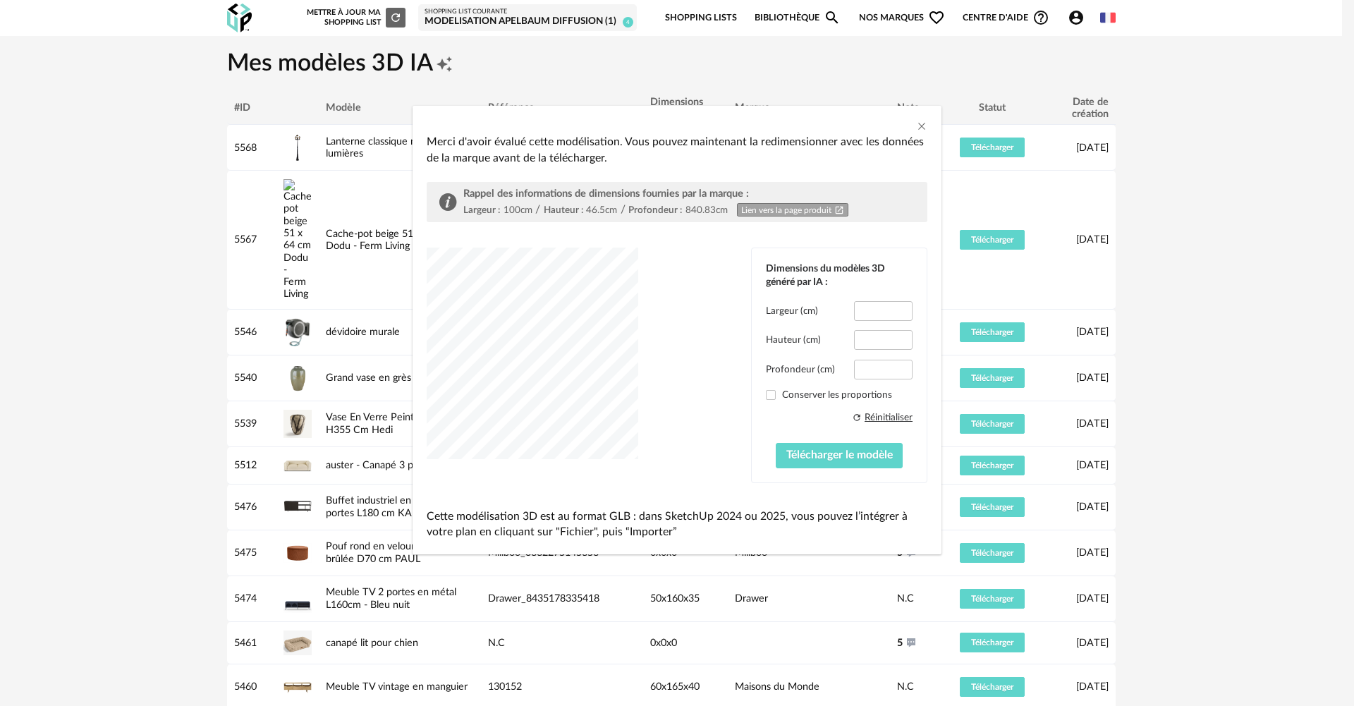
click at [781, 212] on link "Lien vers la page produit Open In New icon" at bounding box center [792, 209] width 111 height 13
click at [871, 315] on input "***" at bounding box center [883, 311] width 59 height 20
drag, startPoint x: 859, startPoint y: 313, endPoint x: 899, endPoint y: 314, distance: 39.5
click at [893, 315] on input "***" at bounding box center [883, 311] width 59 height 20
type input "*"
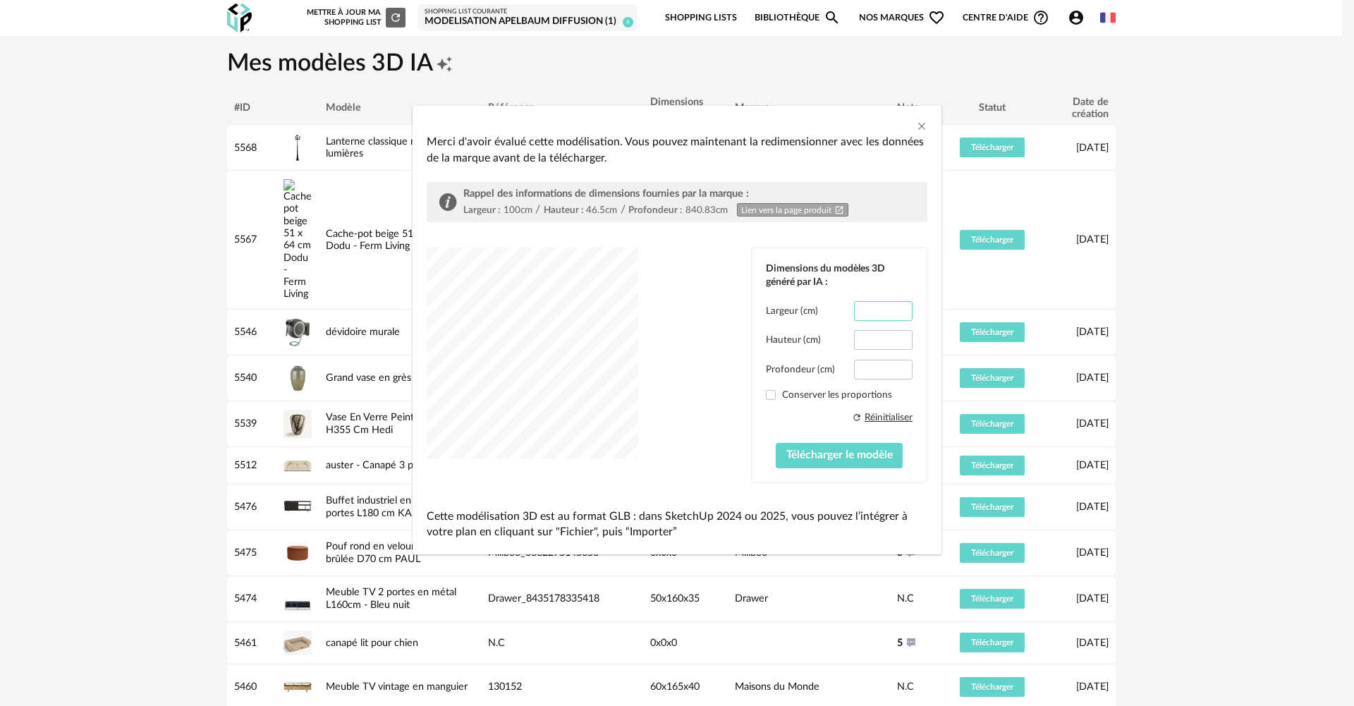
type input "**"
click at [556, 343] on div "dialog" at bounding box center [532, 352] width 211 height 211
drag, startPoint x: 860, startPoint y: 338, endPoint x: 950, endPoint y: 338, distance: 90.2
click at [950, 338] on div "Merci d'avoir évalué cette modélisation. Vous pouvez maintenant la redimensionn…" at bounding box center [677, 353] width 1354 height 706
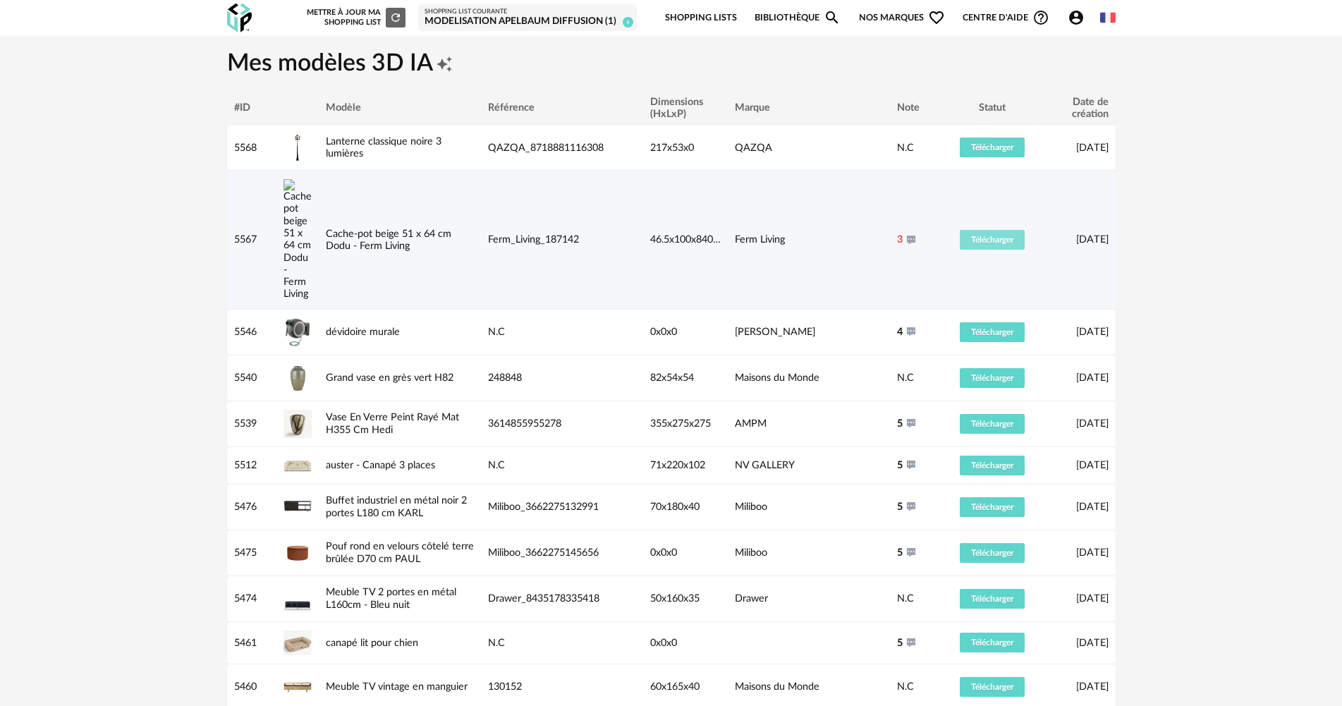
click at [991, 235] on span "Télécharger" at bounding box center [992, 239] width 42 height 8
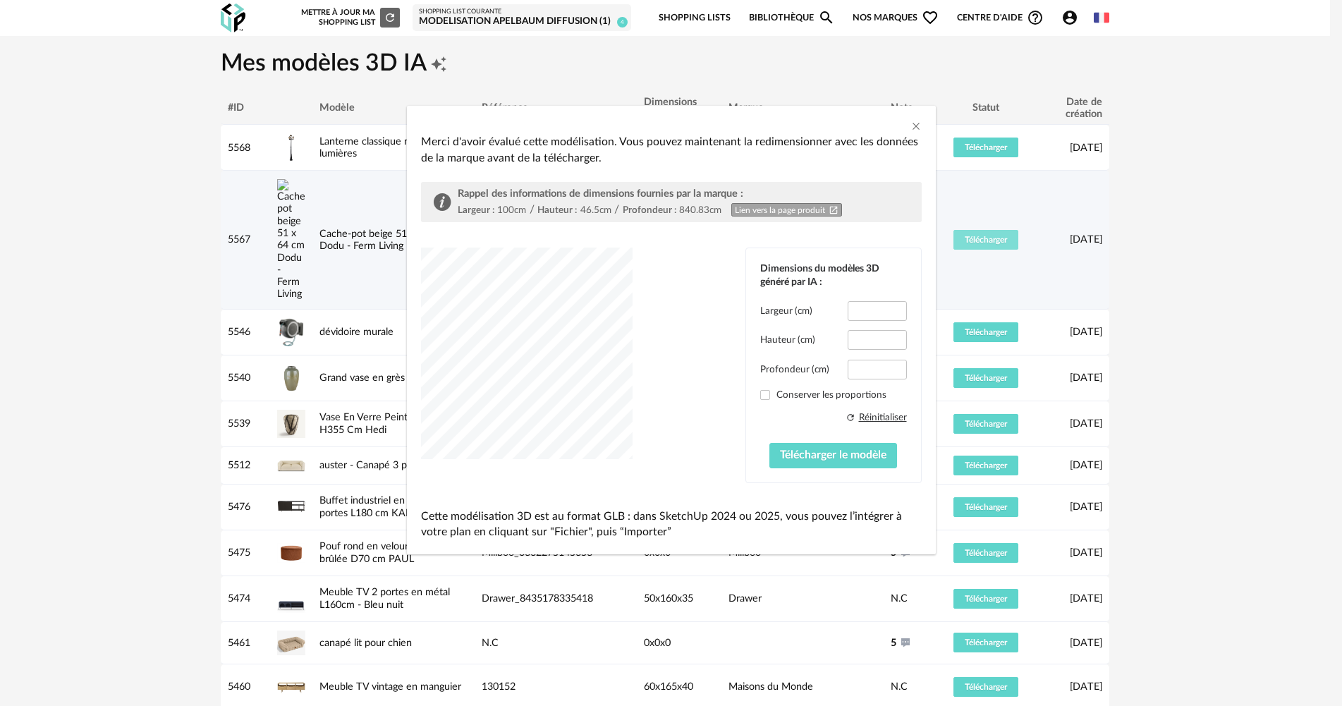
type input "****"
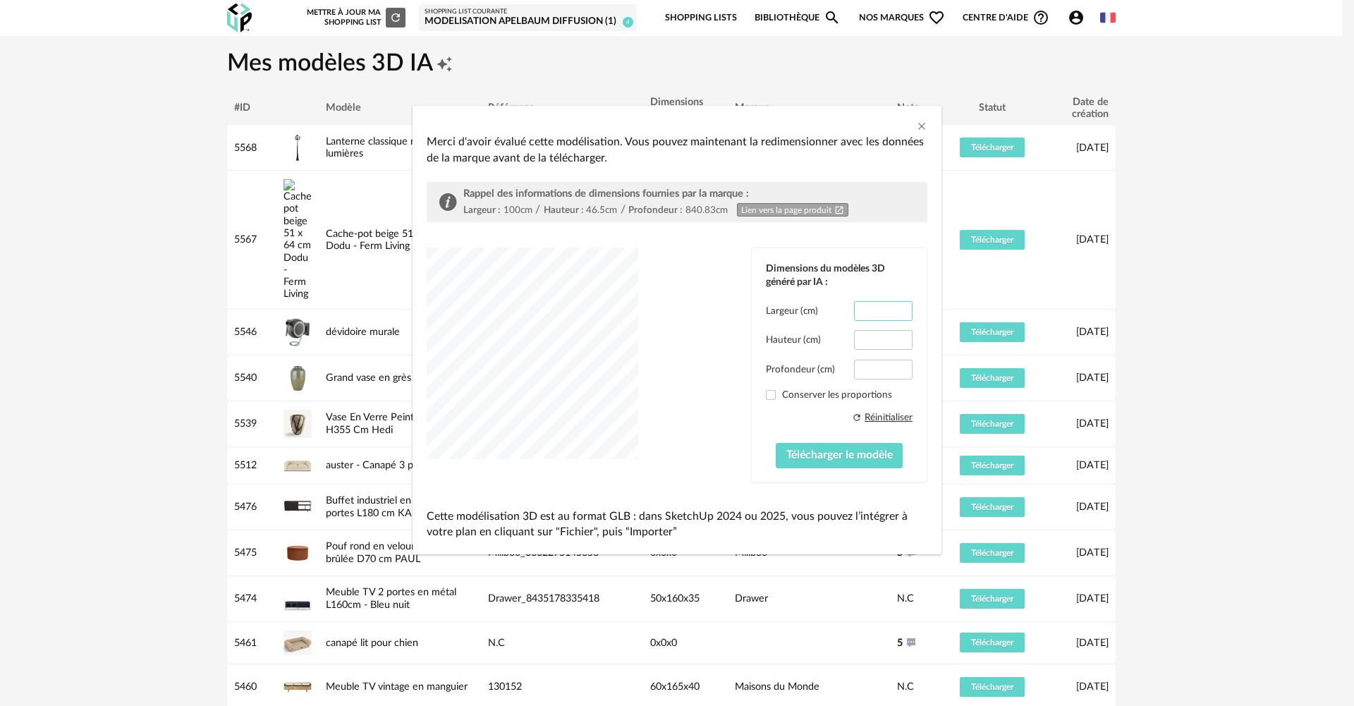
drag, startPoint x: 858, startPoint y: 314, endPoint x: 973, endPoint y: 315, distance: 114.9
click at [973, 315] on div "Merci d'avoir évalué cette modélisation. Vous pouvez maintenant la redimensionn…" at bounding box center [677, 353] width 1354 height 706
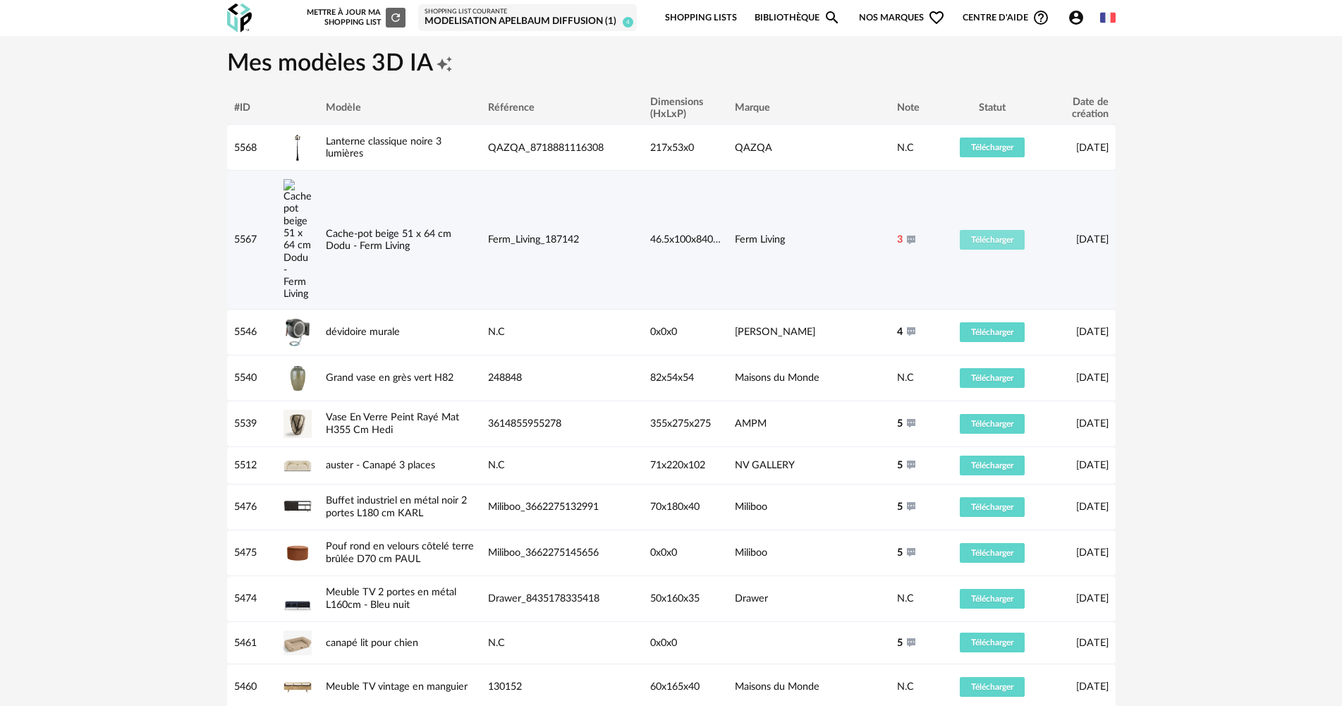
click at [993, 230] on button "Télécharger" at bounding box center [991, 240] width 65 height 20
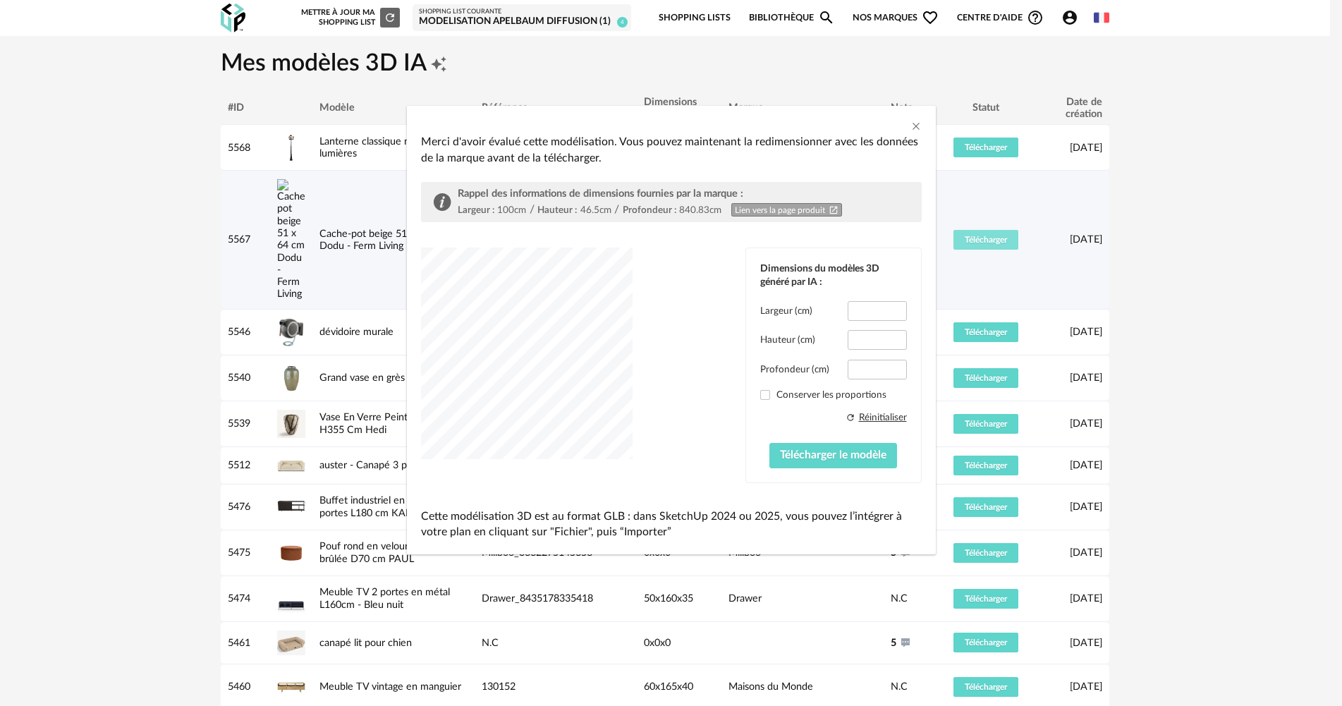
type input "****"
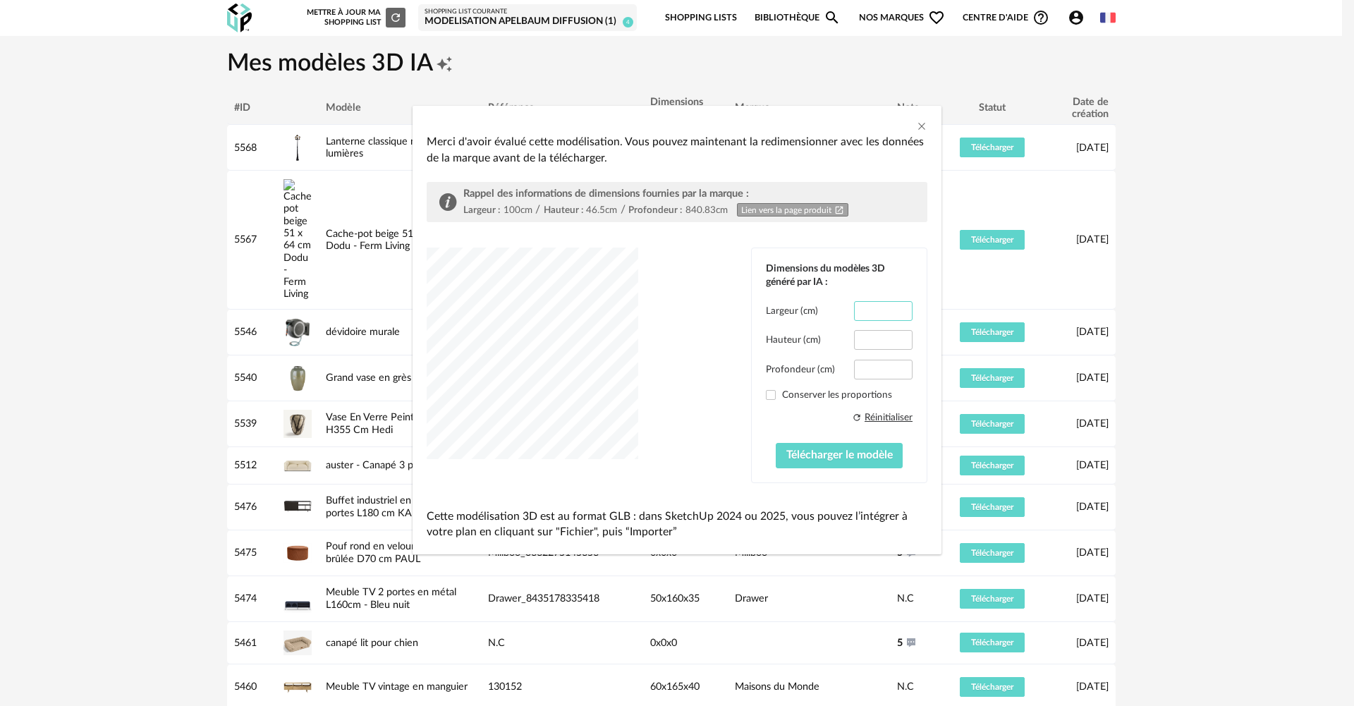
drag, startPoint x: 886, startPoint y: 311, endPoint x: 799, endPoint y: 311, distance: 87.4
click at [799, 311] on div "Largeur (cm) ****" at bounding box center [839, 311] width 147 height 20
type input "**"
drag, startPoint x: 885, startPoint y: 341, endPoint x: 858, endPoint y: 339, distance: 26.8
click at [859, 340] on input "****" at bounding box center [883, 340] width 59 height 20
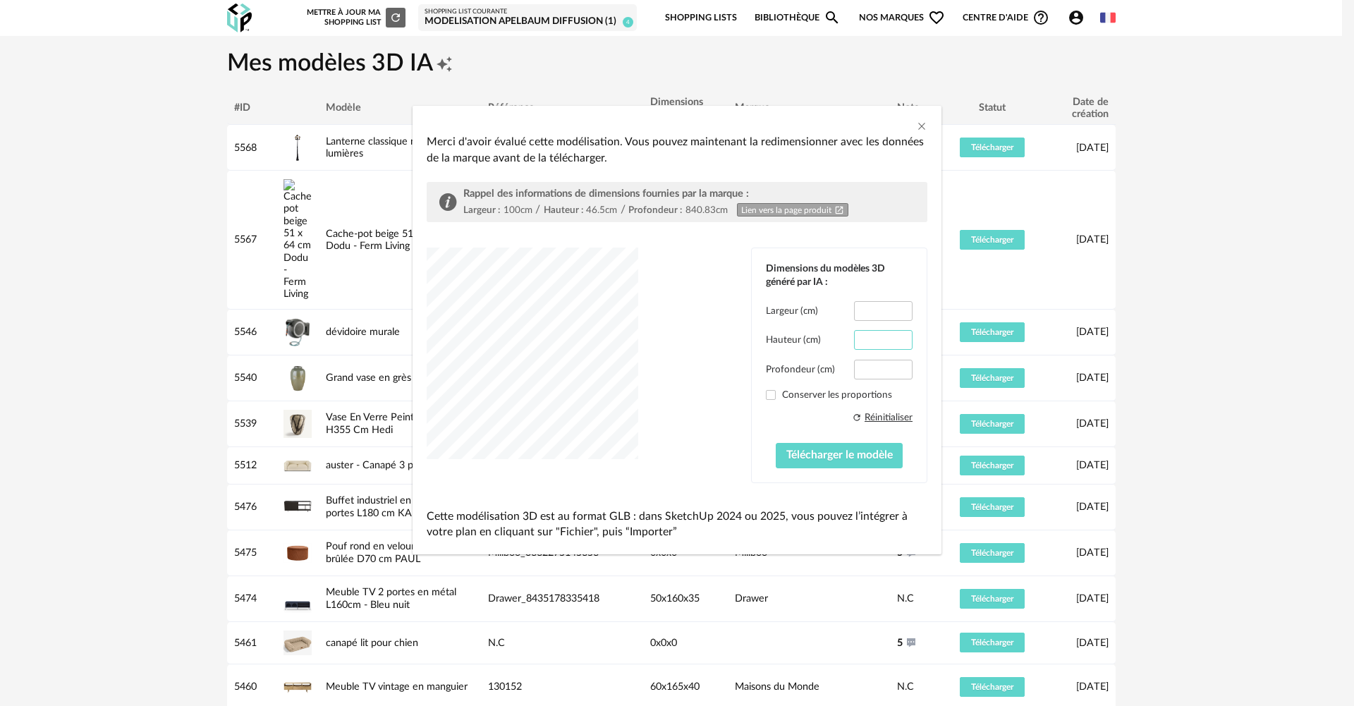
type input "**"
click at [561, 365] on div "dialog" at bounding box center [532, 352] width 211 height 211
click at [857, 454] on span "Télécharger le modèle" at bounding box center [839, 454] width 106 height 11
